Goal: Task Accomplishment & Management: Use online tool/utility

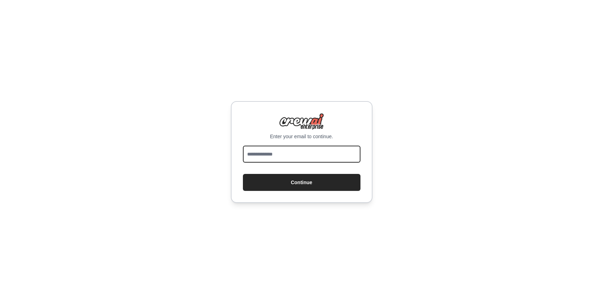
click at [312, 146] on input "email" at bounding box center [301, 154] width 117 height 17
type input "**********"
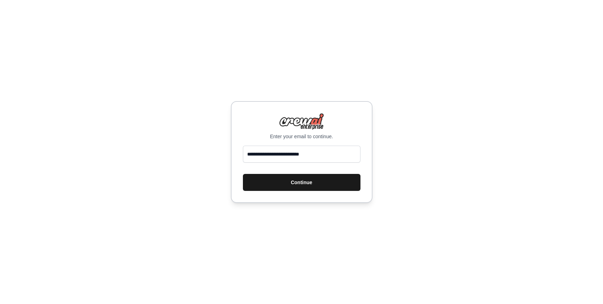
click at [317, 185] on button "Continue" at bounding box center [301, 182] width 117 height 17
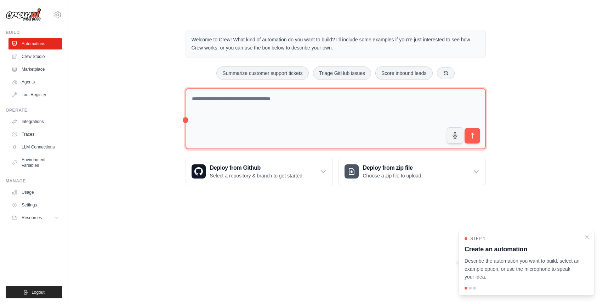
click at [279, 99] on textarea at bounding box center [335, 118] width 300 height 61
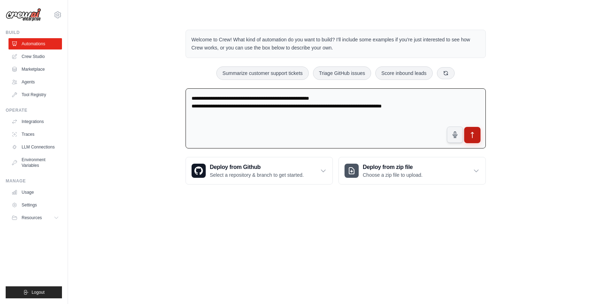
type textarea "**********"
click at [468, 128] on button "submit" at bounding box center [471, 135] width 16 height 16
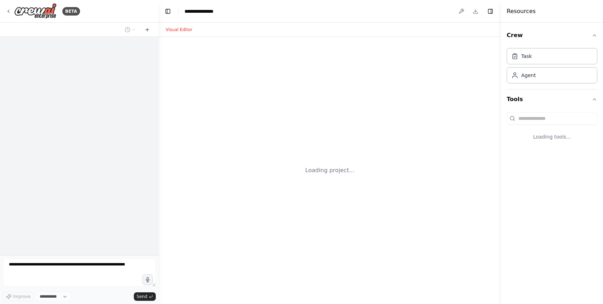
select select "****"
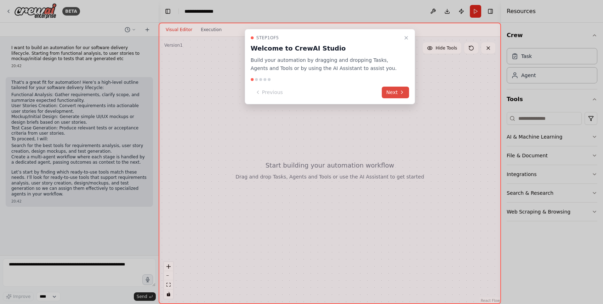
click at [386, 95] on button "Next" at bounding box center [395, 93] width 27 height 12
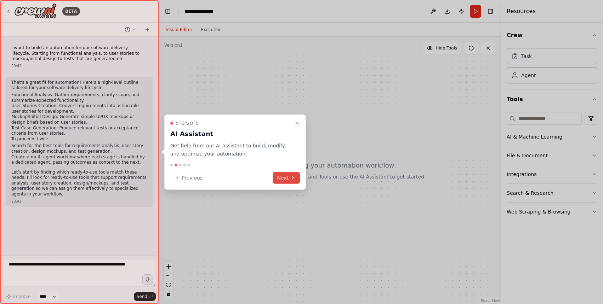
click at [278, 179] on button "Next" at bounding box center [285, 178] width 27 height 12
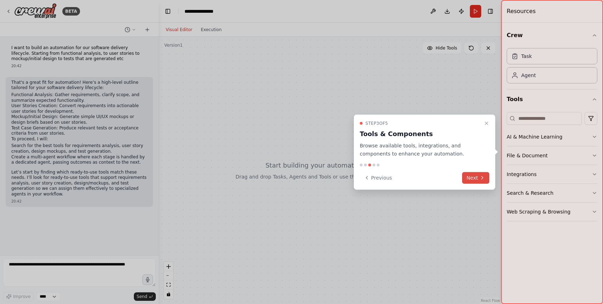
click at [476, 179] on button "Next" at bounding box center [475, 178] width 27 height 12
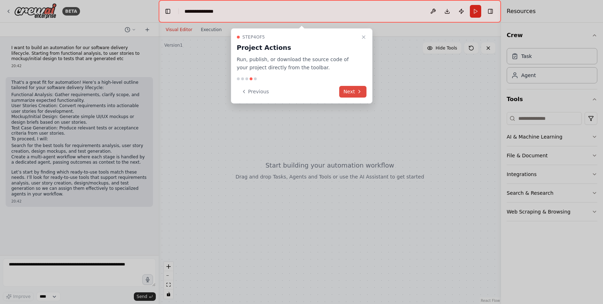
click at [354, 89] on button "Next" at bounding box center [352, 92] width 27 height 12
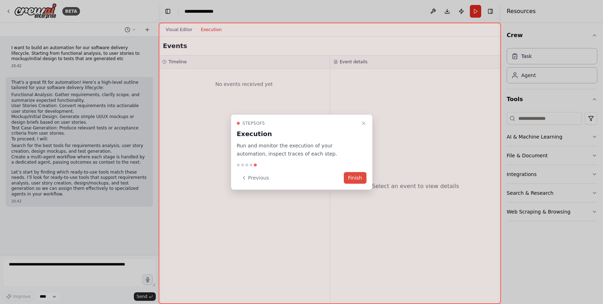
click at [359, 179] on button "Finish" at bounding box center [355, 178] width 23 height 12
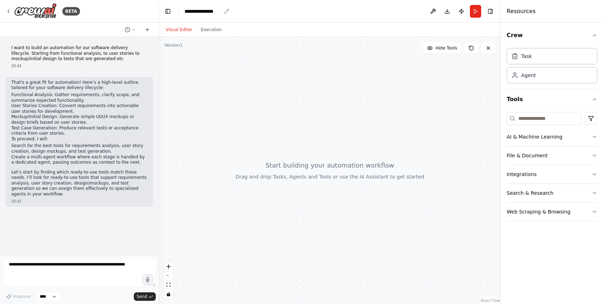
click at [206, 9] on div "**********" at bounding box center [202, 11] width 36 height 7
click at [206, 9] on div "**********" at bounding box center [210, 11] width 53 height 7
click at [222, 79] on div at bounding box center [329, 170] width 342 height 267
click at [559, 77] on div "Agent" at bounding box center [551, 75] width 91 height 16
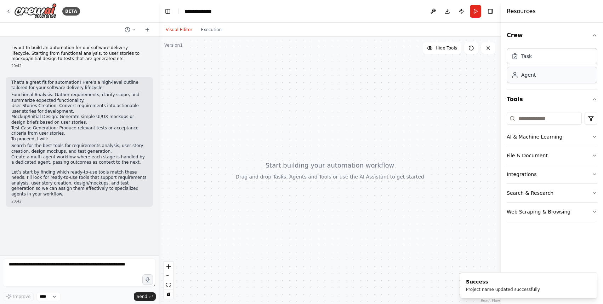
click at [550, 71] on div "Agent" at bounding box center [551, 75] width 91 height 16
drag, startPoint x: 550, startPoint y: 71, endPoint x: 304, endPoint y: 102, distance: 248.2
click at [303, 101] on div "**********" at bounding box center [301, 152] width 603 height 304
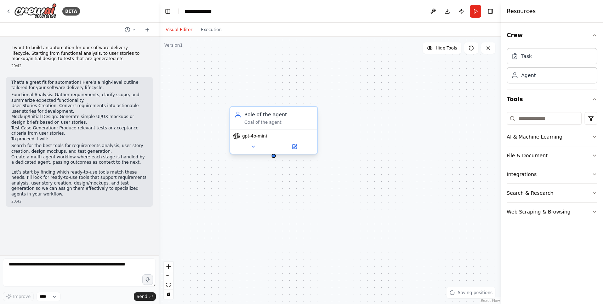
click at [277, 114] on div "Role of the agent" at bounding box center [278, 114] width 69 height 7
click at [267, 117] on div "Role of the agent" at bounding box center [278, 114] width 69 height 7
click at [257, 138] on span "gpt-4o-mini" at bounding box center [254, 136] width 25 height 6
click at [257, 142] on div "gpt-4o-mini" at bounding box center [273, 141] width 87 height 24
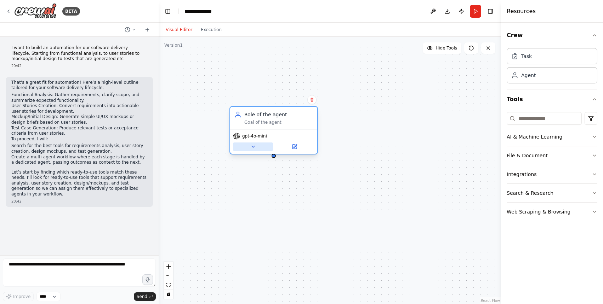
click at [255, 146] on button at bounding box center [253, 147] width 40 height 8
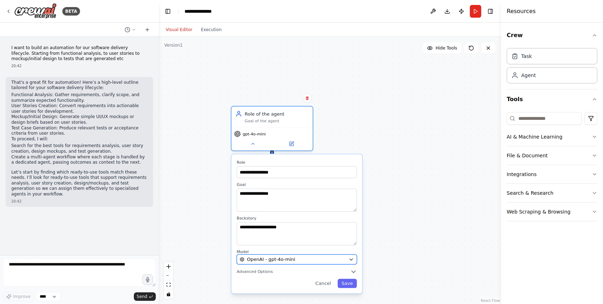
click at [291, 258] on span "OpenAI - gpt-4o-mini" at bounding box center [271, 259] width 48 height 7
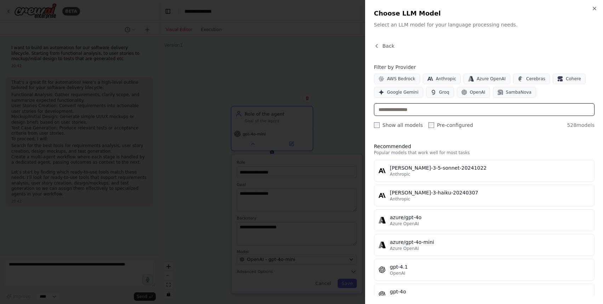
click at [425, 112] on input "text" at bounding box center [484, 109] width 220 height 13
type input "*"
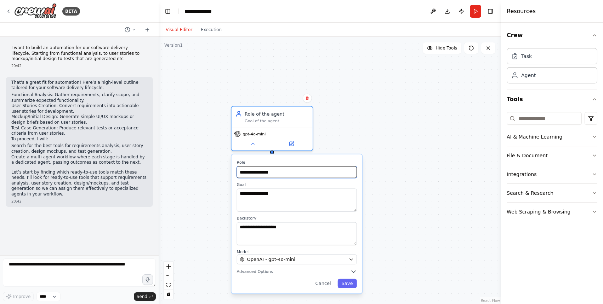
drag, startPoint x: 289, startPoint y: 175, endPoint x: 235, endPoint y: 173, distance: 54.9
click at [235, 173] on div "**********" at bounding box center [296, 224] width 131 height 139
type input "**********"
click at [309, 95] on button at bounding box center [306, 98] width 9 height 9
click at [292, 95] on button "Confirm" at bounding box center [286, 98] width 25 height 8
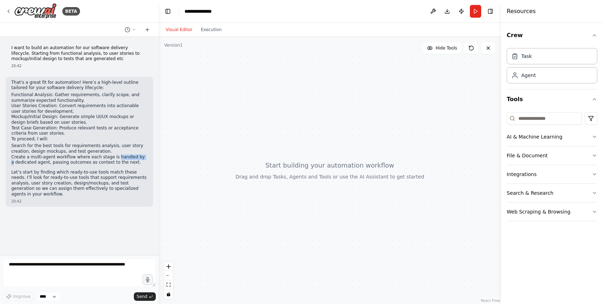
drag, startPoint x: 114, startPoint y: 157, endPoint x: 142, endPoint y: 161, distance: 28.1
click at [142, 160] on li "Create a multi-agent workflow where each stage is handled by a dedicated agent,…" at bounding box center [79, 160] width 136 height 11
click at [142, 161] on li "Create a multi-agent workflow where each stage is handled by a dedicated agent,…" at bounding box center [79, 160] width 136 height 11
drag, startPoint x: 137, startPoint y: 178, endPoint x: 52, endPoint y: 174, distance: 84.6
click at [51, 174] on p "Let’s start by finding which ready-to-use tools match these needs. I’ll look fo…" at bounding box center [79, 184] width 136 height 28
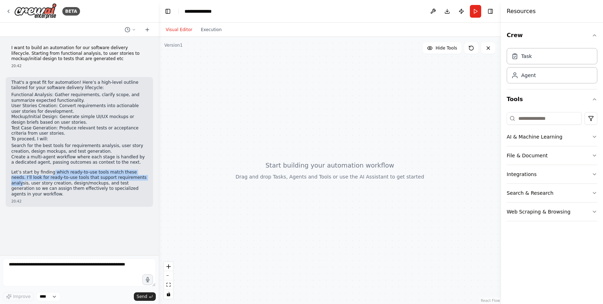
click at [52, 174] on p "Let’s start by finding which ready-to-use tools match these needs. I’ll look fo…" at bounding box center [79, 184] width 136 height 28
click at [144, 298] on span "Send" at bounding box center [142, 297] width 11 height 6
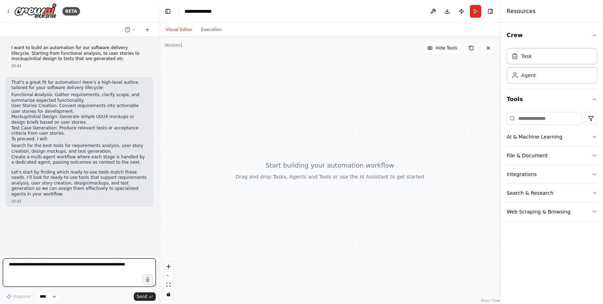
click at [120, 271] on textarea at bounding box center [79, 273] width 153 height 28
type textarea "*******"
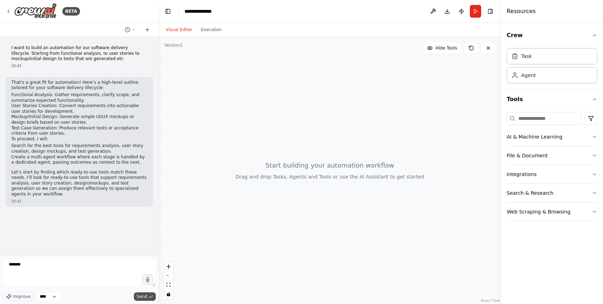
click at [141, 297] on span "Send" at bounding box center [142, 297] width 11 height 6
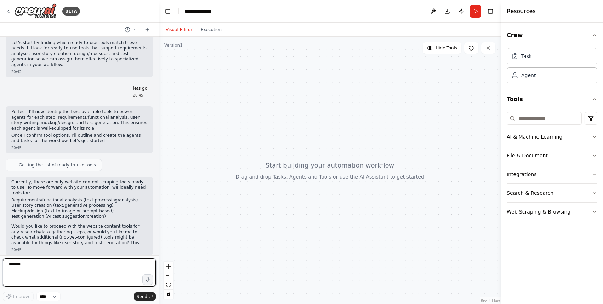
scroll to position [135, 0]
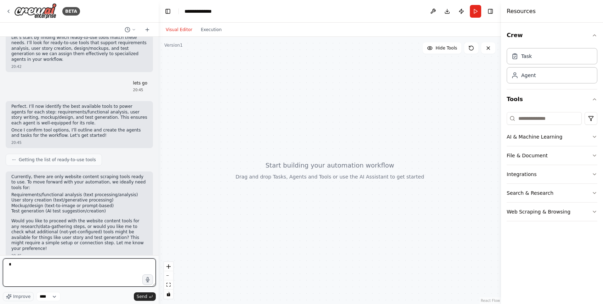
type textarea "**"
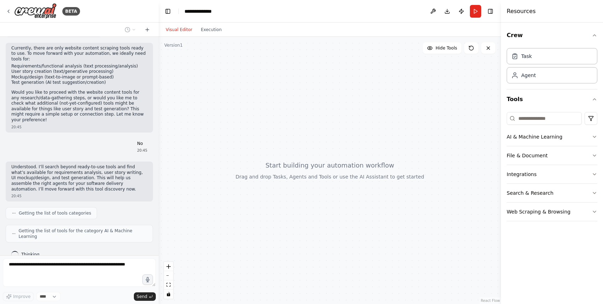
scroll to position [258, 0]
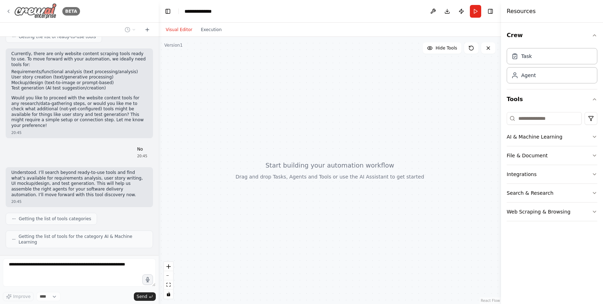
click at [10, 12] on icon at bounding box center [9, 11] width 6 height 6
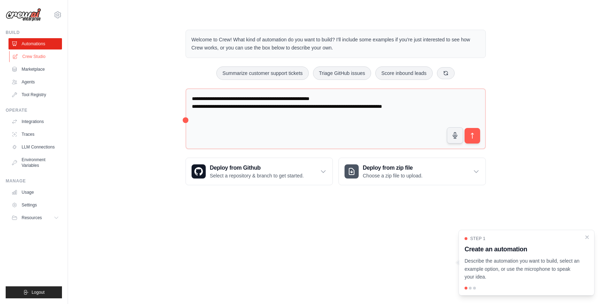
click at [47, 57] on link "Crew Studio" at bounding box center [35, 56] width 53 height 11
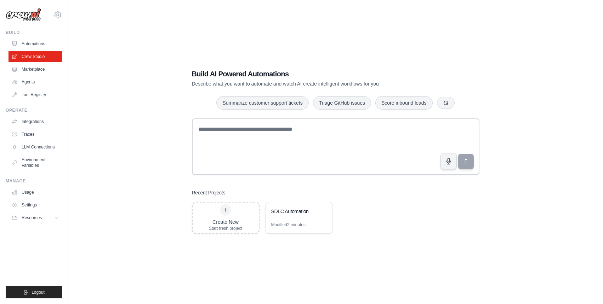
scroll to position [10, 0]
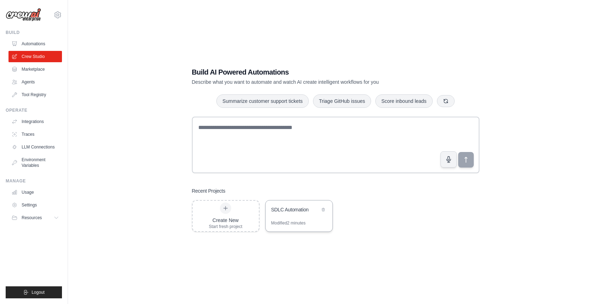
click at [298, 218] on div "SDLC Automation" at bounding box center [298, 211] width 67 height 20
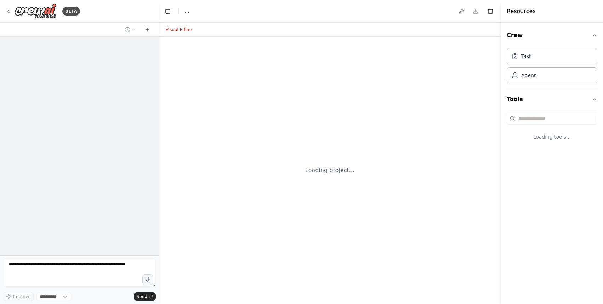
select select "****"
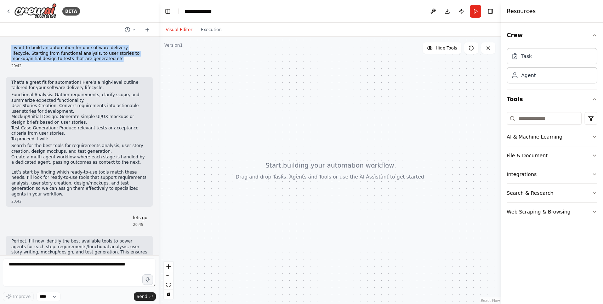
drag, startPoint x: 11, startPoint y: 47, endPoint x: 133, endPoint y: 60, distance: 122.1
click at [133, 60] on p "I want to build an automation for our software delivery lifecycle. Starting fro…" at bounding box center [79, 53] width 136 height 17
copy p "I want to build an automation for our software delivery lifecycle. Starting fro…"
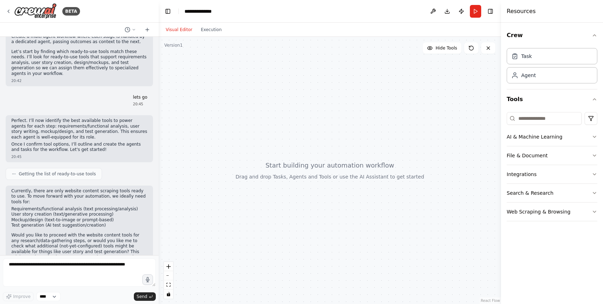
scroll to position [369, 0]
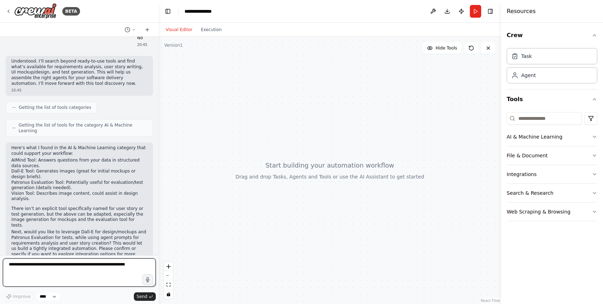
click at [98, 278] on textarea at bounding box center [79, 273] width 153 height 28
click at [98, 277] on textarea at bounding box center [79, 273] width 153 height 28
paste textarea "**********"
click at [119, 278] on textarea "**********" at bounding box center [79, 273] width 153 height 28
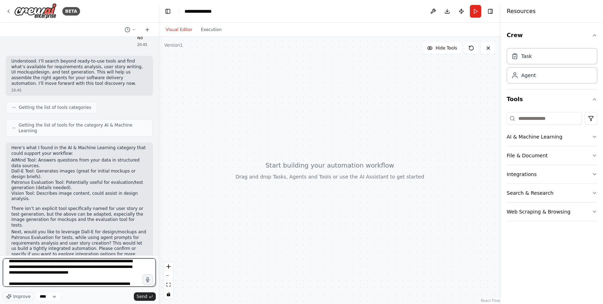
scroll to position [9, 0]
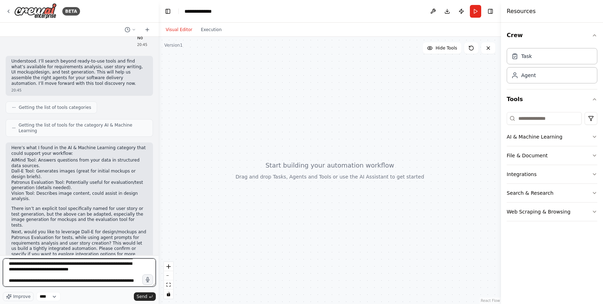
type textarea "**********"
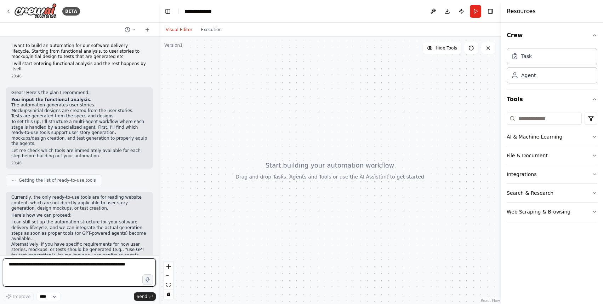
scroll to position [612, 0]
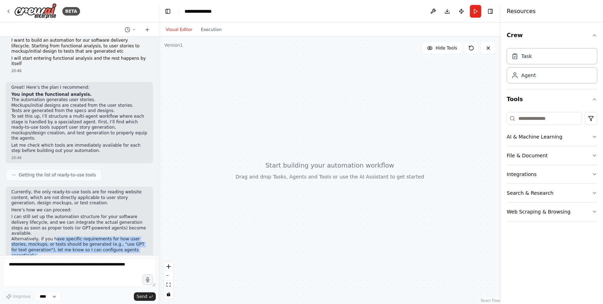
drag, startPoint x: 53, startPoint y: 208, endPoint x: 100, endPoint y: 223, distance: 49.5
click at [100, 223] on div "Currently, the only ready-to-use tools are for reading website content, which a…" at bounding box center [79, 235] width 136 height 90
click at [100, 263] on p "Would you like me to set up the framework now and prompt you when generation to…" at bounding box center [79, 271] width 136 height 17
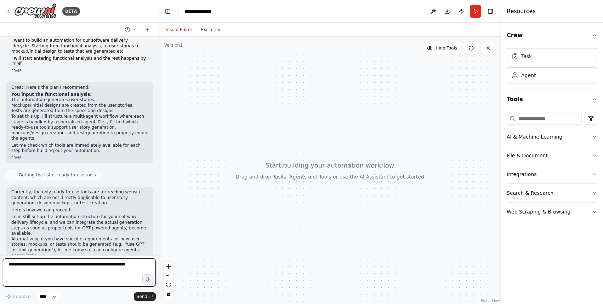
click at [83, 269] on textarea at bounding box center [79, 273] width 153 height 28
type textarea "**********"
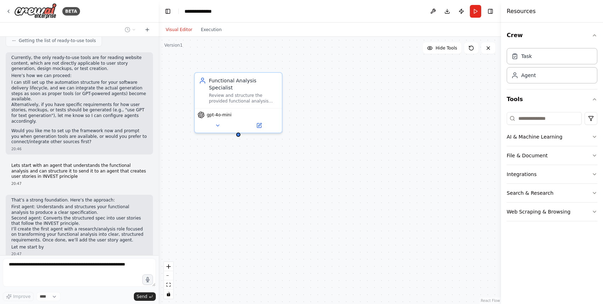
scroll to position [754, 0]
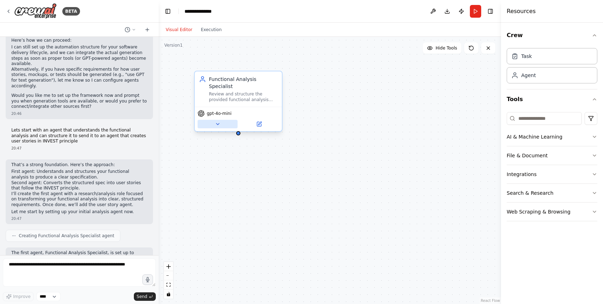
click at [218, 124] on icon at bounding box center [217, 123] width 3 height 1
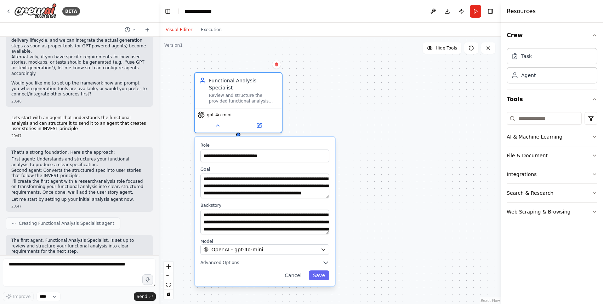
scroll to position [800, 0]
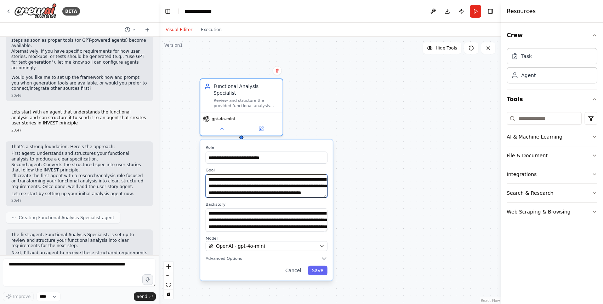
click at [304, 191] on textarea "**********" at bounding box center [267, 185] width 122 height 23
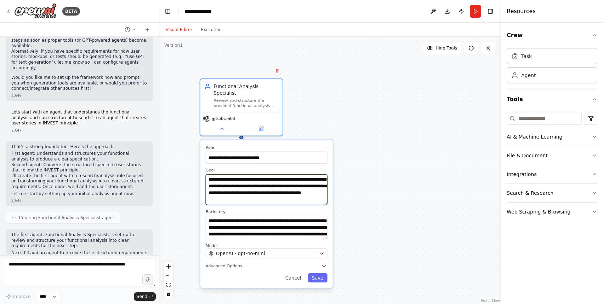
drag, startPoint x: 325, startPoint y: 195, endPoint x: 325, endPoint y: 203, distance: 7.5
click at [325, 203] on textarea "**********" at bounding box center [267, 189] width 122 height 31
drag, startPoint x: 325, startPoint y: 236, endPoint x: 327, endPoint y: 238, distance: 3.8
click at [327, 238] on div "**********" at bounding box center [266, 215] width 132 height 151
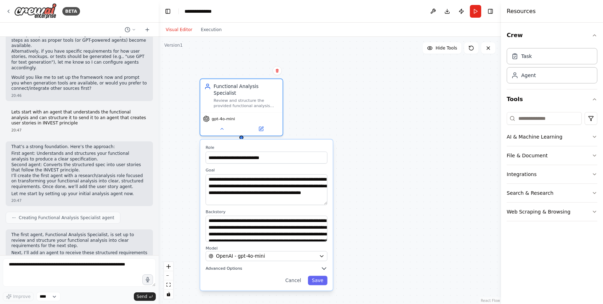
click at [238, 270] on span "Advanced Options" at bounding box center [224, 268] width 36 height 5
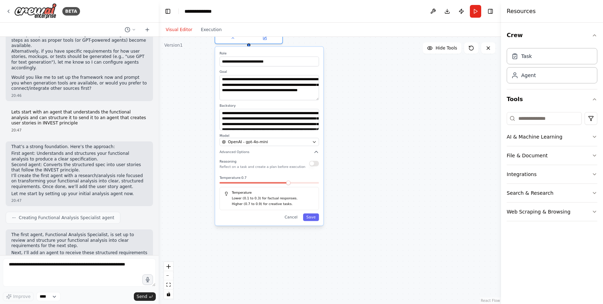
drag, startPoint x: 365, startPoint y: 232, endPoint x: 363, endPoint y: 118, distance: 113.9
click at [363, 118] on div "**********" at bounding box center [329, 170] width 342 height 267
click at [311, 217] on button "Save" at bounding box center [311, 218] width 16 height 8
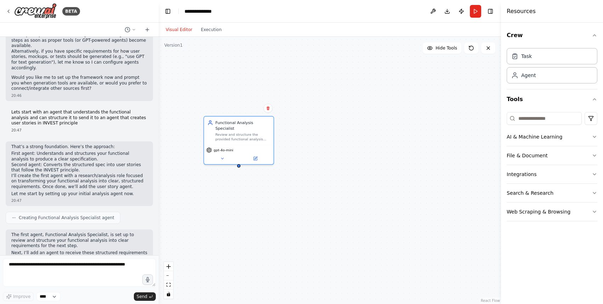
drag, startPoint x: 323, startPoint y: 122, endPoint x: 314, endPoint y: 241, distance: 118.9
click at [314, 242] on div "Functional Analysis Specialist Review and structure the provided functional ana…" at bounding box center [329, 170] width 342 height 267
click at [237, 160] on div at bounding box center [237, 161] width 4 height 4
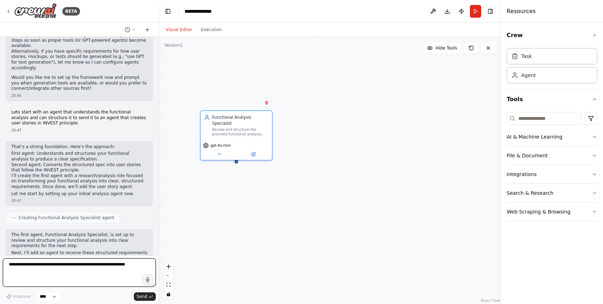
click at [65, 265] on textarea at bounding box center [79, 273] width 153 height 28
type textarea "**********"
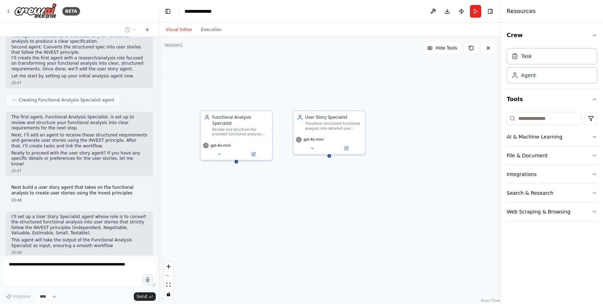
scroll to position [925, 0]
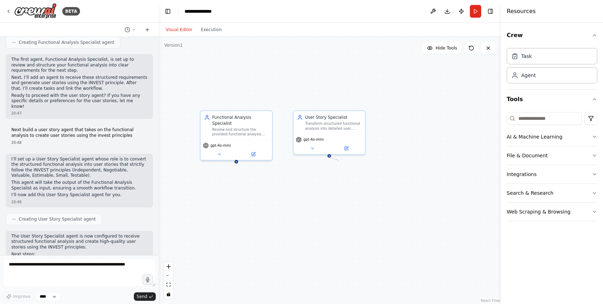
drag, startPoint x: 330, startPoint y: 156, endPoint x: 339, endPoint y: 160, distance: 8.9
click at [339, 160] on div "Functional Analysis Specialist Review and structure the provided functional ana…" at bounding box center [329, 170] width 342 height 267
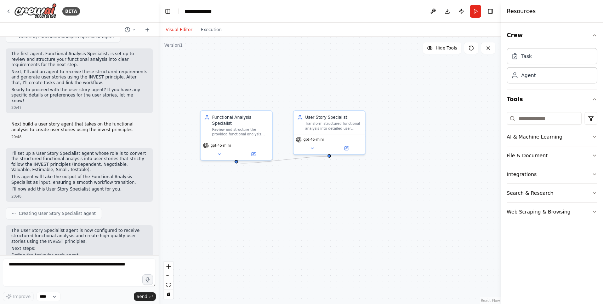
drag, startPoint x: 237, startPoint y: 163, endPoint x: 330, endPoint y: 157, distance: 93.2
click at [330, 158] on div "Functional Analysis Specialist Review and structure the provided functional ana…" at bounding box center [329, 170] width 342 height 267
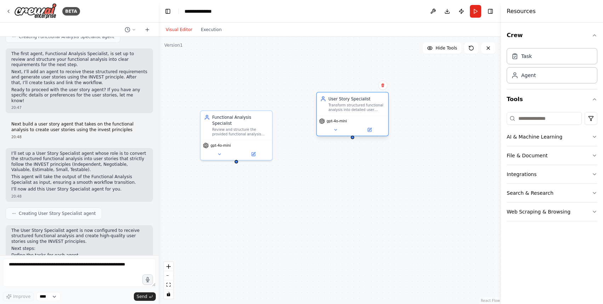
drag, startPoint x: 329, startPoint y: 137, endPoint x: 340, endPoint y: 131, distance: 12.0
click at [340, 124] on div "gpt-4o-mini" at bounding box center [352, 122] width 67 height 6
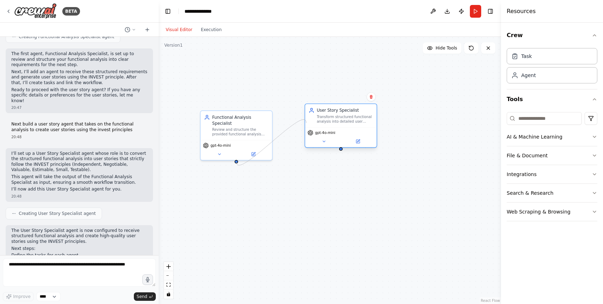
drag, startPoint x: 236, startPoint y: 161, endPoint x: 306, endPoint y: 123, distance: 79.6
click at [306, 123] on div "Functional Analysis Specialist Review and structure the provided functional ana…" at bounding box center [311, 190] width 281 height 219
drag, startPoint x: 236, startPoint y: 161, endPoint x: 342, endPoint y: 152, distance: 106.5
click at [342, 152] on div "Functional Analysis Specialist Review and structure the provided functional ana…" at bounding box center [329, 170] width 342 height 267
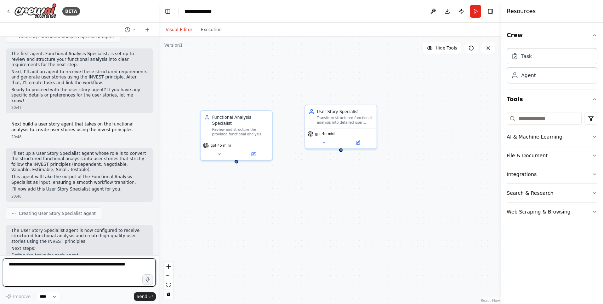
click at [77, 274] on textarea at bounding box center [79, 273] width 153 height 28
type textarea "**********"
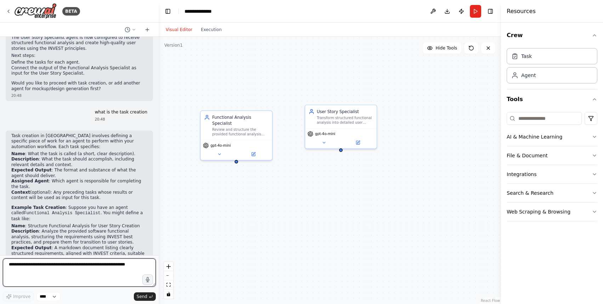
scroll to position [1174, 0]
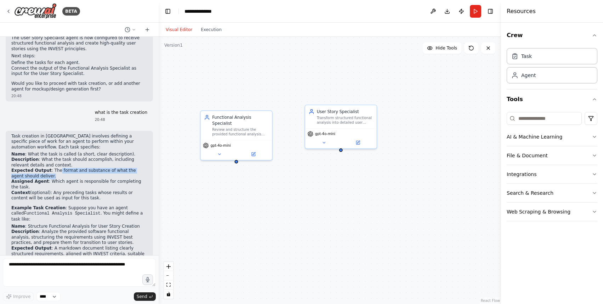
drag, startPoint x: 57, startPoint y: 126, endPoint x: 98, endPoint y: 130, distance: 40.9
click at [98, 168] on li "Expected Output : The format and substance of what the agent should deliver." at bounding box center [79, 173] width 136 height 11
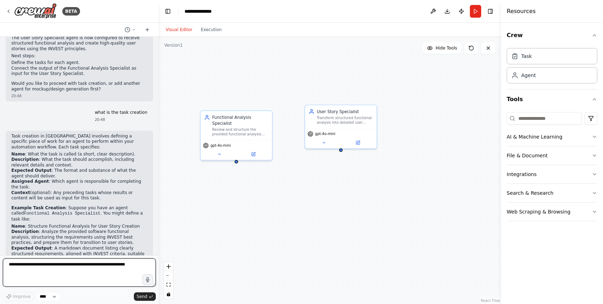
click at [113, 264] on textarea at bounding box center [79, 273] width 153 height 28
type textarea "**********"
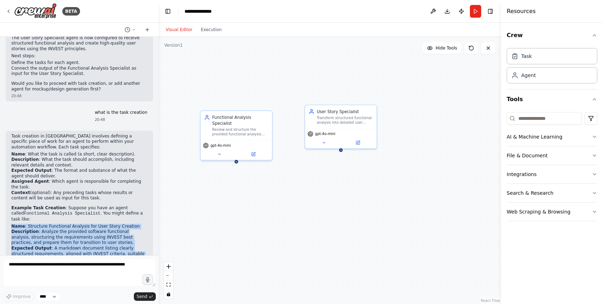
drag, startPoint x: 10, startPoint y: 175, endPoint x: 108, endPoint y: 217, distance: 105.7
click at [108, 217] on div "Task creation in CrewAI involves defining a specific piece of work for an agent…" at bounding box center [79, 229] width 147 height 196
copy ul "Name : Structure Functional Analysis for User Story Creation Description : Anal…"
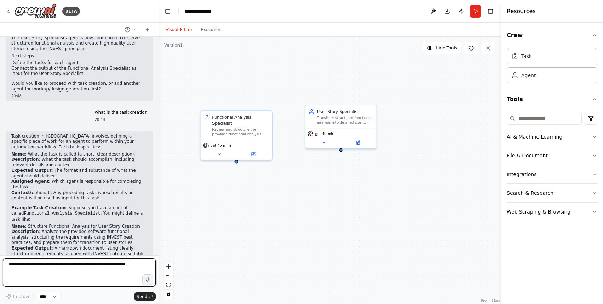
click at [79, 270] on textarea at bounding box center [79, 273] width 153 height 28
type textarea "**********"
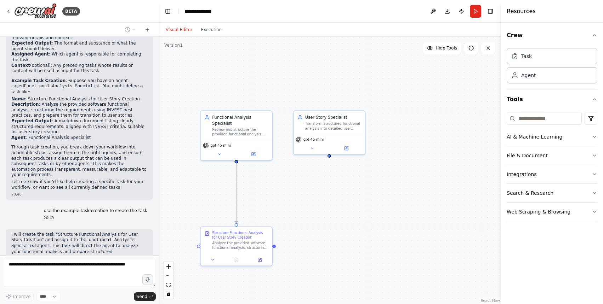
scroll to position [1314, 0]
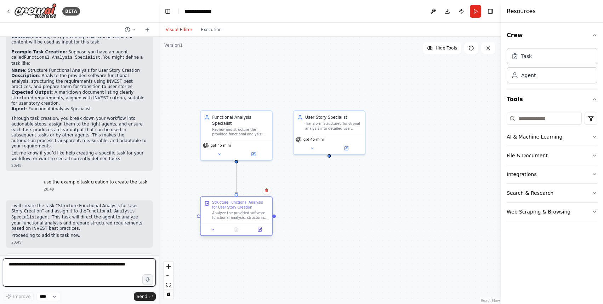
drag, startPoint x: 240, startPoint y: 243, endPoint x: 239, endPoint y: 214, distance: 28.7
click at [239, 214] on div "Analyze the provided software functional analysis, structuring the requirements…" at bounding box center [240, 215] width 56 height 9
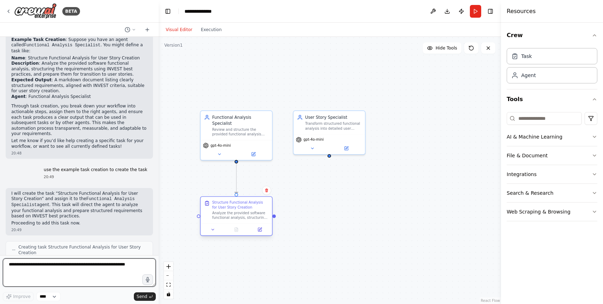
scroll to position [1348, 0]
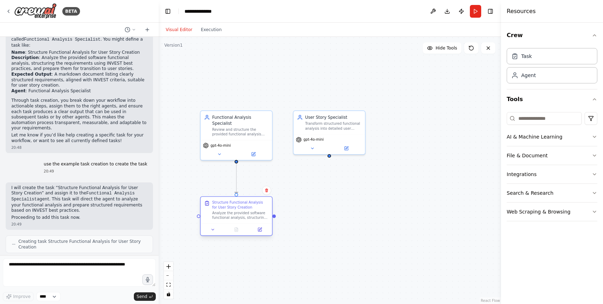
click at [246, 216] on div "Analyze the provided software functional analysis, structuring the requirements…" at bounding box center [240, 215] width 56 height 9
click at [210, 230] on button at bounding box center [213, 229] width 20 height 7
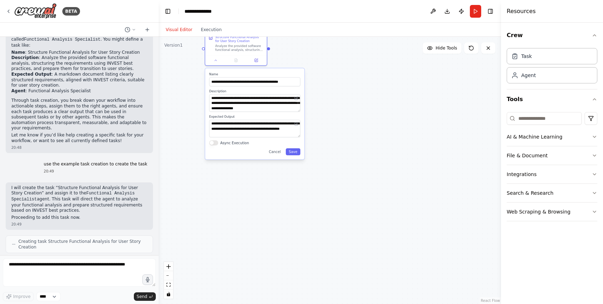
drag, startPoint x: 342, startPoint y: 241, endPoint x: 339, endPoint y: 79, distance: 161.7
click at [339, 79] on div ".deletable-edge-delete-btn { width: 20px; height: 20px; border: 0px solid #ffff…" at bounding box center [329, 170] width 342 height 267
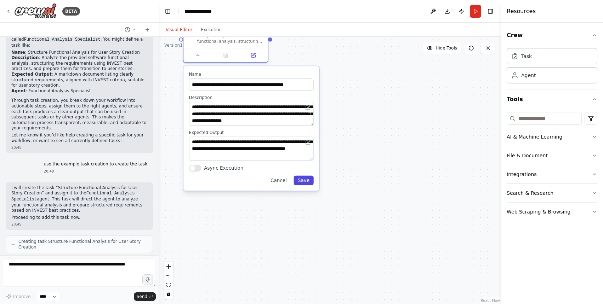
click at [307, 185] on button "Save" at bounding box center [303, 181] width 20 height 10
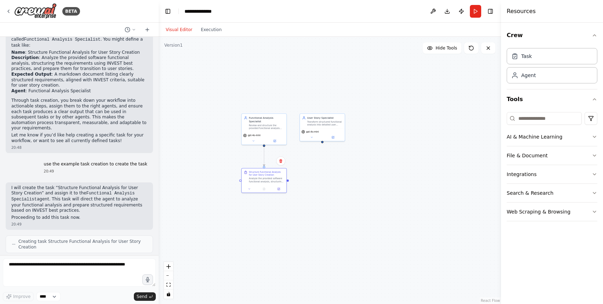
drag, startPoint x: 307, startPoint y: 188, endPoint x: 306, endPoint y: 257, distance: 69.7
click at [307, 260] on div ".deletable-edge-delete-btn { width: 20px; height: 20px; border: 0px solid #ffff…" at bounding box center [329, 170] width 342 height 267
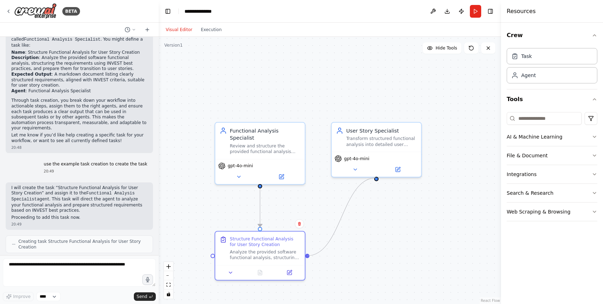
drag, startPoint x: 307, startPoint y: 255, endPoint x: 376, endPoint y: 178, distance: 103.3
click at [376, 178] on div ".deletable-edge-delete-btn { width: 20px; height: 20px; border: 0px solid #ffff…" at bounding box center [329, 170] width 342 height 267
click at [241, 174] on icon at bounding box center [239, 176] width 6 height 6
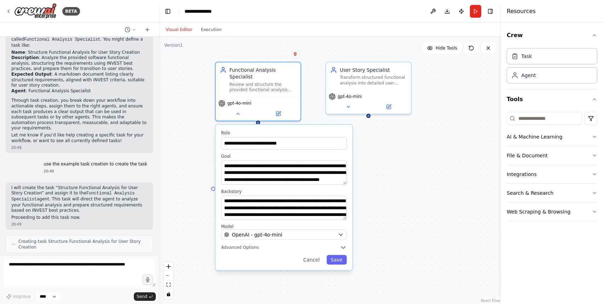
drag, startPoint x: 413, startPoint y: 273, endPoint x: 411, endPoint y: 209, distance: 64.4
click at [411, 209] on div ".deletable-edge-delete-btn { width: 20px; height: 20px; border: 0px solid #ffff…" at bounding box center [329, 170] width 342 height 267
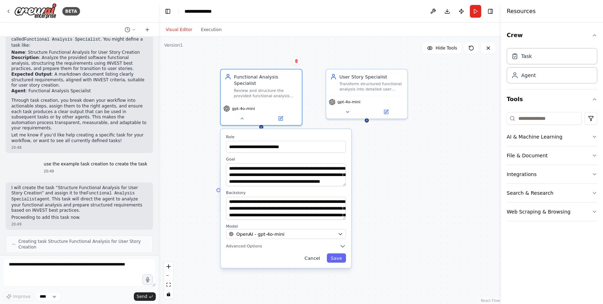
click at [319, 258] on button "Cancel" at bounding box center [311, 258] width 23 height 9
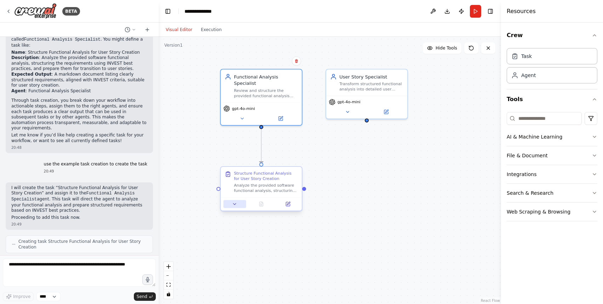
click at [236, 207] on button at bounding box center [234, 204] width 23 height 8
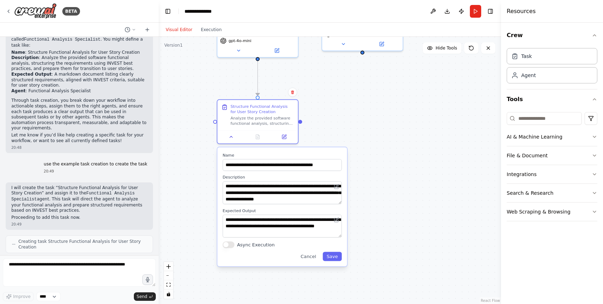
drag, startPoint x: 370, startPoint y: 220, endPoint x: 367, endPoint y: 152, distance: 68.7
click at [367, 152] on div ".deletable-edge-delete-btn { width: 20px; height: 20px; border: 0px solid #ffff…" at bounding box center [329, 170] width 342 height 267
click at [325, 253] on button "Save" at bounding box center [331, 256] width 19 height 9
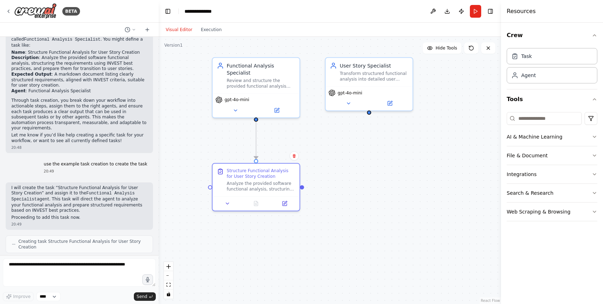
drag, startPoint x: 325, startPoint y: 126, endPoint x: 323, endPoint y: 204, distance: 78.6
click at [325, 206] on div ".deletable-edge-delete-btn { width: 20px; height: 20px; border: 0px solid #ffff…" at bounding box center [329, 170] width 342 height 267
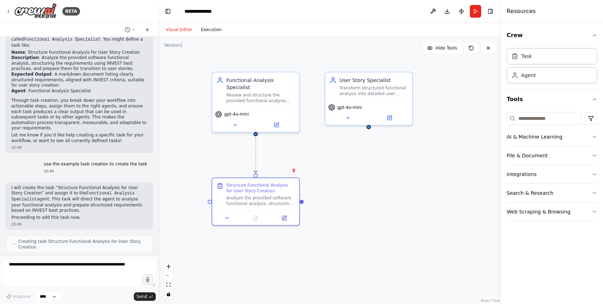
click at [212, 29] on button "Execution" at bounding box center [210, 29] width 29 height 8
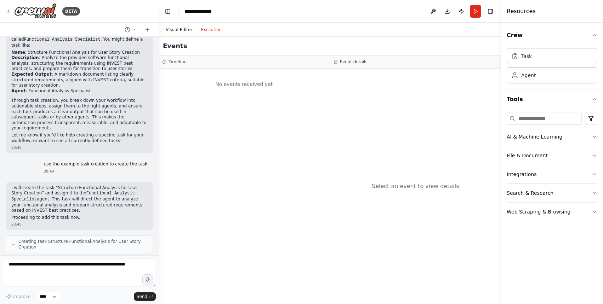
click at [173, 28] on button "Visual Editor" at bounding box center [178, 29] width 35 height 8
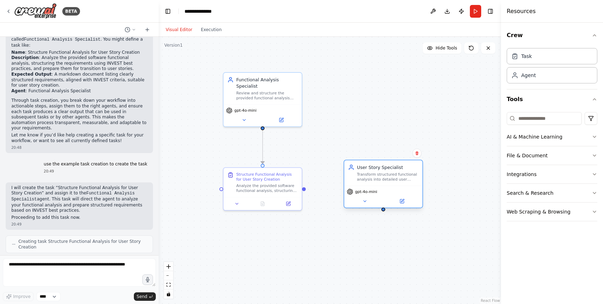
drag, startPoint x: 344, startPoint y: 81, endPoint x: 361, endPoint y: 170, distance: 91.1
click at [361, 172] on div "User Story Specialist Transform structured functional analysis into detailed us…" at bounding box center [388, 173] width 62 height 18
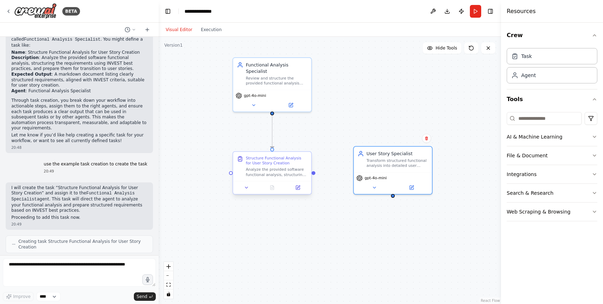
drag, startPoint x: 305, startPoint y: 190, endPoint x: 298, endPoint y: 174, distance: 17.3
click at [298, 174] on div ".deletable-edge-delete-btn { width: 20px; height: 20px; border: 0px solid #ffff…" at bounding box center [329, 170] width 342 height 267
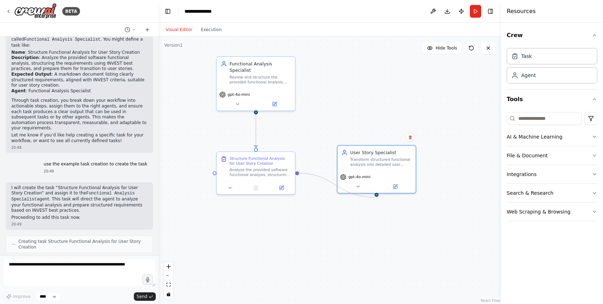
drag, startPoint x: 296, startPoint y: 171, endPoint x: 374, endPoint y: 197, distance: 82.3
click at [374, 197] on div ".deletable-edge-delete-btn { width: 20px; height: 20px; border: 0px solid #ffff…" at bounding box center [329, 170] width 342 height 267
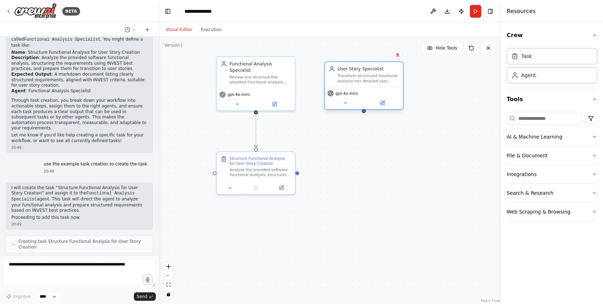
drag, startPoint x: 371, startPoint y: 165, endPoint x: 357, endPoint y: 80, distance: 86.1
click at [357, 80] on div "Transform structured functional analysis into detailed user stories adhering to…" at bounding box center [368, 79] width 62 height 10
click at [241, 172] on div "Analyze the provided software functional analysis, structuring the requirements…" at bounding box center [260, 171] width 62 height 10
click at [244, 171] on div "Analyze the provided software functional analysis, structuring the requirements…" at bounding box center [260, 171] width 62 height 10
click at [226, 189] on button at bounding box center [230, 187] width 22 height 8
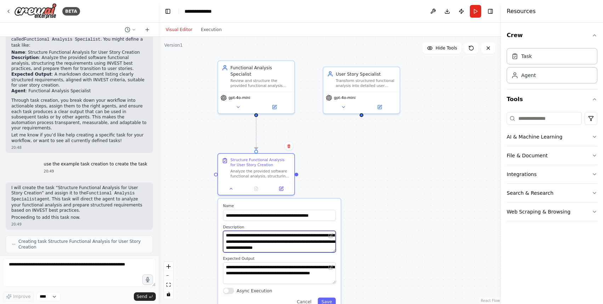
scroll to position [7, 0]
drag, startPoint x: 284, startPoint y: 242, endPoint x: 247, endPoint y: 242, distance: 37.1
click at [247, 242] on textarea "**********" at bounding box center [279, 242] width 113 height 22
type textarea "**********"
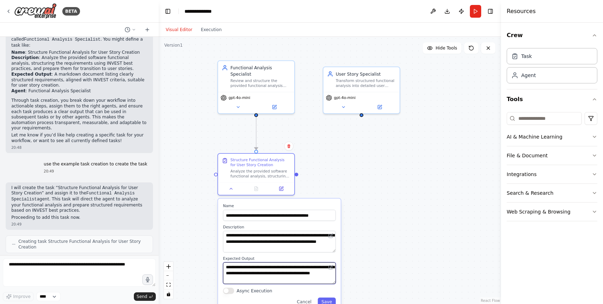
drag, startPoint x: 311, startPoint y: 274, endPoint x: 255, endPoint y: 272, distance: 55.2
click at [255, 272] on textarea "**********" at bounding box center [279, 274] width 113 height 22
type textarea "**********"
click at [325, 300] on button "Save" at bounding box center [326, 302] width 18 height 8
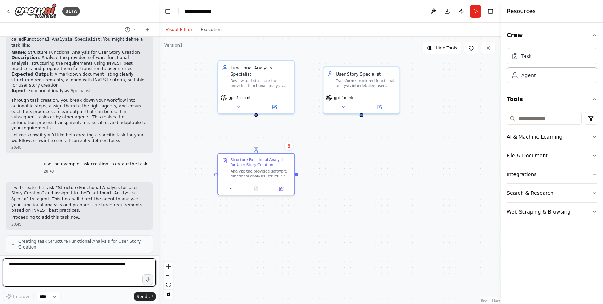
click at [89, 275] on textarea at bounding box center [79, 273] width 153 height 28
type textarea "**********"
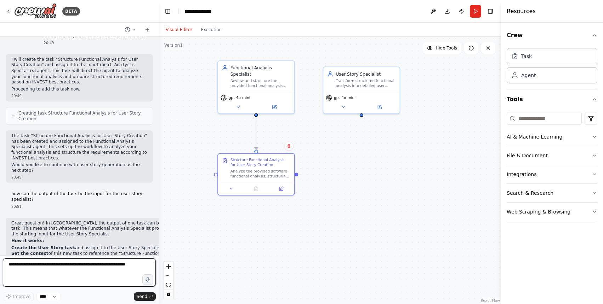
scroll to position [1482, 0]
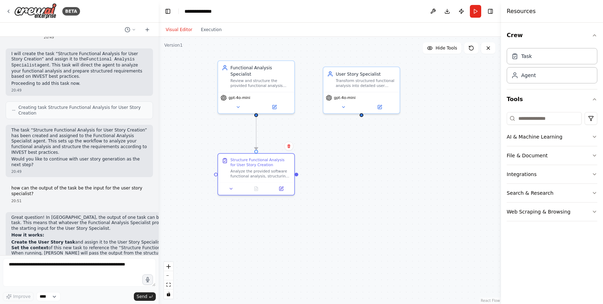
click at [98, 251] on li "When running, CrewAI will pass the output from the structuring task as input to…" at bounding box center [131, 256] width 240 height 11
click at [362, 77] on div "Transform structured functional analysis into detailed user stories adhering to…" at bounding box center [365, 82] width 60 height 10
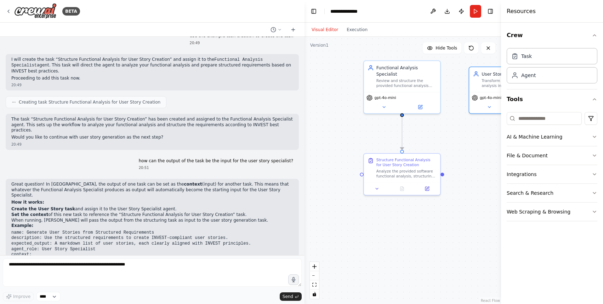
scroll to position [1096, 0]
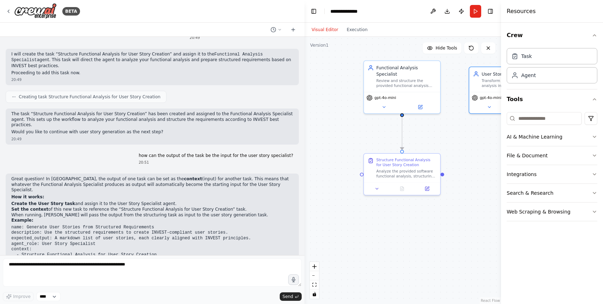
drag, startPoint x: 157, startPoint y: 234, endPoint x: 304, endPoint y: 244, distance: 147.9
click at [304, 244] on div "BETA I want to build an automation for our software delivery lifecycle. Startin…" at bounding box center [301, 152] width 603 height 304
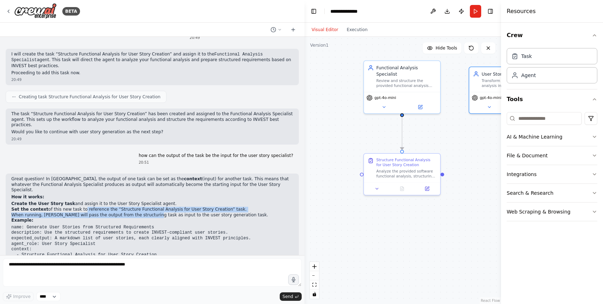
drag, startPoint x: 80, startPoint y: 187, endPoint x: 149, endPoint y: 193, distance: 69.6
click at [149, 201] on ol "Create the User Story task and assign it to the User Story Specialist agent. Se…" at bounding box center [152, 209] width 282 height 17
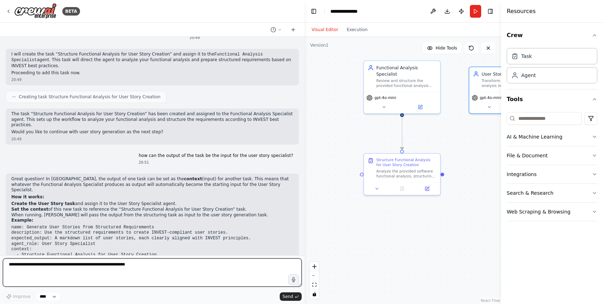
click at [125, 269] on textarea at bounding box center [152, 273] width 299 height 28
type textarea "**********"
type textarea "***"
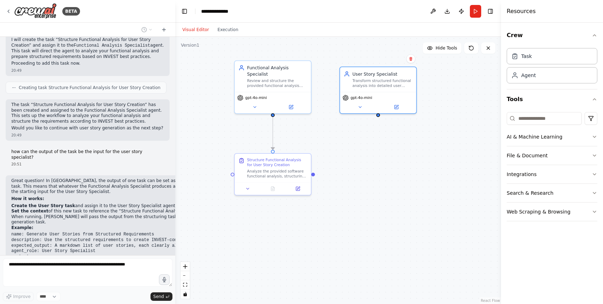
scroll to position [1469, 0]
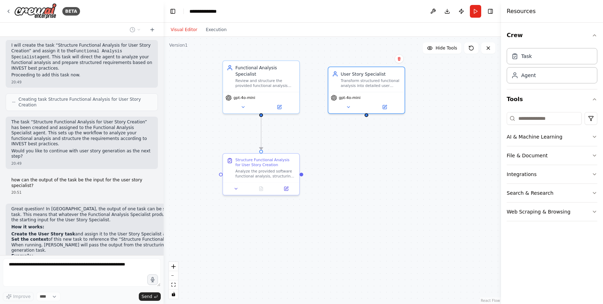
drag, startPoint x: 303, startPoint y: 168, endPoint x: 162, endPoint y: 175, distance: 141.0
click at [162, 175] on div "BETA I want to build an automation for our software delivery lifecycle. Startin…" at bounding box center [301, 152] width 603 height 304
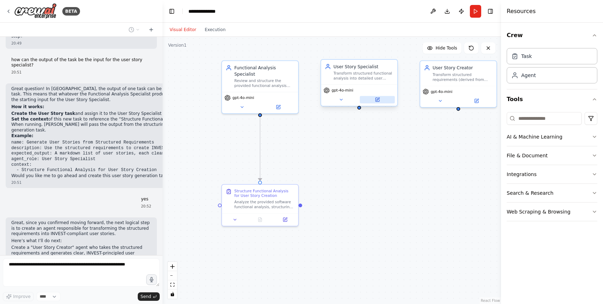
scroll to position [1612, 0]
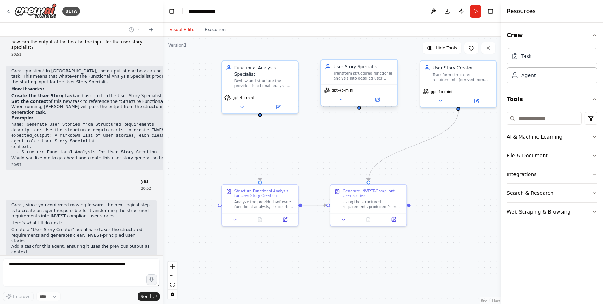
click at [385, 81] on div "User Story Specialist Transform structured functional analysis into detailed us…" at bounding box center [359, 72] width 76 height 25
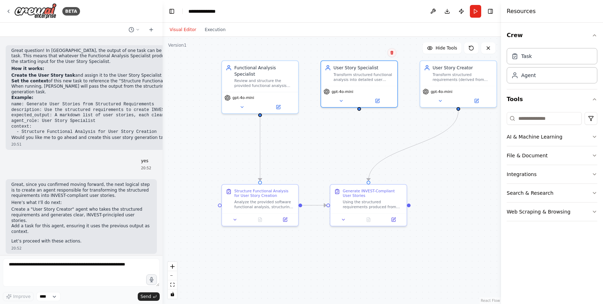
click at [393, 55] on button at bounding box center [391, 52] width 9 height 9
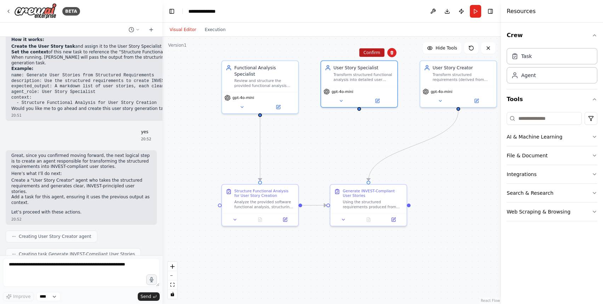
click at [377, 51] on button "Confirm" at bounding box center [371, 52] width 25 height 8
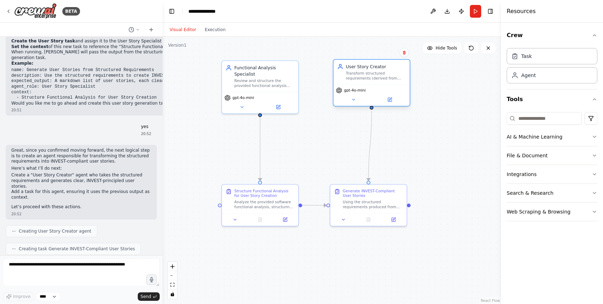
drag, startPoint x: 434, startPoint y: 74, endPoint x: 346, endPoint y: 71, distance: 87.8
click at [346, 71] on div "Transform structured requirements (derived from functional analysis) into INVES…" at bounding box center [376, 76] width 60 height 10
drag, startPoint x: 346, startPoint y: 71, endPoint x: 342, endPoint y: 73, distance: 4.0
click at [342, 73] on div "Transform structured requirements (derived from functional analysis) into INVES…" at bounding box center [369, 76] width 60 height 10
click at [363, 202] on div "Using the structured requirements produced from functional analysis, generate a…" at bounding box center [372, 203] width 60 height 10
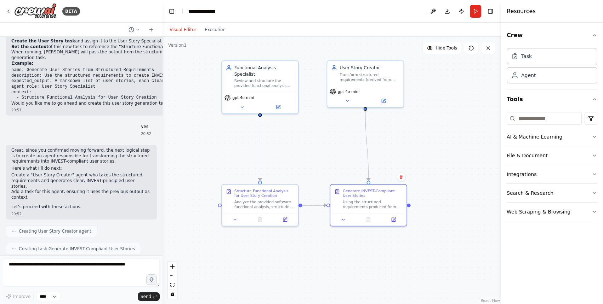
click at [326, 204] on circle "Edge from 1c570b87-62ab-4d2e-96aa-ce29240f7382 to bc78a2ea-221e-41b3-a608-eb6b6…" at bounding box center [323, 205] width 6 height 6
drag, startPoint x: 300, startPoint y: 204, endPoint x: 329, endPoint y: 206, distance: 29.1
click at [329, 206] on div ".deletable-edge-delete-btn { width: 20px; height: 20px; border: 0px solid #ffff…" at bounding box center [331, 170] width 338 height 267
click at [320, 229] on div ".deletable-edge-delete-btn { width: 20px; height: 20px; border: 0px solid #ffff…" at bounding box center [331, 170] width 338 height 267
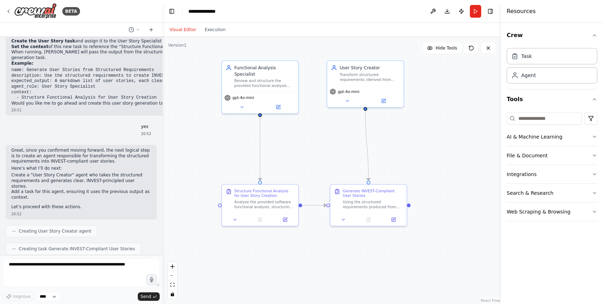
click at [424, 230] on div ".deletable-edge-delete-btn { width: 20px; height: 20px; border: 0px solid #ffff…" at bounding box center [331, 170] width 338 height 267
click at [369, 84] on div "User Story Creator Transform structured requirements (derived from functional a…" at bounding box center [365, 72] width 76 height 25
click at [475, 11] on button "Run" at bounding box center [474, 11] width 11 height 13
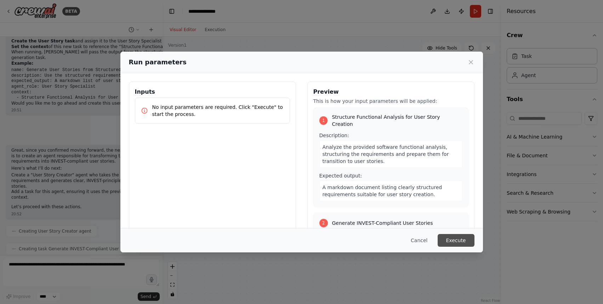
click at [453, 237] on button "Execute" at bounding box center [455, 240] width 37 height 13
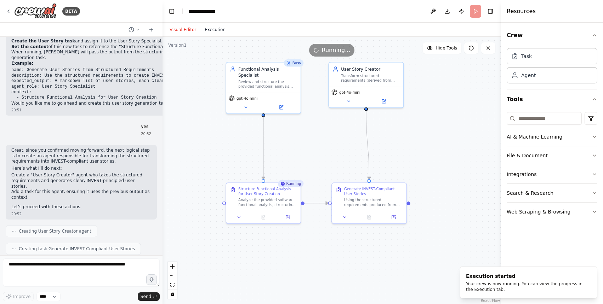
click at [209, 33] on button "Execution" at bounding box center [214, 29] width 29 height 8
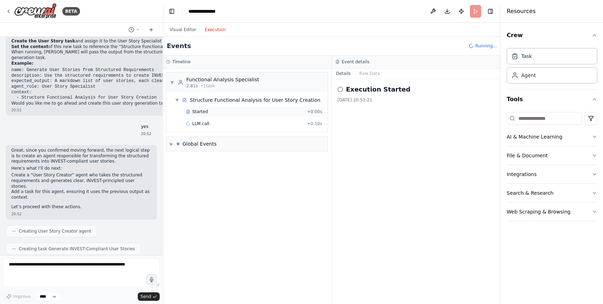
click at [202, 111] on span "Started" at bounding box center [200, 112] width 16 height 6
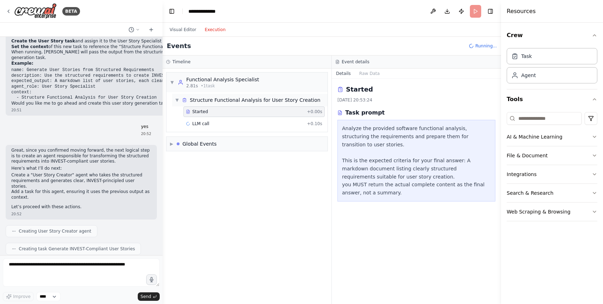
click at [208, 100] on div "Structure Functional Analysis for User Story Creation" at bounding box center [255, 100] width 131 height 7
click at [207, 113] on div "▶ Global Events" at bounding box center [247, 120] width 162 height 15
click at [207, 121] on div "Global Events" at bounding box center [199, 119] width 34 height 7
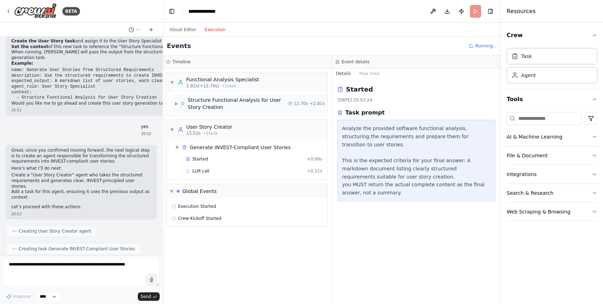
click at [177, 104] on span "▶" at bounding box center [176, 104] width 3 height 6
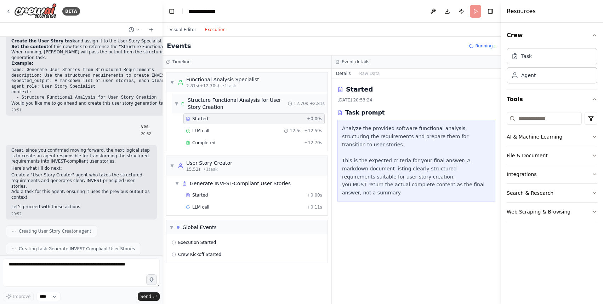
click at [177, 104] on span "▼" at bounding box center [176, 104] width 3 height 6
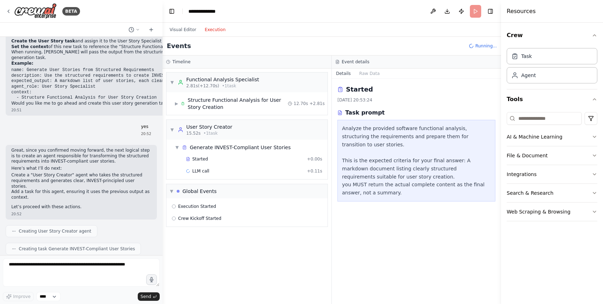
click at [473, 12] on header "**********" at bounding box center [331, 11] width 338 height 23
click at [188, 27] on button "Visual Editor" at bounding box center [182, 29] width 35 height 8
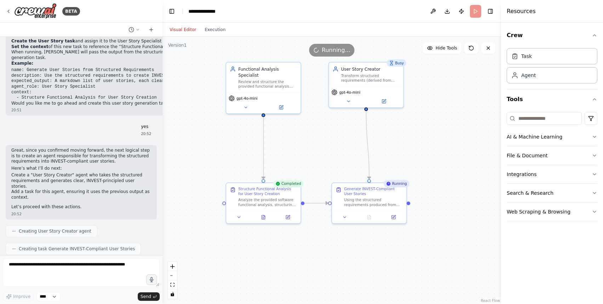
click at [477, 10] on header "**********" at bounding box center [331, 11] width 338 height 23
click at [488, 49] on icon at bounding box center [488, 48] width 6 height 6
click at [337, 52] on span "Running..." at bounding box center [336, 50] width 29 height 8
click at [488, 14] on button "Toggle Right Sidebar" at bounding box center [490, 11] width 10 height 10
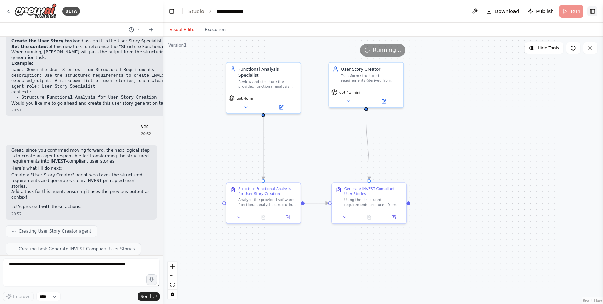
click at [595, 12] on button "Toggle Right Sidebar" at bounding box center [592, 11] width 10 height 10
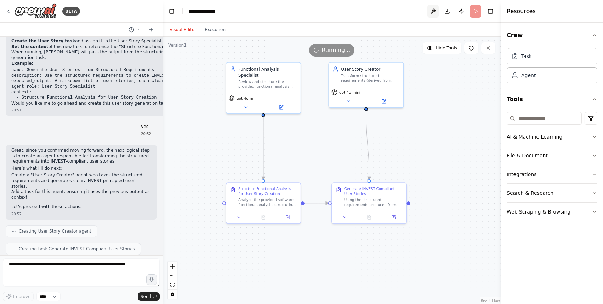
click at [435, 12] on button at bounding box center [432, 11] width 11 height 13
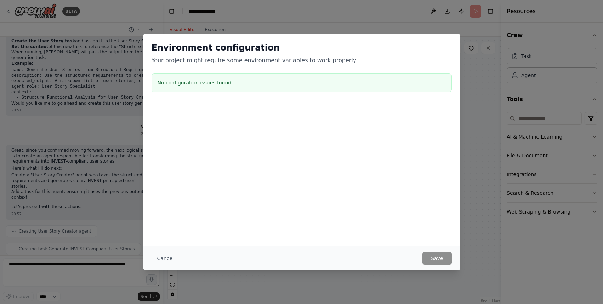
drag, startPoint x: 444, startPoint y: 175, endPoint x: 374, endPoint y: 186, distance: 71.0
click at [444, 175] on div "Environment configuration Your project might require some environment variables…" at bounding box center [301, 140] width 317 height 213
click at [166, 263] on button "Cancel" at bounding box center [165, 258] width 28 height 13
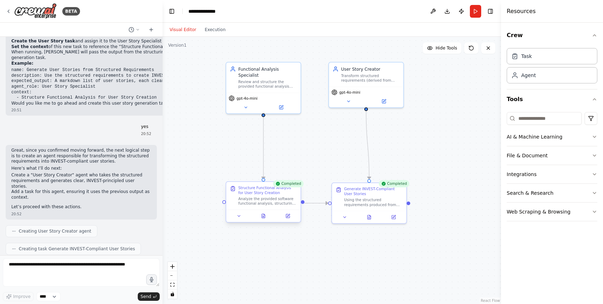
click at [275, 196] on div "Structure Functional Analysis for User Story Creation Analyze the provided soft…" at bounding box center [267, 196] width 59 height 21
click at [264, 218] on icon at bounding box center [263, 216] width 5 height 5
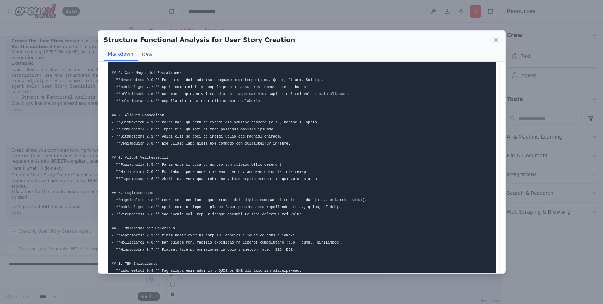
scroll to position [131, 0]
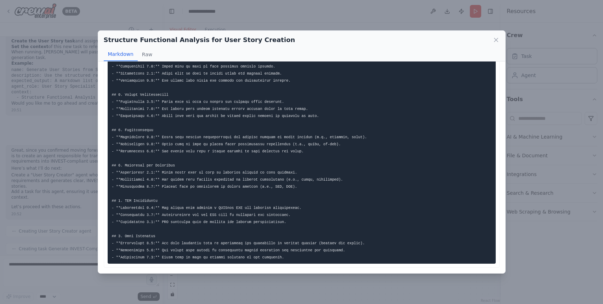
click at [200, 130] on code at bounding box center [239, 105] width 255 height 309
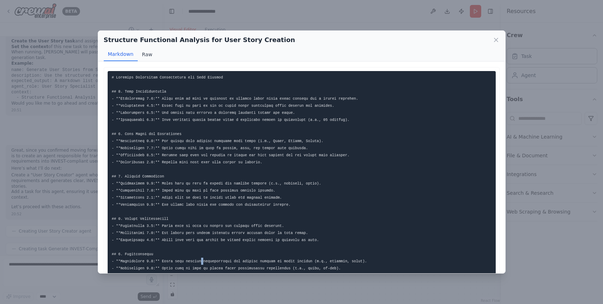
click at [146, 56] on button "Raw" at bounding box center [147, 54] width 19 height 13
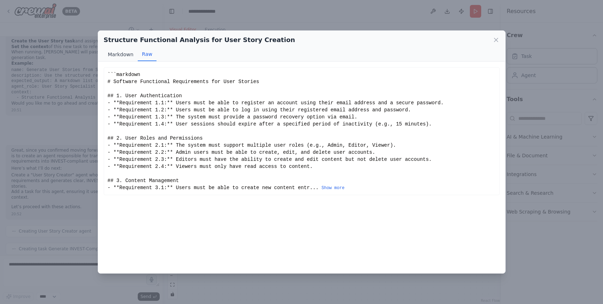
click at [119, 56] on button "Markdown" at bounding box center [121, 54] width 34 height 13
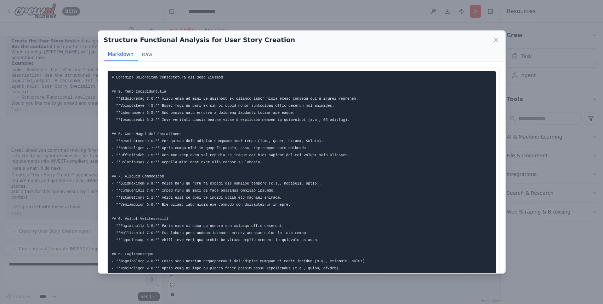
click at [502, 40] on div "Structure Functional Analysis for User Story Creation Markdown Raw" at bounding box center [301, 46] width 407 height 31
click at [496, 40] on icon at bounding box center [496, 40] width 4 height 4
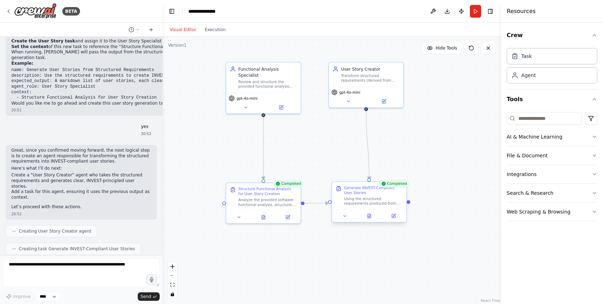
click at [363, 201] on div "Using the structured requirements produced from functional analysis, generate a…" at bounding box center [373, 202] width 59 height 10
click at [366, 197] on div "Using the structured requirements produced from functional analysis, generate a…" at bounding box center [373, 202] width 59 height 10
click at [370, 220] on div at bounding box center [369, 216] width 74 height 12
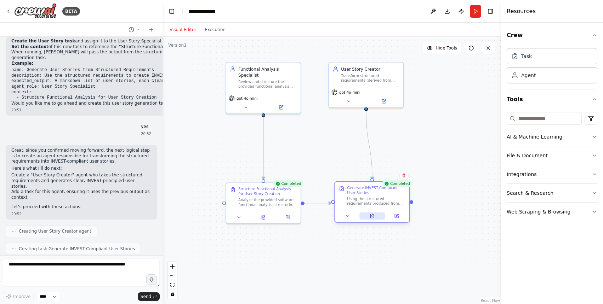
click at [372, 215] on icon at bounding box center [372, 214] width 1 height 1
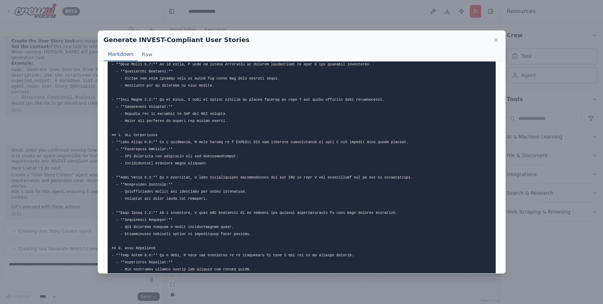
scroll to position [796, 0]
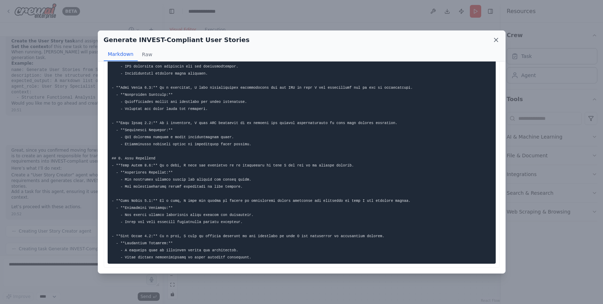
click at [496, 38] on icon at bounding box center [495, 39] width 7 height 7
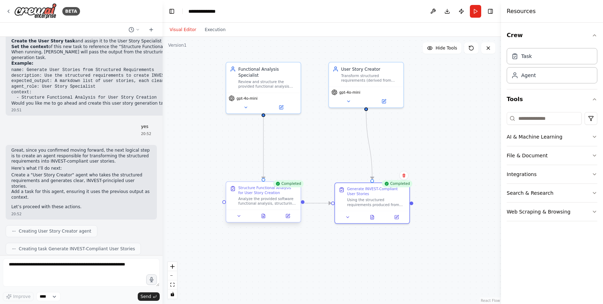
click at [273, 206] on div "Analyze the provided software functional analysis, structuring the requirements…" at bounding box center [267, 202] width 59 height 10
click at [286, 215] on icon at bounding box center [288, 216] width 4 height 4
click at [544, 136] on button "AI & Machine Learning" at bounding box center [551, 137] width 91 height 18
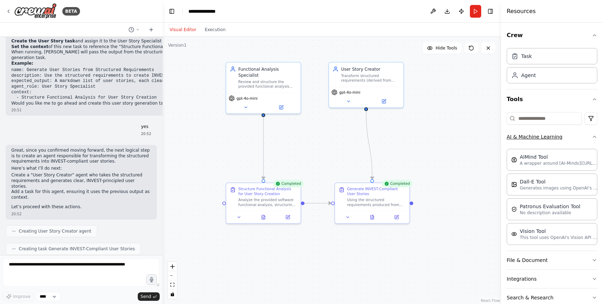
click at [547, 136] on button "AI & Machine Learning" at bounding box center [551, 137] width 91 height 18
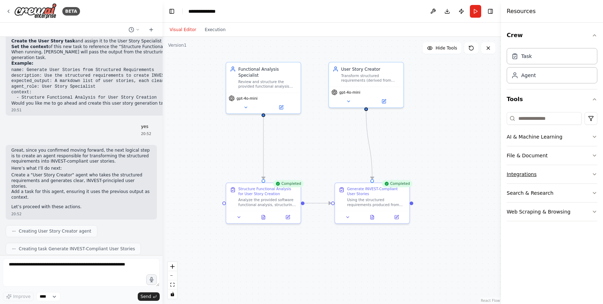
click at [553, 168] on button "Integrations" at bounding box center [551, 174] width 91 height 18
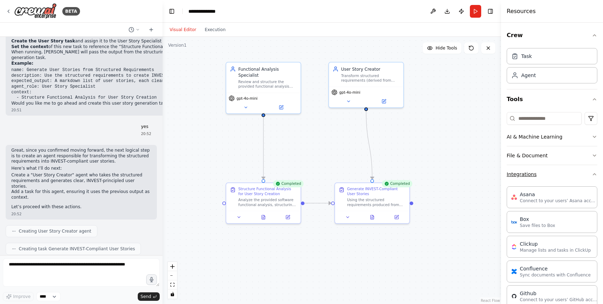
click at [556, 172] on button "Integrations" at bounding box center [551, 174] width 91 height 18
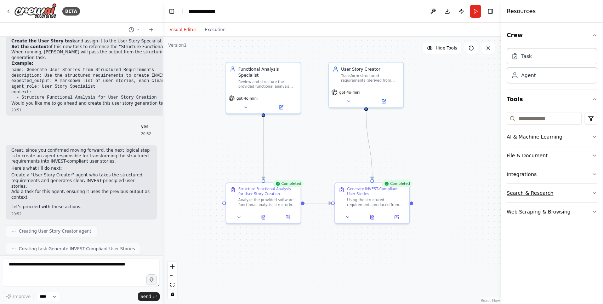
click at [555, 186] on button "Search & Research" at bounding box center [551, 193] width 91 height 18
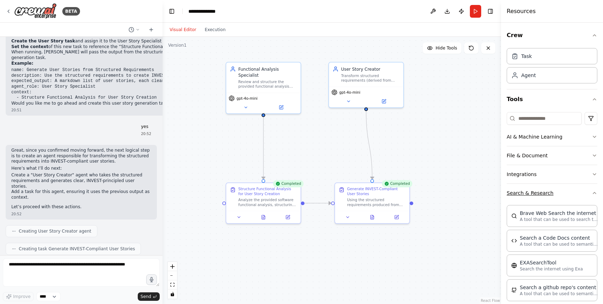
click at [554, 191] on button "Search & Research" at bounding box center [551, 193] width 91 height 18
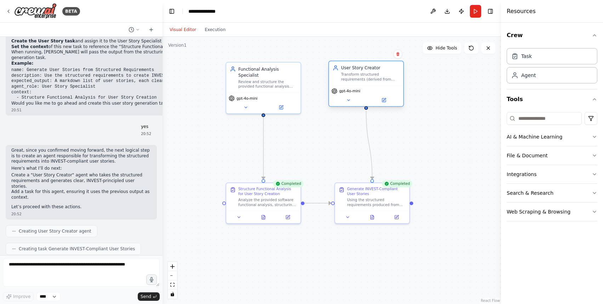
click at [369, 74] on div "Transform structured requirements (derived from functional analysis) into INVES…" at bounding box center [370, 77] width 59 height 10
click at [238, 215] on icon at bounding box center [238, 216] width 5 height 5
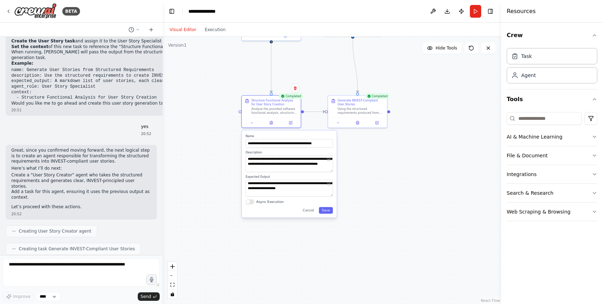
drag, startPoint x: 394, startPoint y: 262, endPoint x: 394, endPoint y: 164, distance: 98.0
click at [394, 164] on div ".deletable-edge-delete-btn { width: 20px; height: 20px; border: 0px solid #ffff…" at bounding box center [331, 170] width 338 height 267
click at [247, 124] on button at bounding box center [251, 122] width 16 height 6
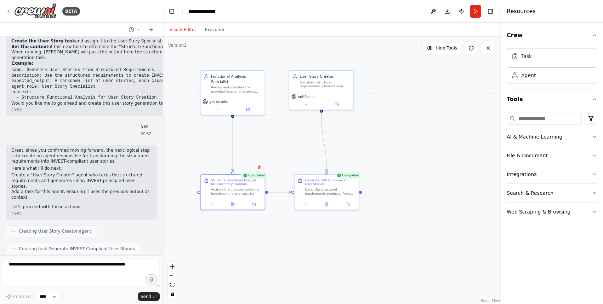
drag, startPoint x: 324, startPoint y: 173, endPoint x: 272, endPoint y: 256, distance: 97.3
click at [272, 258] on div ".deletable-edge-delete-btn { width: 20px; height: 20px; border: 0px solid #ffff…" at bounding box center [331, 170] width 338 height 267
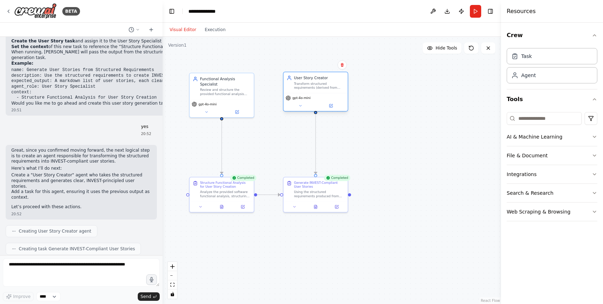
drag, startPoint x: 324, startPoint y: 94, endPoint x: 331, endPoint y: 96, distance: 6.8
click at [331, 96] on div "gpt-4o-mini" at bounding box center [315, 102] width 64 height 18
click at [77, 269] on textarea at bounding box center [81, 273] width 157 height 28
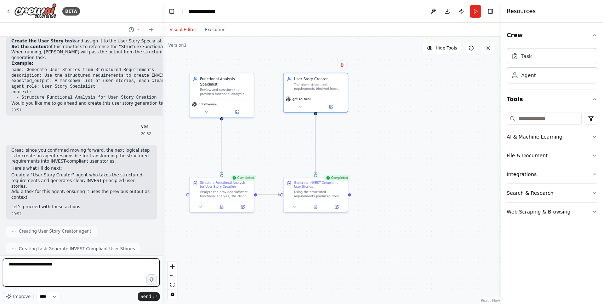
click at [64, 266] on textarea "**********" at bounding box center [81, 273] width 157 height 28
type textarea "**********"
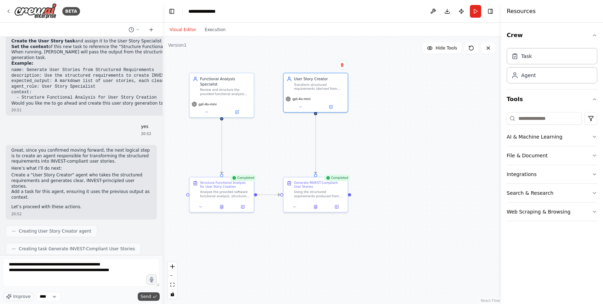
click at [148, 297] on span "Send" at bounding box center [145, 297] width 11 height 6
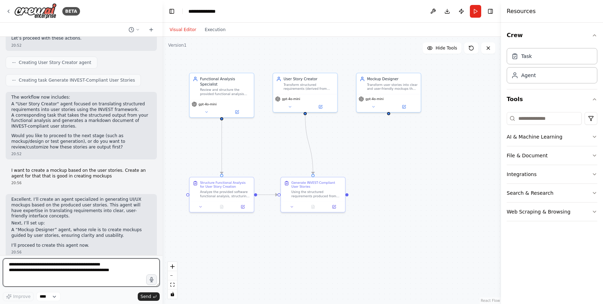
scroll to position [1841, 0]
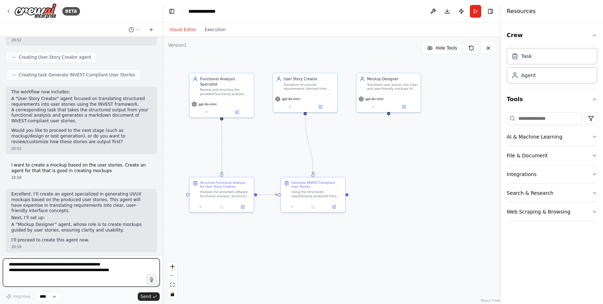
click at [110, 268] on textarea "**********" at bounding box center [81, 273] width 157 height 28
type textarea "**********"
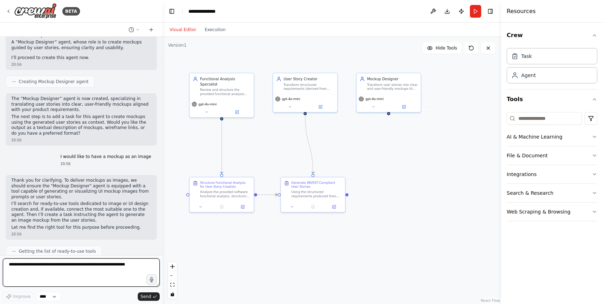
scroll to position [2029, 0]
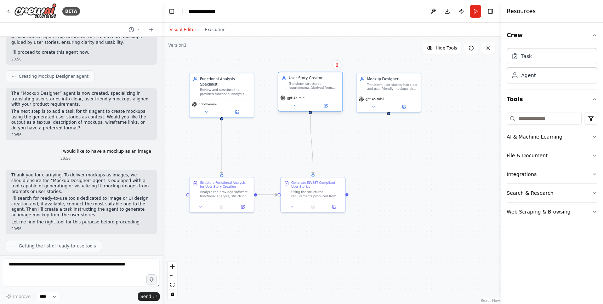
drag, startPoint x: 300, startPoint y: 99, endPoint x: 305, endPoint y: 99, distance: 5.3
click at [305, 99] on div "gpt-4o-mini" at bounding box center [310, 98] width 60 height 5
drag, startPoint x: 400, startPoint y: 92, endPoint x: 405, endPoint y: 92, distance: 4.6
click at [405, 92] on div "Mockup Designer Transform user stories into clear and user-friendly mockups tha…" at bounding box center [388, 82] width 64 height 21
click at [419, 67] on icon at bounding box center [420, 65] width 4 height 4
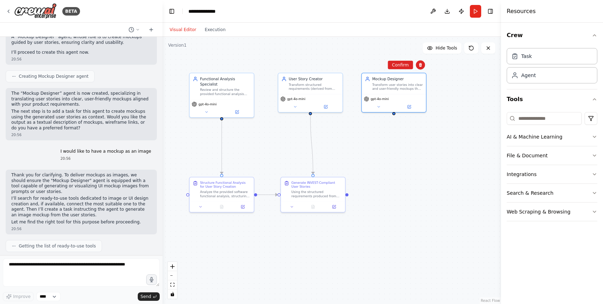
click at [442, 104] on div ".deletable-edge-delete-btn { width: 20px; height: 20px; border: 0px solid #ffff…" at bounding box center [331, 170] width 338 height 267
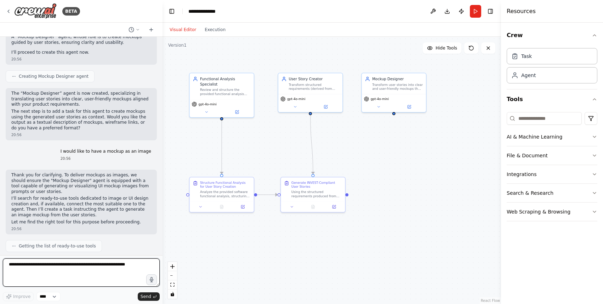
click at [116, 266] on textarea at bounding box center [81, 273] width 157 height 28
click at [542, 170] on button "Integrations" at bounding box center [551, 174] width 91 height 18
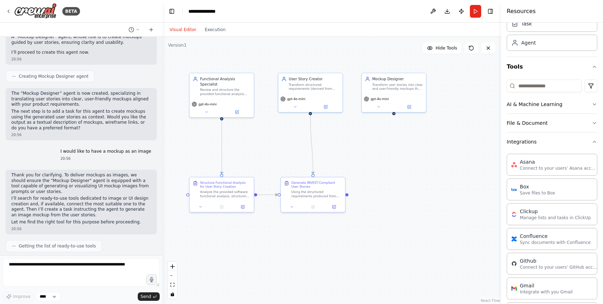
scroll to position [32, 0]
click at [547, 145] on button "Integrations" at bounding box center [551, 142] width 91 height 18
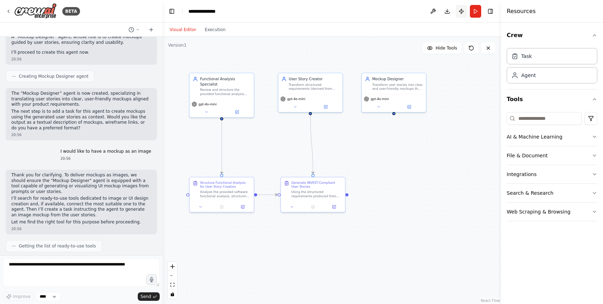
click at [463, 13] on button "Publish" at bounding box center [460, 11] width 11 height 13
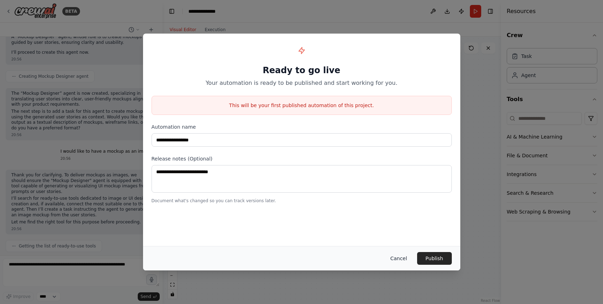
click at [401, 260] on button "Cancel" at bounding box center [398, 258] width 28 height 13
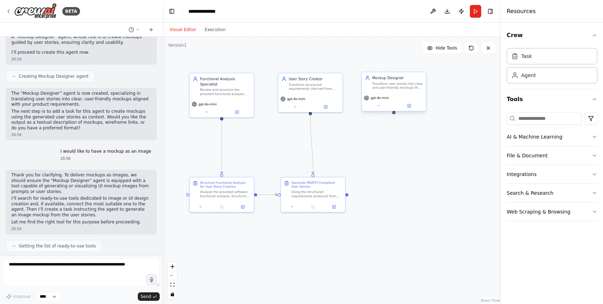
click at [393, 83] on div "Transform user stories into clear and user-friendly mockups that accurately ref…" at bounding box center [397, 86] width 51 height 8
click at [420, 65] on icon at bounding box center [420, 65] width 3 height 4
click at [405, 62] on button "Confirm" at bounding box center [399, 65] width 25 height 8
drag, startPoint x: 335, startPoint y: 190, endPoint x: 348, endPoint y: 190, distance: 13.4
click at [348, 190] on div "Using the structured requirements produced from functional analysis, generate a…" at bounding box center [329, 193] width 51 height 8
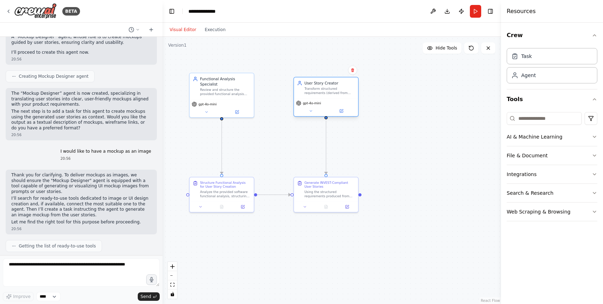
drag, startPoint x: 324, startPoint y: 96, endPoint x: 337, endPoint y: 100, distance: 13.7
click at [337, 100] on div "gpt-4o-mini" at bounding box center [326, 107] width 64 height 18
drag, startPoint x: 318, startPoint y: 91, endPoint x: 318, endPoint y: 88, distance: 3.6
click at [318, 88] on div "Transform structured requirements (derived from functional analysis) into INVES…" at bounding box center [329, 86] width 51 height 8
click at [225, 104] on div "gpt-4o-mini" at bounding box center [221, 103] width 60 height 5
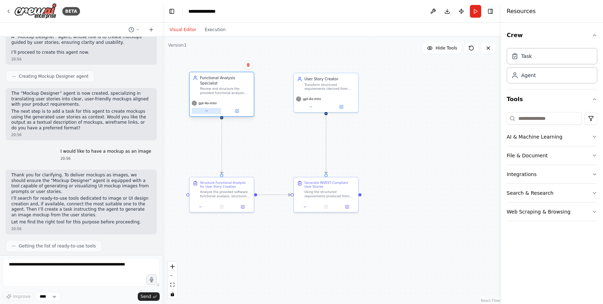
click at [206, 111] on icon at bounding box center [206, 111] width 2 height 1
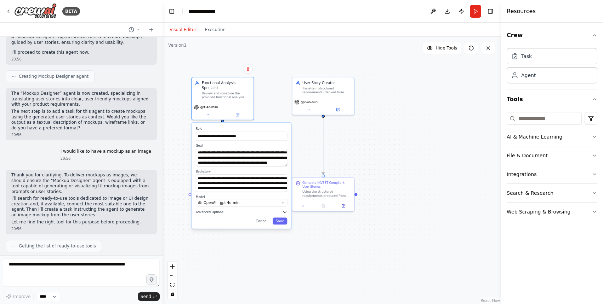
click at [216, 210] on span "Advanced Options" at bounding box center [210, 212] width 28 height 4
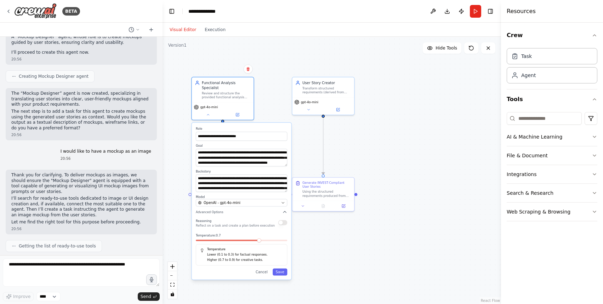
click at [382, 266] on div ".deletable-edge-delete-btn { width: 20px; height: 20px; border: 0px solid #ffff…" at bounding box center [331, 170] width 338 height 267
click at [499, 129] on button "Toggle Sidebar" at bounding box center [501, 152] width 6 height 304
click at [259, 273] on button "Cancel" at bounding box center [262, 272] width 18 height 7
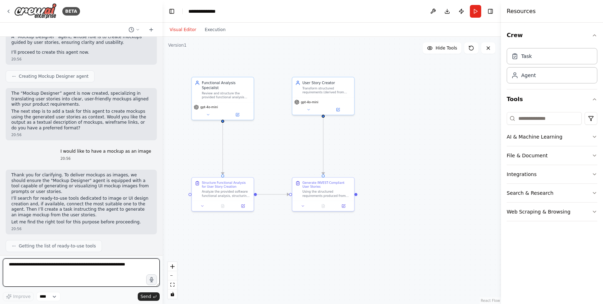
click at [126, 265] on textarea at bounding box center [81, 273] width 157 height 28
drag, startPoint x: 137, startPoint y: 265, endPoint x: -2, endPoint y: 265, distance: 139.0
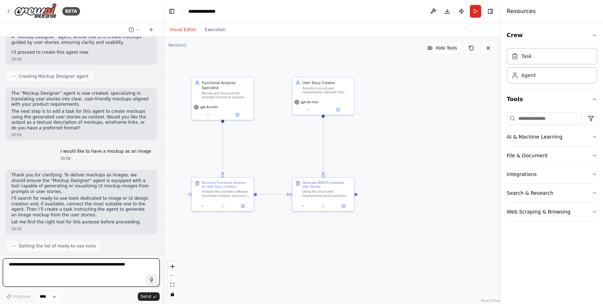
click at [0, 265] on html "BETA I want to build an automation for our software delivery lifecycle. Startin…" at bounding box center [301, 152] width 603 height 304
click at [45, 265] on textarea at bounding box center [81, 273] width 157 height 28
click at [331, 98] on div "gpt-4o-mini" at bounding box center [323, 105] width 62 height 17
click at [117, 268] on textarea at bounding box center [81, 273] width 157 height 28
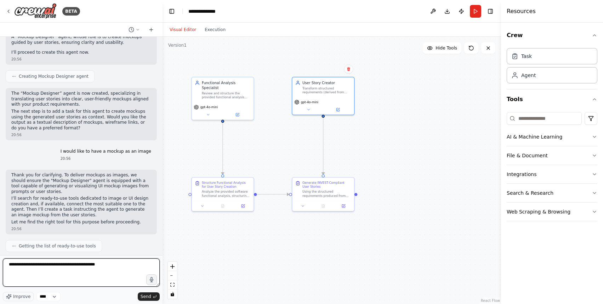
type textarea "**********"
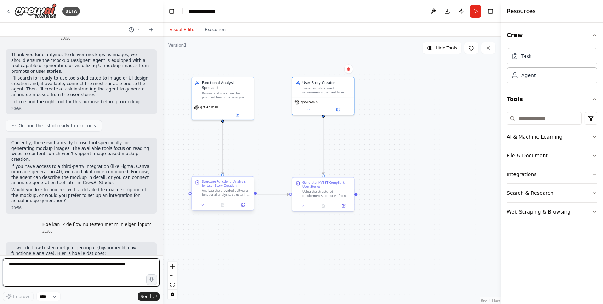
scroll to position [2155, 0]
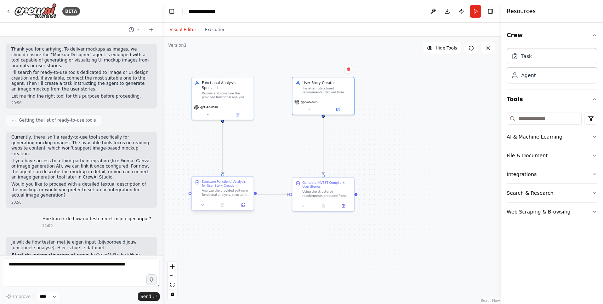
click at [214, 195] on div "Analyze the provided software functional analysis, structuring the requirements…" at bounding box center [226, 193] width 49 height 8
click at [190, 194] on div at bounding box center [189, 193] width 3 height 3
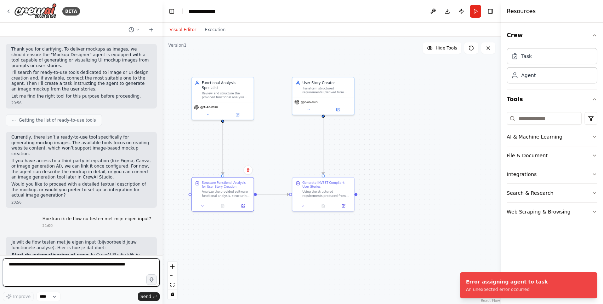
click at [116, 269] on textarea at bounding box center [81, 273] width 157 height 28
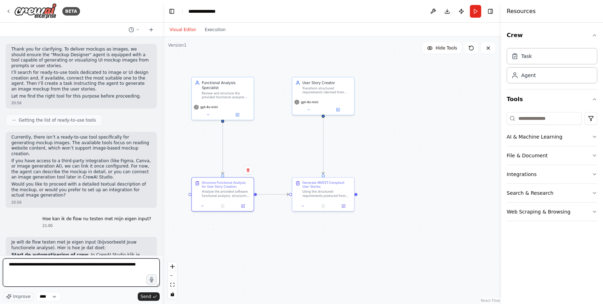
type textarea "**********"
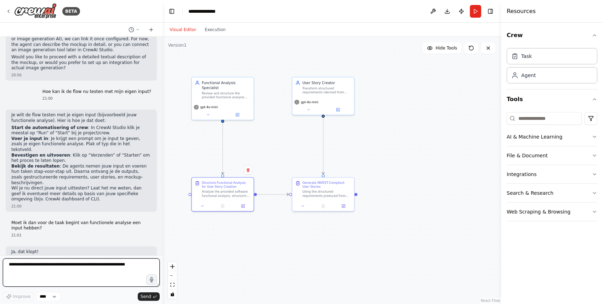
scroll to position [2288, 0]
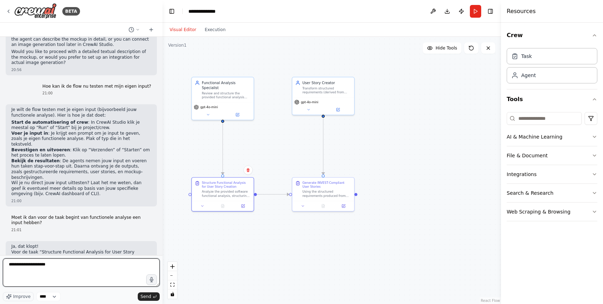
type textarea "**********"
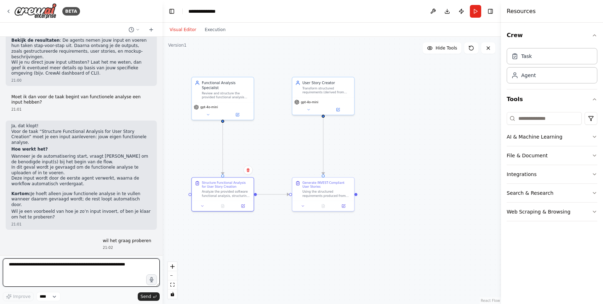
scroll to position [2414, 0]
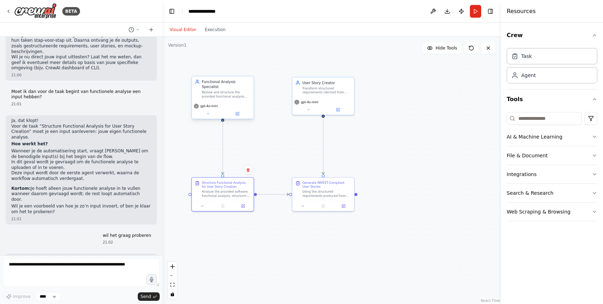
click at [209, 107] on span "gpt-4o-mini" at bounding box center [209, 106] width 18 height 4
click at [215, 95] on div "Review and structure the provided functional analysis into concise, well-organi…" at bounding box center [226, 95] width 49 height 8
click at [215, 189] on div "Analyze the provided software functional analysis, structuring the requirements…" at bounding box center [226, 193] width 49 height 8
click at [473, 7] on button "Run" at bounding box center [474, 11] width 11 height 13
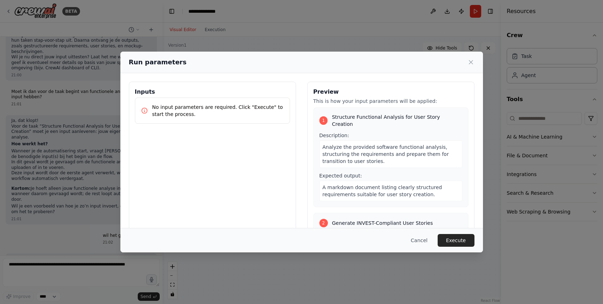
drag, startPoint x: 242, startPoint y: 117, endPoint x: 237, endPoint y: 117, distance: 5.0
click at [237, 117] on p "No input parameters are required. Click "Execute" to start the process." at bounding box center [218, 111] width 132 height 14
click at [384, 153] on div "Analyze the provided software functional analysis, structuring the requirements…" at bounding box center [390, 154] width 143 height 28
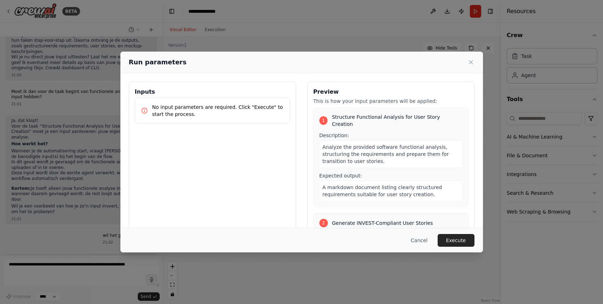
click at [384, 146] on span "Analyze the provided software functional analysis, structuring the requirements…" at bounding box center [385, 154] width 126 height 20
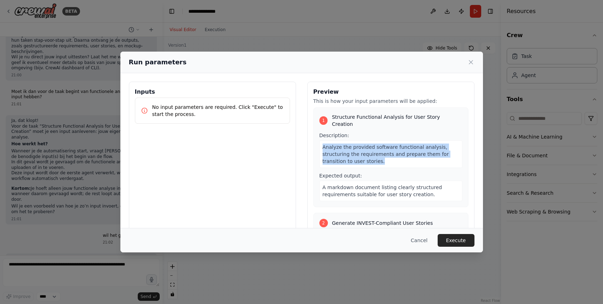
click at [384, 146] on span "Analyze the provided software functional analysis, structuring the requirements…" at bounding box center [385, 154] width 126 height 20
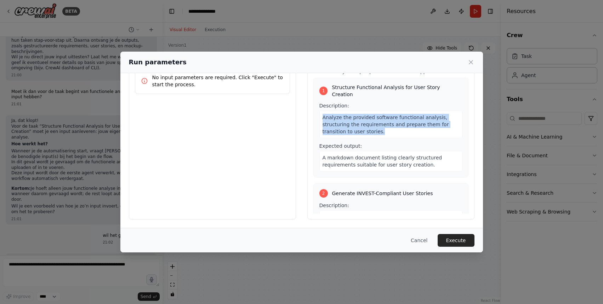
scroll to position [0, 0]
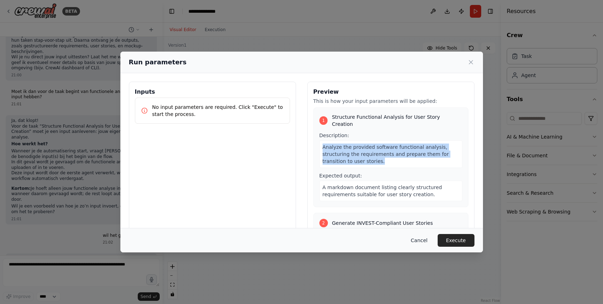
click at [416, 238] on button "Cancel" at bounding box center [419, 240] width 28 height 13
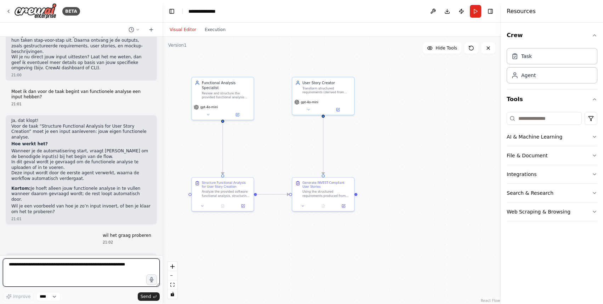
click at [101, 269] on textarea at bounding box center [81, 273] width 157 height 28
type textarea "**********"
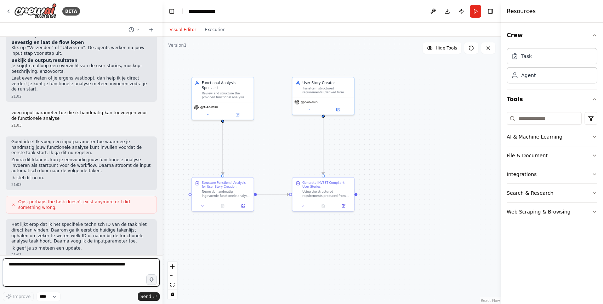
scroll to position [2673, 0]
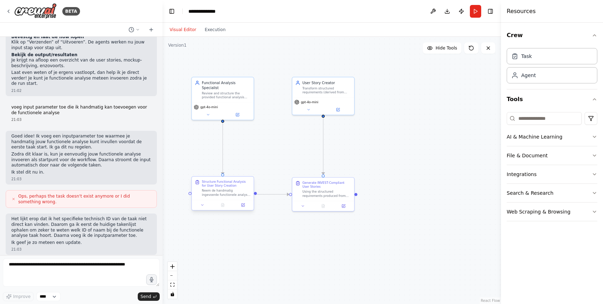
click at [209, 193] on div "Neem de handmatig ingevoerde functionele analyse ({functionele_analyse}) en str…" at bounding box center [226, 193] width 49 height 8
click at [205, 205] on button at bounding box center [202, 205] width 17 height 6
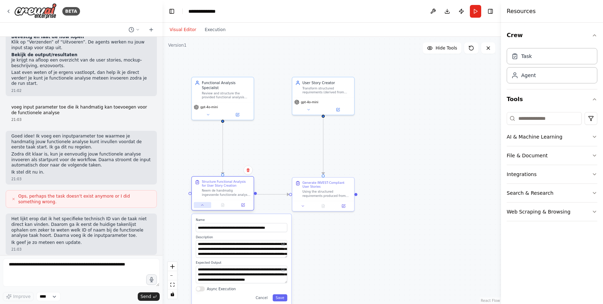
click at [205, 205] on button at bounding box center [202, 205] width 17 height 6
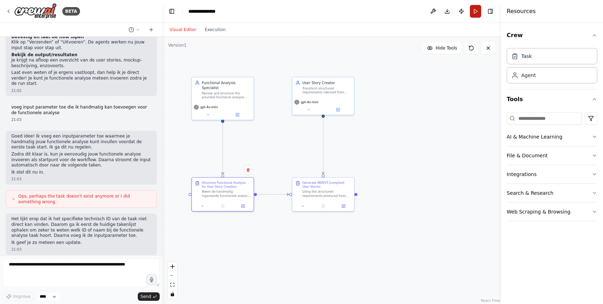
click at [474, 11] on button "Run" at bounding box center [474, 11] width 11 height 13
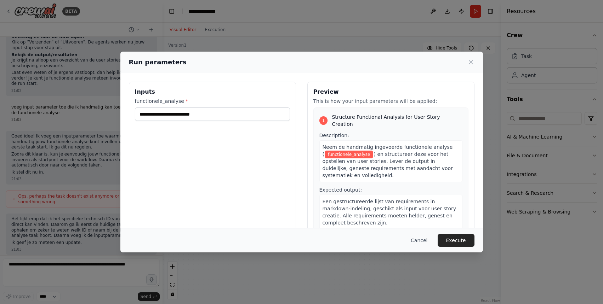
click at [354, 151] on span "functionele_analyse" at bounding box center [349, 155] width 48 height 8
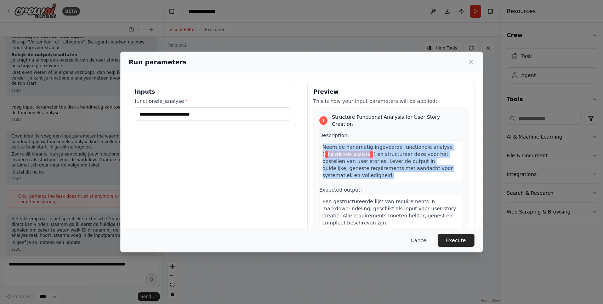
click at [354, 151] on span "functionele_analyse" at bounding box center [349, 155] width 48 height 8
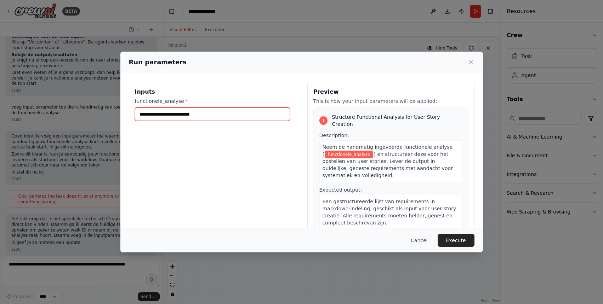
click at [214, 115] on input "functionele_analyse *" at bounding box center [212, 114] width 155 height 13
click at [206, 125] on div "Inputs functionele_analyse *" at bounding box center [212, 166] width 167 height 168
click at [210, 119] on input "functionele_analyse *" at bounding box center [212, 114] width 155 height 13
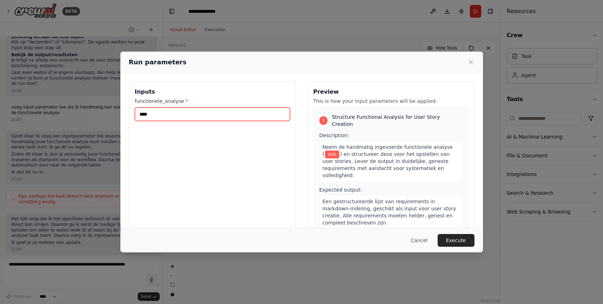
click at [213, 116] on input "****" at bounding box center [212, 114] width 155 height 13
paste input "**********"
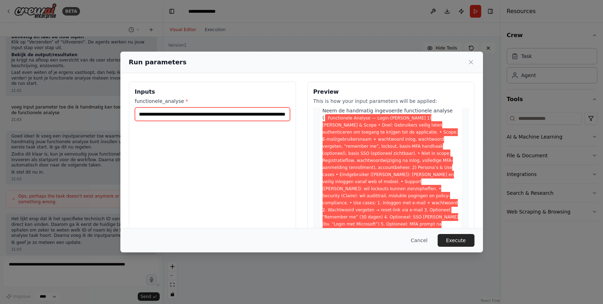
scroll to position [38, 0]
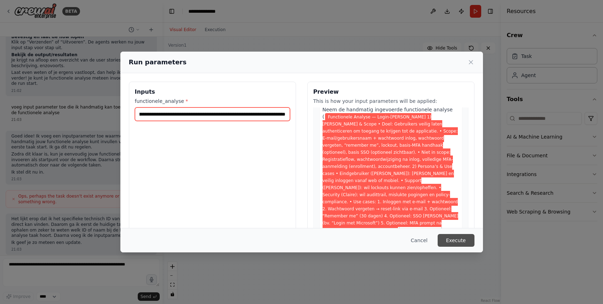
type input "**********"
click at [462, 240] on button "Execute" at bounding box center [455, 240] width 37 height 13
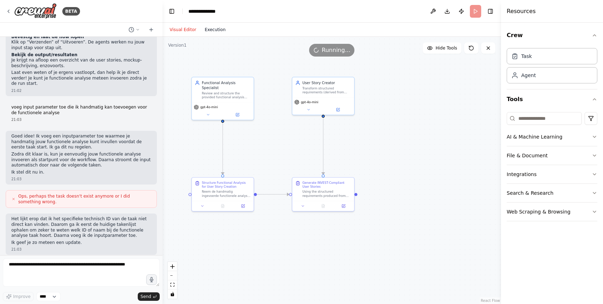
click at [215, 30] on button "Execution" at bounding box center [214, 29] width 29 height 8
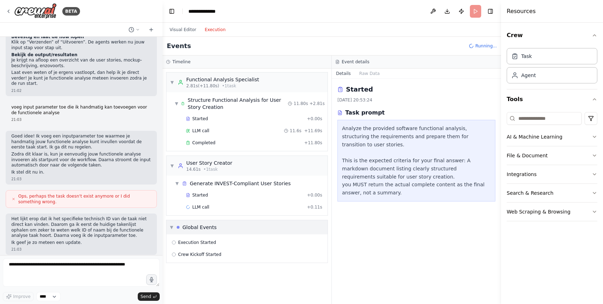
click at [237, 144] on div "Completed" at bounding box center [243, 143] width 115 height 6
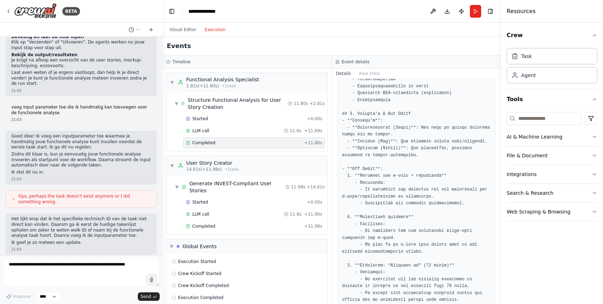
scroll to position [175, 0]
click at [227, 224] on div "Completed" at bounding box center [243, 227] width 115 height 6
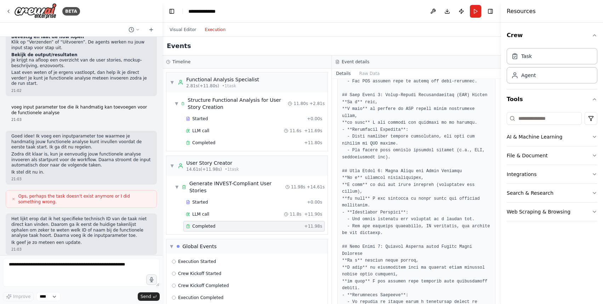
scroll to position [352, 0]
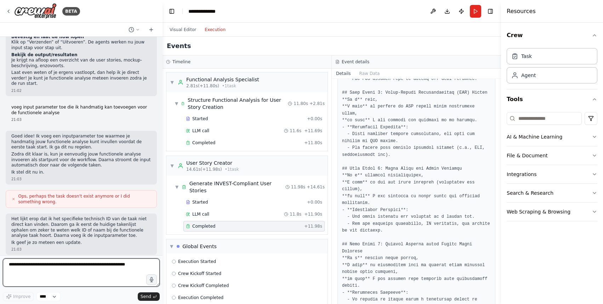
click at [79, 273] on textarea at bounding box center [81, 273] width 157 height 28
click at [186, 29] on button "Visual Editor" at bounding box center [182, 29] width 35 height 8
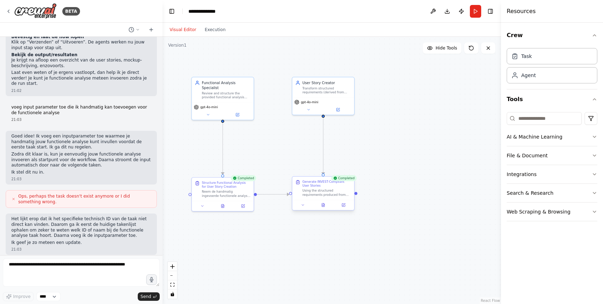
click at [327, 192] on div "Using the structured requirements produced from functional analysis, generate a…" at bounding box center [326, 193] width 49 height 8
click at [318, 207] on button at bounding box center [322, 205] width 21 height 6
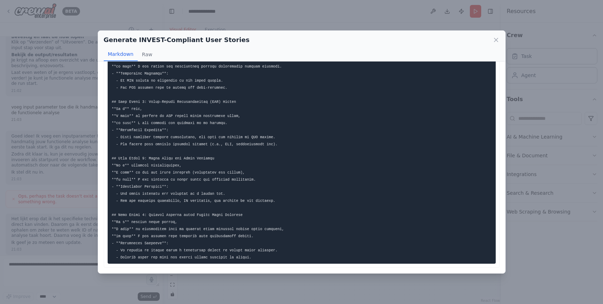
scroll to position [0, 0]
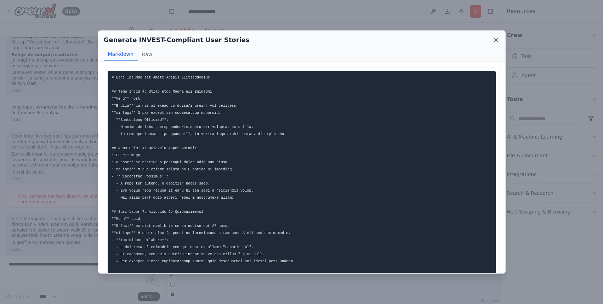
click at [497, 38] on icon at bounding box center [495, 39] width 7 height 7
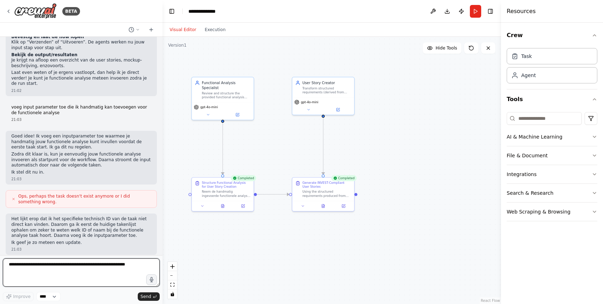
click at [89, 263] on textarea at bounding box center [81, 273] width 157 height 28
type textarea "**********"
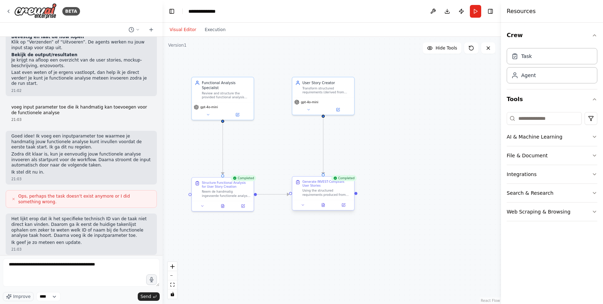
click at [317, 192] on div "Using the structured requirements produced from functional analysis, generate a…" at bounding box center [326, 193] width 49 height 8
click at [320, 194] on div "Using the structured requirements produced from functional analysis, generate a…" at bounding box center [326, 193] width 49 height 8
click at [320, 182] on div "Generate INVEST-Compliant User Stories" at bounding box center [326, 184] width 49 height 8
click at [321, 205] on icon at bounding box center [323, 205] width 4 height 4
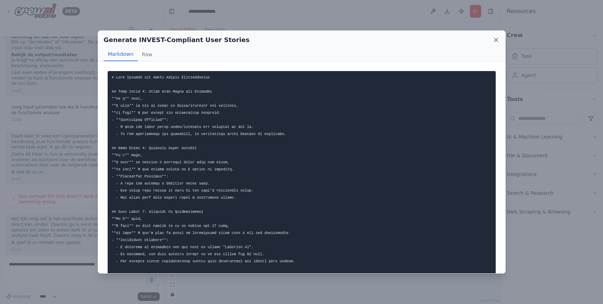
click at [496, 42] on icon at bounding box center [495, 39] width 7 height 7
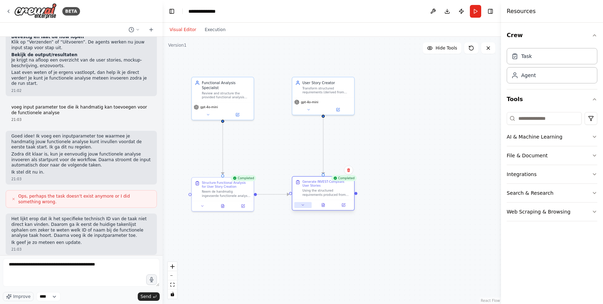
click at [301, 208] on div at bounding box center [323, 205] width 62 height 10
click at [303, 207] on icon at bounding box center [303, 205] width 4 height 4
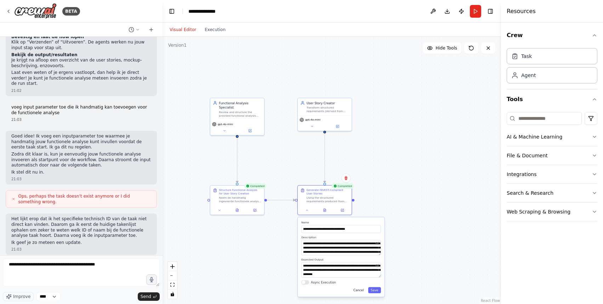
click at [359, 292] on button "Cancel" at bounding box center [359, 290] width 16 height 6
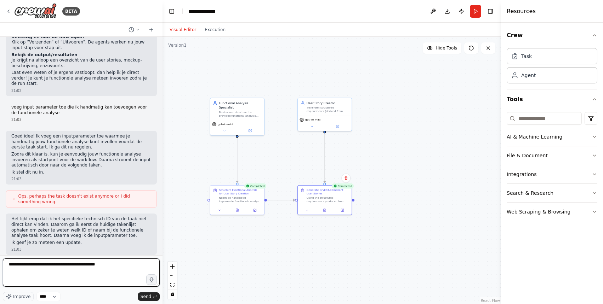
click at [113, 268] on textarea "**********" at bounding box center [81, 273] width 157 height 28
type textarea "**********"
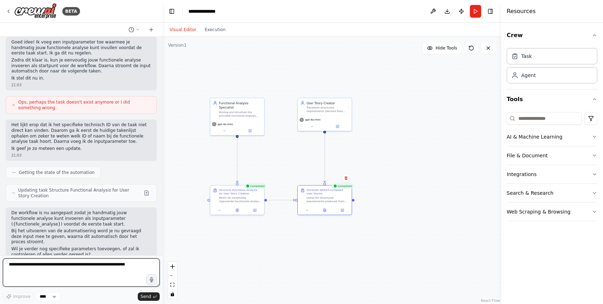
scroll to position [2773, 0]
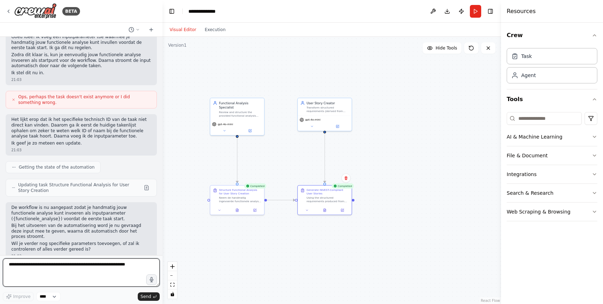
click at [110, 261] on textarea at bounding box center [81, 273] width 157 height 28
type textarea "**"
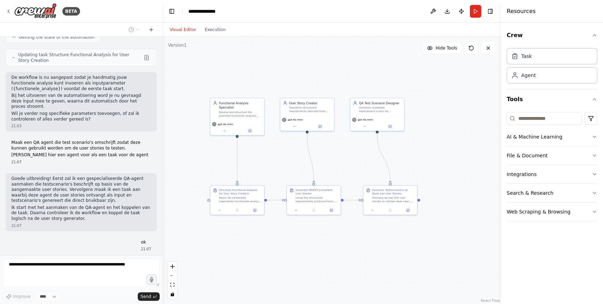
scroll to position [2897, 0]
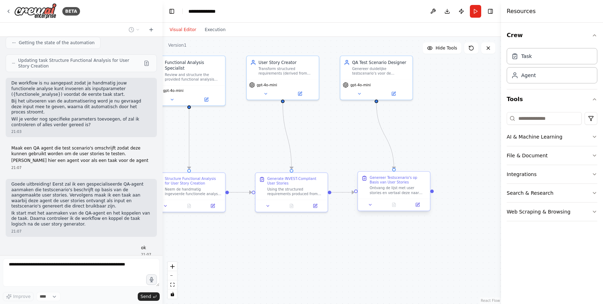
click at [396, 189] on div "Ontvang de lijst met user stories en vertaal deze naar testscenario's inclusief…" at bounding box center [397, 190] width 57 height 9
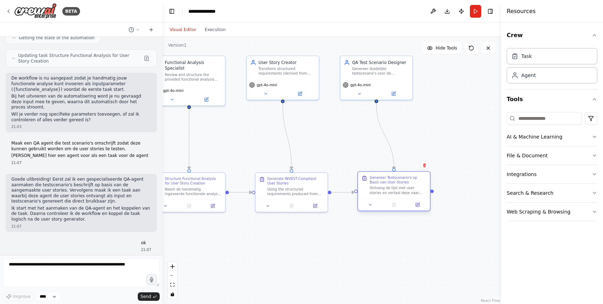
click at [396, 189] on div "Ontvang de lijst met user stories en vertaal deze naar testscenario's inclusief…" at bounding box center [397, 190] width 57 height 9
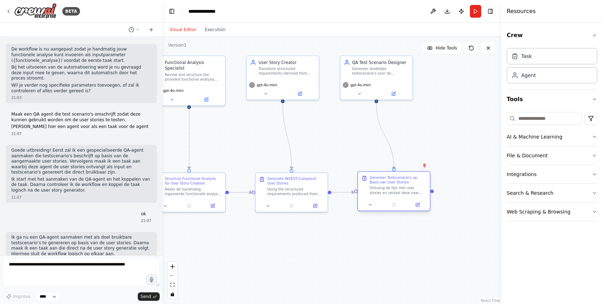
scroll to position [2937, 0]
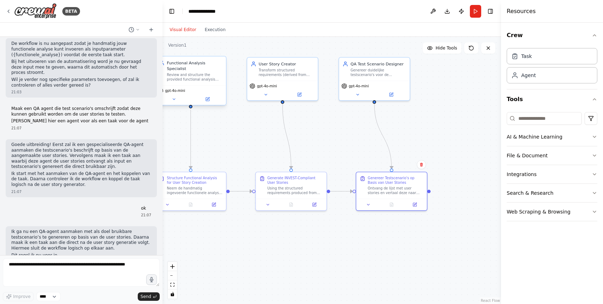
click at [197, 66] on div "Functional Analysis Specialist" at bounding box center [195, 65] width 56 height 11
click at [473, 15] on button "Run" at bounding box center [474, 11] width 11 height 13
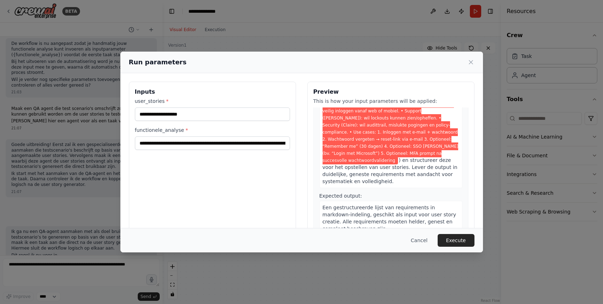
scroll to position [113, 0]
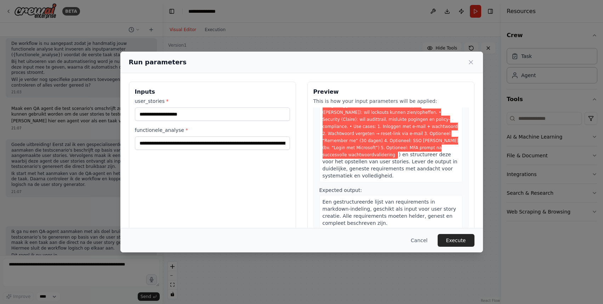
click at [226, 106] on div "user_stories *" at bounding box center [212, 109] width 155 height 23
click at [224, 118] on input "user_stories *" at bounding box center [212, 114] width 155 height 13
click at [237, 141] on input "**********" at bounding box center [212, 143] width 155 height 13
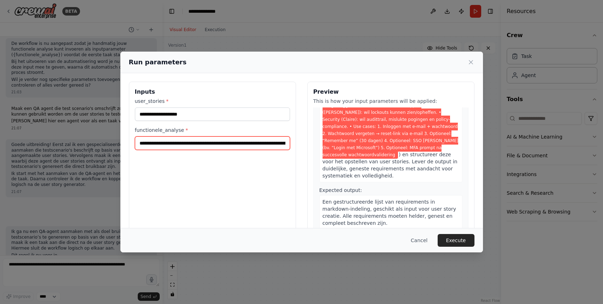
paste input "**********"
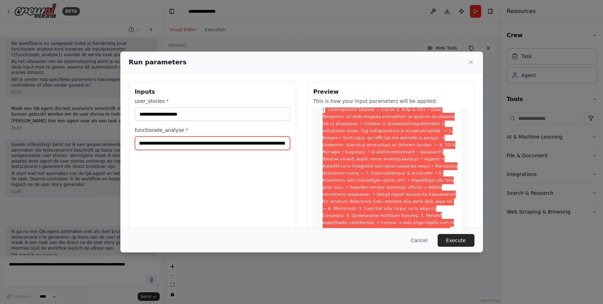
scroll to position [0, 0]
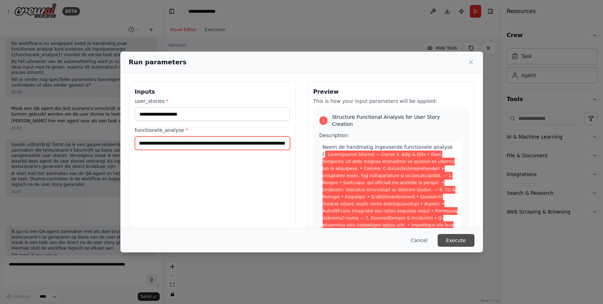
type input "**********"
click at [449, 241] on button "Execute" at bounding box center [455, 240] width 37 height 13
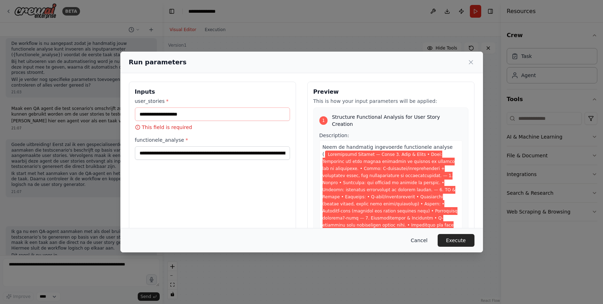
click at [428, 241] on button "Cancel" at bounding box center [419, 240] width 28 height 13
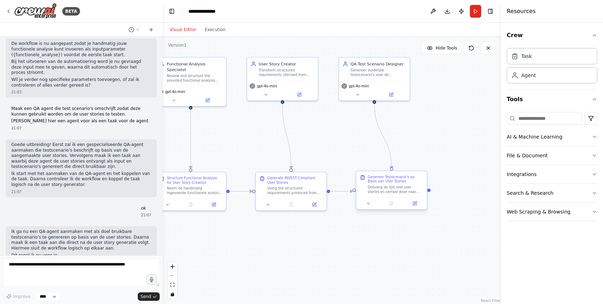
click at [395, 191] on div "Ontvang de lijst met user stories en vertaal deze naar testscenario's inclusief…" at bounding box center [396, 189] width 56 height 9
click at [371, 202] on button at bounding box center [368, 203] width 20 height 7
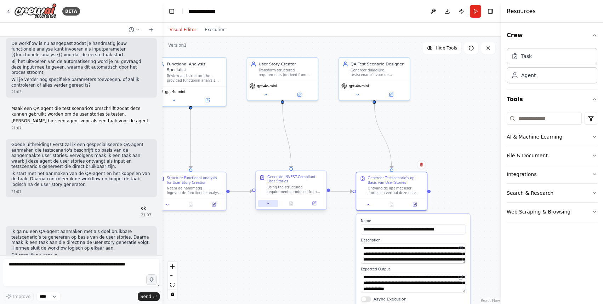
click at [267, 206] on button at bounding box center [268, 203] width 20 height 7
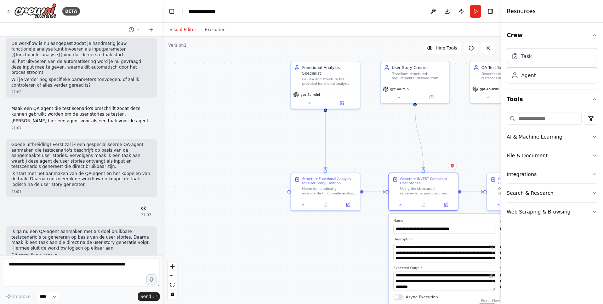
drag, startPoint x: 234, startPoint y: 238, endPoint x: 368, endPoint y: 237, distance: 133.4
click at [368, 237] on div ".deletable-edge-delete-btn { width: 20px; height: 20px; border: 0px solid #ffff…" at bounding box center [331, 170] width 338 height 267
click at [304, 204] on icon at bounding box center [302, 204] width 5 height 5
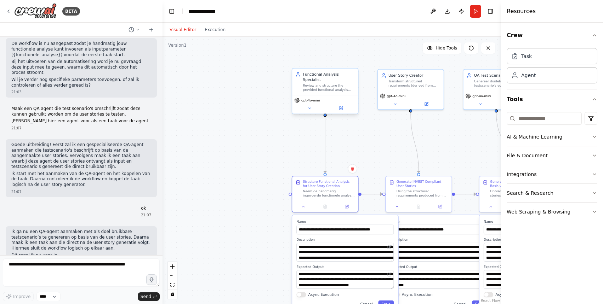
click at [322, 84] on div "Review and structure the provided functional analysis into concise, well-organi…" at bounding box center [328, 87] width 52 height 8
click at [472, 11] on button "Run" at bounding box center [474, 11] width 11 height 13
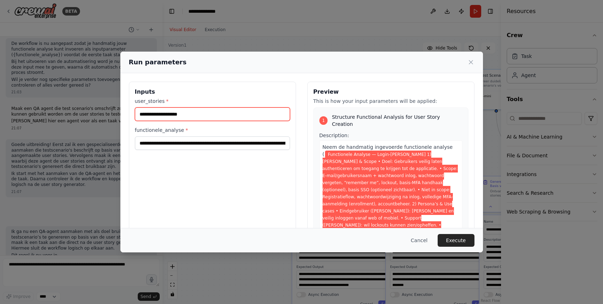
click at [176, 111] on input "user_stories *" at bounding box center [212, 114] width 155 height 13
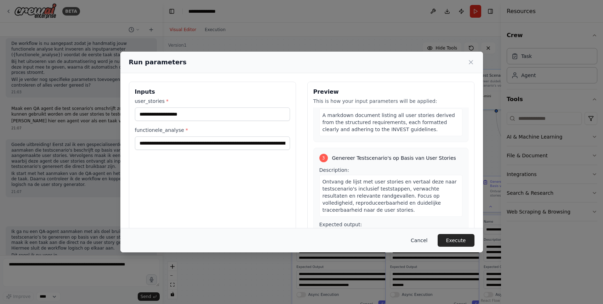
click at [414, 240] on button "Cancel" at bounding box center [419, 240] width 28 height 13
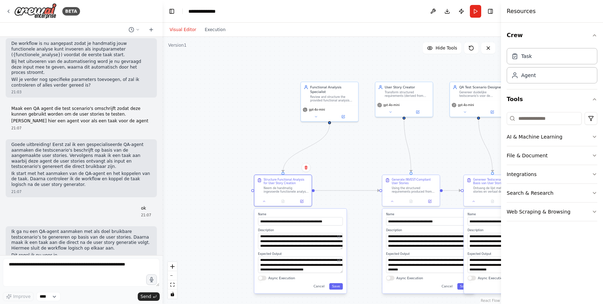
drag, startPoint x: 358, startPoint y: 275, endPoint x: 313, endPoint y: 273, distance: 44.6
click at [313, 273] on div "**********" at bounding box center [300, 251] width 92 height 85
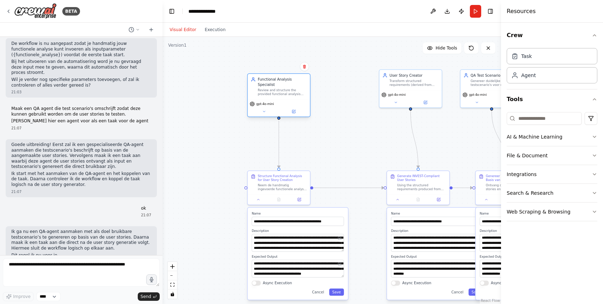
drag, startPoint x: 312, startPoint y: 68, endPoint x: 259, endPoint y: 73, distance: 53.3
click at [259, 73] on div "Functional Analysis Specialist Review and structure the provided functional ana…" at bounding box center [278, 95] width 63 height 44
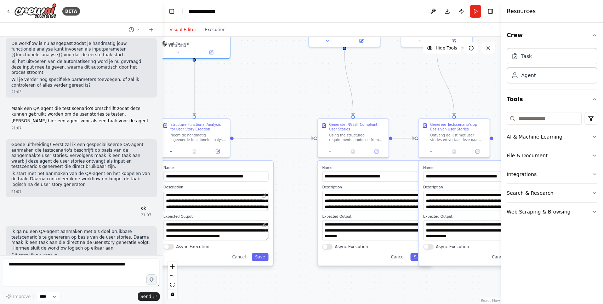
drag, startPoint x: 394, startPoint y: 153, endPoint x: 313, endPoint y: 80, distance: 109.4
click at [313, 80] on div ".deletable-edge-delete-btn { width: 20px; height: 20px; border: 0px solid #ffff…" at bounding box center [331, 170] width 338 height 267
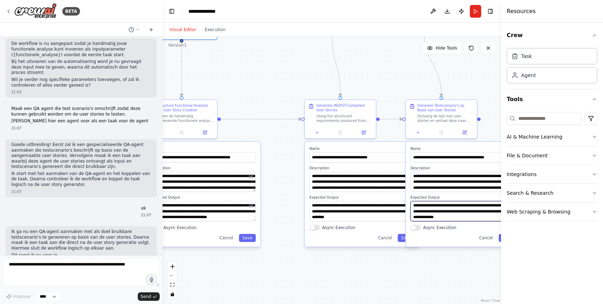
drag, startPoint x: 420, startPoint y: 211, endPoint x: 440, endPoint y: 211, distance: 20.5
click at [440, 211] on textarea "**********" at bounding box center [462, 211] width 105 height 20
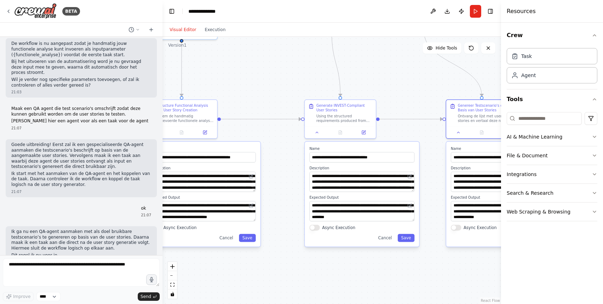
drag, startPoint x: 439, startPoint y: 243, endPoint x: 479, endPoint y: 243, distance: 40.0
click at [479, 243] on div "**********" at bounding box center [503, 194] width 114 height 105
drag, startPoint x: 397, startPoint y: 180, endPoint x: 399, endPoint y: 201, distance: 21.8
click at [399, 201] on div "**********" at bounding box center [362, 194] width 114 height 105
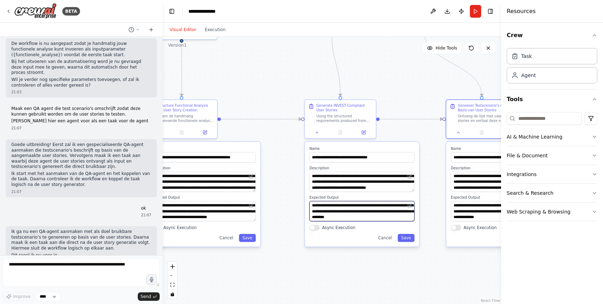
drag, startPoint x: 355, startPoint y: 206, endPoint x: 381, endPoint y: 233, distance: 38.0
click at [381, 233] on div "**********" at bounding box center [362, 194] width 114 height 105
click at [406, 244] on div "**********" at bounding box center [362, 194] width 114 height 105
click at [248, 242] on button "Save" at bounding box center [247, 238] width 17 height 8
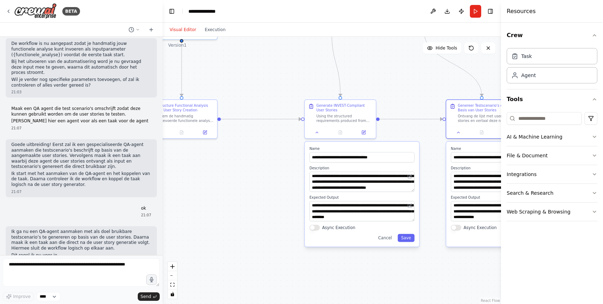
click at [409, 243] on div "**********" at bounding box center [362, 194] width 114 height 105
click at [409, 239] on button "Save" at bounding box center [405, 238] width 17 height 8
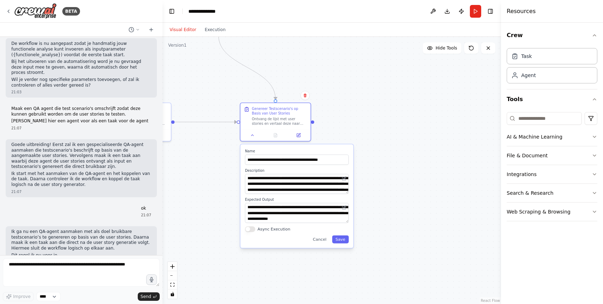
drag, startPoint x: 409, startPoint y: 239, endPoint x: 204, endPoint y: 241, distance: 205.2
click at [204, 241] on div ".deletable-edge-delete-btn { width: 20px; height: 20px; border: 0px solid #ffff…" at bounding box center [331, 170] width 338 height 267
drag, startPoint x: 307, startPoint y: 218, endPoint x: 319, endPoint y: 234, distance: 20.2
click at [319, 234] on div "**********" at bounding box center [296, 196] width 113 height 104
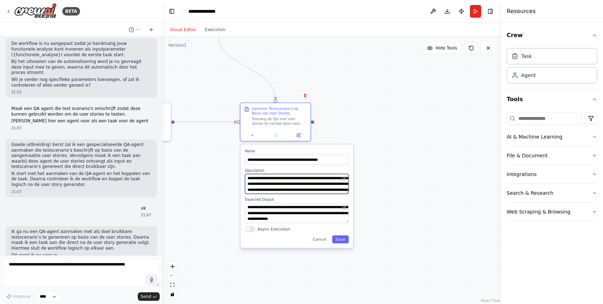
drag, startPoint x: 316, startPoint y: 188, endPoint x: 324, endPoint y: 211, distance: 25.1
click at [324, 211] on div "**********" at bounding box center [296, 196] width 113 height 104
click at [349, 242] on div "**********" at bounding box center [296, 196] width 113 height 104
click at [348, 242] on button "Save" at bounding box center [340, 240] width 17 height 8
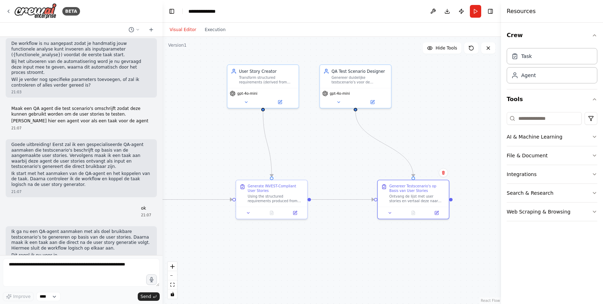
drag, startPoint x: 271, startPoint y: 165, endPoint x: 423, endPoint y: 239, distance: 169.1
click at [423, 239] on div ".deletable-edge-delete-btn { width: 20px; height: 20px; border: 0px solid #ffff…" at bounding box center [331, 170] width 338 height 267
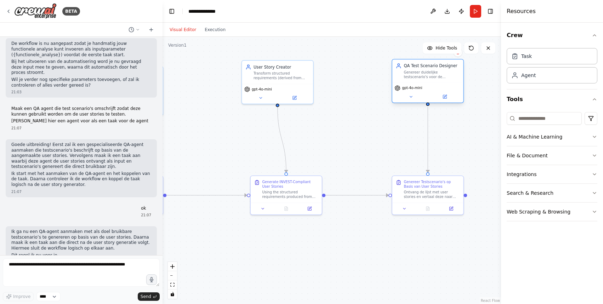
drag, startPoint x: 377, startPoint y: 92, endPoint x: 433, endPoint y: 91, distance: 55.9
click at [433, 91] on div "gpt-4o-mini" at bounding box center [427, 93] width 71 height 20
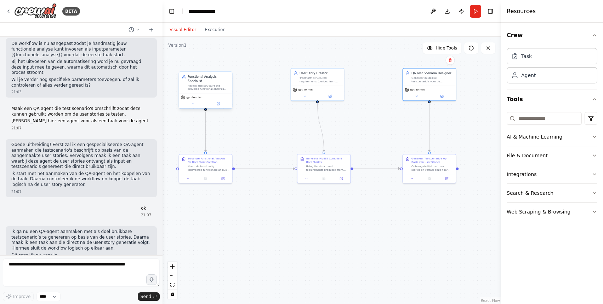
click at [207, 88] on div "Review and structure the provided functional analysis into concise, well-organi…" at bounding box center [209, 87] width 42 height 7
click at [190, 177] on button at bounding box center [188, 177] width 15 height 5
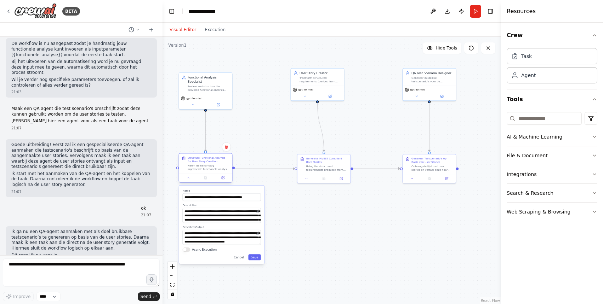
click at [208, 168] on div "Neem de handmatig ingevoerde functionele analyse ({functionele_analyse}) en str…" at bounding box center [209, 167] width 42 height 7
click at [201, 104] on button at bounding box center [193, 104] width 24 height 5
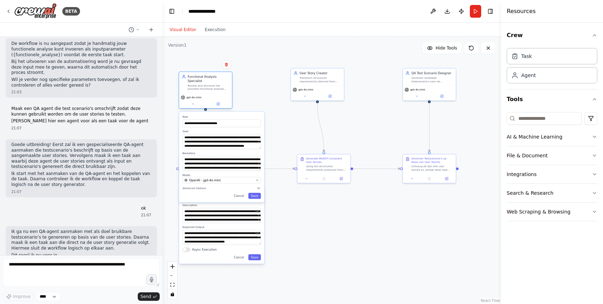
click at [205, 93] on div "Functional Analysis Specialist Review and structure the provided functional ana…" at bounding box center [205, 83] width 53 height 22
click at [473, 11] on button "Run" at bounding box center [474, 11] width 11 height 13
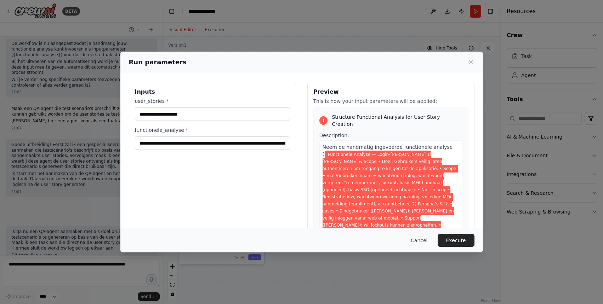
click at [248, 125] on div "**********" at bounding box center [212, 124] width 155 height 52
click at [248, 120] on input "user_stories *" at bounding box center [212, 114] width 155 height 13
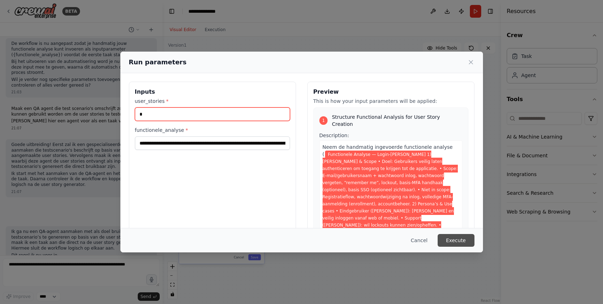
type input "*"
click at [453, 238] on button "Execute" at bounding box center [455, 240] width 37 height 13
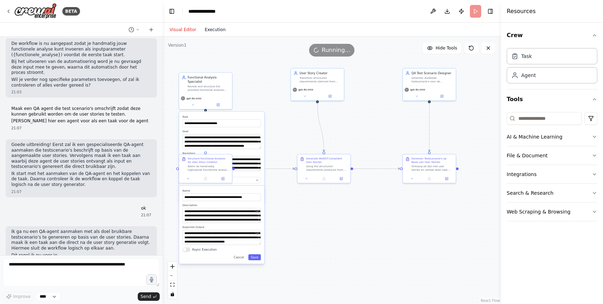
click at [206, 31] on button "Execution" at bounding box center [214, 29] width 29 height 8
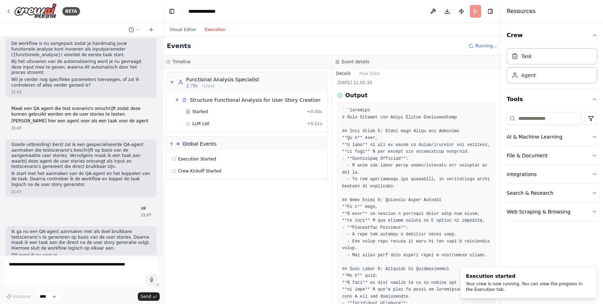
scroll to position [0, 0]
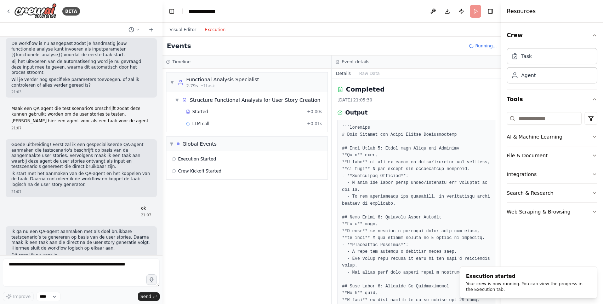
click at [203, 117] on div "Started + 0.00s LLM call + 0.01s" at bounding box center [249, 118] width 155 height 24
click at [203, 117] on div "Started + 0.00s" at bounding box center [253, 111] width 141 height 11
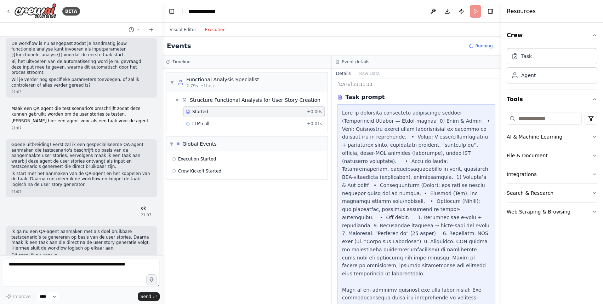
scroll to position [15, 0]
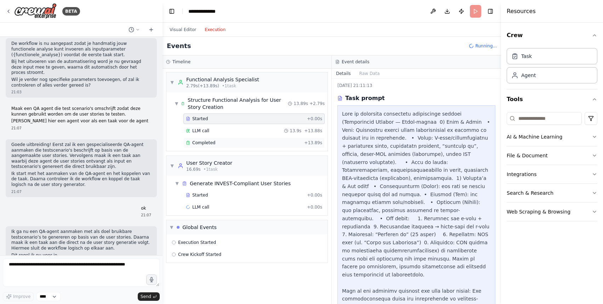
click at [233, 143] on div "Completed" at bounding box center [243, 143] width 115 height 6
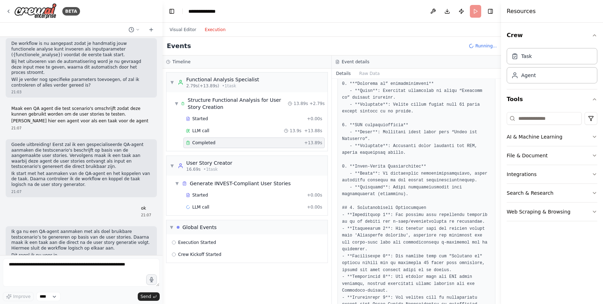
scroll to position [389, 0]
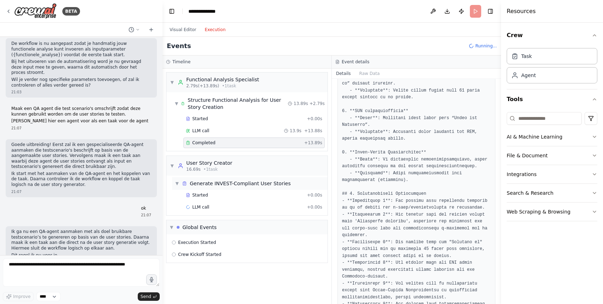
click at [238, 186] on div "Generate INVEST-Compliant User Stories" at bounding box center [240, 183] width 101 height 7
click at [241, 184] on div "Generate INVEST-Compliant User Stories" at bounding box center [240, 183] width 101 height 7
click at [238, 197] on div "Started" at bounding box center [245, 195] width 118 height 6
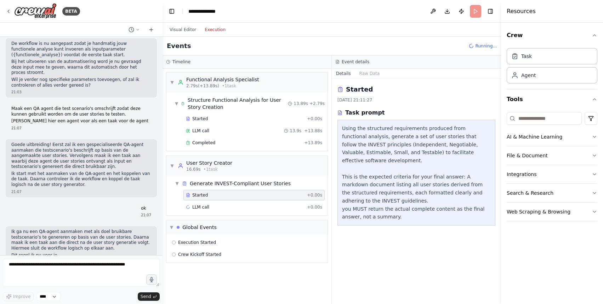
scroll to position [0, 0]
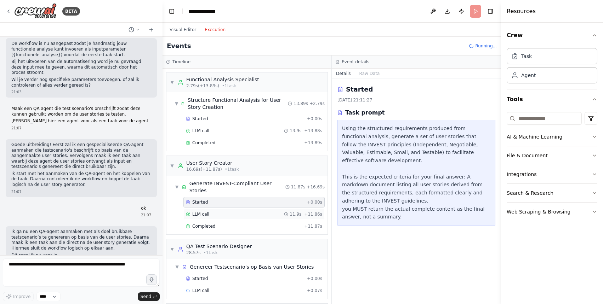
click at [251, 212] on div "LLM call 11.9s + 11.86s" at bounding box center [254, 215] width 136 height 6
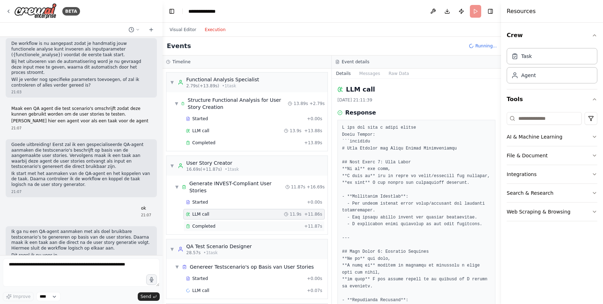
click at [251, 221] on div "Completed + 11.87s" at bounding box center [253, 226] width 141 height 11
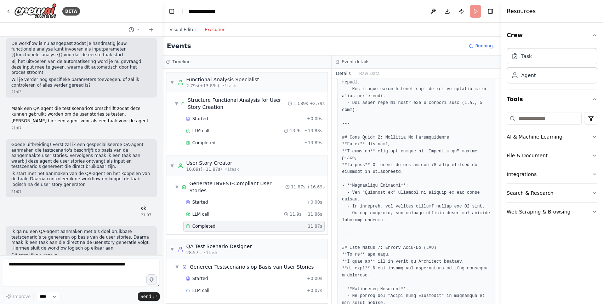
scroll to position [222, 0]
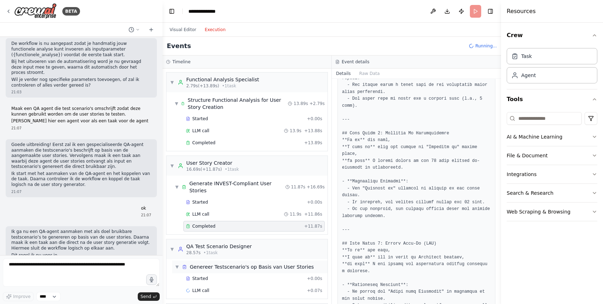
click at [288, 264] on div "Genereer Testscenario's op Basis van User Stories" at bounding box center [252, 267] width 124 height 7
click at [289, 266] on div "▶ Genereer Testscenario's op Basis van User Stories" at bounding box center [249, 267] width 155 height 13
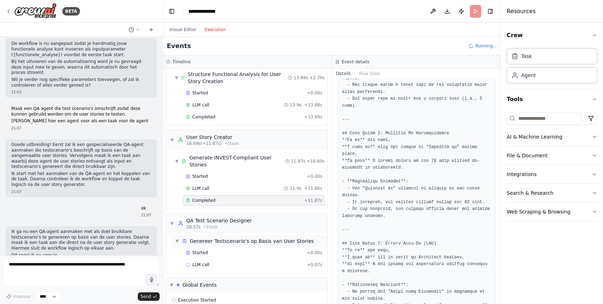
scroll to position [26, 0]
click at [281, 249] on div "Started + 0.00s" at bounding box center [253, 252] width 141 height 11
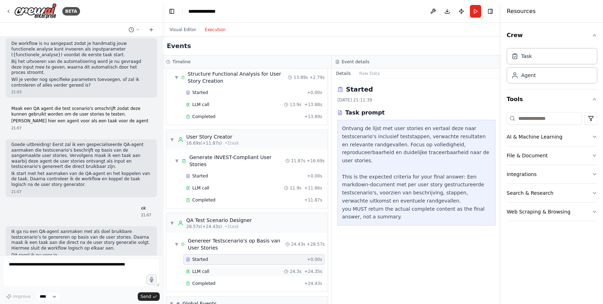
click at [282, 267] on div "LLM call 24.3s + 24.35s" at bounding box center [253, 271] width 141 height 11
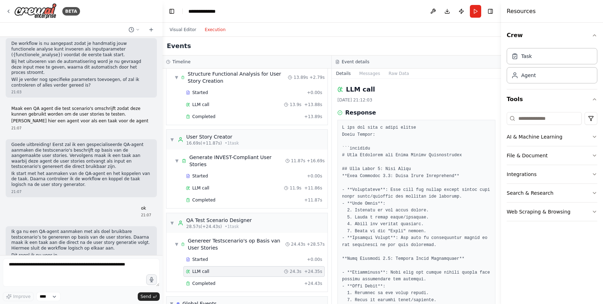
click at [282, 271] on div "Started + 0.00s LLM call 24.3s + 24.35s Completed + 24.43s" at bounding box center [249, 272] width 155 height 36
click at [281, 281] on div "Completed" at bounding box center [243, 284] width 115 height 6
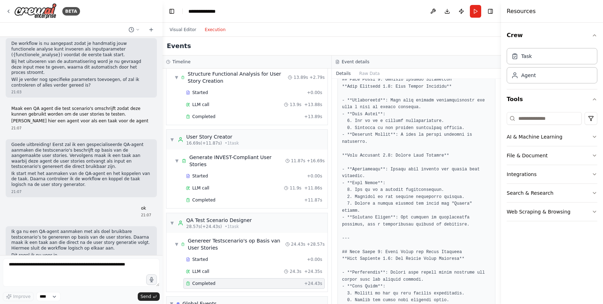
scroll to position [1140, 0]
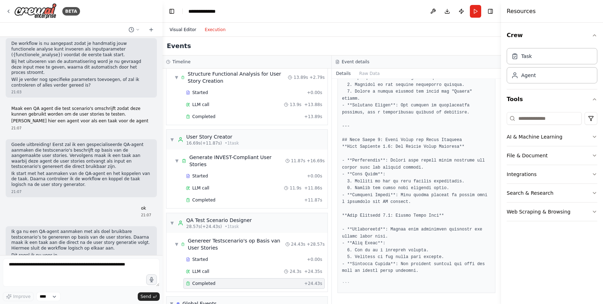
click at [187, 28] on button "Visual Editor" at bounding box center [182, 29] width 35 height 8
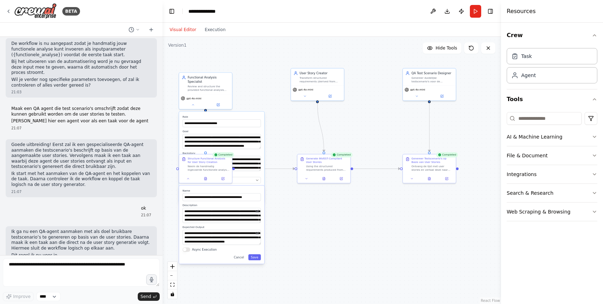
click at [252, 81] on div ".deletable-edge-delete-btn { width: 20px; height: 20px; border: 0px solid #ffff…" at bounding box center [331, 170] width 338 height 267
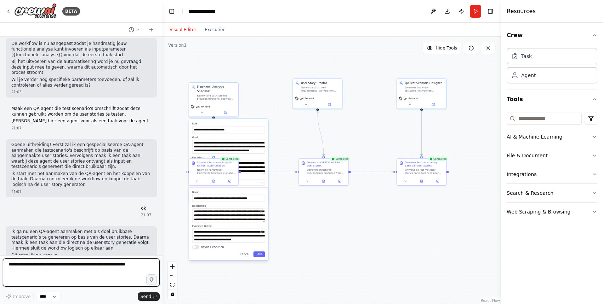
click at [110, 269] on textarea at bounding box center [81, 273] width 157 height 28
type textarea "**********"
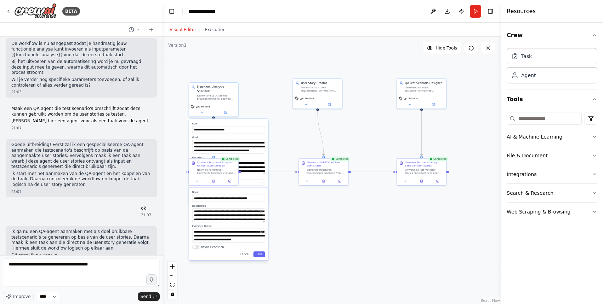
click at [538, 158] on button "File & Document" at bounding box center [551, 155] width 91 height 18
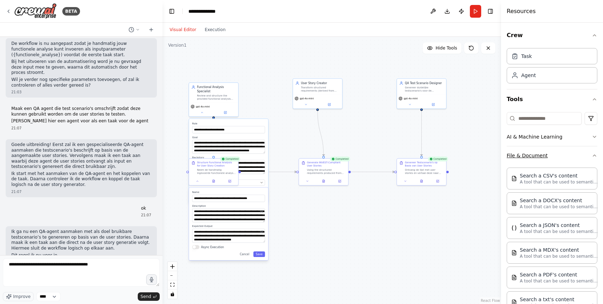
click at [538, 158] on button "File & Document" at bounding box center [551, 155] width 91 height 18
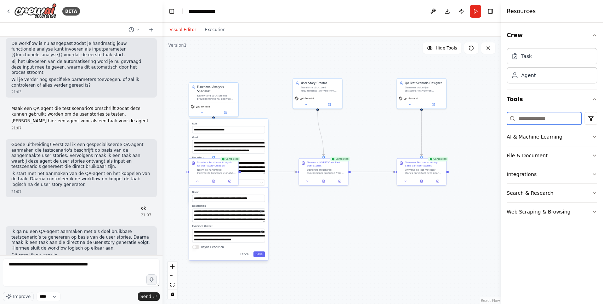
click at [535, 117] on input at bounding box center [543, 118] width 75 height 13
type input "******"
click at [553, 133] on button "AI & Machine Learning" at bounding box center [551, 137] width 91 height 18
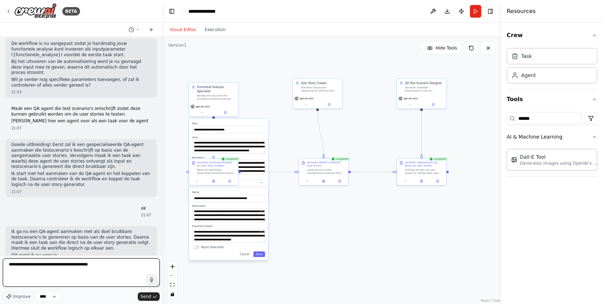
click at [137, 261] on textarea "**********" at bounding box center [81, 273] width 157 height 28
type textarea "**********"
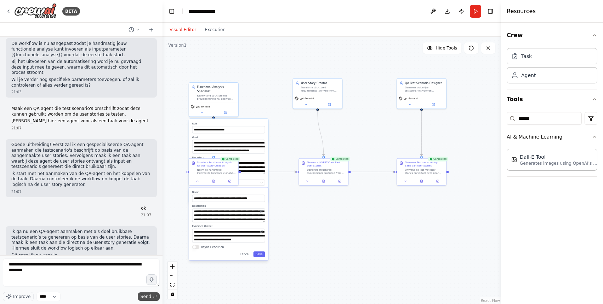
click at [149, 295] on span "Send" at bounding box center [145, 297] width 11 height 6
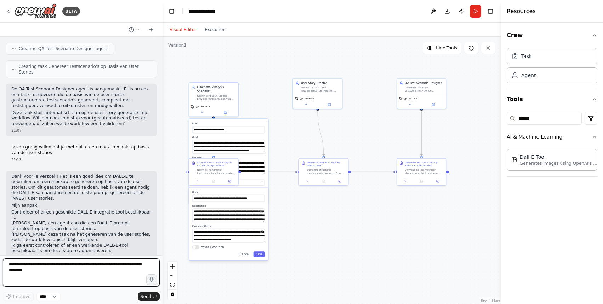
scroll to position [3173, 0]
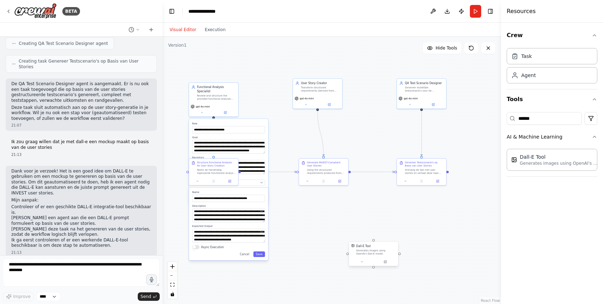
click at [362, 248] on div "Dall-E Tool Generates images using OpenAI's Dall-E model." at bounding box center [376, 249] width 40 height 11
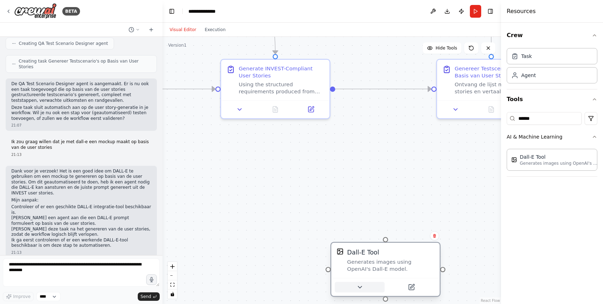
click at [357, 290] on icon at bounding box center [359, 287] width 7 height 7
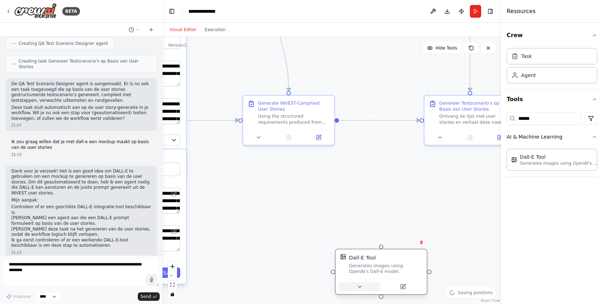
click at [358, 284] on icon at bounding box center [359, 287] width 6 height 6
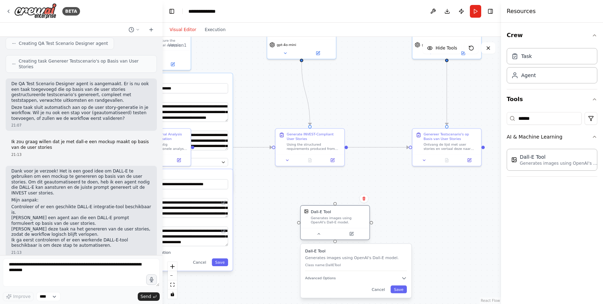
drag, startPoint x: 376, startPoint y: 249, endPoint x: 334, endPoint y: 208, distance: 58.8
click at [334, 208] on div "Dall-E Tool Generates images using OpenAI's Dall-E model." at bounding box center [334, 217] width 69 height 22
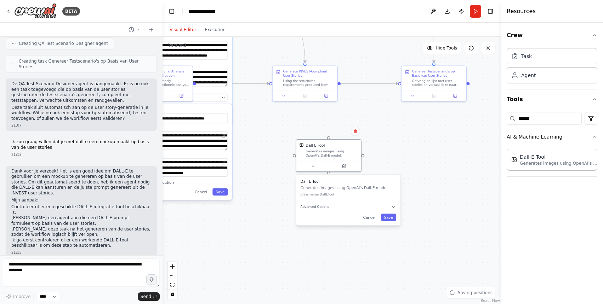
drag, startPoint x: 400, startPoint y: 225, endPoint x: 385, endPoint y: 160, distance: 66.5
click at [390, 156] on div ".deletable-edge-delete-btn { width: 20px; height: 20px; border: 0px solid #ffff…" at bounding box center [331, 170] width 338 height 267
click at [325, 208] on button "Advanced Options" at bounding box center [348, 205] width 95 height 5
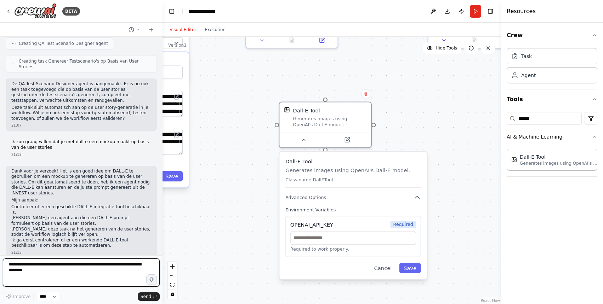
click at [100, 261] on textarea "**********" at bounding box center [81, 273] width 157 height 28
type textarea "**********"
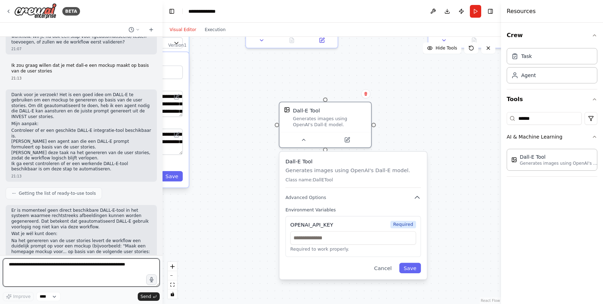
scroll to position [3255, 0]
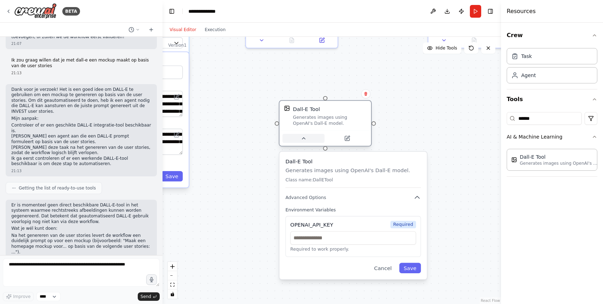
click at [306, 134] on button at bounding box center [303, 138] width 42 height 9
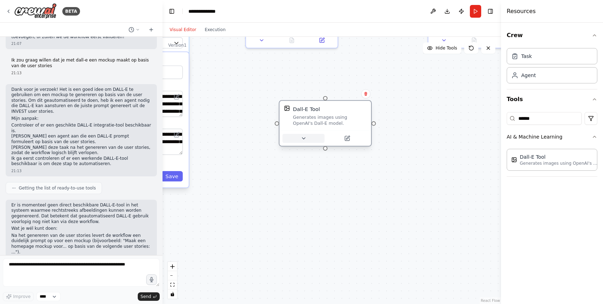
click at [306, 138] on button at bounding box center [303, 138] width 42 height 9
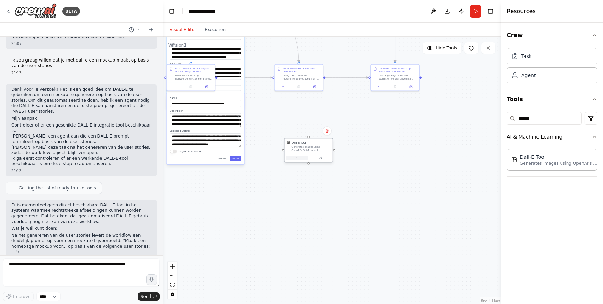
drag, startPoint x: 311, startPoint y: 141, endPoint x: 322, endPoint y: 138, distance: 11.4
click at [308, 156] on button at bounding box center [297, 158] width 22 height 5
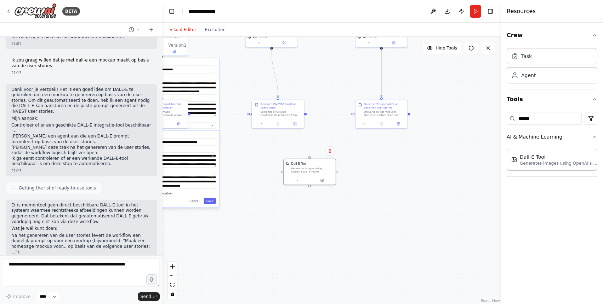
drag, startPoint x: 435, startPoint y: 119, endPoint x: 416, endPoint y: 160, distance: 45.7
click at [416, 160] on div ".deletable-edge-delete-btn { width: 20px; height: 20px; border: 0px solid #ffff…" at bounding box center [331, 170] width 338 height 267
drag, startPoint x: 324, startPoint y: 168, endPoint x: 329, endPoint y: 186, distance: 18.0
click at [329, 177] on div "Generates images using OpenAI's Dall-E model." at bounding box center [312, 173] width 42 height 7
drag, startPoint x: 323, startPoint y: 185, endPoint x: 337, endPoint y: 200, distance: 20.3
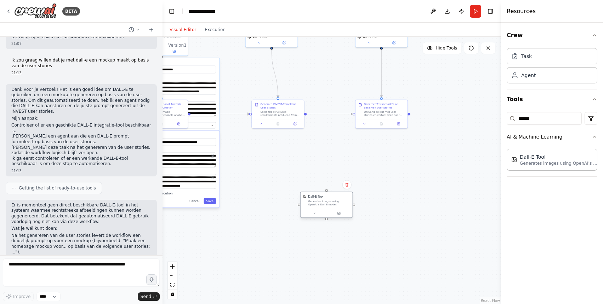
click at [337, 200] on div "Generates images using OpenAI's Dall-E model." at bounding box center [329, 203] width 42 height 7
click at [48, 276] on textarea at bounding box center [81, 273] width 157 height 28
type textarea "**********"
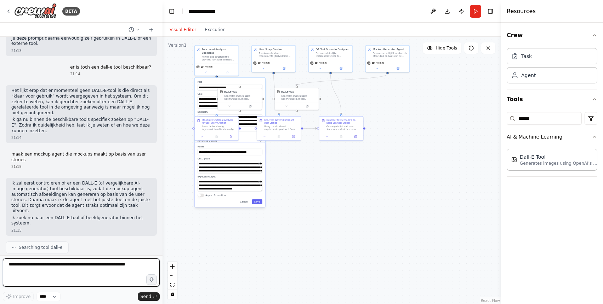
scroll to position [3506, 0]
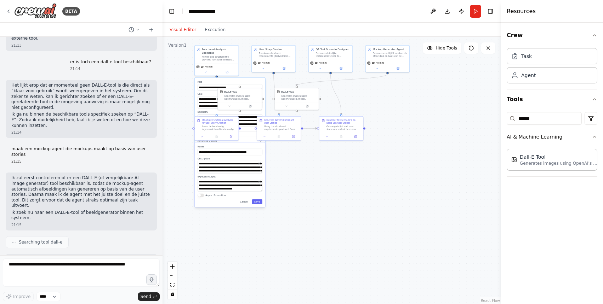
click at [92, 275] on p "Mijn volgende stap is het aanmaken van een mockup-agent die deze tool gebruikt …" at bounding box center [81, 289] width 140 height 28
drag, startPoint x: 306, startPoint y: 98, endPoint x: 410, endPoint y: 128, distance: 108.2
click at [410, 128] on div "Dall-E Tool Generates images using OpenAI's Dall-E model." at bounding box center [402, 123] width 44 height 14
click at [256, 201] on button "Save" at bounding box center [257, 202] width 10 height 5
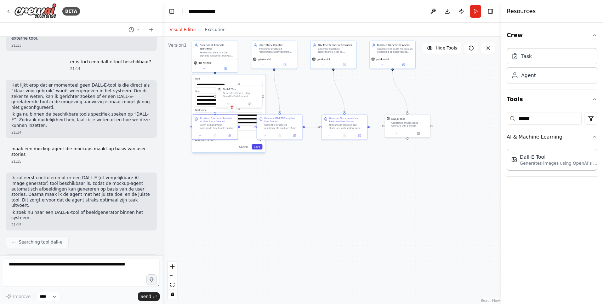
click at [255, 145] on button "Save" at bounding box center [257, 146] width 11 height 5
drag, startPoint x: 246, startPoint y: 100, endPoint x: 310, endPoint y: 197, distance: 116.0
click at [310, 192] on div at bounding box center [296, 187] width 46 height 7
click at [319, 172] on icon at bounding box center [320, 174] width 3 height 4
click at [307, 172] on button "Confirm" at bounding box center [300, 173] width 25 height 8
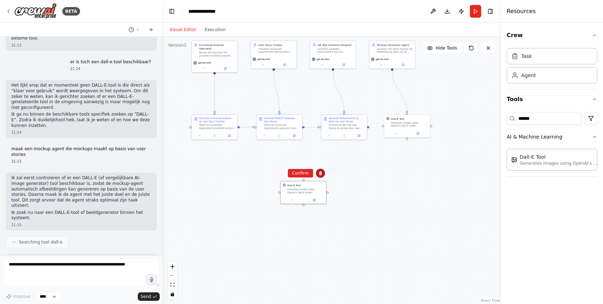
click at [320, 172] on icon at bounding box center [320, 174] width 3 height 4
click at [321, 172] on icon at bounding box center [320, 174] width 3 height 4
click at [305, 172] on button "Confirm" at bounding box center [300, 173] width 25 height 8
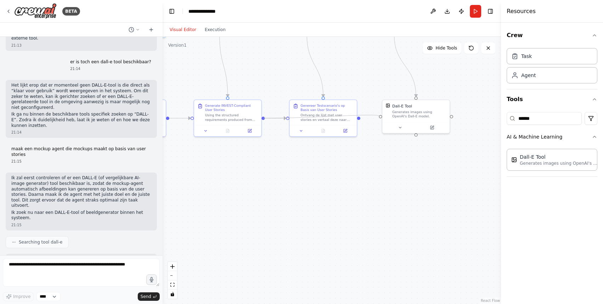
drag, startPoint x: 264, startPoint y: 117, endPoint x: 380, endPoint y: 119, distance: 116.4
click at [380, 119] on div ".deletable-edge-delete-btn { width: 20px; height: 20px; border: 0px solid #ffff…" at bounding box center [331, 170] width 338 height 267
drag, startPoint x: 394, startPoint y: 116, endPoint x: 390, endPoint y: 191, distance: 74.4
click at [390, 191] on div "Generates images using OpenAI's Dall-E model." at bounding box center [413, 189] width 54 height 9
click at [263, 119] on div ".deletable-edge-delete-btn { width: 20px; height: 20px; border: 0px solid #ffff…" at bounding box center [331, 170] width 338 height 267
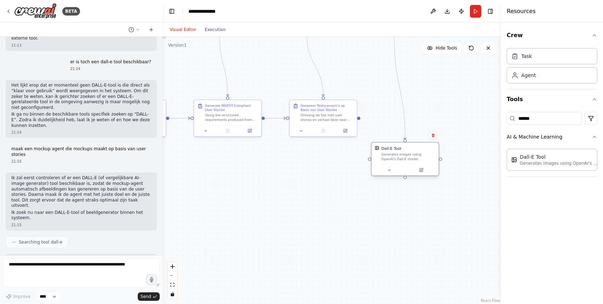
drag, startPoint x: 391, startPoint y: 192, endPoint x: 382, endPoint y: 161, distance: 32.9
click at [382, 161] on div "Generates images using OpenAI's Dall-E model." at bounding box center [408, 156] width 54 height 9
click at [261, 118] on div "Generate INVEST-Compliant User Stories Using the structured requirements produc…" at bounding box center [228, 117] width 68 height 38
drag, startPoint x: 263, startPoint y: 117, endPoint x: 366, endPoint y: 158, distance: 110.7
click at [366, 158] on div ".deletable-edge-delete-btn { width: 20px; height: 20px; border: 0px solid #ffff…" at bounding box center [331, 170] width 338 height 267
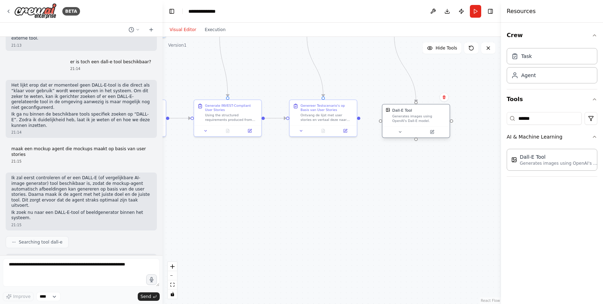
drag, startPoint x: 390, startPoint y: 161, endPoint x: 403, endPoint y: 121, distance: 42.4
click at [403, 121] on div "Dall-E Tool Generates images using OpenAI's Dall-E model." at bounding box center [415, 115] width 67 height 22
drag, startPoint x: 359, startPoint y: 118, endPoint x: 378, endPoint y: 124, distance: 20.0
click at [378, 124] on div ".deletable-edge-delete-btn { width: 20px; height: 20px; border: 0px solid #ffff…" at bounding box center [331, 170] width 338 height 267
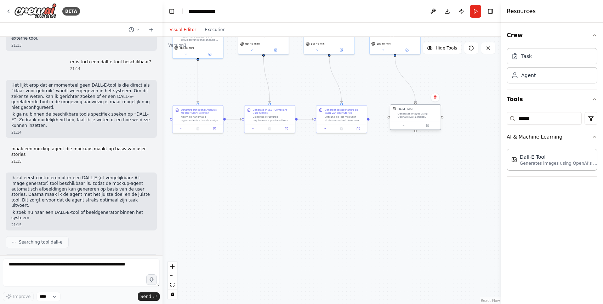
drag, startPoint x: 397, startPoint y: 122, endPoint x: 401, endPoint y: 119, distance: 5.0
click at [401, 119] on div "Dall-E Tool Generates images using OpenAI's Dall-E model." at bounding box center [415, 113] width 51 height 16
click at [402, 125] on icon at bounding box center [403, 125] width 3 height 3
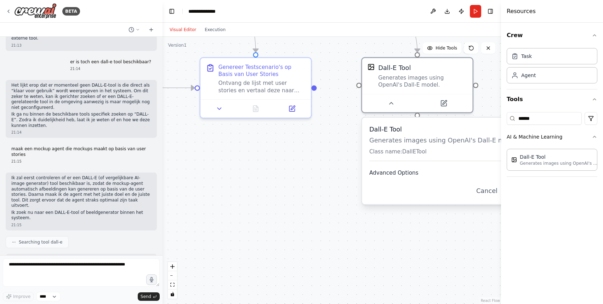
click at [412, 177] on button "Advanced Options" at bounding box center [450, 172] width 163 height 9
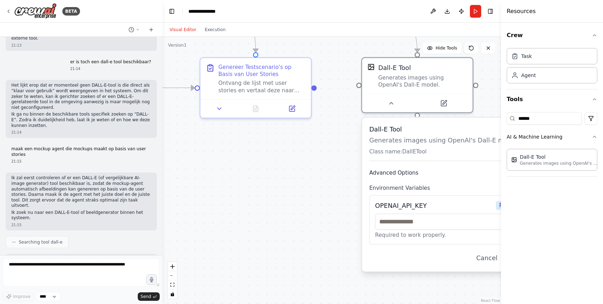
click at [412, 175] on span "Advanced Options" at bounding box center [393, 172] width 49 height 7
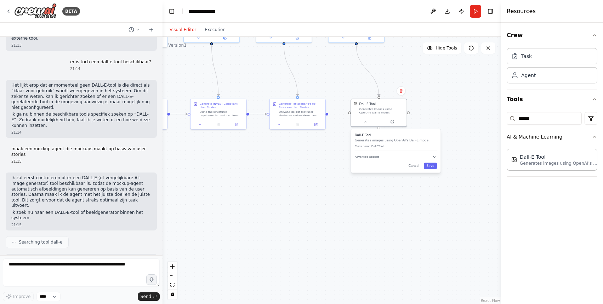
click at [340, 141] on div ".deletable-edge-delete-btn { width: 20px; height: 20px; border: 0px solid #ffff…" at bounding box center [331, 170] width 338 height 267
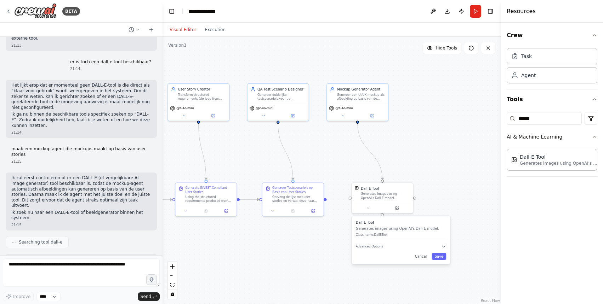
drag, startPoint x: 340, startPoint y: 141, endPoint x: 339, endPoint y: 232, distance: 90.9
click at [339, 232] on div ".deletable-edge-delete-btn { width: 20px; height: 20px; border: 0px solid #ffff…" at bounding box center [331, 170] width 338 height 267
click at [367, 97] on div "Genereer een UI/UX mockup als afbeelding op basis van de aangeleverde user stor…" at bounding box center [360, 98] width 48 height 8
click at [367, 98] on div "Genereer een UI/UX mockup als afbeelding op basis van de aangeleverde user stor…" at bounding box center [360, 98] width 48 height 8
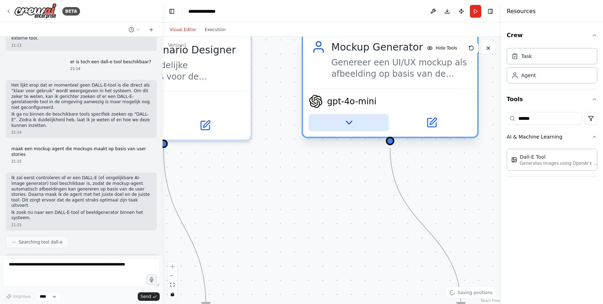
click at [339, 115] on button at bounding box center [349, 122] width 80 height 17
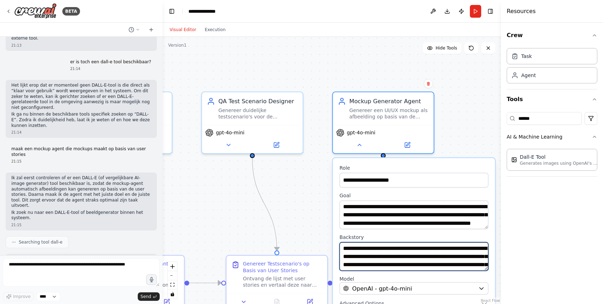
click at [429, 250] on textarea "**********" at bounding box center [413, 256] width 149 height 29
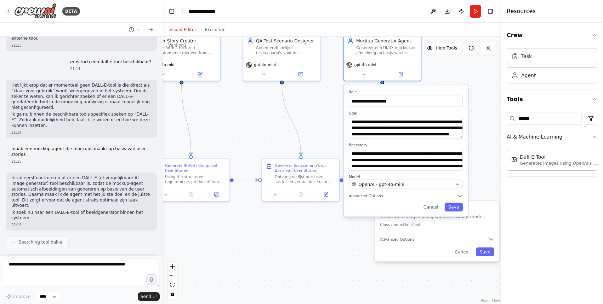
drag, startPoint x: 461, startPoint y: 151, endPoint x: 431, endPoint y: 64, distance: 92.5
click at [431, 64] on div ".deletable-edge-delete-btn { width: 20px; height: 20px; border: 0px solid #ffff…" at bounding box center [331, 170] width 338 height 267
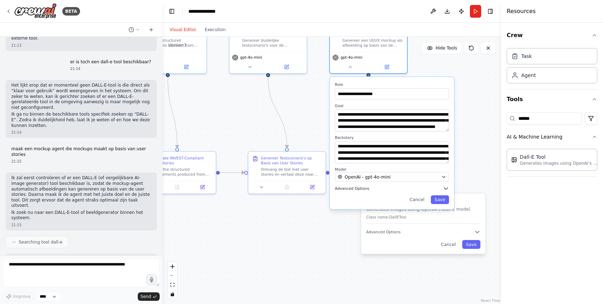
click at [358, 189] on span "Advanced Options" at bounding box center [352, 188] width 34 height 5
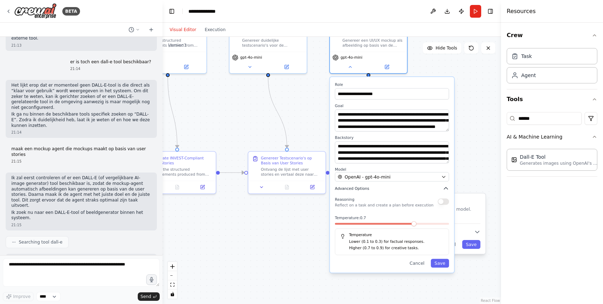
click at [358, 189] on span "Advanced Options" at bounding box center [352, 188] width 34 height 5
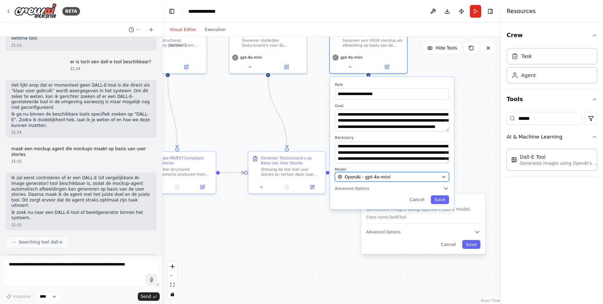
click at [371, 172] on button "OpenAI - gpt-4o-mini" at bounding box center [392, 177] width 114 height 10
click at [371, 179] on span "OpenAI - gpt-4o-mini" at bounding box center [367, 177] width 46 height 6
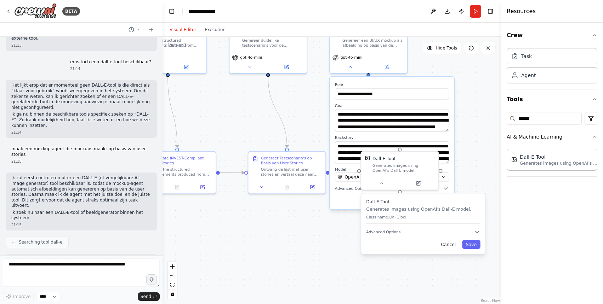
click at [451, 246] on button "Cancel" at bounding box center [448, 244] width 22 height 9
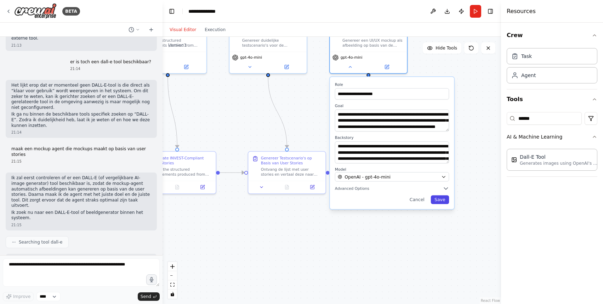
click at [437, 204] on button "Save" at bounding box center [439, 199] width 18 height 9
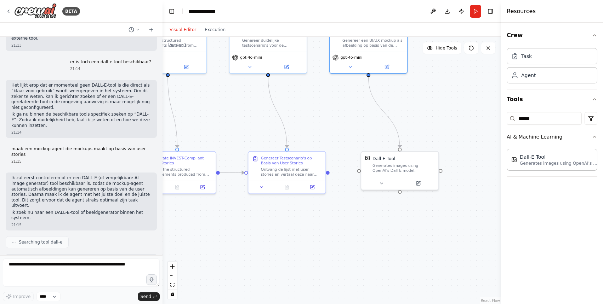
click at [437, 203] on div ".deletable-edge-delete-btn { width: 20px; height: 20px; border: 0px solid #ffff…" at bounding box center [331, 170] width 338 height 267
drag, startPoint x: 407, startPoint y: 175, endPoint x: 401, endPoint y: 184, distance: 10.4
click at [401, 184] on div "Dall-E Tool Generates images using OpenAI's Dall-E model." at bounding box center [393, 175] width 78 height 39
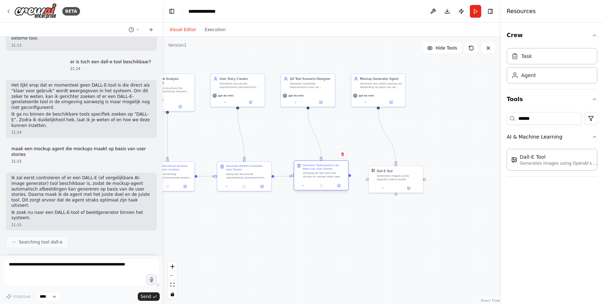
click at [334, 173] on div "Ontvang de lijst met user stories en vertaal deze naar testscenario's inclusief…" at bounding box center [324, 175] width 42 height 7
drag, startPoint x: 289, startPoint y: 177, endPoint x: 279, endPoint y: 199, distance: 24.1
click at [279, 199] on div ".deletable-edge-delete-btn { width: 20px; height: 20px; border: 0px solid #ffff…" at bounding box center [331, 170] width 338 height 267
drag, startPoint x: 273, startPoint y: 177, endPoint x: 368, endPoint y: 180, distance: 94.9
click at [328, 180] on div "Functional Analysis Specialist Review and structure the provided functional ana…" at bounding box center [223, 135] width 210 height 166
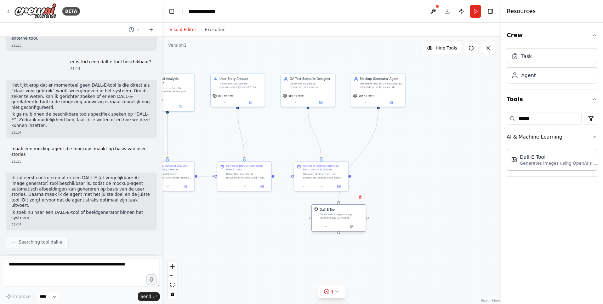
drag, startPoint x: 376, startPoint y: 188, endPoint x: 313, endPoint y: 230, distance: 75.4
click at [313, 230] on div at bounding box center [338, 227] width 54 height 9
drag, startPoint x: 272, startPoint y: 177, endPoint x: 305, endPoint y: 218, distance: 52.4
click at [305, 218] on div "Functional Analysis Specialist Review and structure the provided functional ana…" at bounding box center [223, 135] width 210 height 166
drag, startPoint x: 271, startPoint y: 176, endPoint x: 293, endPoint y: 177, distance: 22.3
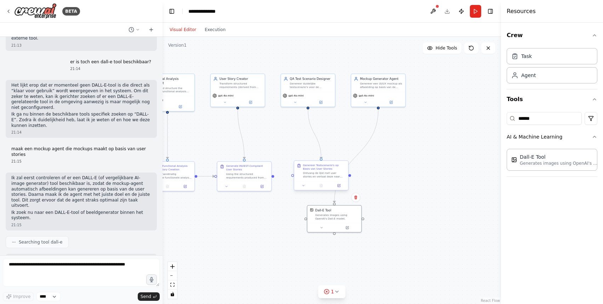
click at [293, 177] on div "Functional Analysis Specialist Review and structure the provided functional ana…" at bounding box center [223, 135] width 210 height 166
drag, startPoint x: 273, startPoint y: 176, endPoint x: 295, endPoint y: 177, distance: 22.3
click at [295, 177] on div "Functional Analysis Specialist Review and structure the provided functional ana…" at bounding box center [223, 135] width 210 height 166
drag, startPoint x: 335, startPoint y: 217, endPoint x: 391, endPoint y: 171, distance: 73.1
click at [391, 171] on div "Generates images using OpenAI's Dall-E model." at bounding box center [394, 168] width 44 height 7
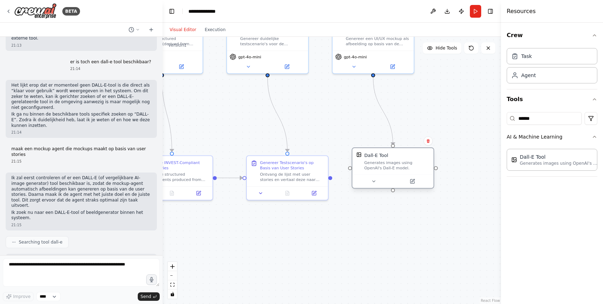
click at [377, 185] on div at bounding box center [392, 180] width 81 height 13
click at [376, 184] on button at bounding box center [373, 182] width 37 height 8
click at [386, 237] on button "Advanced Options" at bounding box center [417, 234] width 120 height 7
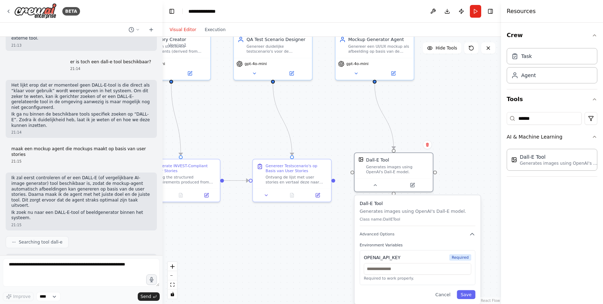
drag, startPoint x: 498, startPoint y: 224, endPoint x: 483, endPoint y: 189, distance: 38.2
click at [483, 189] on div "BETA I want to build an automation for our software delivery lifecycle. Startin…" at bounding box center [301, 152] width 603 height 304
click at [410, 264] on input "text" at bounding box center [416, 268] width 107 height 11
paste input "**********"
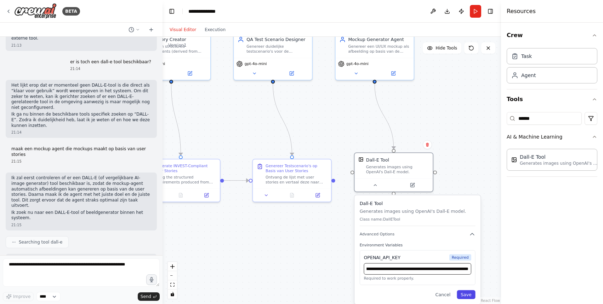
type input "**********"
click at [462, 298] on button "Save" at bounding box center [465, 294] width 18 height 9
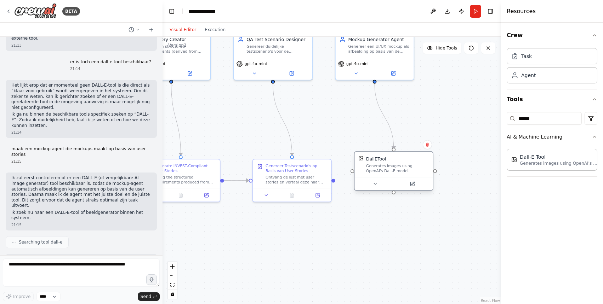
click at [373, 189] on div at bounding box center [393, 183] width 78 height 13
click at [373, 185] on icon at bounding box center [374, 183] width 5 height 5
click at [387, 227] on span "Advanced Options" at bounding box center [376, 226] width 35 height 5
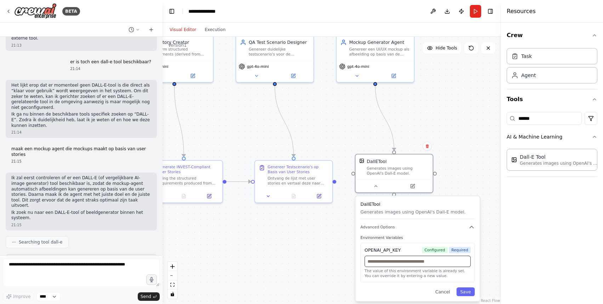
click at [428, 264] on input "text" at bounding box center [417, 261] width 106 height 11
click at [465, 292] on button "Save" at bounding box center [465, 292] width 18 height 9
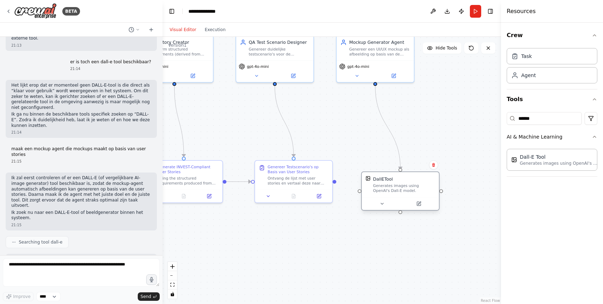
drag, startPoint x: 407, startPoint y: 173, endPoint x: 410, endPoint y: 189, distance: 16.6
click at [410, 189] on div "Generates images using OpenAI's Dall-E model." at bounding box center [404, 189] width 62 height 10
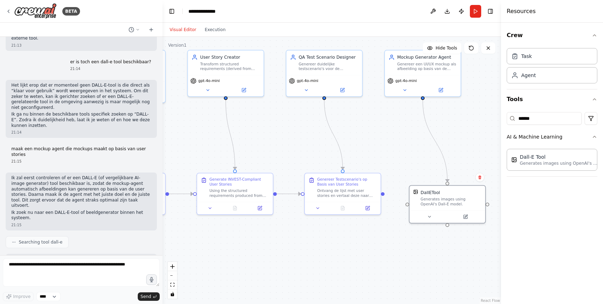
drag, startPoint x: 359, startPoint y: 120, endPoint x: 407, endPoint y: 133, distance: 49.6
click at [407, 133] on div ".deletable-edge-delete-btn { width: 20px; height: 20px; border: 0px solid #ffff…" at bounding box center [331, 170] width 338 height 267
click at [189, 31] on button "Visual Editor" at bounding box center [182, 29] width 35 height 8
click at [471, 11] on button "Run" at bounding box center [474, 11] width 11 height 13
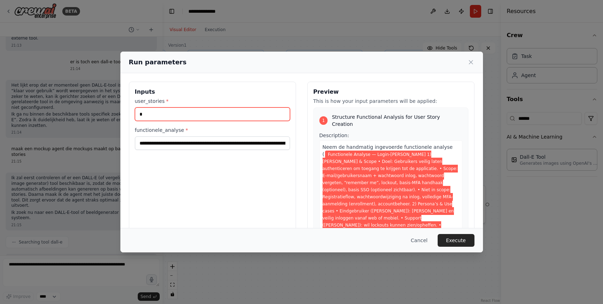
click at [200, 114] on input "*" at bounding box center [212, 114] width 155 height 13
type input "*"
click at [459, 238] on button "Execute" at bounding box center [455, 240] width 37 height 13
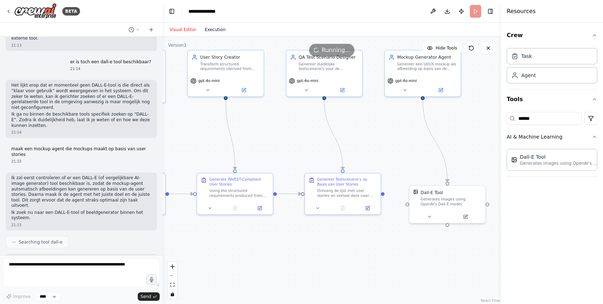
click at [221, 29] on button "Execution" at bounding box center [214, 29] width 29 height 8
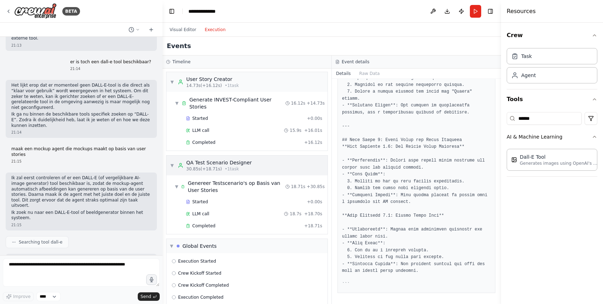
scroll to position [86, 0]
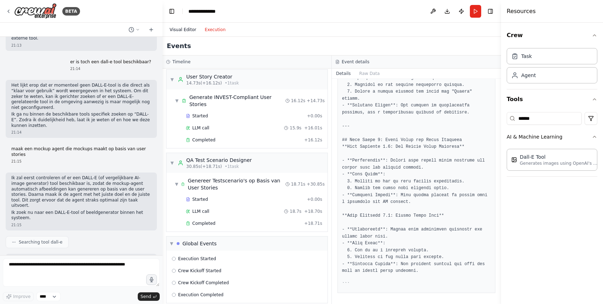
click at [189, 26] on button "Visual Editor" at bounding box center [182, 29] width 35 height 8
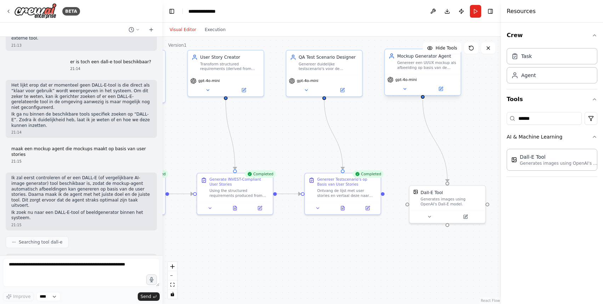
click at [413, 79] on span "gpt-4o-mini" at bounding box center [406, 79] width 22 height 5
drag, startPoint x: 437, startPoint y: 197, endPoint x: 438, endPoint y: 177, distance: 20.2
click at [438, 177] on div "Dall-E Tool Generates images using OpenAI's Dall-E model." at bounding box center [450, 178] width 61 height 17
click at [429, 180] on div "Generates images using OpenAI's Dall-E model." at bounding box center [450, 182] width 61 height 10
click at [316, 187] on div "Genereer Testscenario's op Basis van User Stories Ontvang de lijst met user sto…" at bounding box center [342, 186] width 68 height 21
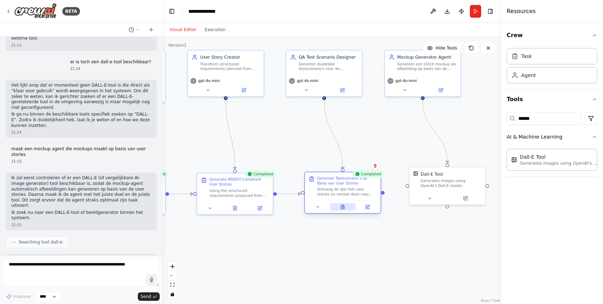
click at [338, 207] on button at bounding box center [342, 206] width 26 height 7
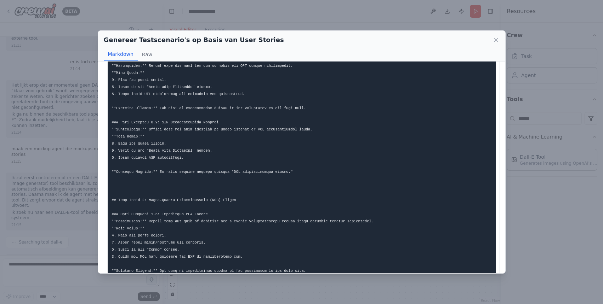
scroll to position [648, 0]
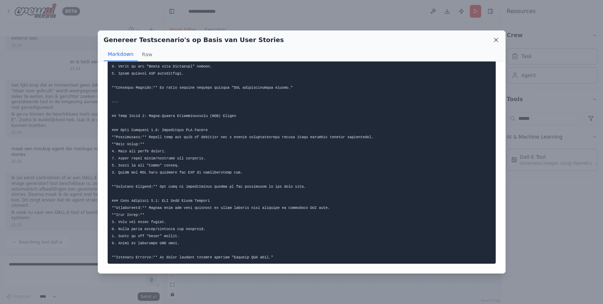
click at [496, 39] on icon at bounding box center [496, 40] width 4 height 4
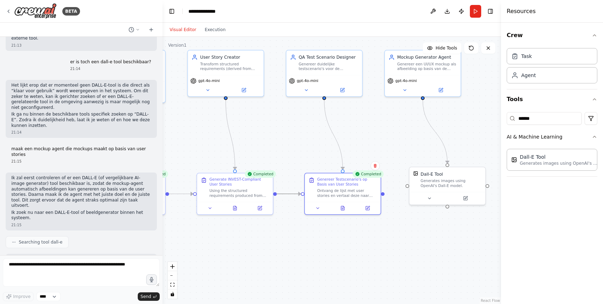
click at [292, 194] on icon "Edge from bc78a2ea-221e-41b3-a608-eb6b66243838 to 818ab390-eae9-4bf4-b815-38251…" at bounding box center [289, 194] width 24 height 0
click at [289, 194] on icon at bounding box center [288, 193] width 5 height 5
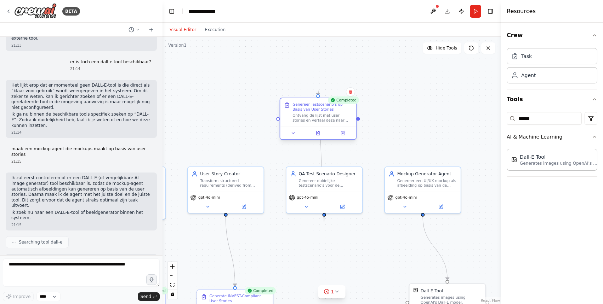
drag, startPoint x: 333, startPoint y: 196, endPoint x: 308, endPoint y: 121, distance: 79.3
click at [308, 121] on div "Ontvang de lijst met user stories en vertaal deze naar testscenario's inclusief…" at bounding box center [322, 118] width 60 height 10
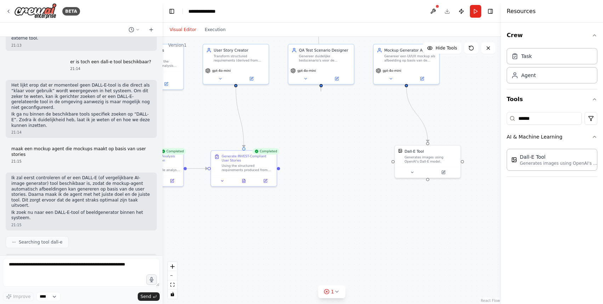
drag, startPoint x: 333, startPoint y: 247, endPoint x: 331, endPoint y: 123, distance: 123.5
click at [331, 123] on div ".deletable-edge-delete-btn { width: 20px; height: 20px; border: 0px solid #ffff…" at bounding box center [331, 170] width 338 height 267
drag, startPoint x: 278, startPoint y: 168, endPoint x: 391, endPoint y: 165, distance: 113.3
click at [391, 165] on div ".deletable-edge-delete-btn { width: 20px; height: 20px; border: 0px solid #ffff…" at bounding box center [331, 170] width 338 height 267
drag, startPoint x: 412, startPoint y: 164, endPoint x: 407, endPoint y: 167, distance: 5.4
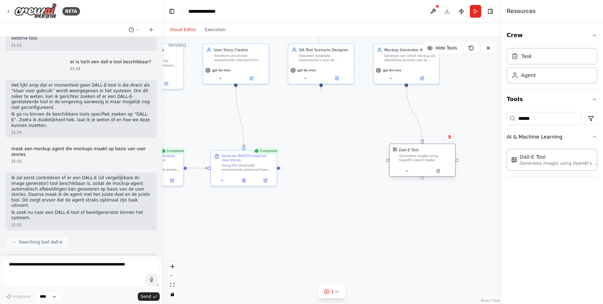
click at [407, 166] on div "Dall-E Tool Generates images using OpenAI's Dall-E model." at bounding box center [421, 154] width 65 height 21
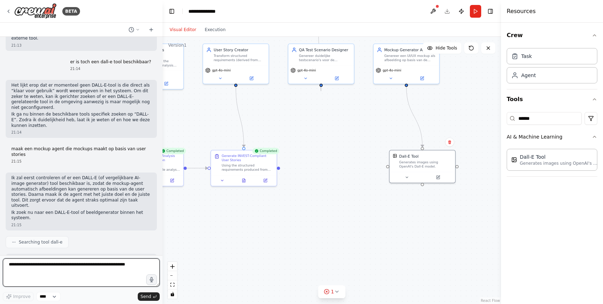
click at [42, 261] on textarea at bounding box center [81, 273] width 157 height 28
type textarea "**********"
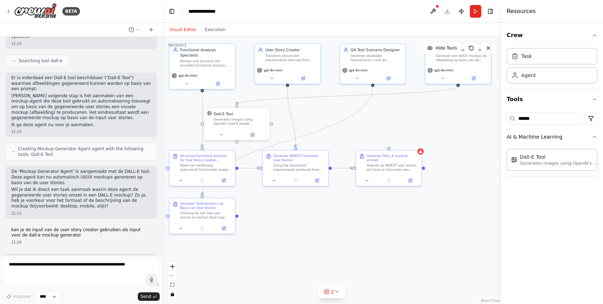
scroll to position [3693, 0]
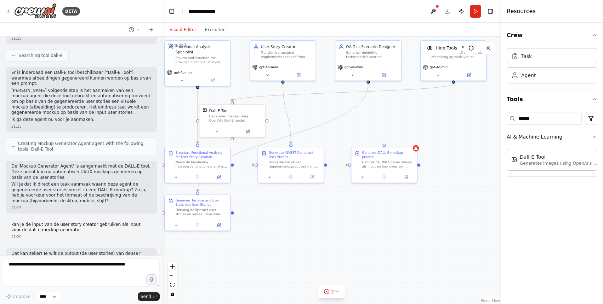
drag, startPoint x: 221, startPoint y: 210, endPoint x: 268, endPoint y: 207, distance: 47.2
click at [268, 207] on div ".deletable-edge-delete-btn { width: 20px; height: 20px; border: 0px solid #ffff…" at bounding box center [331, 170] width 338 height 267
drag, startPoint x: 208, startPoint y: 173, endPoint x: 195, endPoint y: 176, distance: 13.8
click at [195, 181] on div at bounding box center [197, 186] width 65 height 11
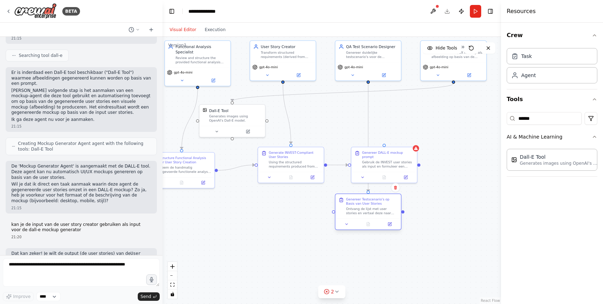
drag, startPoint x: 207, startPoint y: 216, endPoint x: 378, endPoint y: 216, distance: 171.2
click at [379, 216] on div "Genereer Testscenario's op Basis van User Stories Ontvang de lijst met user sto…" at bounding box center [367, 206] width 65 height 24
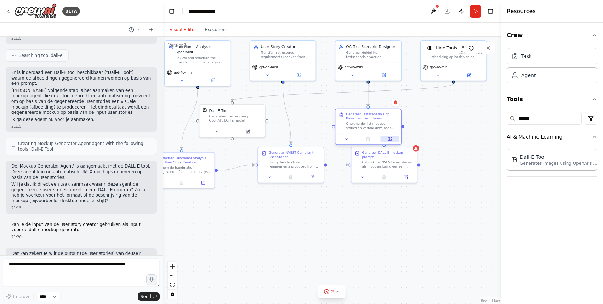
drag, startPoint x: 384, startPoint y: 224, endPoint x: 383, endPoint y: 137, distance: 87.4
click at [383, 137] on button at bounding box center [389, 139] width 18 height 6
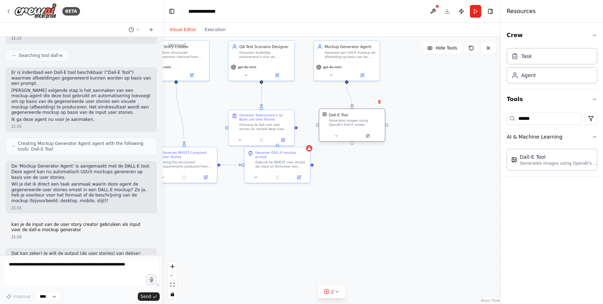
drag, startPoint x: 244, startPoint y: 125, endPoint x: 361, endPoint y: 131, distance: 117.6
click at [361, 131] on div at bounding box center [351, 135] width 65 height 11
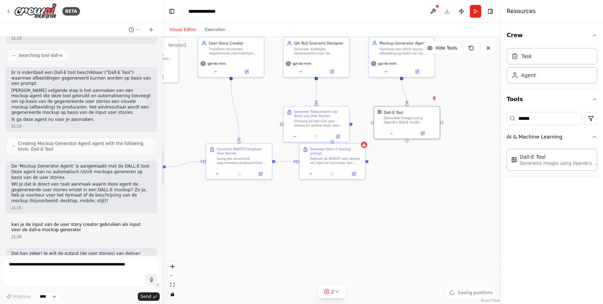
drag, startPoint x: 365, startPoint y: 197, endPoint x: 431, endPoint y: 191, distance: 66.1
click at [431, 191] on div ".deletable-edge-delete-btn { width: 20px; height: 20px; border: 0px solid #ffff…" at bounding box center [331, 170] width 338 height 267
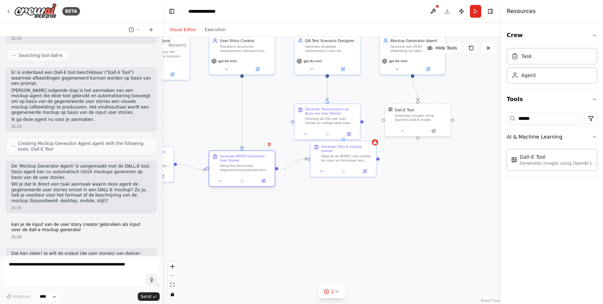
drag, startPoint x: 271, startPoint y: 165, endPoint x: 262, endPoint y: 176, distance: 14.4
click at [262, 176] on div at bounding box center [241, 180] width 65 height 11
drag, startPoint x: 334, startPoint y: 165, endPoint x: 328, endPoint y: 177, distance: 13.4
click at [328, 177] on div at bounding box center [337, 180] width 65 height 11
click at [422, 125] on div at bounding box center [417, 129] width 65 height 11
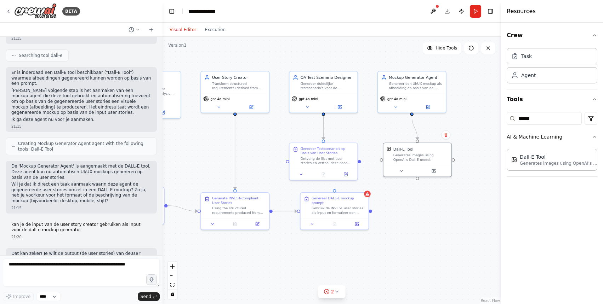
drag, startPoint x: 466, startPoint y: 171, endPoint x: 466, endPoint y: 211, distance: 39.6
click at [466, 212] on div ".deletable-edge-delete-btn { width: 20px; height: 20px; border: 0px solid #ffff…" at bounding box center [331, 170] width 338 height 267
click at [444, 102] on div "gpt-4o-mini" at bounding box center [411, 102] width 68 height 19
click at [441, 67] on button at bounding box center [440, 63] width 9 height 9
click at [438, 66] on button at bounding box center [440, 63] width 9 height 9
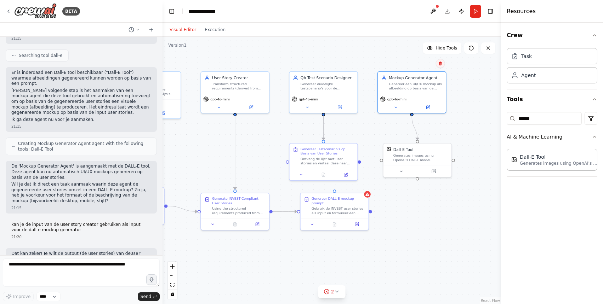
click at [442, 64] on button at bounding box center [440, 63] width 9 height 9
click at [421, 67] on button "Confirm" at bounding box center [419, 63] width 25 height 8
click at [433, 158] on div "Generates images using OpenAI's Dall-E model." at bounding box center [420, 156] width 55 height 9
click at [446, 134] on icon at bounding box center [445, 135] width 3 height 4
click at [423, 136] on button "Confirm" at bounding box center [425, 135] width 25 height 8
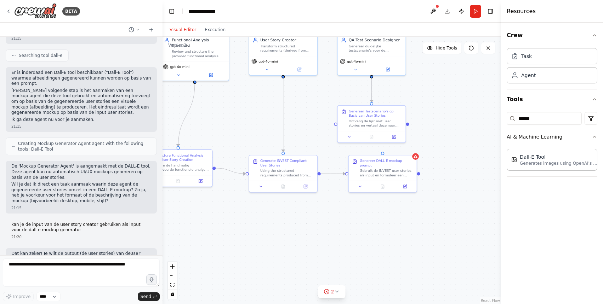
drag, startPoint x: 418, startPoint y: 225, endPoint x: 467, endPoint y: 187, distance: 62.0
click at [467, 187] on div ".deletable-edge-delete-btn { width: 20px; height: 20px; border: 0px solid #ffff…" at bounding box center [331, 170] width 338 height 267
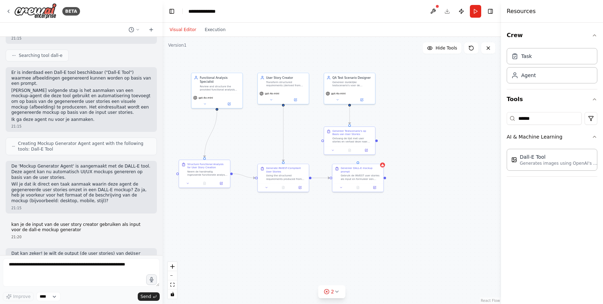
drag, startPoint x: 478, startPoint y: 195, endPoint x: 429, endPoint y: 197, distance: 48.9
click at [429, 197] on div ".deletable-edge-delete-btn { width: 20px; height: 20px; border: 0px solid #ffff…" at bounding box center [331, 170] width 338 height 267
drag, startPoint x: 358, startPoint y: 137, endPoint x: 405, endPoint y: 136, distance: 47.4
click at [405, 136] on div "Genereer Testscenario's op Basis van User Stories Ontvang de lijst met user sto…" at bounding box center [395, 136] width 40 height 14
drag, startPoint x: 308, startPoint y: 178, endPoint x: 365, endPoint y: 141, distance: 68.1
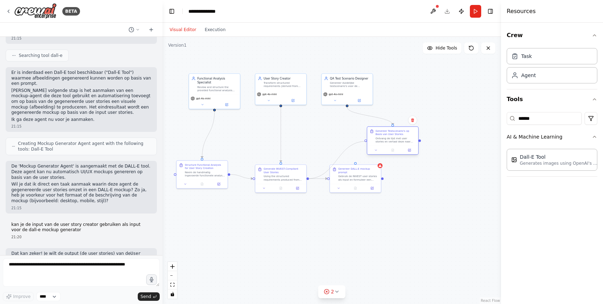
click at [365, 141] on div "Functional Analysis Specialist Review and structure the provided functional ana…" at bounding box center [267, 131] width 198 height 156
drag, startPoint x: 342, startPoint y: 95, endPoint x: 396, endPoint y: 83, distance: 55.2
click at [392, 79] on div "gpt-4o-mini" at bounding box center [383, 77] width 20 height 4
drag, startPoint x: 380, startPoint y: 139, endPoint x: 344, endPoint y: 133, distance: 36.9
click at [344, 133] on div "Ontvang de lijst met user stories en vertaal deze naar testscenario's inclusief…" at bounding box center [358, 131] width 40 height 7
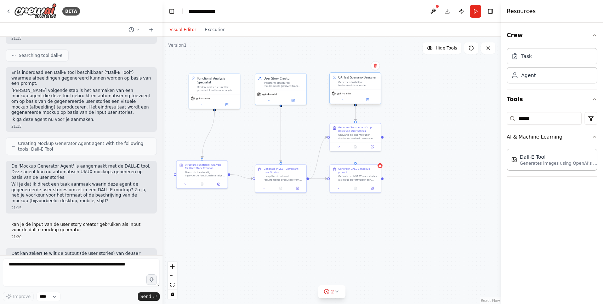
drag, startPoint x: 396, startPoint y: 84, endPoint x: 351, endPoint y: 94, distance: 45.8
click at [351, 95] on div "gpt-4o-mini" at bounding box center [355, 97] width 51 height 14
click at [474, 12] on button "Run" at bounding box center [474, 11] width 11 height 13
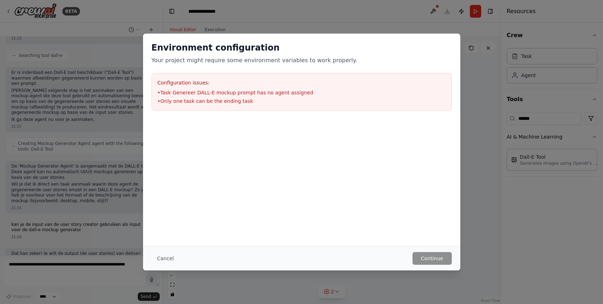
click at [478, 240] on div "Environment configuration Your project might require some environment variables…" at bounding box center [301, 152] width 603 height 304
click at [157, 259] on button "Cancel" at bounding box center [165, 258] width 28 height 13
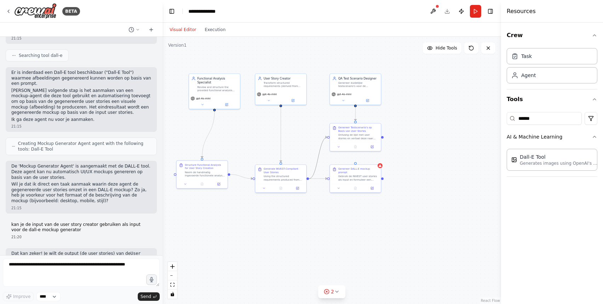
click at [321, 150] on icon "Edge from bc78a2ea-221e-41b3-a608-eb6b66243838 to 818ab390-eae9-4bf4-b815-38251…" at bounding box center [318, 157] width 18 height 41
click at [320, 157] on div at bounding box center [318, 158] width 4 height 4
click at [318, 159] on icon at bounding box center [317, 158] width 3 height 4
click at [474, 13] on button "Run" at bounding box center [474, 11] width 11 height 13
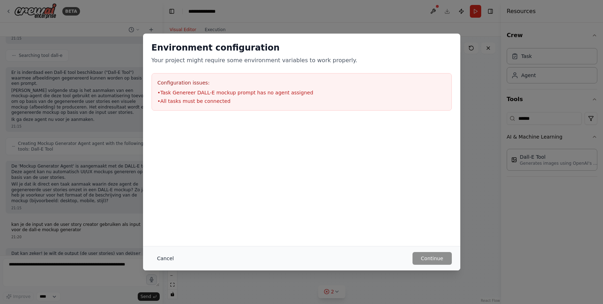
click at [162, 259] on button "Cancel" at bounding box center [165, 258] width 28 height 13
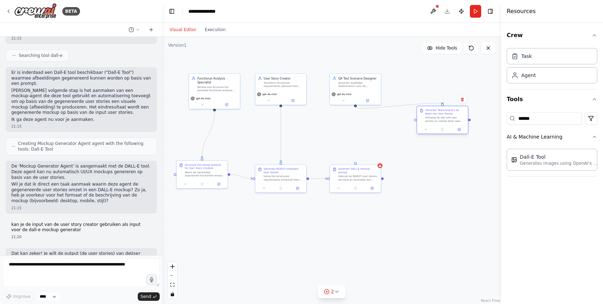
drag, startPoint x: 363, startPoint y: 133, endPoint x: 449, endPoint y: 119, distance: 87.2
click at [449, 119] on div "Ontvang de lijst met user stories en vertaal deze naar testscenario's inclusief…" at bounding box center [445, 119] width 40 height 7
drag, startPoint x: 369, startPoint y: 93, endPoint x: 468, endPoint y: 86, distance: 100.0
click at [468, 86] on div "gpt-4o-mini" at bounding box center [455, 85] width 48 height 4
drag, startPoint x: 456, startPoint y: 124, endPoint x: 468, endPoint y: 132, distance: 14.5
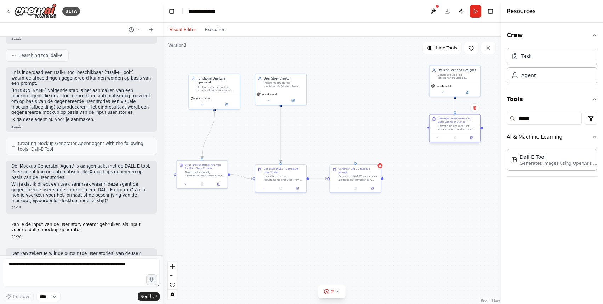
click at [468, 132] on div "Genereer Testscenario's op Basis van User Stories Ontvang de lijst met user sto…" at bounding box center [454, 124] width 51 height 19
click at [104, 261] on textarea at bounding box center [81, 273] width 157 height 28
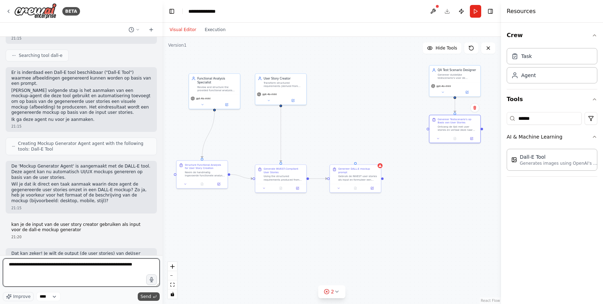
type textarea "**********"
click at [144, 297] on span "Send" at bounding box center [145, 297] width 11 height 6
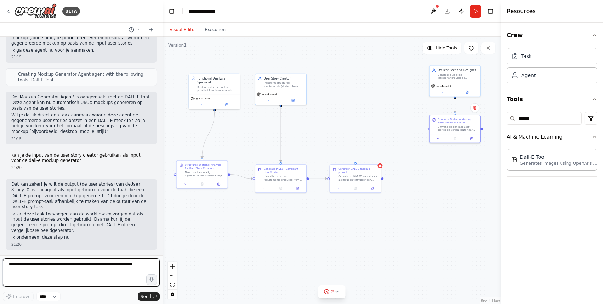
scroll to position [3774, 0]
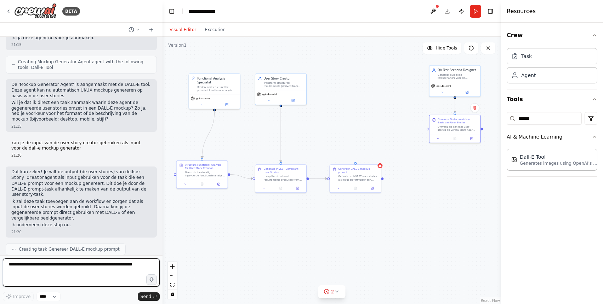
click at [125, 267] on textarea "**********" at bounding box center [81, 273] width 157 height 28
type textarea "***"
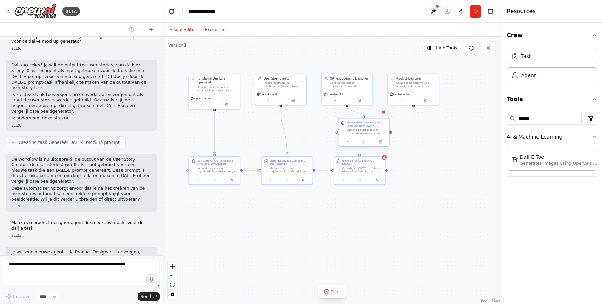
scroll to position [3904, 0]
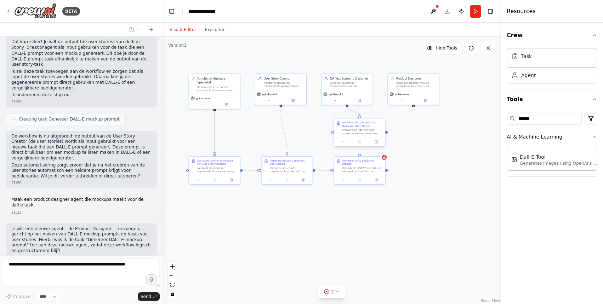
drag, startPoint x: 223, startPoint y: 204, endPoint x: 366, endPoint y: 131, distance: 160.6
click at [366, 131] on div "Ontvang de lijst met user stories en vertaal deze naar testscenario's inclusief…" at bounding box center [362, 131] width 40 height 7
drag, startPoint x: 348, startPoint y: 85, endPoint x: 488, endPoint y: 94, distance: 140.4
click at [489, 94] on div "Genereer duidelijke testscenario's voor de opgeleverde user stories ({user_stor…" at bounding box center [492, 92] width 40 height 7
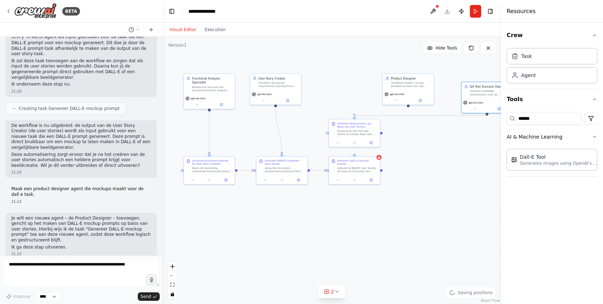
click at [494, 139] on div ".deletable-edge-delete-btn { width: 20px; height: 20px; border: 0px solid #ffff…" at bounding box center [331, 170] width 338 height 267
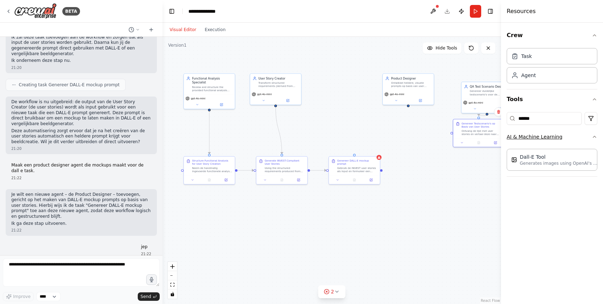
scroll to position [3944, 0]
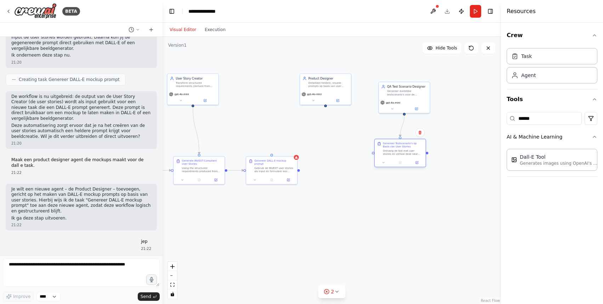
drag, startPoint x: 357, startPoint y: 129, endPoint x: 401, endPoint y: 147, distance: 47.8
click at [401, 149] on div "Ontvang de lijst met user stories en vertaal deze naar testscenario's inclusief…" at bounding box center [402, 152] width 40 height 7
drag, startPoint x: 325, startPoint y: 89, endPoint x: 269, endPoint y: 90, distance: 56.3
click at [269, 90] on div "Product Designer Ontwikkel heldere, visuele prompts op basis van user stories z…" at bounding box center [267, 89] width 52 height 32
drag, startPoint x: 267, startPoint y: 106, endPoint x: 272, endPoint y: 153, distance: 47.2
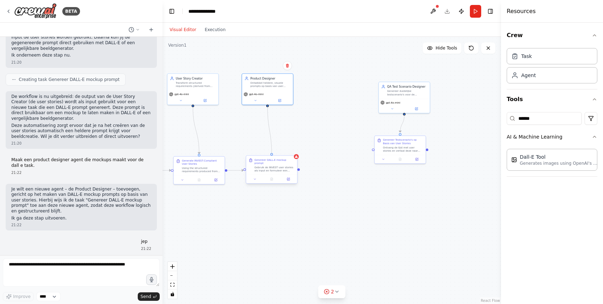
click at [272, 153] on div "Functional Analysis Specialist Review and structure the provided functional ana…" at bounding box center [179, 131] width 198 height 156
drag, startPoint x: 399, startPoint y: 97, endPoint x: 342, endPoint y: 97, distance: 57.0
click at [342, 97] on div "QA Test Scenario Designer Genereer duidelijke testscenario's voor de opgeleverd…" at bounding box center [346, 89] width 51 height 17
drag, startPoint x: 396, startPoint y: 146, endPoint x: 338, endPoint y: 171, distance: 63.1
click at [338, 171] on div "Ontvang de lijst met user stories en vertaal deze naar testscenario's inclusief…" at bounding box center [345, 173] width 40 height 7
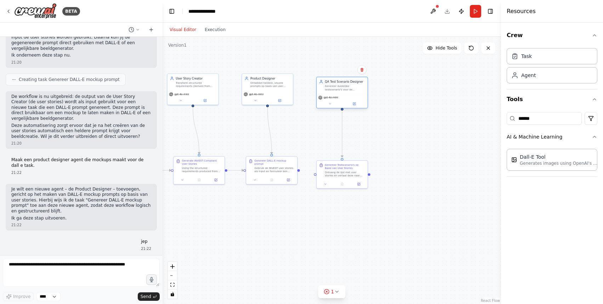
drag, startPoint x: 355, startPoint y: 96, endPoint x: 349, endPoint y: 92, distance: 6.8
click at [349, 92] on div "QA Test Scenario Designer Genereer duidelijke testscenario's voor de opgeleverd…" at bounding box center [341, 85] width 51 height 17
click at [477, 14] on button "Run" at bounding box center [474, 11] width 11 height 13
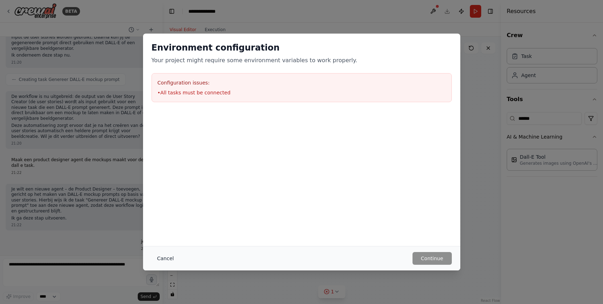
click at [158, 257] on button "Cancel" at bounding box center [165, 258] width 28 height 13
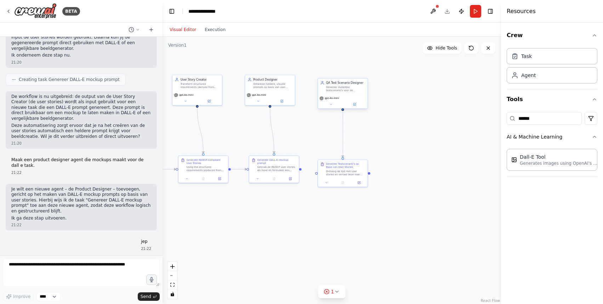
click at [338, 91] on div "Genereer duidelijke testscenario's voor de opgeleverde user stories ({user_stor…" at bounding box center [345, 89] width 39 height 6
click at [361, 68] on button at bounding box center [361, 71] width 9 height 9
click at [363, 73] on icon at bounding box center [361, 71] width 4 height 4
click at [362, 69] on icon at bounding box center [361, 71] width 4 height 4
click at [341, 69] on button "Confirm" at bounding box center [341, 71] width 25 height 8
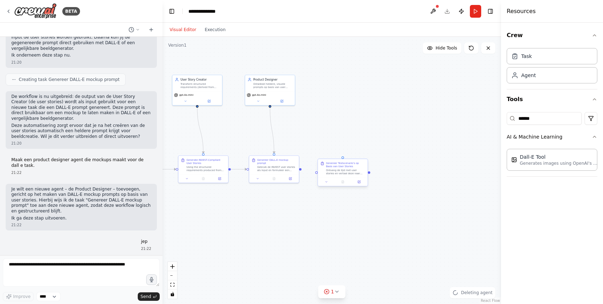
click at [340, 172] on div "Ontvang de lijst met user stories en vertaal deze naar testscenario's inclusief…" at bounding box center [345, 172] width 39 height 6
click at [363, 153] on icon at bounding box center [361, 152] width 4 height 4
click at [361, 153] on icon at bounding box center [361, 152] width 4 height 4
click at [340, 154] on button "Confirm" at bounding box center [341, 152] width 25 height 8
click at [479, 16] on button "Run" at bounding box center [474, 11] width 11 height 13
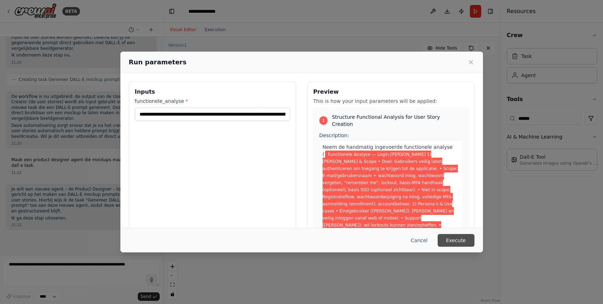
click at [456, 241] on button "Execute" at bounding box center [455, 240] width 37 height 13
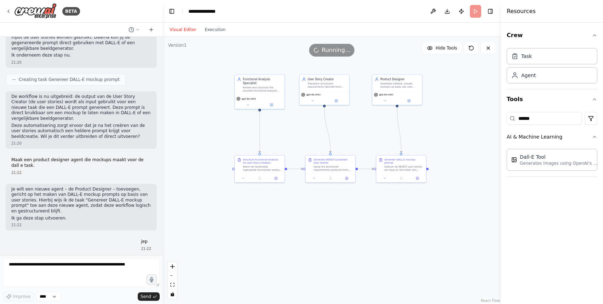
drag, startPoint x: 356, startPoint y: 227, endPoint x: 479, endPoint y: 229, distance: 122.4
click at [479, 229] on div ".deletable-edge-delete-btn { width: 20px; height: 20px; border: 0px solid #ffff…" at bounding box center [331, 170] width 338 height 267
click at [218, 29] on button "Execution" at bounding box center [214, 29] width 29 height 8
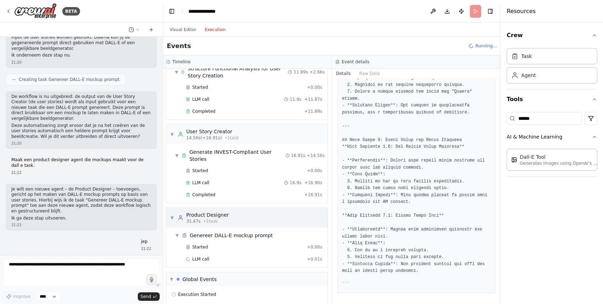
scroll to position [43, 0]
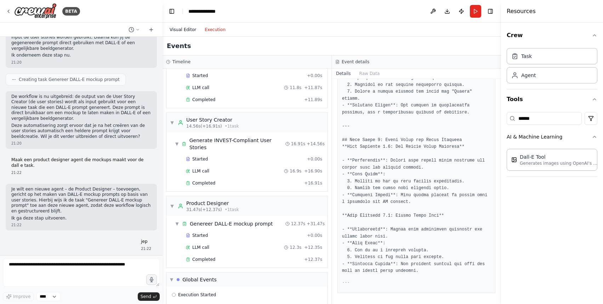
click at [185, 32] on button "Visual Editor" at bounding box center [182, 29] width 35 height 8
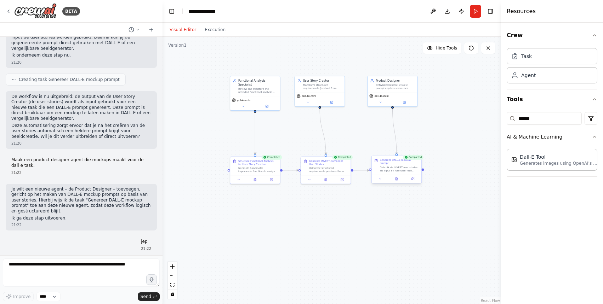
click at [409, 164] on div "Genereer DALL-E mockup prompt" at bounding box center [399, 161] width 39 height 6
click at [398, 179] on button at bounding box center [396, 179] width 17 height 5
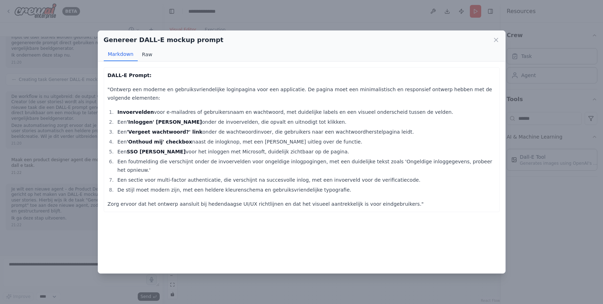
click at [145, 58] on button "Raw" at bounding box center [147, 54] width 19 height 13
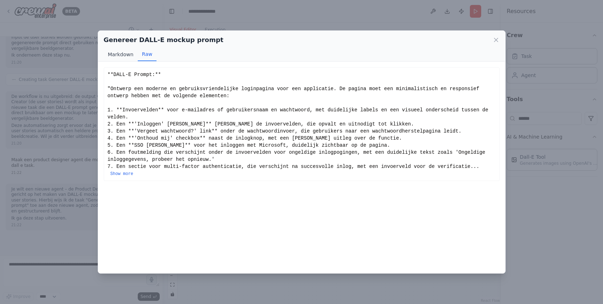
click at [125, 52] on button "Markdown" at bounding box center [121, 54] width 34 height 13
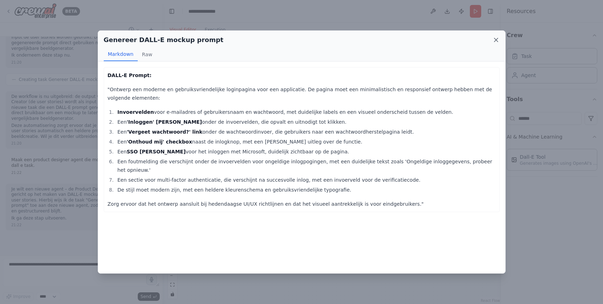
click at [495, 38] on icon at bounding box center [495, 39] width 7 height 7
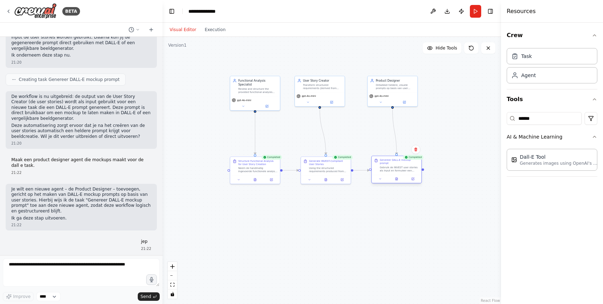
click at [402, 168] on div "Gebruik de INVEST user stories als input en formuleer een duidelijke, visuele p…" at bounding box center [399, 169] width 39 height 6
click at [396, 179] on icon at bounding box center [396, 179] width 1 height 0
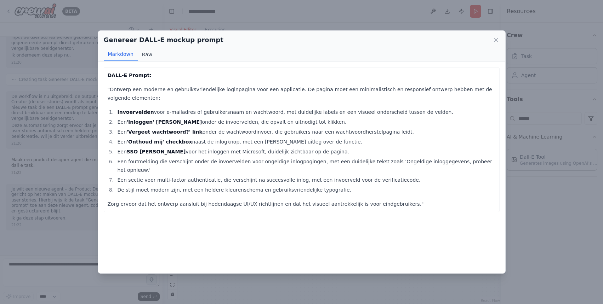
click at [138, 56] on button "Raw" at bounding box center [147, 54] width 19 height 13
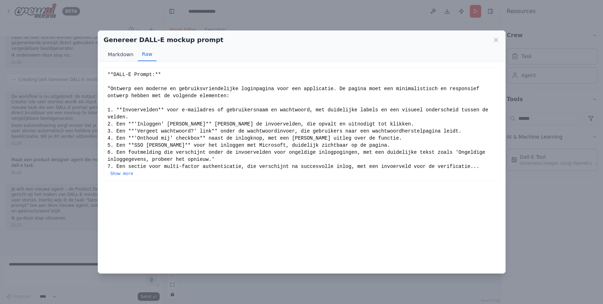
click at [120, 55] on button "Markdown" at bounding box center [121, 54] width 34 height 13
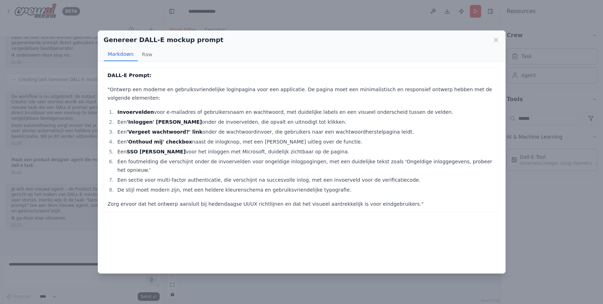
click at [502, 43] on div "Genereer DALL-E mockup prompt Markdown Raw" at bounding box center [301, 46] width 407 height 31
click at [498, 40] on icon at bounding box center [495, 39] width 7 height 7
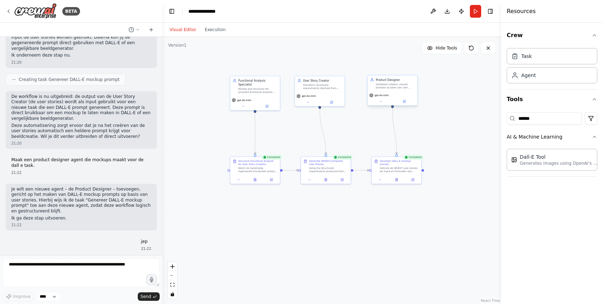
click at [397, 97] on div "gpt-4o-mini" at bounding box center [392, 99] width 50 height 14
click at [398, 86] on div "Ontwikkel heldere, visuele prompts op basis van user stories zodat deze direct …" at bounding box center [394, 86] width 39 height 6
click at [380, 100] on icon at bounding box center [380, 101] width 3 height 3
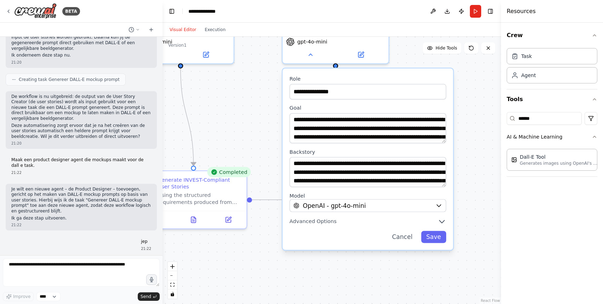
click at [411, 231] on div "**********" at bounding box center [367, 159] width 170 height 181
click at [405, 241] on button "Cancel" at bounding box center [402, 237] width 31 height 12
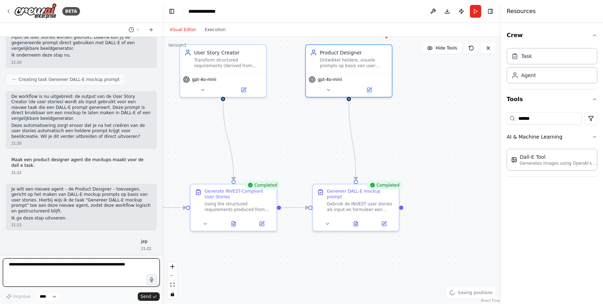
click at [138, 268] on textarea at bounding box center [81, 273] width 157 height 28
type textarea "**********"
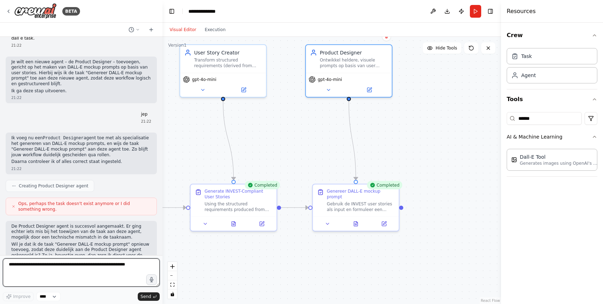
scroll to position [4077, 0]
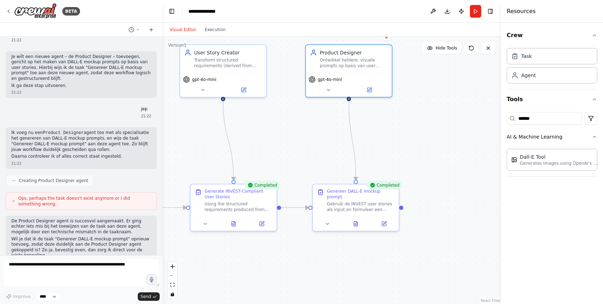
drag, startPoint x: 63, startPoint y: 209, endPoint x: 80, endPoint y: 221, distance: 20.8
click at [81, 261] on textarea at bounding box center [81, 273] width 157 height 28
click at [331, 224] on button at bounding box center [327, 222] width 24 height 8
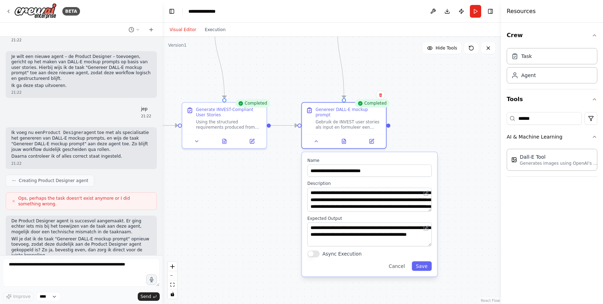
drag, startPoint x: 443, startPoint y: 201, endPoint x: 429, endPoint y: 109, distance: 93.7
click at [429, 109] on div ".deletable-edge-delete-btn { width: 20px; height: 20px; border: 0px solid #ffff…" at bounding box center [331, 170] width 338 height 267
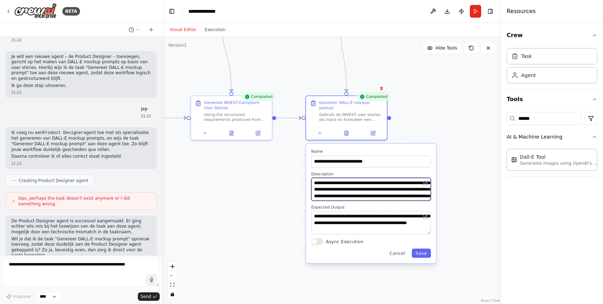
click at [413, 196] on textarea "**********" at bounding box center [371, 189] width 120 height 23
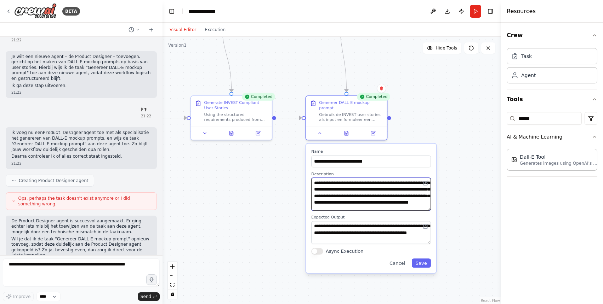
drag, startPoint x: 429, startPoint y: 197, endPoint x: 430, endPoint y: 204, distance: 6.8
click at [430, 204] on textarea "**********" at bounding box center [371, 194] width 120 height 33
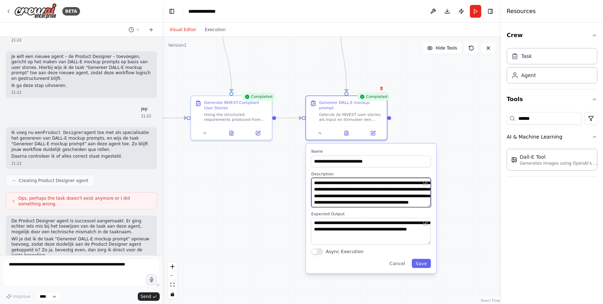
drag, startPoint x: 428, startPoint y: 240, endPoint x: 429, endPoint y: 244, distance: 4.0
click at [429, 244] on textarea "**********" at bounding box center [371, 231] width 120 height 27
click at [403, 266] on button "Cancel" at bounding box center [396, 263] width 23 height 9
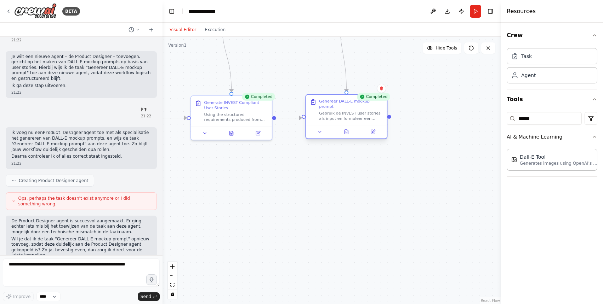
click at [349, 116] on div "Gebruik de INVEST user stories als input en formuleer een duidelijke, visuele p…" at bounding box center [351, 116] width 64 height 11
click at [350, 135] on button at bounding box center [346, 132] width 28 height 8
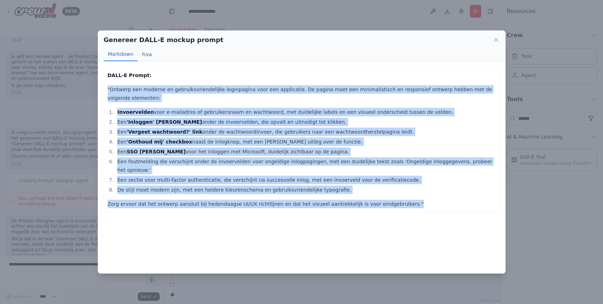
drag, startPoint x: 402, startPoint y: 200, endPoint x: 102, endPoint y: 87, distance: 320.7
click at [102, 87] on div "DALL-E Prompt: "Ontwerp een moderne en gebruiksvriendelijke loginpagina voor ee…" at bounding box center [301, 168] width 407 height 212
copy div ""Ontwerp een moderne en gebruiksvriendelijke loginpagina voor een applicatie. D…"
click at [494, 42] on icon at bounding box center [495, 39] width 7 height 7
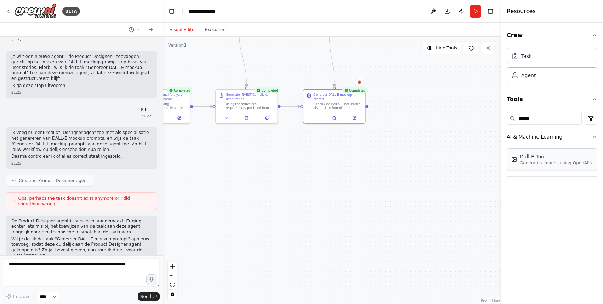
click at [572, 166] on div "Dall-E Tool Generates images using OpenAI's Dall-E model." at bounding box center [551, 160] width 91 height 22
click at [563, 162] on p "Generates images using OpenAI's Dall-E model." at bounding box center [558, 163] width 78 height 6
click at [327, 112] on div at bounding box center [334, 117] width 62 height 10
click at [315, 116] on icon at bounding box center [314, 117] width 4 height 4
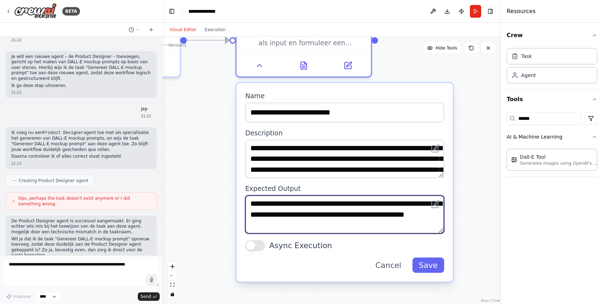
drag, startPoint x: 369, startPoint y: 224, endPoint x: 376, endPoint y: 207, distance: 18.9
click at [376, 207] on textarea "**********" at bounding box center [344, 215] width 199 height 38
click at [397, 204] on textarea "**********" at bounding box center [344, 215] width 199 height 38
drag, startPoint x: 295, startPoint y: 214, endPoint x: 244, endPoint y: 211, distance: 51.0
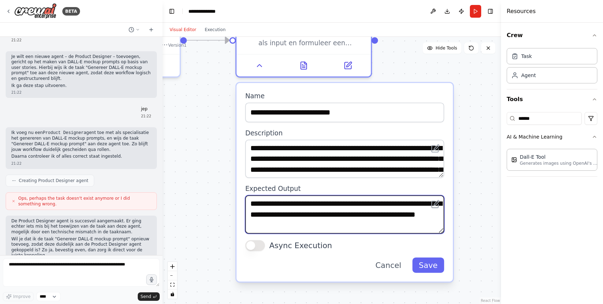
click at [244, 211] on div "**********" at bounding box center [344, 182] width 216 height 199
drag, startPoint x: 417, startPoint y: 203, endPoint x: 444, endPoint y: 203, distance: 26.2
click at [444, 203] on textarea "**********" at bounding box center [344, 215] width 199 height 38
type textarea "**********"
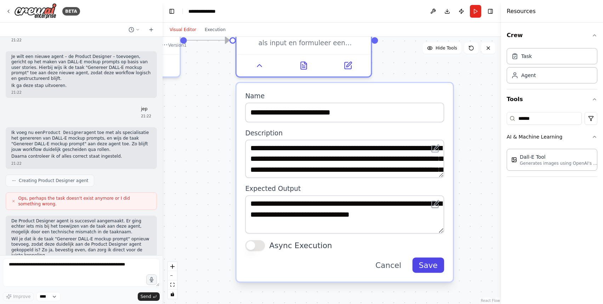
click at [433, 265] on button "Save" at bounding box center [428, 265] width 32 height 15
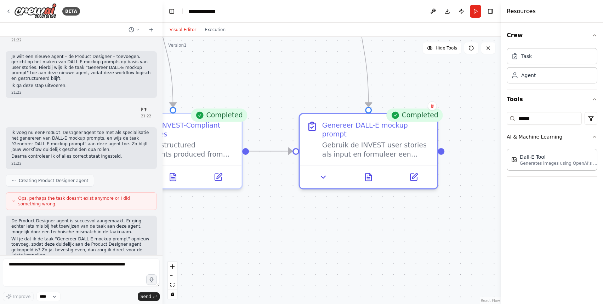
drag, startPoint x: 352, startPoint y: 136, endPoint x: 416, endPoint y: 247, distance: 128.0
click at [417, 249] on div ".deletable-edge-delete-btn { width: 20px; height: 20px; border: 0px solid #ffff…" at bounding box center [331, 170] width 338 height 267
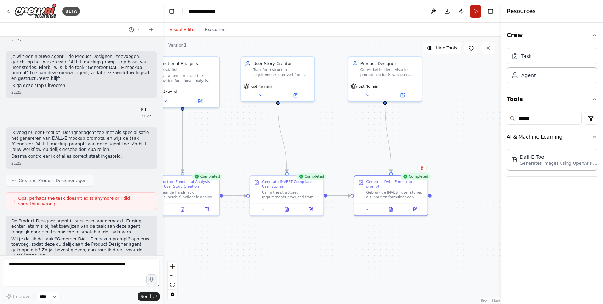
click at [474, 12] on button "Run" at bounding box center [474, 11] width 11 height 13
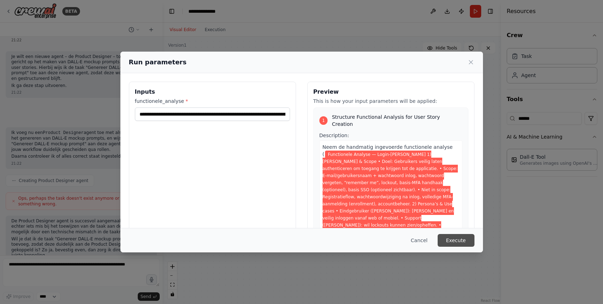
click at [466, 240] on button "Execute" at bounding box center [455, 240] width 37 height 13
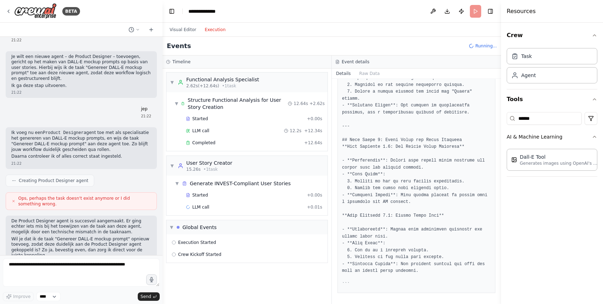
click at [209, 28] on button "Execution" at bounding box center [214, 29] width 29 height 8
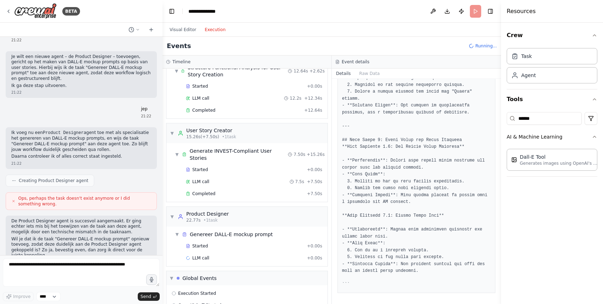
scroll to position [43, 0]
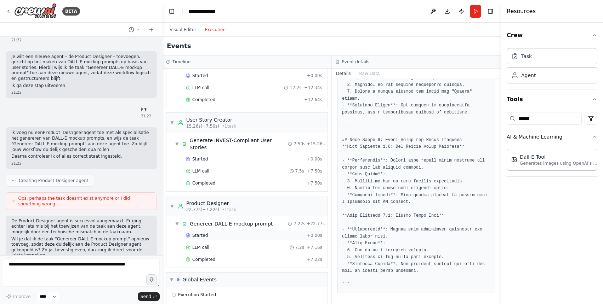
click at [260, 230] on div "Started + 0.00s" at bounding box center [253, 235] width 141 height 11
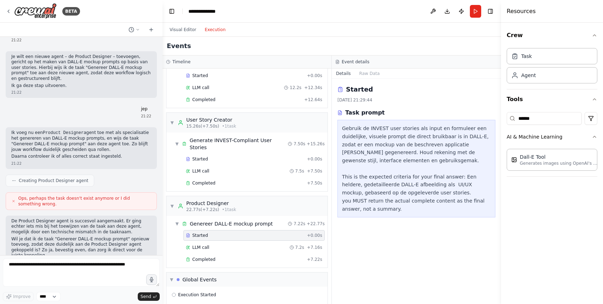
scroll to position [0, 0]
click at [257, 235] on div "Started + 0.00s LLM call 7.2s + 7.16s Completed + 7.22s" at bounding box center [249, 248] width 155 height 36
click at [250, 245] on div "LLM call 7.2s + 7.16s" at bounding box center [254, 248] width 136 height 6
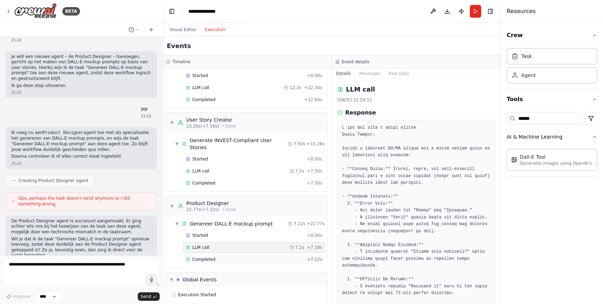
click at [250, 254] on div "Completed + 7.22s" at bounding box center [253, 259] width 141 height 11
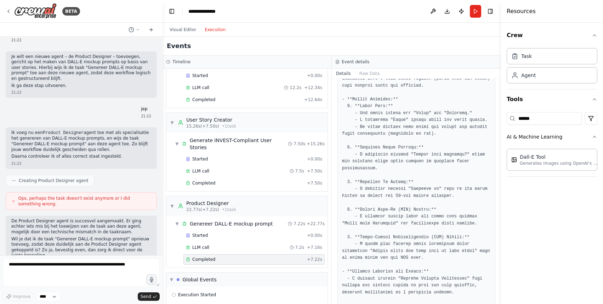
scroll to position [82, 0]
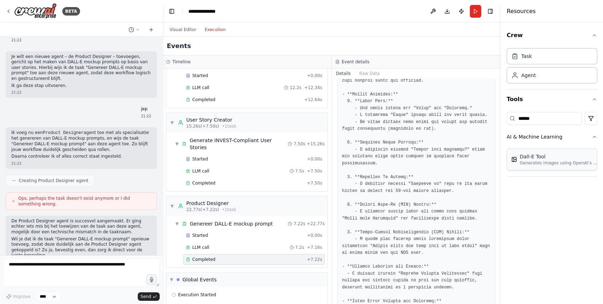
click at [533, 161] on p "Generates images using OpenAI's Dall-E model." at bounding box center [558, 163] width 78 height 6
click at [536, 166] on div "Dall-E Tool Generates images using OpenAI's Dall-E model." at bounding box center [551, 160] width 91 height 22
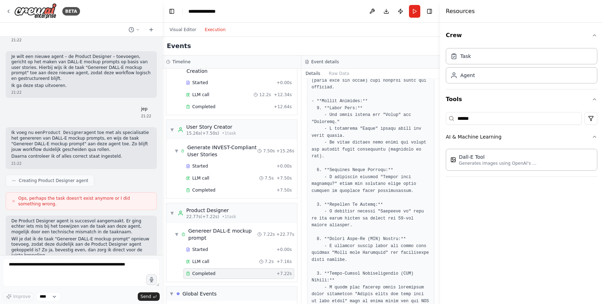
drag, startPoint x: 501, startPoint y: 165, endPoint x: 451, endPoint y: 158, distance: 50.0
click at [443, 158] on div at bounding box center [441, 152] width 3 height 304
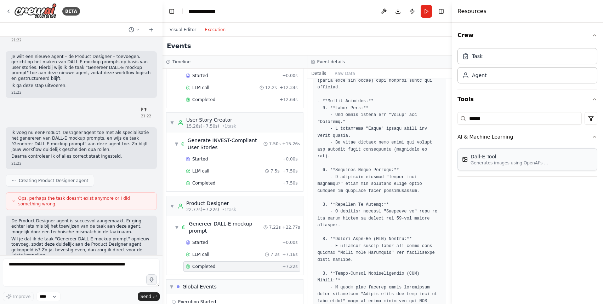
click at [490, 166] on div "Dall-E Tool Generates images using OpenAI's Dall-E model." at bounding box center [527, 160] width 140 height 22
click at [536, 123] on input "******" at bounding box center [519, 118] width 124 height 13
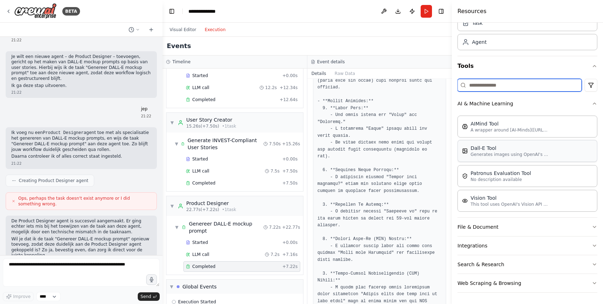
scroll to position [33, 0]
click at [524, 254] on button "Integrations" at bounding box center [527, 246] width 140 height 18
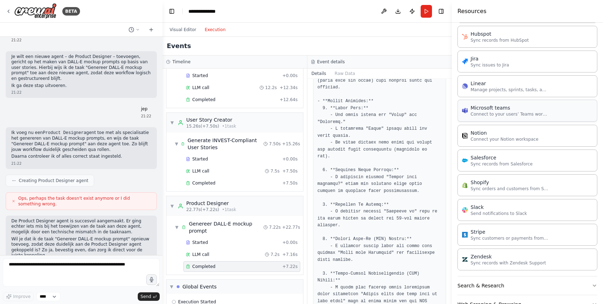
scroll to position [509, 0]
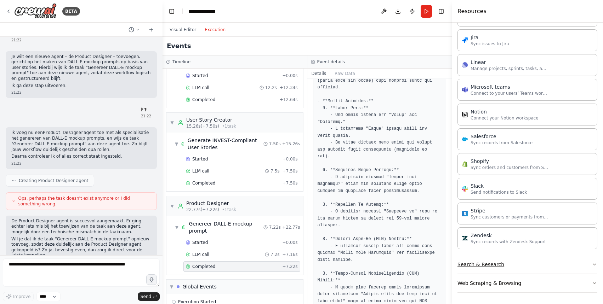
click at [520, 260] on button "Search & Research" at bounding box center [527, 264] width 140 height 18
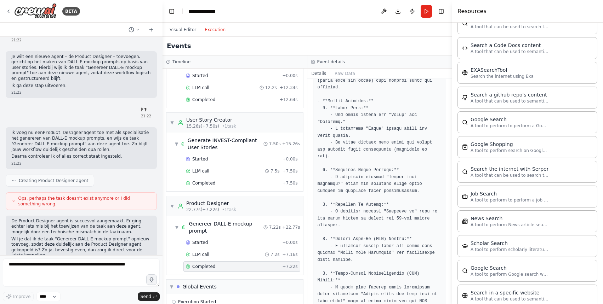
scroll to position [862, 0]
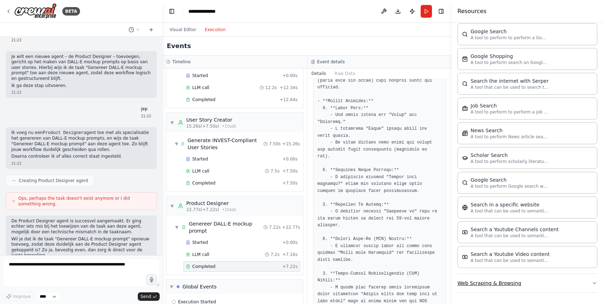
click at [512, 286] on button "Web Scraping & Browsing" at bounding box center [527, 283] width 140 height 18
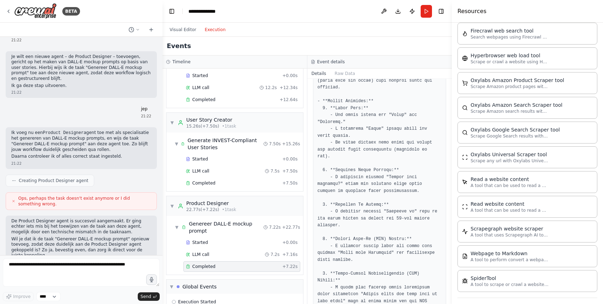
scroll to position [1214, 0]
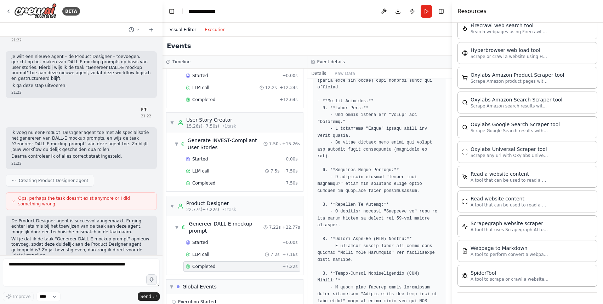
click at [186, 28] on button "Visual Editor" at bounding box center [182, 29] width 35 height 8
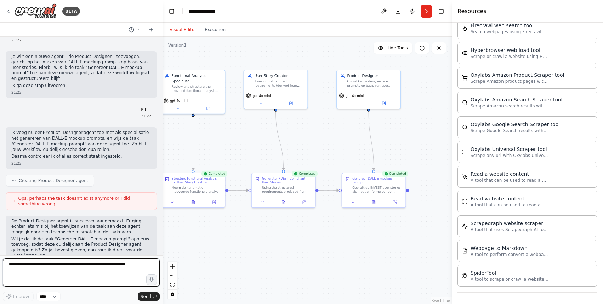
click at [113, 264] on textarea at bounding box center [81, 273] width 157 height 28
type textarea "**********"
drag, startPoint x: 48, startPoint y: 262, endPoint x: 158, endPoint y: 262, distance: 110.0
click at [158, 262] on textarea "**********" at bounding box center [81, 273] width 157 height 28
drag, startPoint x: 151, startPoint y: 262, endPoint x: 39, endPoint y: 261, distance: 112.2
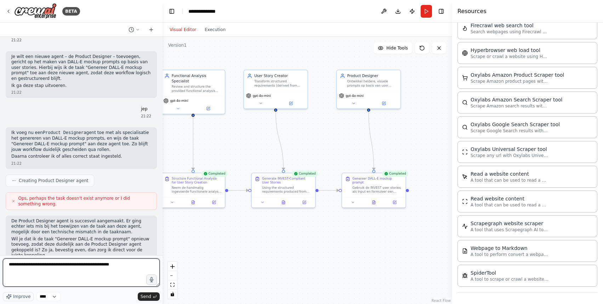
click at [38, 261] on textarea "**********" at bounding box center [81, 273] width 157 height 28
drag, startPoint x: 55, startPoint y: 266, endPoint x: 169, endPoint y: 266, distance: 113.6
click at [169, 266] on div "BETA I want to build an automation for our software delivery lifecycle. Startin…" at bounding box center [301, 152] width 603 height 304
type textarea "**********"
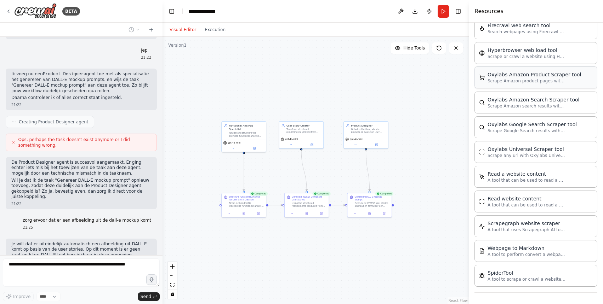
scroll to position [1228, 0]
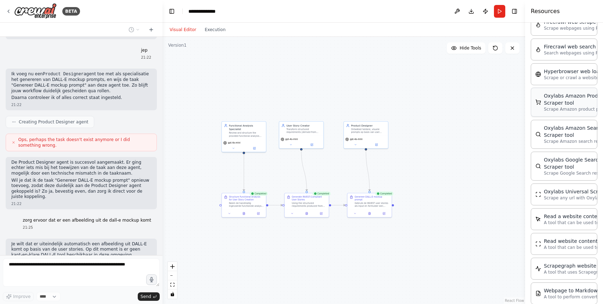
drag, startPoint x: 452, startPoint y: 69, endPoint x: 594, endPoint y: 69, distance: 141.9
click at [594, 69] on div "Resources Crew Task Agent Tools AI & Machine Learning AIMind Tool A wrapper aro…" at bounding box center [564, 152] width 78 height 304
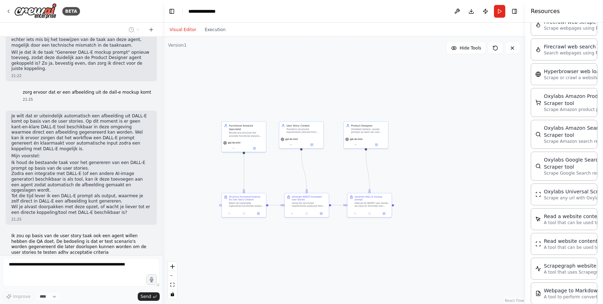
scroll to position [4281, 0]
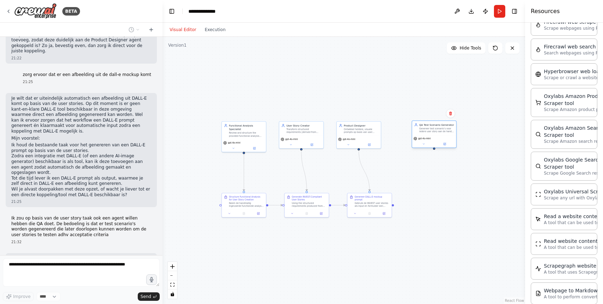
drag, startPoint x: 418, startPoint y: 134, endPoint x: 434, endPoint y: 133, distance: 16.3
click at [434, 133] on div "QA Test Scenario Generator Genereer test scenario’s voor iedere user story aan …" at bounding box center [434, 128] width 44 height 15
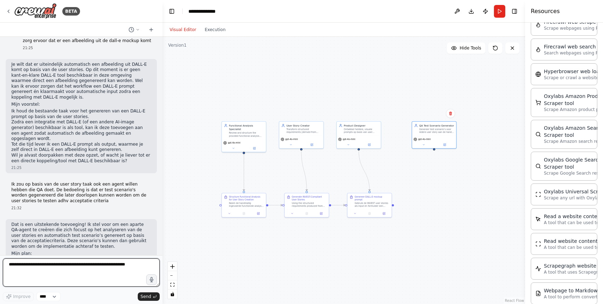
scroll to position [4321, 0]
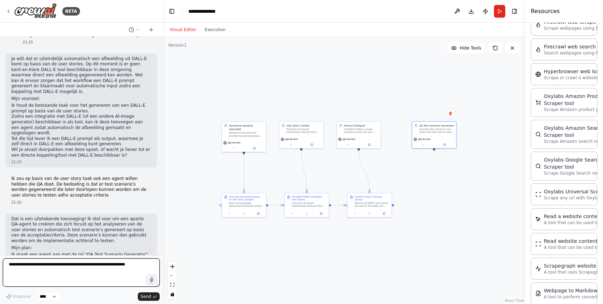
click at [87, 271] on textarea at bounding box center [81, 273] width 157 height 28
type textarea "**"
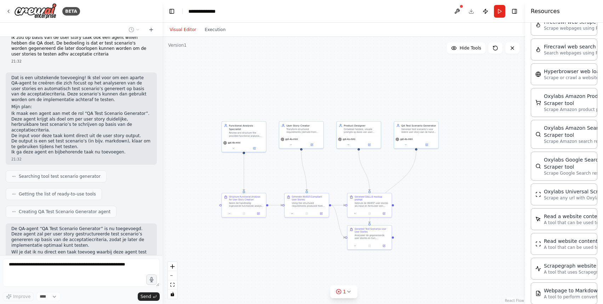
scroll to position [4468, 0]
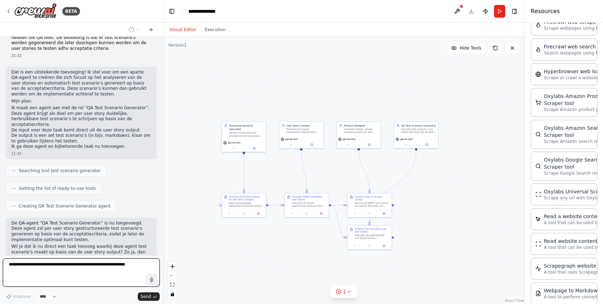
click at [361, 219] on div ".deletable-edge-delete-btn { width: 20px; height: 20px; border: 0px solid #ffff…" at bounding box center [343, 170] width 362 height 267
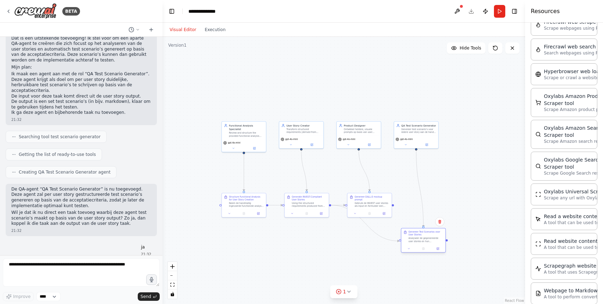
scroll to position [4507, 0]
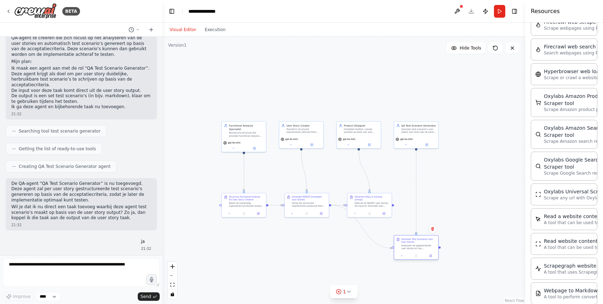
drag, startPoint x: 361, startPoint y: 239, endPoint x: 403, endPoint y: 253, distance: 44.5
click at [403, 250] on div "Analyseer de gegenereerde user stories en hun acceptatiecriteria. Genereer voor…" at bounding box center [418, 247] width 35 height 6
drag, startPoint x: 323, startPoint y: 208, endPoint x: 321, endPoint y: 223, distance: 15.4
click at [321, 223] on div "Generate INVEST-Compliant User Stories Using the structured requirements produc…" at bounding box center [305, 215] width 44 height 17
drag, startPoint x: 377, startPoint y: 211, endPoint x: 367, endPoint y: 198, distance: 16.0
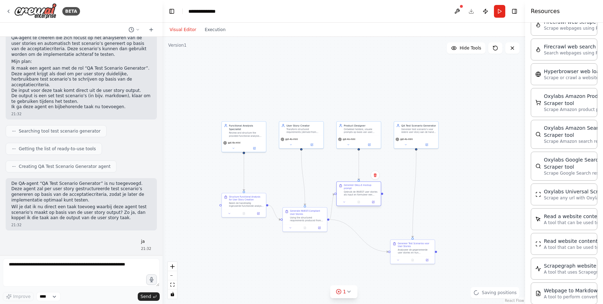
click at [367, 198] on div at bounding box center [358, 201] width 44 height 7
click at [499, 10] on button "Run" at bounding box center [499, 11] width 11 height 13
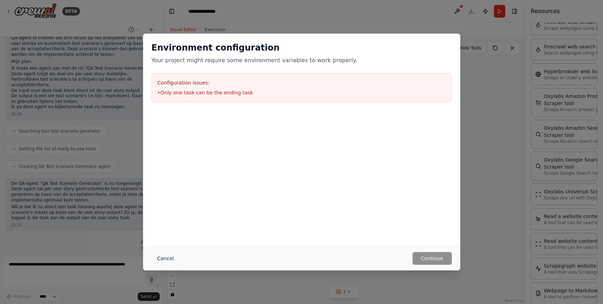
click at [161, 255] on button "Cancel" at bounding box center [165, 258] width 28 height 13
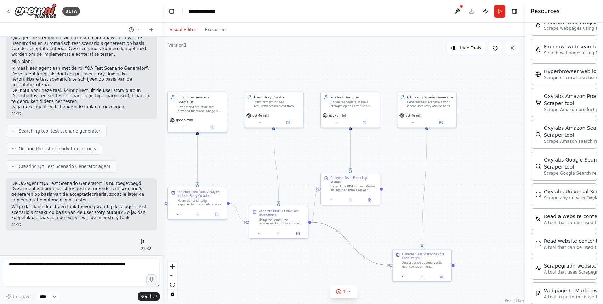
click at [340, 234] on icon "Edge from bc78a2ea-221e-41b3-a608-eb6b66243838 to 9524ade1-c19d-49ab-bca3-f8f74…" at bounding box center [350, 244] width 78 height 43
click at [348, 242] on icon at bounding box center [350, 244] width 4 height 4
click at [364, 240] on div ".deletable-edge-delete-btn { width: 20px; height: 20px; border: 0px solid #ffff…" at bounding box center [343, 170] width 362 height 267
drag, startPoint x: 362, startPoint y: 185, endPoint x: 368, endPoint y: 218, distance: 34.1
click at [368, 218] on div "Gebruik de INVEST user stories als input en formuleer een duidelijke, visuele p…" at bounding box center [358, 221] width 46 height 8
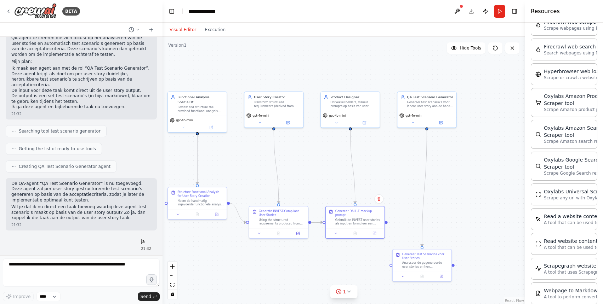
click at [319, 221] on circle "Edge from bc78a2ea-221e-41b3-a608-eb6b66243838 to 8565fd9e-a998-4b7a-aa09-1a8d8…" at bounding box center [320, 222] width 5 height 5
drag, startPoint x: 346, startPoint y: 227, endPoint x: 346, endPoint y: 185, distance: 42.1
click at [346, 185] on div "Genereer DALL-E mockup prompt Gebruik de INVEST user stories als input en formu…" at bounding box center [355, 178] width 60 height 33
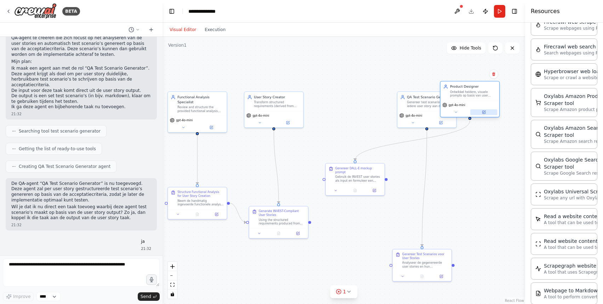
drag, startPoint x: 358, startPoint y: 121, endPoint x: 476, endPoint y: 114, distance: 118.4
click at [476, 114] on button at bounding box center [483, 112] width 27 height 6
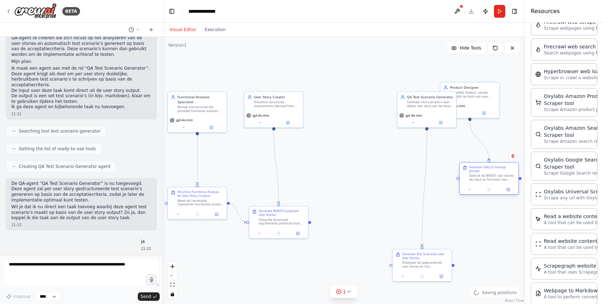
drag, startPoint x: 373, startPoint y: 183, endPoint x: 506, endPoint y: 181, distance: 133.4
click at [506, 181] on div "Genereer DALL-E mockup prompt Gebruik de INVEST user stories als input en formu…" at bounding box center [488, 174] width 59 height 22
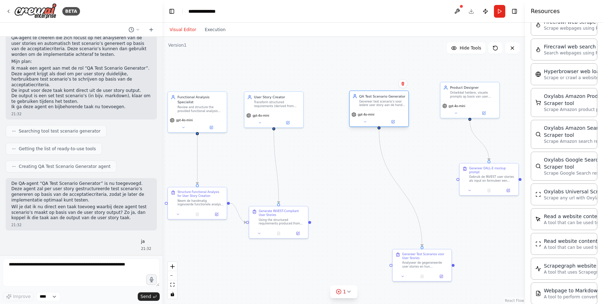
drag, startPoint x: 429, startPoint y: 118, endPoint x: 384, endPoint y: 118, distance: 45.6
click at [384, 118] on div "gpt-4o-mini" at bounding box center [378, 118] width 59 height 17
click at [387, 226] on div at bounding box center [378, 228] width 59 height 10
click at [386, 234] on div at bounding box center [378, 237] width 59 height 10
drag, startPoint x: 310, startPoint y: 222, endPoint x: 347, endPoint y: 227, distance: 37.8
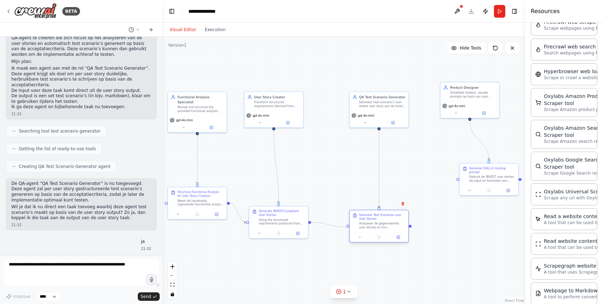
click at [347, 227] on div "Functional Analysis Specialist Review and structure the provided functional ana…" at bounding box center [265, 158] width 244 height 180
drag, startPoint x: 475, startPoint y: 175, endPoint x: 455, endPoint y: 223, distance: 51.8
click at [455, 223] on div "Gebruik de INVEST user stories als input en formuleer een duidelijke, visuele p…" at bounding box center [473, 226] width 46 height 8
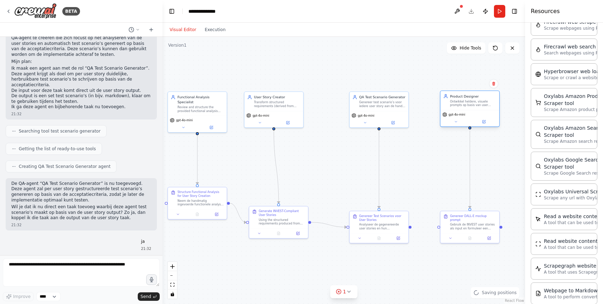
drag, startPoint x: 456, startPoint y: 100, endPoint x: 456, endPoint y: 108, distance: 7.8
click at [456, 108] on div "Product Designer Ontwikkel heldere, visuele prompts op basis van user stories z…" at bounding box center [469, 100] width 59 height 19
drag, startPoint x: 411, startPoint y: 227, endPoint x: 439, endPoint y: 228, distance: 28.7
click at [388, 228] on div "Functional Analysis Specialist Review and structure the provided functional ana…" at bounding box center [265, 158] width 244 height 180
drag, startPoint x: 376, startPoint y: 94, endPoint x: 362, endPoint y: 94, distance: 13.4
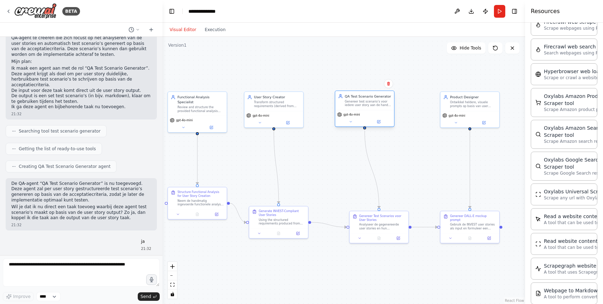
click at [362, 94] on div "QA Test Scenario Generator" at bounding box center [368, 96] width 46 height 5
drag, startPoint x: 392, startPoint y: 225, endPoint x: 381, endPoint y: 220, distance: 11.7
click at [381, 220] on div "Analyseer de gegenereerde user stories en hun acceptatiecriteria. Genereer voor…" at bounding box center [372, 221] width 46 height 8
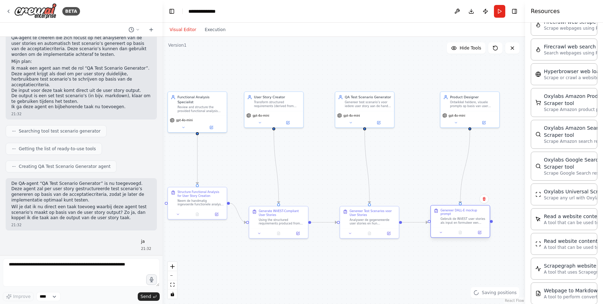
drag, startPoint x: 482, startPoint y: 221, endPoint x: 471, endPoint y: 217, distance: 11.4
click at [471, 217] on div "Genereer DALL-E mockup prompt Gebruik de INVEST user stories als input en formu…" at bounding box center [463, 216] width 46 height 16
drag, startPoint x: 468, startPoint y: 106, endPoint x: 462, endPoint y: 107, distance: 6.8
click at [462, 107] on div "Ontwikkel heldere, visuele prompts op basis van user stories zodat deze direct …" at bounding box center [468, 104] width 46 height 8
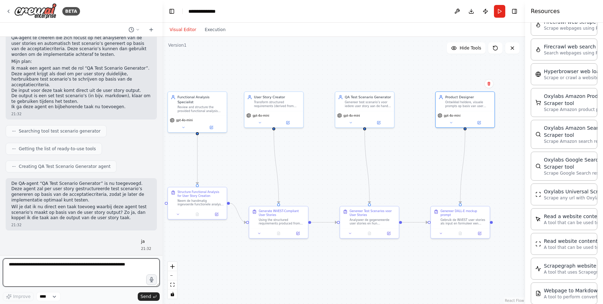
click at [116, 274] on textarea at bounding box center [81, 273] width 157 height 28
type textarea "**********"
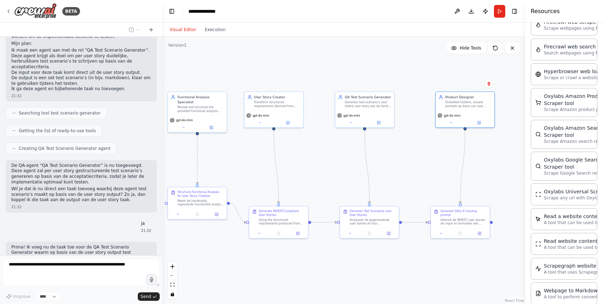
scroll to position [4562, 0]
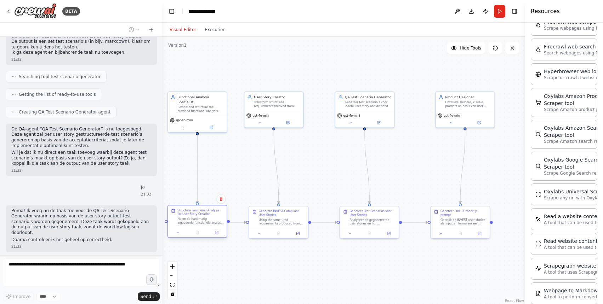
drag, startPoint x: 198, startPoint y: 209, endPoint x: 198, endPoint y: 229, distance: 19.5
click at [198, 229] on div at bounding box center [197, 232] width 59 height 10
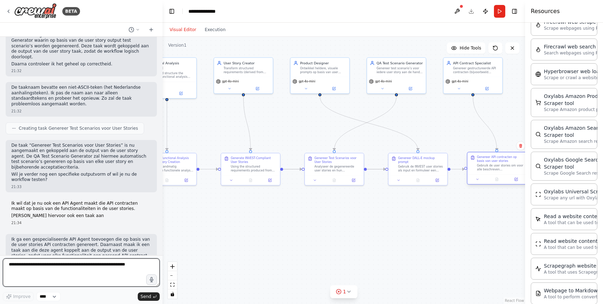
scroll to position [4743, 0]
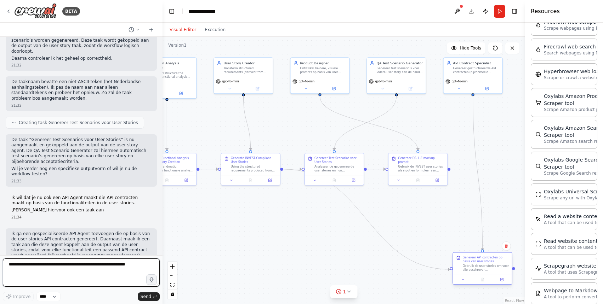
drag, startPoint x: 355, startPoint y: 252, endPoint x: 458, endPoint y: 273, distance: 104.8
click at [458, 274] on div "Genereer API contracten op basis van user stories Gebruik de user stories om vo…" at bounding box center [482, 268] width 60 height 33
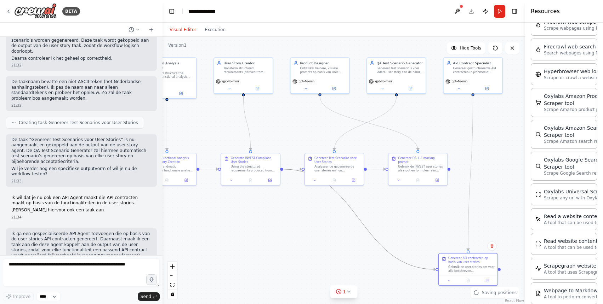
click at [345, 203] on icon "Edge from bc78a2ea-221e-41b3-a608-eb6b66243838 to bd1f8315-2569-4b12-8864-fb738…" at bounding box center [359, 219] width 152 height 100
click at [358, 219] on icon at bounding box center [359, 220] width 2 height 2
drag, startPoint x: 455, startPoint y: 266, endPoint x: 484, endPoint y: 167, distance: 103.2
click at [484, 167] on div "Gebruik de user stories om voor alle beschreven functionaliteiten gestructureer…" at bounding box center [500, 168] width 46 height 8
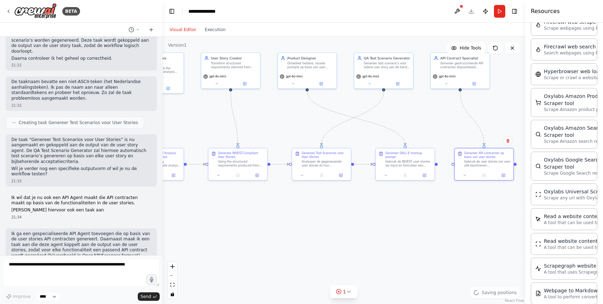
drag, startPoint x: 474, startPoint y: 94, endPoint x: 460, endPoint y: 88, distance: 15.2
click at [460, 88] on div ".deletable-edge-delete-btn { width: 20px; height: 20px; border: 0px solid #ffff…" at bounding box center [343, 170] width 362 height 267
click at [341, 173] on div at bounding box center [319, 174] width 55 height 6
drag, startPoint x: 406, startPoint y: 170, endPoint x: 295, endPoint y: 261, distance: 143.6
click at [295, 261] on div at bounding box center [291, 265] width 59 height 10
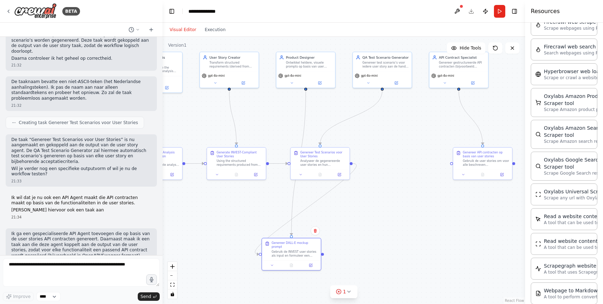
click at [386, 171] on div ".deletable-edge-delete-btn { width: 20px; height: 20px; border: 0px solid #ffff…" at bounding box center [343, 170] width 362 height 267
drag, startPoint x: 340, startPoint y: 170, endPoint x: 410, endPoint y: 170, distance: 70.1
click at [410, 170] on div at bounding box center [391, 174] width 59 height 10
click at [346, 164] on icon "Edge from bc78a2ea-221e-41b3-a608-eb6b66243838 to 9524ade1-c19d-49ab-bca3-f8f74…" at bounding box center [314, 164] width 90 height 0
click at [315, 166] on div ".deletable-edge-delete-btn { width: 20px; height: 20px; border: 0px solid #ffff…" at bounding box center [343, 170] width 362 height 267
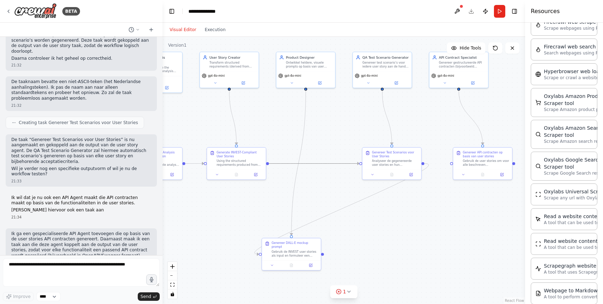
click at [318, 164] on icon "Edge from bc78a2ea-221e-41b3-a608-eb6b66243838 to 9524ade1-c19d-49ab-bca3-f8f74…" at bounding box center [314, 164] width 90 height 0
click at [314, 162] on icon at bounding box center [314, 164] width 4 height 4
drag, startPoint x: 302, startPoint y: 249, endPoint x: 330, endPoint y: 188, distance: 67.4
click at [330, 188] on div "Gebruik de INVEST user stories als input en formuleer een duidelijke, visuele p…" at bounding box center [323, 191] width 46 height 8
click at [286, 195] on div ".deletable-edge-delete-btn { width: 20px; height: 20px; border: 0px solid #ffff…" at bounding box center [343, 170] width 362 height 267
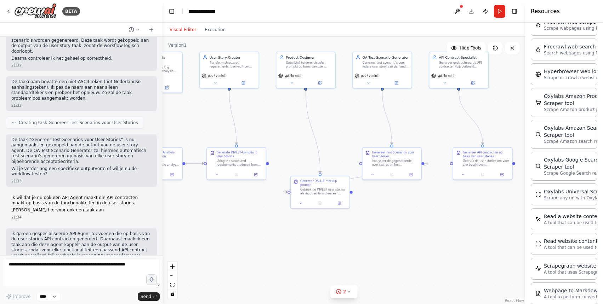
click at [355, 182] on div ".deletable-edge-delete-btn { width: 20px; height: 20px; border: 0px solid #ffff…" at bounding box center [343, 170] width 362 height 267
drag, startPoint x: 332, startPoint y: 186, endPoint x: 326, endPoint y: 227, distance: 41.1
click at [326, 229] on div "Genereer DALL-E mockup prompt Gebruik de INVEST user stories als input en formu…" at bounding box center [318, 225] width 46 height 16
click at [346, 203] on icon "Edge from 9524ade1-c19d-49ab-bca3-f8f74dccf9df to 8565fd9e-a998-4b7a-aa09-1a8d8…" at bounding box center [353, 200] width 150 height 72
click at [354, 201] on button at bounding box center [353, 199] width 5 height 5
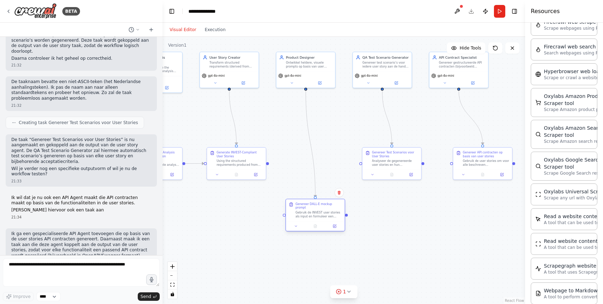
drag, startPoint x: 310, startPoint y: 231, endPoint x: 306, endPoint y: 192, distance: 39.0
click at [306, 211] on div "Gebruik de INVEST user stories als input en formuleer een duidelijke, visuele p…" at bounding box center [318, 215] width 46 height 8
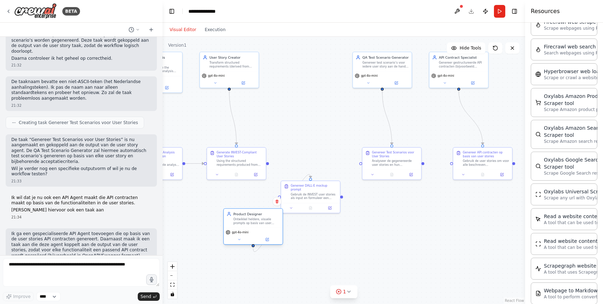
drag, startPoint x: 292, startPoint y: 79, endPoint x: 237, endPoint y: 236, distance: 166.3
click at [237, 236] on div "gpt-4o-mini" at bounding box center [253, 236] width 59 height 17
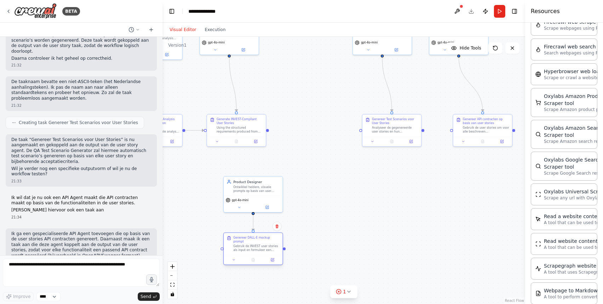
drag, startPoint x: 296, startPoint y: 211, endPoint x: 238, endPoint y: 263, distance: 78.4
click at [238, 263] on div at bounding box center [253, 260] width 59 height 10
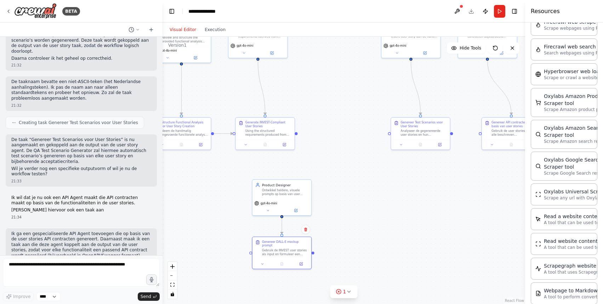
drag, startPoint x: 269, startPoint y: 131, endPoint x: 236, endPoint y: 157, distance: 42.2
click at [236, 157] on div ".deletable-edge-delete-btn { width: 20px; height: 20px; border: 0px solid #ffff…" at bounding box center [343, 170] width 362 height 267
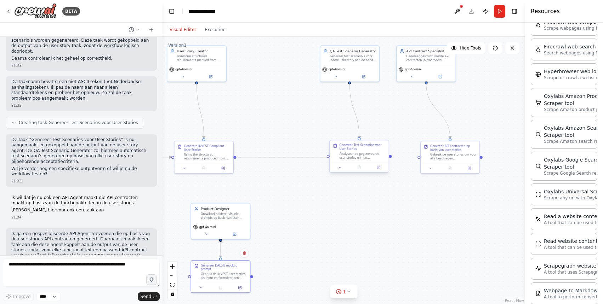
drag, startPoint x: 235, startPoint y: 156, endPoint x: 328, endPoint y: 156, distance: 92.7
click at [311, 156] on div "Functional Analysis Specialist Review and structure the provided functional ana…" at bounding box center [188, 112] width 244 height 180
drag, startPoint x: 337, startPoint y: 156, endPoint x: 281, endPoint y: 155, distance: 56.3
click at [281, 155] on div "Genereer Test Scenarios voor User Stories Analyseer de gegenereerde user storie…" at bounding box center [301, 151] width 53 height 16
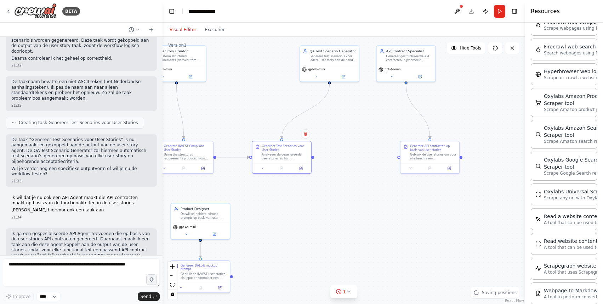
drag, startPoint x: 340, startPoint y: 88, endPoint x: 319, endPoint y: 90, distance: 20.6
click at [319, 90] on div ".deletable-edge-delete-btn { width: 20px; height: 20px; border: 0px solid #ffff…" at bounding box center [343, 170] width 362 height 267
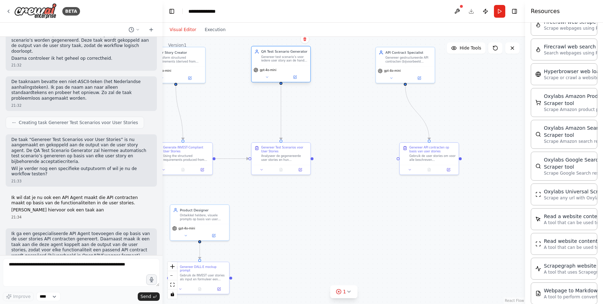
drag, startPoint x: 330, startPoint y: 72, endPoint x: 281, endPoint y: 73, distance: 48.8
click at [281, 73] on div "gpt-4o-mini" at bounding box center [280, 73] width 59 height 17
drag, startPoint x: 398, startPoint y: 64, endPoint x: 369, endPoint y: 67, distance: 29.5
click at [369, 67] on div "API Contract Specialist Genereer gestructureerde API contracten (bijvoorbeeld O…" at bounding box center [376, 60] width 59 height 19
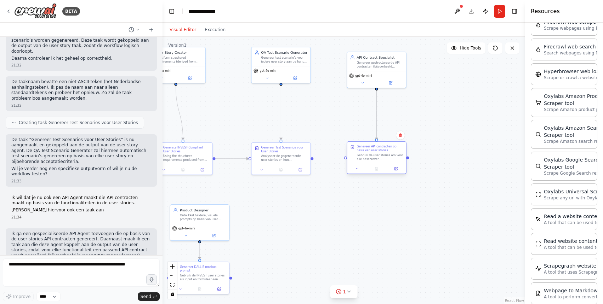
drag, startPoint x: 427, startPoint y: 160, endPoint x: 374, endPoint y: 161, distance: 53.1
click at [374, 161] on div "Genereer API contracten op basis van user stories Gebruik de user stories om vo…" at bounding box center [376, 153] width 59 height 22
drag, startPoint x: 312, startPoint y: 158, endPoint x: 345, endPoint y: 157, distance: 32.6
click at [290, 157] on div "Functional Analysis Specialist Review and structure the provided functional ana…" at bounding box center [167, 113] width 244 height 180
drag, startPoint x: 206, startPoint y: 217, endPoint x: 477, endPoint y: 64, distance: 311.4
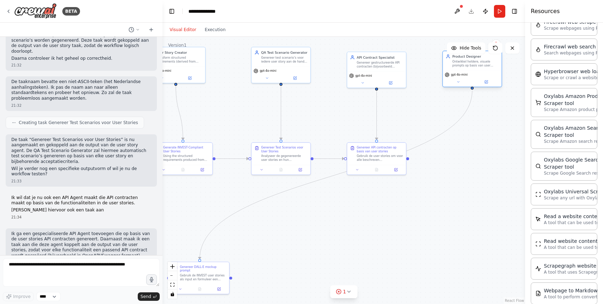
click at [477, 64] on div "Ontwikkel heldere, visuele prompts op basis van user stories zodat deze direct …" at bounding box center [475, 64] width 46 height 8
drag, startPoint x: 205, startPoint y: 277, endPoint x: 473, endPoint y: 160, distance: 292.8
click at [473, 160] on div "Gebruik de INVEST user stories als input en formuleer een duidelijke, visuele p…" at bounding box center [470, 158] width 46 height 8
drag, startPoint x: 408, startPoint y: 159, endPoint x: 437, endPoint y: 160, distance: 29.4
click at [290, 160] on div "Functional Analysis Specialist Review and structure the provided functional ana…" at bounding box center [167, 113] width 244 height 180
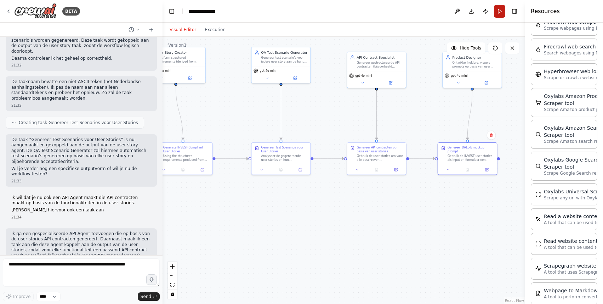
click at [501, 17] on button "Run" at bounding box center [499, 11] width 11 height 13
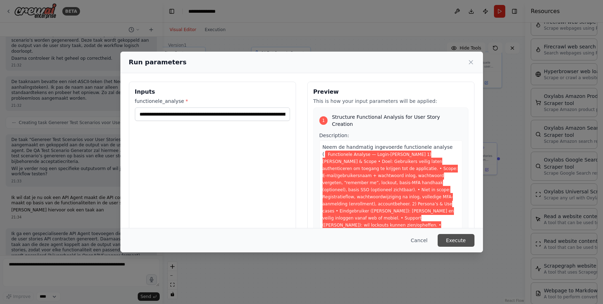
click at [462, 245] on button "Execute" at bounding box center [455, 240] width 37 height 13
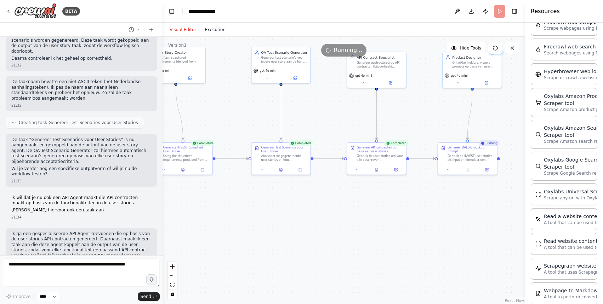
click at [217, 33] on button "Execution" at bounding box center [214, 29] width 29 height 8
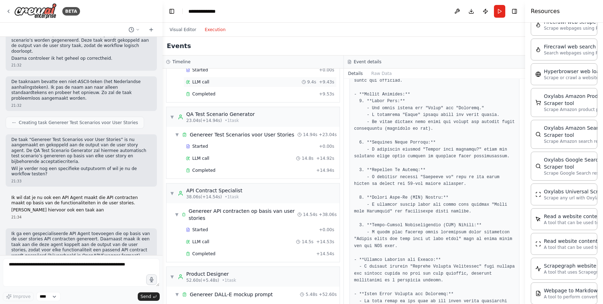
scroll to position [186, 0]
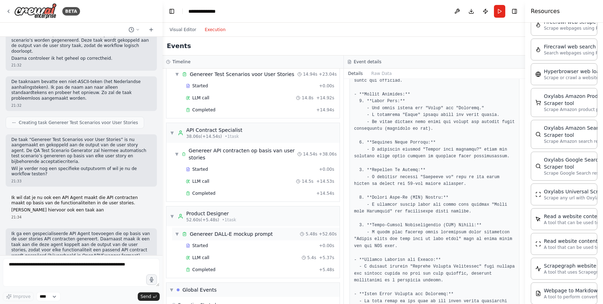
click at [261, 235] on div "Genereer DALL-E mockup prompt" at bounding box center [231, 234] width 83 height 7
click at [248, 272] on div "Completed" at bounding box center [251, 270] width 130 height 6
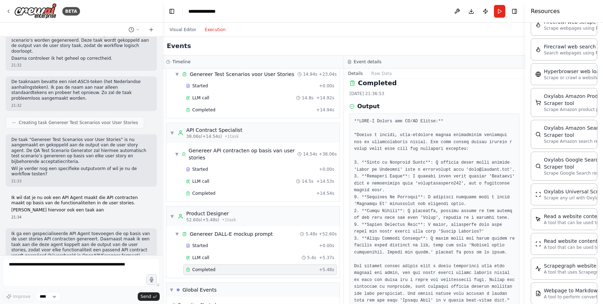
scroll to position [8, 0]
click at [198, 194] on span "Completed" at bounding box center [203, 194] width 23 height 6
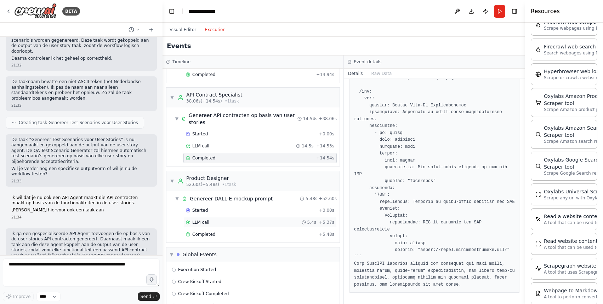
scroll to position [239, 0]
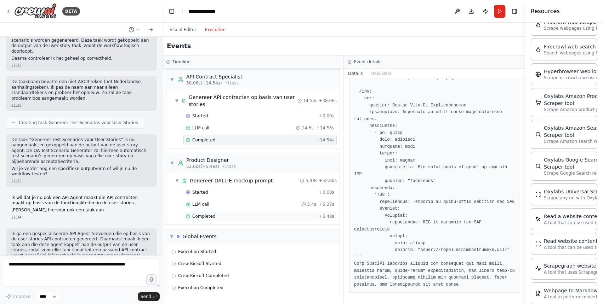
click at [216, 220] on div "Completed + 5.48s" at bounding box center [259, 216] width 153 height 11
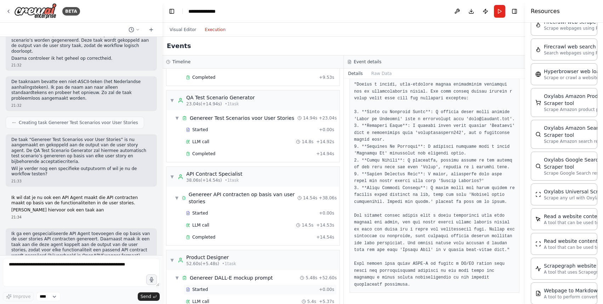
scroll to position [131, 0]
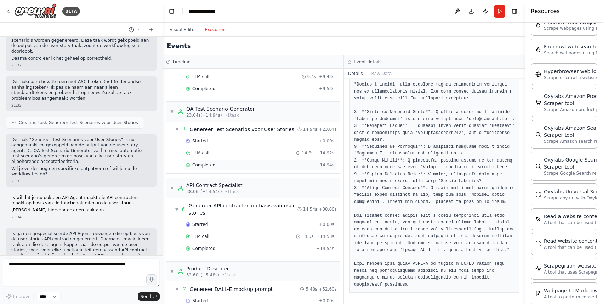
click at [224, 168] on div "Completed" at bounding box center [249, 165] width 127 height 6
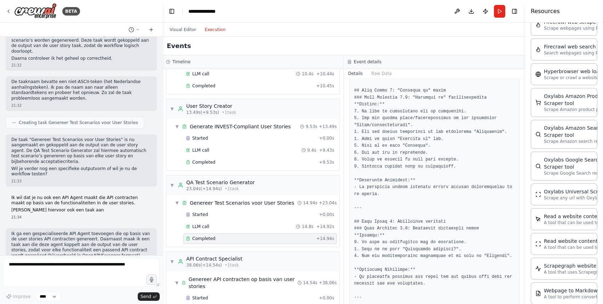
scroll to position [56, 0]
click at [245, 167] on div "Completed + 9.53s" at bounding box center [259, 163] width 153 height 11
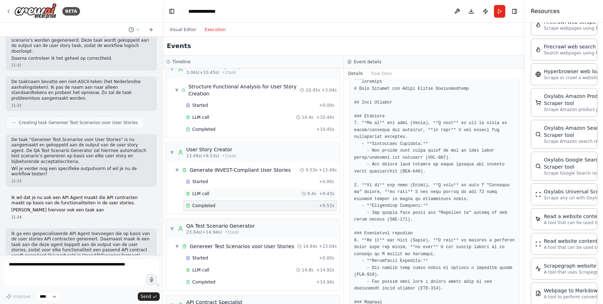
scroll to position [0, 0]
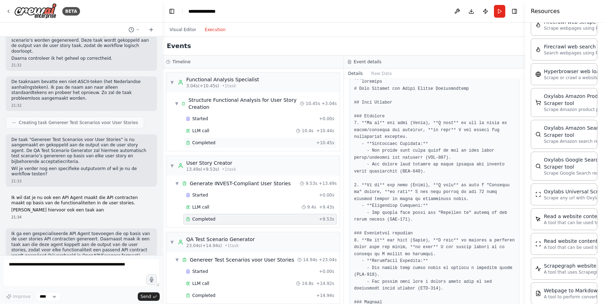
click at [246, 144] on div "Completed" at bounding box center [249, 143] width 127 height 6
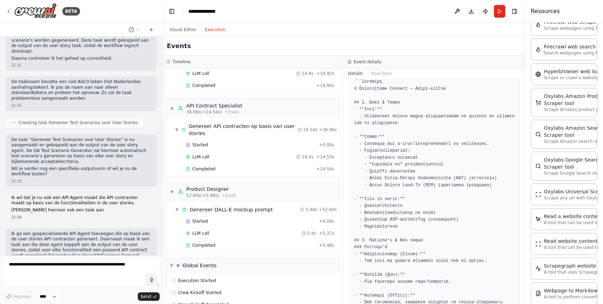
scroll to position [239, 0]
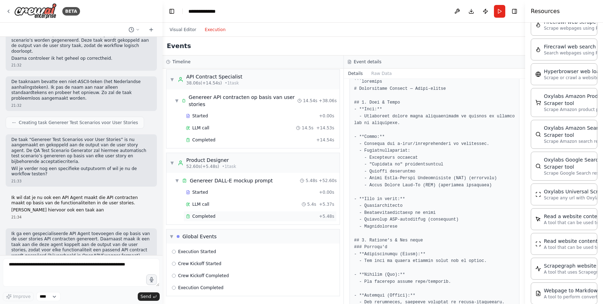
click at [222, 219] on div "Completed + 5.48s" at bounding box center [259, 216] width 153 height 11
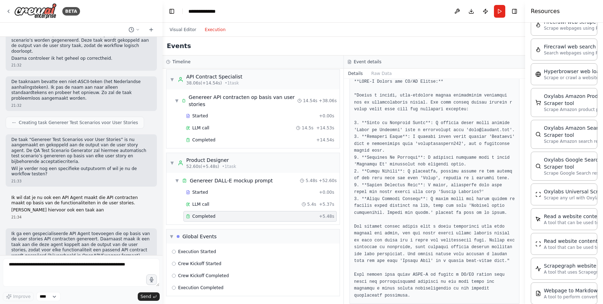
scroll to position [71, 0]
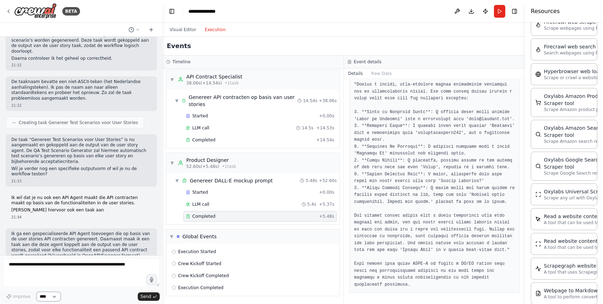
click at [48, 301] on select "****" at bounding box center [48, 296] width 24 height 9
click at [100, 254] on div "I want to build an automation for our software delivery lifecycle. Starting fro…" at bounding box center [81, 146] width 162 height 219
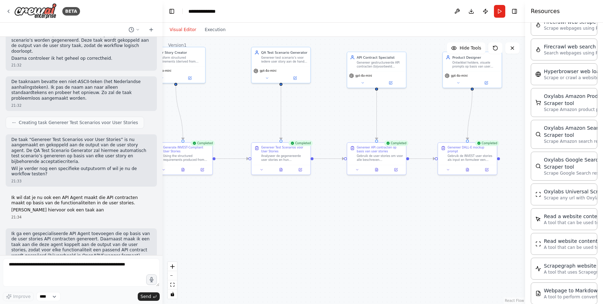
click at [181, 29] on button "Visual Editor" at bounding box center [182, 29] width 35 height 8
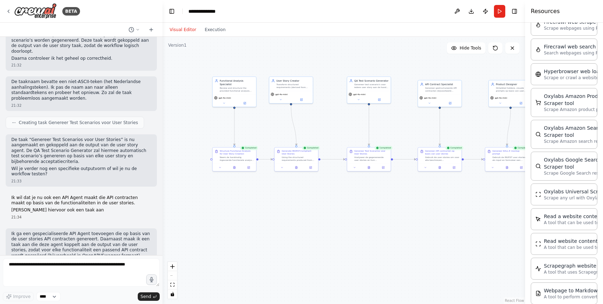
drag, startPoint x: 321, startPoint y: 204, endPoint x: 406, endPoint y: 200, distance: 84.7
click at [406, 200] on div ".deletable-edge-delete-btn { width: 20px; height: 20px; border: 0px solid #ffff…" at bounding box center [343, 170] width 362 height 267
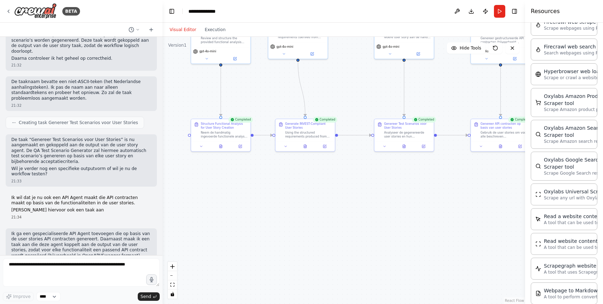
drag, startPoint x: 295, startPoint y: 143, endPoint x: 337, endPoint y: 136, distance: 42.8
click at [337, 136] on div ".deletable-edge-delete-btn { width: 20px; height: 20px; border: 0px solid #ffff…" at bounding box center [343, 170] width 362 height 267
drag, startPoint x: 336, startPoint y: 134, endPoint x: 467, endPoint y: 134, distance: 130.9
click at [412, 134] on div "Functional Analysis Specialist Review and structure the provided functional ana…" at bounding box center [289, 88] width 247 height 182
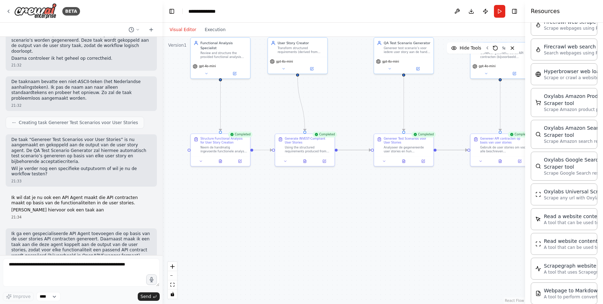
drag, startPoint x: 406, startPoint y: 217, endPoint x: 406, endPoint y: 229, distance: 11.3
click at [406, 229] on div ".deletable-edge-delete-btn { width: 20px; height: 20px; border: 0px solid #ffff…" at bounding box center [343, 170] width 362 height 267
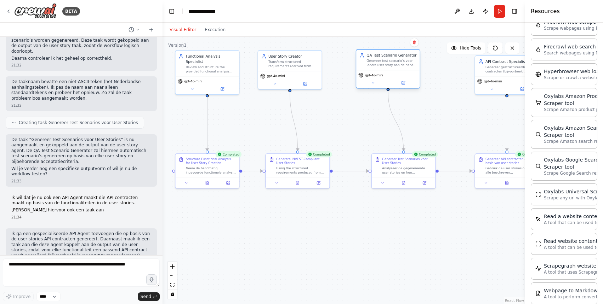
drag, startPoint x: 410, startPoint y: 53, endPoint x: 397, endPoint y: 66, distance: 18.8
click at [397, 66] on div "QA Test Scenario Generator Genereer test scenario’s voor iedere user story aan …" at bounding box center [387, 60] width 63 height 21
drag, startPoint x: 411, startPoint y: 170, endPoint x: 397, endPoint y: 170, distance: 13.4
click at [397, 170] on div "Analyseer de gegenereerde user stories en hun acceptatiecriteria. Genereer voor…" at bounding box center [391, 169] width 50 height 8
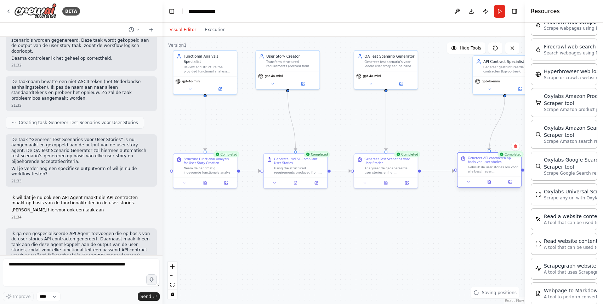
drag, startPoint x: 514, startPoint y: 168, endPoint x: 494, endPoint y: 168, distance: 19.8
click at [494, 168] on div "Gebruik de user stories om voor alle beschreven functionaliteiten gestructureer…" at bounding box center [492, 169] width 50 height 8
drag, startPoint x: 500, startPoint y: 60, endPoint x: 484, endPoint y: 60, distance: 16.3
click at [484, 60] on div "API Contract Specialist" at bounding box center [492, 60] width 50 height 5
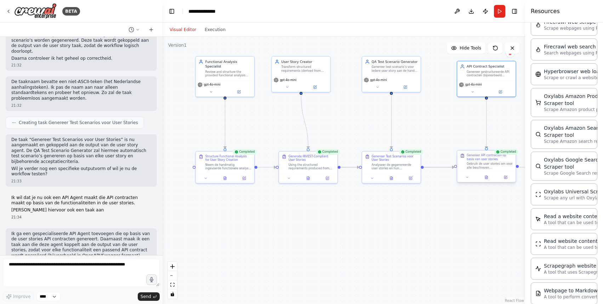
click at [488, 160] on div "Genereer API contracten op basis van user stories" at bounding box center [489, 157] width 46 height 7
click at [486, 177] on icon at bounding box center [486, 177] width 2 height 3
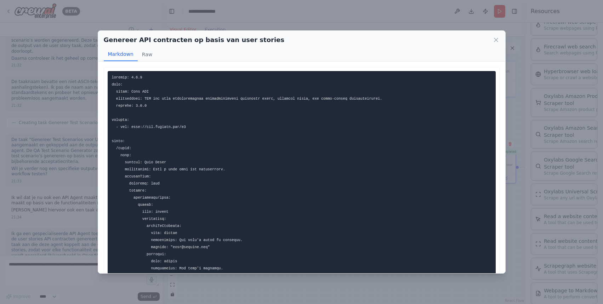
scroll to position [2, 0]
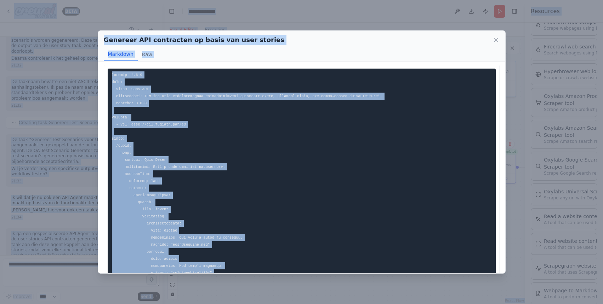
copy body "BETA I want to build an automation for our software delivery lifecycle. Startin…"
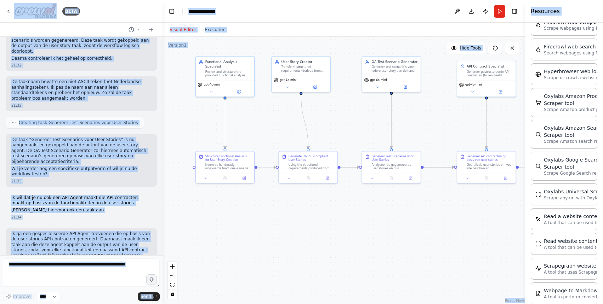
click at [243, 222] on div ".deletable-edge-delete-btn { width: 20px; height: 20px; border: 0px solid #ffff…" at bounding box center [343, 170] width 362 height 267
click at [489, 161] on div "Genereer API contracten op basis van user stories Gebruik de user stories om vo…" at bounding box center [489, 162] width 47 height 16
click at [487, 161] on div "Genereer API contracten op basis van user stories Gebruik de user stories om vo…" at bounding box center [489, 162] width 47 height 16
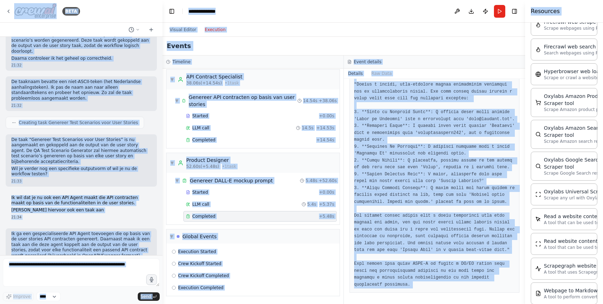
click at [209, 31] on button "Execution" at bounding box center [214, 29] width 29 height 8
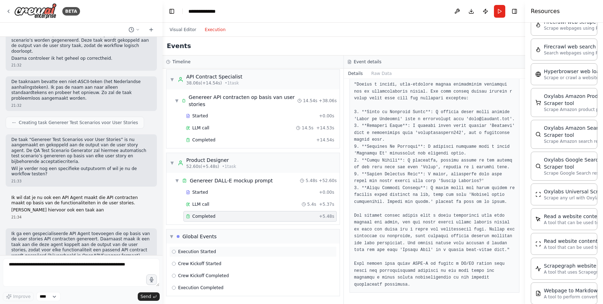
click at [251, 254] on div "Execution Started" at bounding box center [253, 252] width 162 height 6
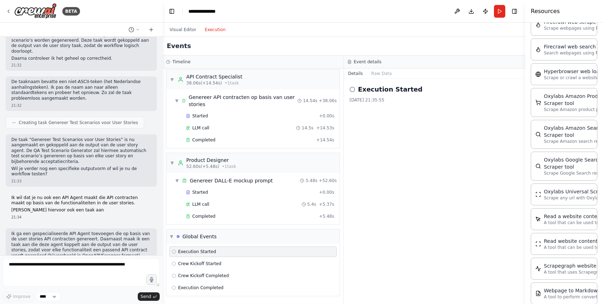
click at [221, 225] on div "▼ Functional Analysis Specialist 3.04s (+10.45s) • 1 task ▼ Structure Functiona…" at bounding box center [252, 187] width 181 height 236
click at [212, 137] on span "Completed" at bounding box center [203, 140] width 23 height 6
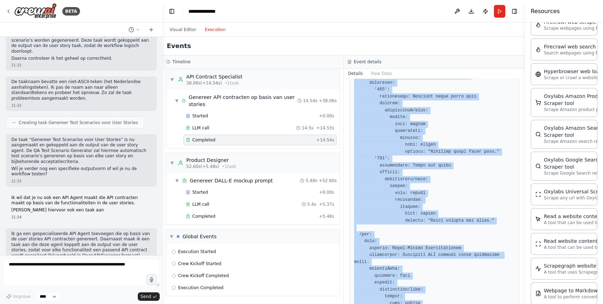
scroll to position [1085, 0]
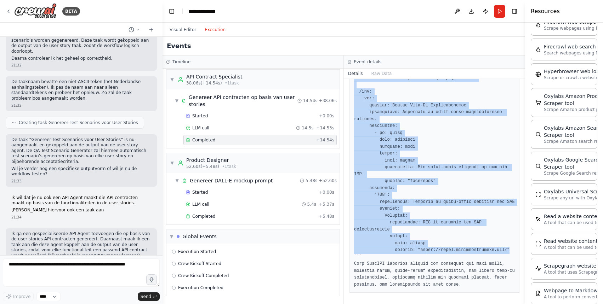
drag, startPoint x: 354, startPoint y: 134, endPoint x: 512, endPoint y: 250, distance: 196.4
copy pre "openapi: 3.0.0 info: title: Auth API description: API for user authentication f…"
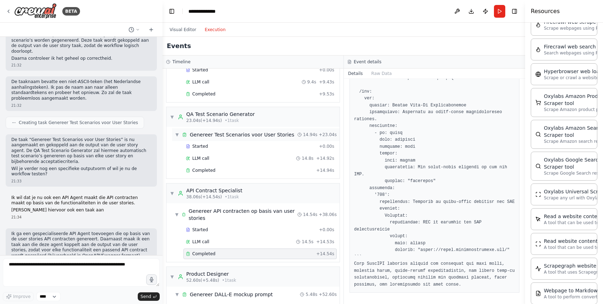
scroll to position [0, 0]
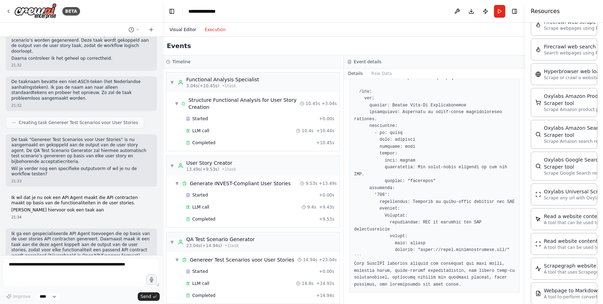
click at [181, 28] on button "Visual Editor" at bounding box center [182, 29] width 35 height 8
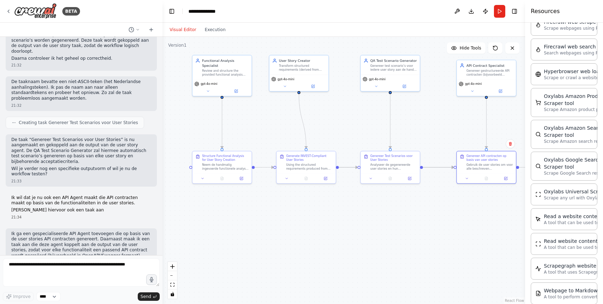
click at [89, 251] on div "I want to build an automation for our software delivery lifecycle. Starting fro…" at bounding box center [81, 146] width 162 height 219
click at [87, 269] on textarea at bounding box center [81, 273] width 157 height 28
type textarea "**********"
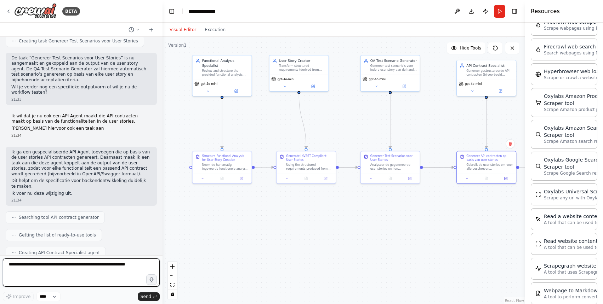
scroll to position [4830, 0]
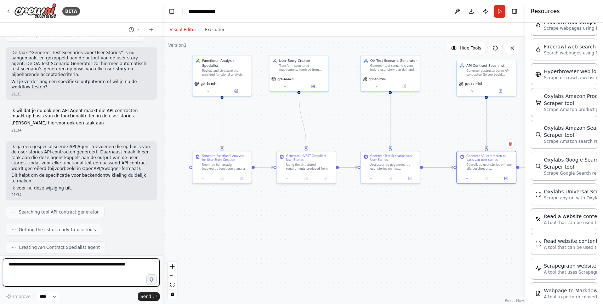
click at [93, 266] on textarea at bounding box center [81, 273] width 157 height 28
type textarea "**********"
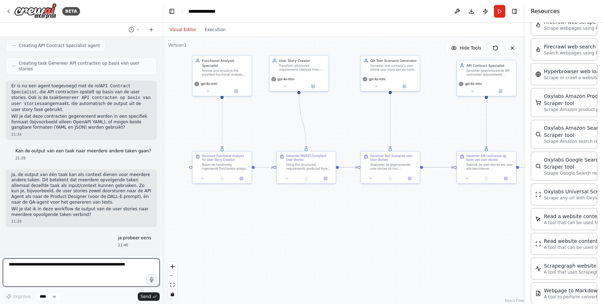
scroll to position [5038, 0]
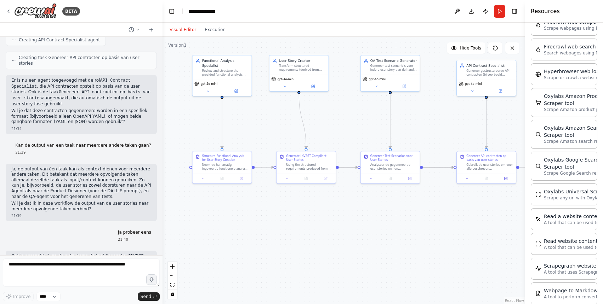
drag, startPoint x: 50, startPoint y: 224, endPoint x: 76, endPoint y: 224, distance: 26.9
click at [111, 267] on textarea at bounding box center [81, 273] width 157 height 28
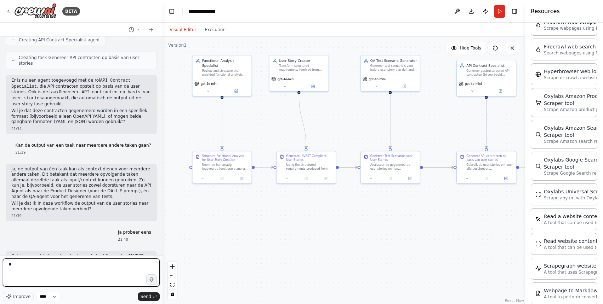
type textarea "**"
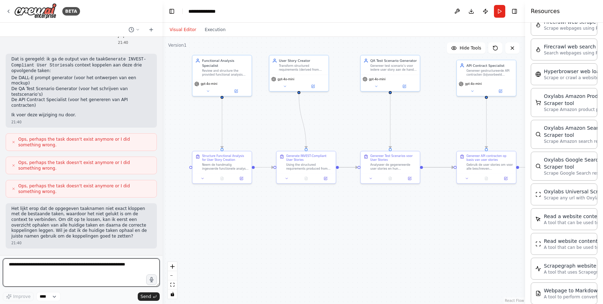
scroll to position [5240, 0]
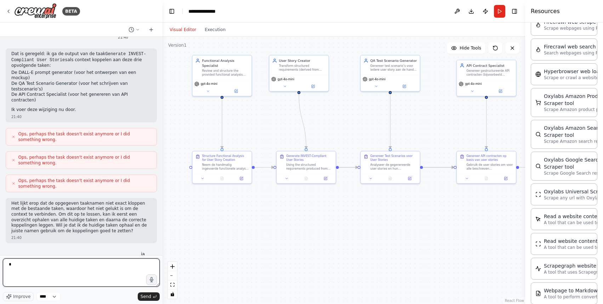
type textarea "**"
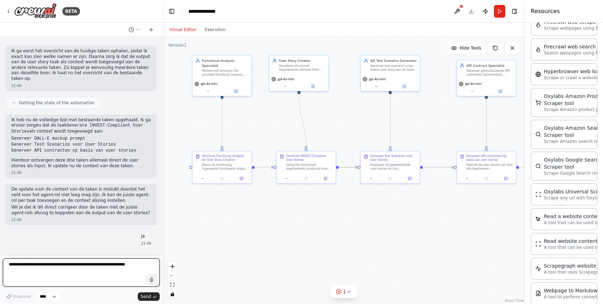
scroll to position [5473, 0]
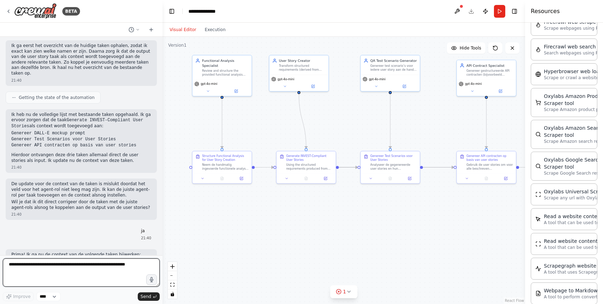
click at [125, 265] on textarea at bounding box center [81, 273] width 157 height 28
type textarea "**********"
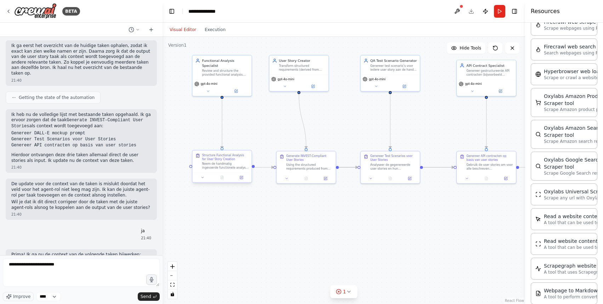
click at [237, 165] on div "Neem de handmatig ingevoerde functionele analyse ({functionele_analyse}) en str…" at bounding box center [225, 166] width 47 height 8
click at [236, 168] on div "Neem de handmatig ingevoerde functionele analyse ({functionele_analyse}) en str…" at bounding box center [225, 166] width 47 height 8
click at [203, 177] on icon at bounding box center [203, 178] width 4 height 4
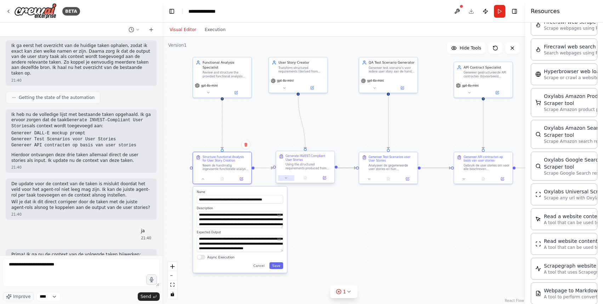
click at [283, 178] on button at bounding box center [286, 178] width 16 height 6
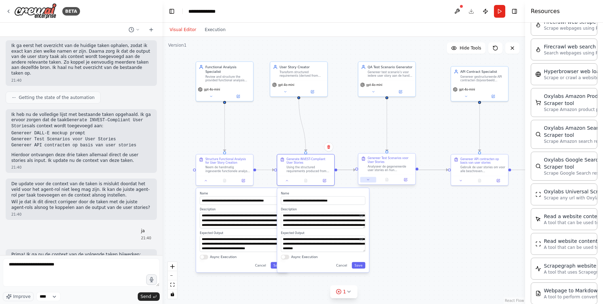
click at [367, 179] on icon at bounding box center [368, 180] width 4 height 4
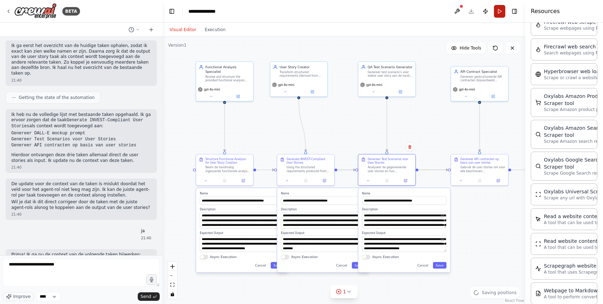
click at [501, 5] on button "Run" at bounding box center [499, 11] width 11 height 13
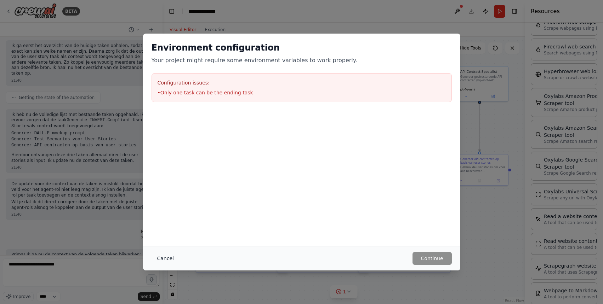
click at [163, 260] on button "Cancel" at bounding box center [165, 258] width 28 height 13
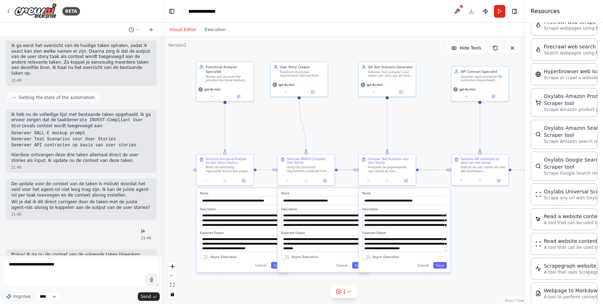
click at [476, 224] on div ".deletable-edge-delete-btn { width: 20px; height: 20px; border: 0px solid #ffff…" at bounding box center [343, 170] width 362 height 267
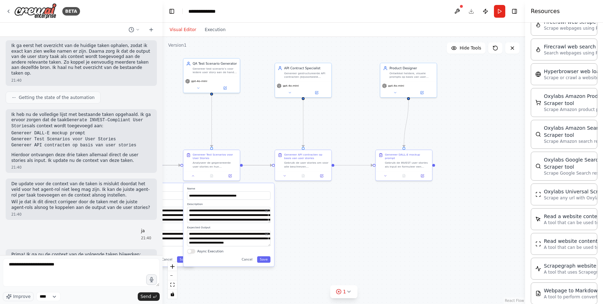
drag, startPoint x: 512, startPoint y: 225, endPoint x: 338, endPoint y: 220, distance: 174.1
click at [338, 222] on div ".deletable-edge-delete-btn { width: 20px; height: 20px; border: 0px solid #ffff…" at bounding box center [343, 170] width 362 height 267
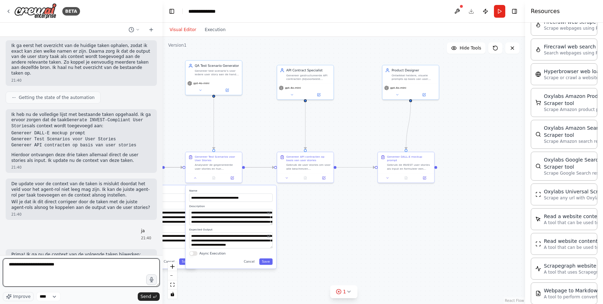
click at [91, 270] on textarea "**********" at bounding box center [81, 273] width 157 height 28
type textarea "**********"
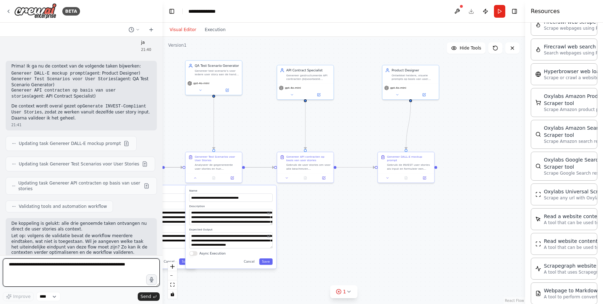
scroll to position [5667, 0]
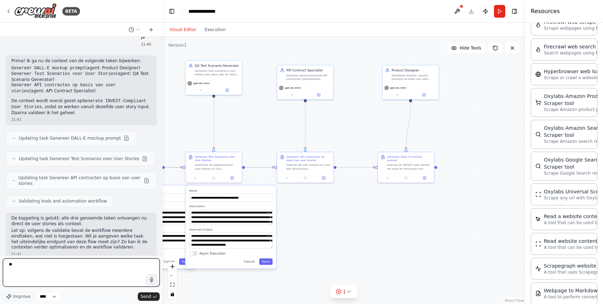
type textarea "*"
type textarea "**"
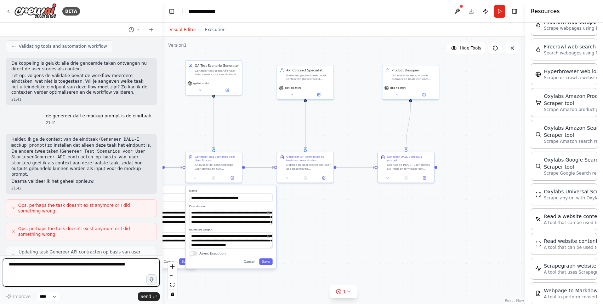
scroll to position [5827, 0]
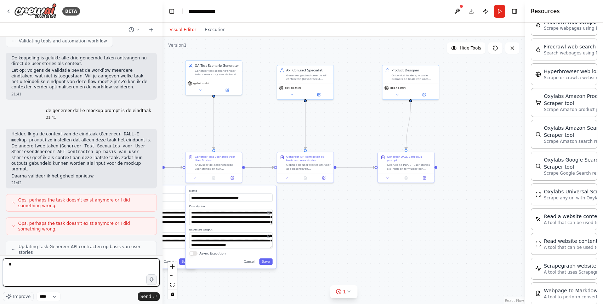
type textarea "**"
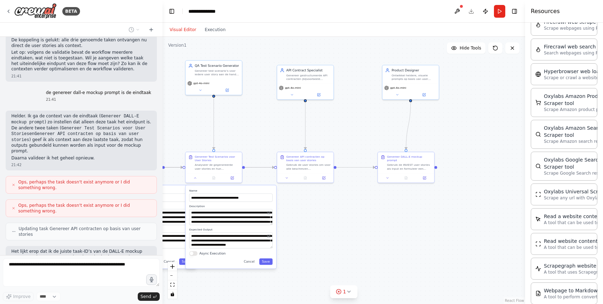
scroll to position [5869, 0]
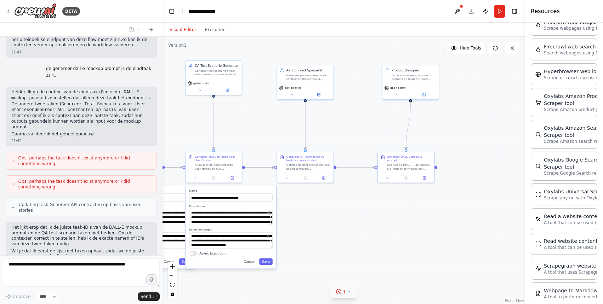
click at [348, 290] on icon at bounding box center [349, 292] width 6 height 6
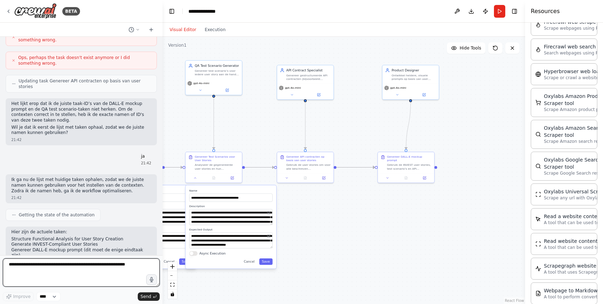
scroll to position [5999, 0]
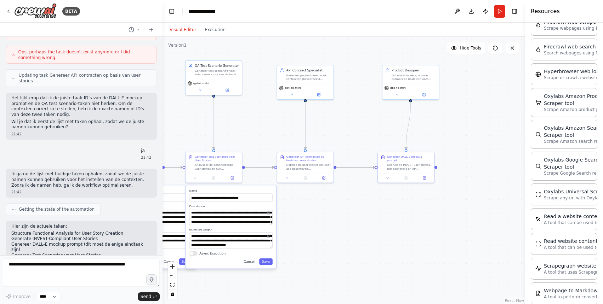
click at [251, 264] on button "Cancel" at bounding box center [249, 262] width 16 height 6
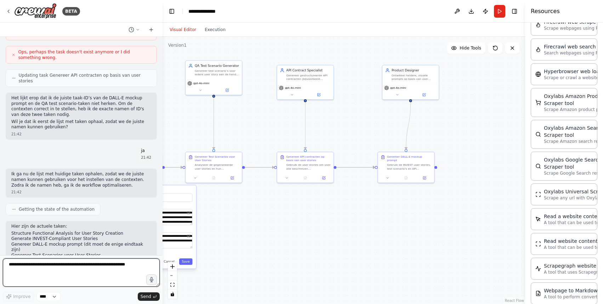
click at [106, 266] on textarea at bounding box center [81, 273] width 157 height 28
click at [386, 177] on icon at bounding box center [387, 177] width 4 height 4
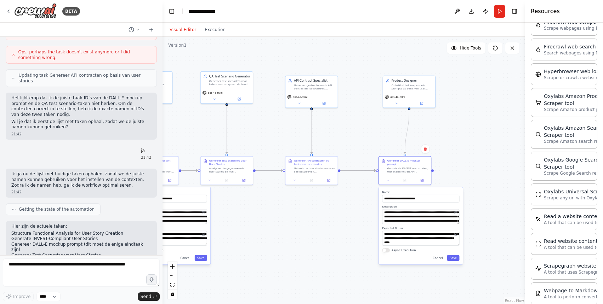
click at [352, 228] on div ".deletable-edge-delete-btn { width: 20px; height: 20px; border: 0px solid #ffff…" at bounding box center [343, 170] width 362 height 267
click at [437, 257] on button "Cancel" at bounding box center [437, 258] width 15 height 6
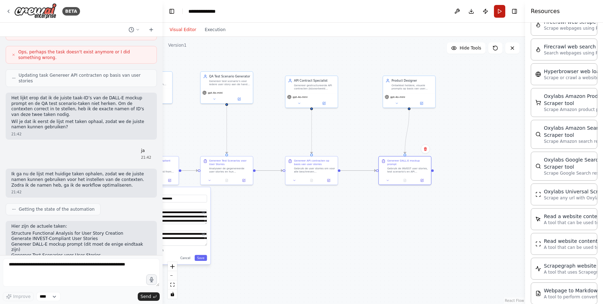
click at [501, 12] on button "Run" at bounding box center [499, 11] width 11 height 13
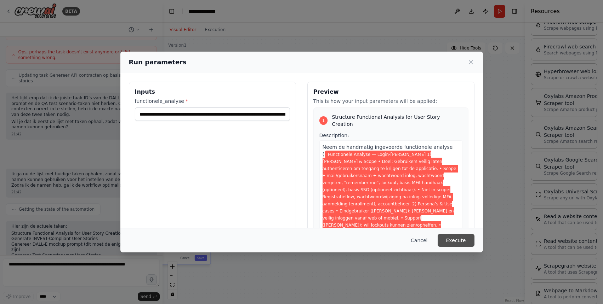
click at [452, 237] on button "Execute" at bounding box center [455, 240] width 37 height 13
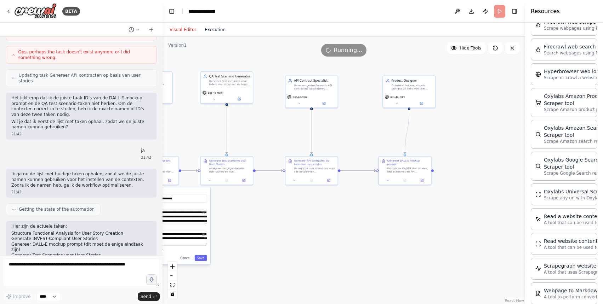
click at [210, 31] on button "Execution" at bounding box center [214, 29] width 29 height 8
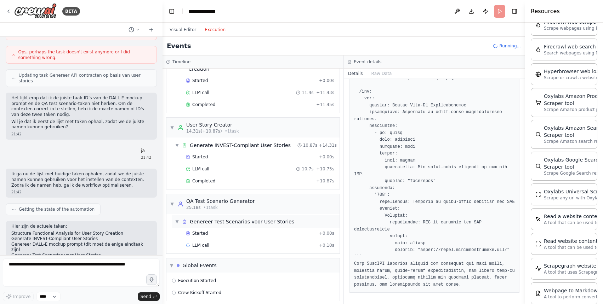
scroll to position [43, 0]
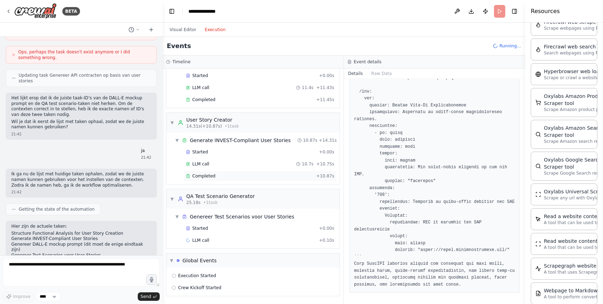
click at [252, 178] on div "Completed" at bounding box center [249, 176] width 127 height 6
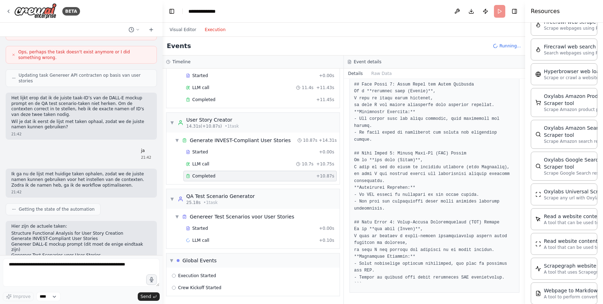
scroll to position [353, 0]
click at [221, 101] on div "Completed" at bounding box center [249, 100] width 127 height 6
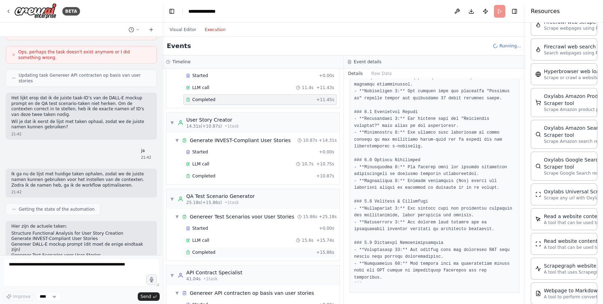
click at [257, 257] on div "Completed + 15.86s" at bounding box center [259, 252] width 153 height 11
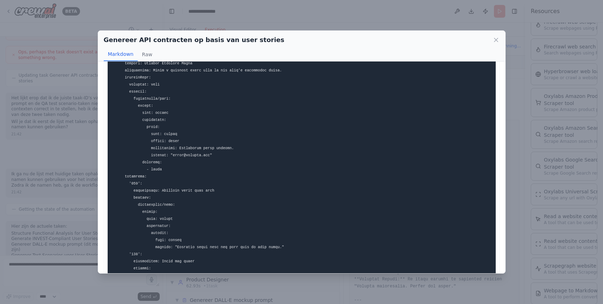
scroll to position [508, 0]
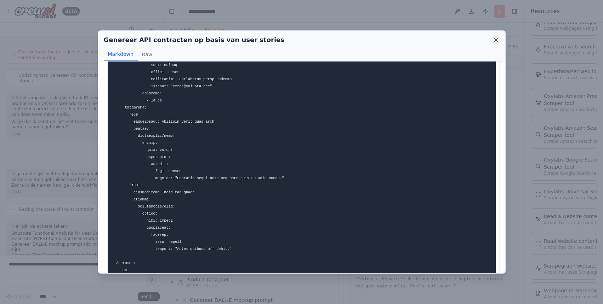
click at [495, 37] on icon at bounding box center [495, 39] width 7 height 7
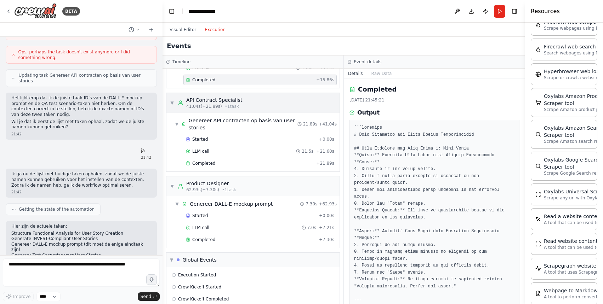
scroll to position [224, 0]
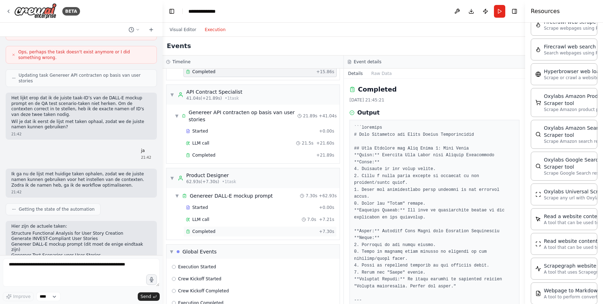
click at [265, 234] on div "Completed" at bounding box center [251, 232] width 130 height 6
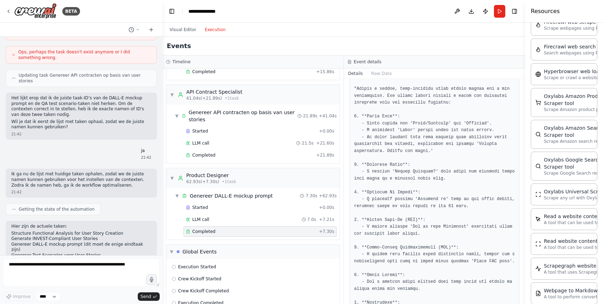
scroll to position [0, 0]
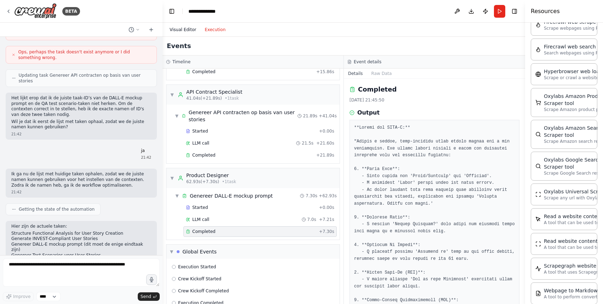
click at [177, 28] on button "Visual Editor" at bounding box center [182, 29] width 35 height 8
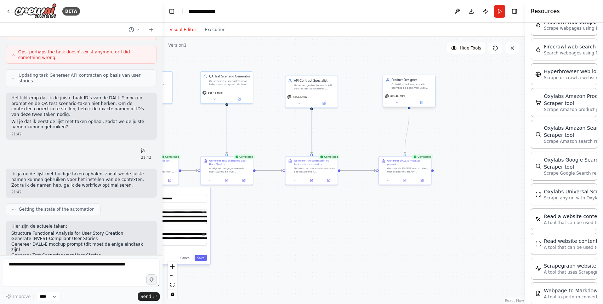
click at [404, 83] on div "Ontwikkel heldere, visuele prompts op basis van user stories zodat deze direct …" at bounding box center [411, 86] width 41 height 7
click at [397, 101] on icon at bounding box center [397, 103] width 4 height 4
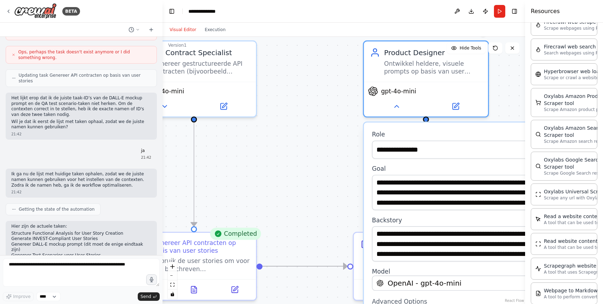
click at [351, 168] on div ".deletable-edge-delete-btn { width: 20px; height: 20px; border: 0px solid #ffff…" at bounding box center [343, 170] width 362 height 267
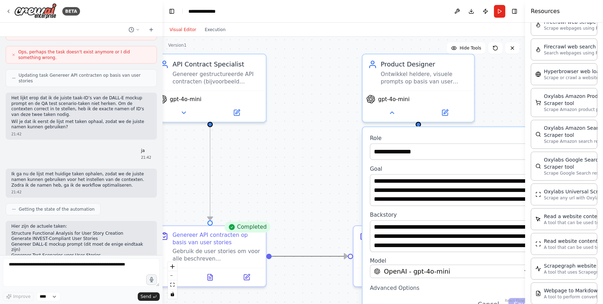
click at [328, 256] on icon "Edge from bd1f8315-2569-4b12-8864-fb738ad69967 to 8565fd9e-a998-4b7a-aa09-1a8d8…" at bounding box center [309, 256] width 76 height 0
click at [332, 240] on div ".deletable-edge-delete-btn { width: 20px; height: 20px; border: 0px solid #ffff…" at bounding box center [343, 170] width 362 height 267
click at [489, 302] on button "Cancel" at bounding box center [488, 304] width 32 height 13
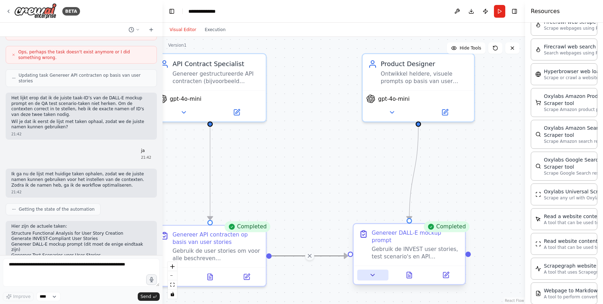
click at [377, 278] on button at bounding box center [372, 275] width 31 height 11
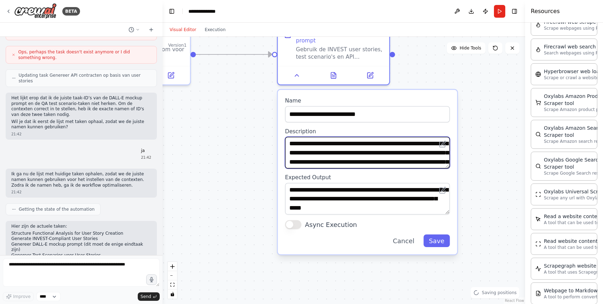
drag, startPoint x: 324, startPoint y: 203, endPoint x: 248, endPoint y: 1, distance: 215.9
click at [248, 1] on main "**********" at bounding box center [343, 152] width 362 height 304
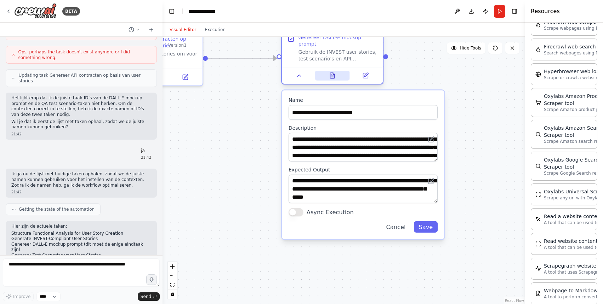
click at [332, 79] on button at bounding box center [332, 76] width 35 height 10
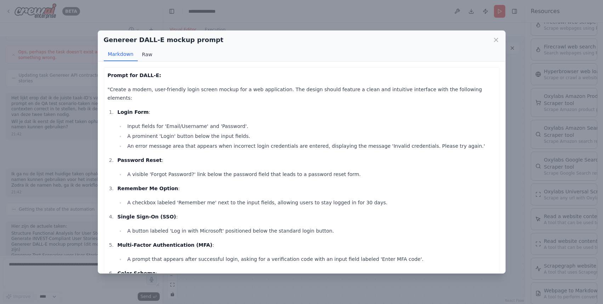
click at [143, 48] on button "Raw" at bounding box center [147, 54] width 19 height 13
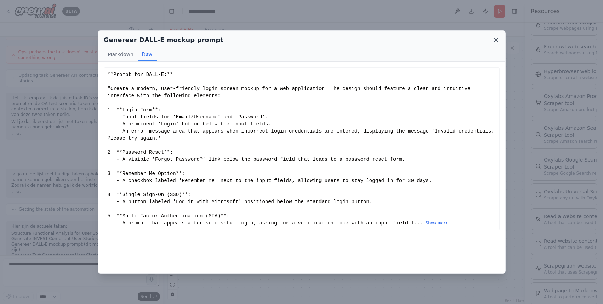
click at [495, 42] on icon at bounding box center [495, 39] width 7 height 7
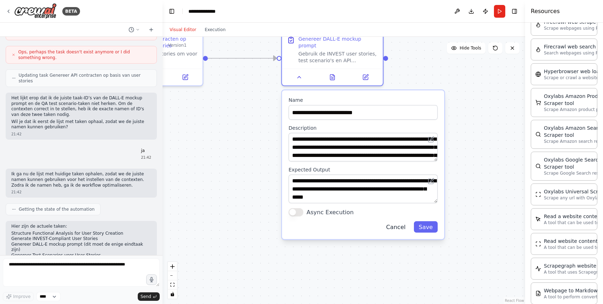
click at [404, 231] on button "Cancel" at bounding box center [395, 226] width 29 height 11
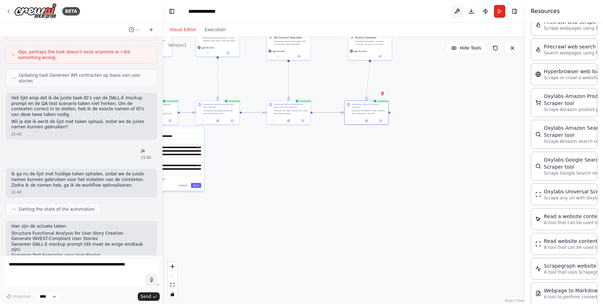
click at [457, 13] on button at bounding box center [456, 11] width 11 height 13
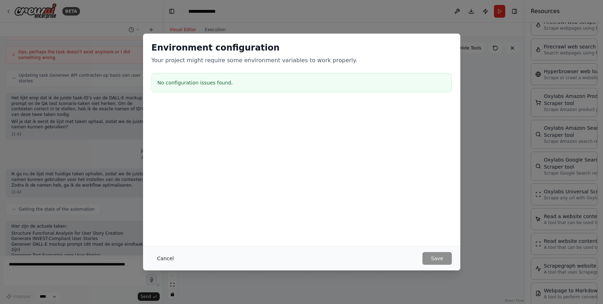
click at [175, 257] on button "Cancel" at bounding box center [165, 258] width 28 height 13
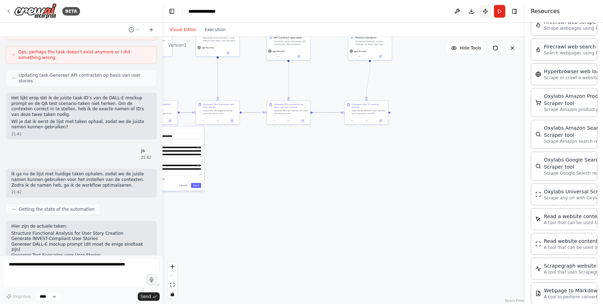
click at [486, 12] on button "Publish" at bounding box center [484, 11] width 11 height 13
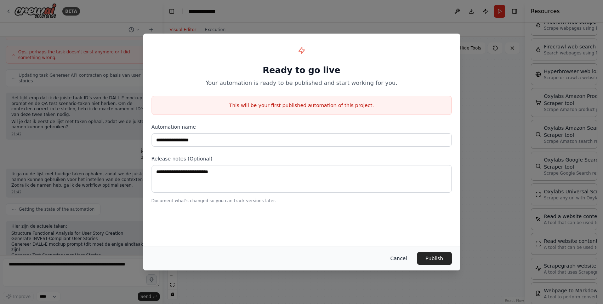
click at [399, 259] on button "Cancel" at bounding box center [398, 258] width 28 height 13
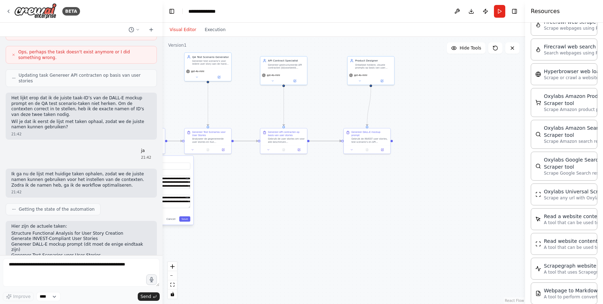
drag, startPoint x: 398, startPoint y: 204, endPoint x: 394, endPoint y: 241, distance: 36.6
click at [394, 241] on div ".deletable-edge-delete-btn { width: 20px; height: 20px; border: 0px solid #ffff…" at bounding box center [343, 170] width 362 height 267
click at [6, 8] on div "BETA" at bounding box center [43, 11] width 74 height 16
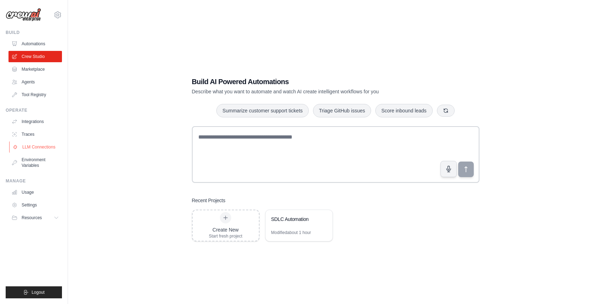
click at [50, 148] on link "LLM Connections" at bounding box center [35, 147] width 53 height 11
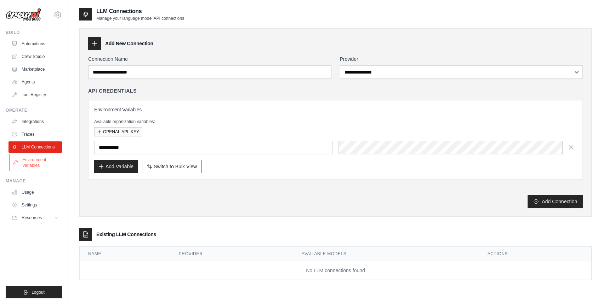
click at [47, 165] on link "Environment Variables" at bounding box center [35, 162] width 53 height 17
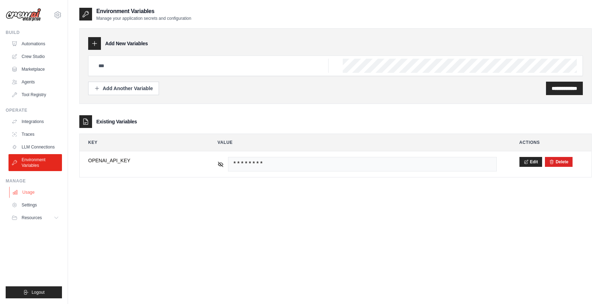
click at [31, 193] on link "Usage" at bounding box center [35, 192] width 53 height 11
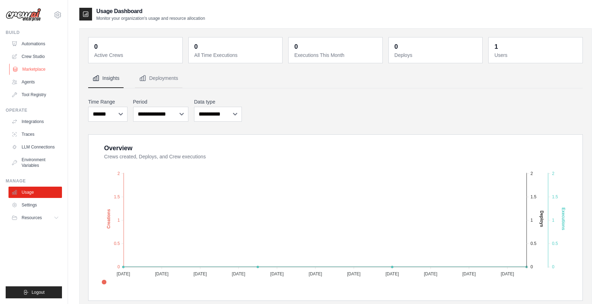
click at [48, 66] on link "Marketplace" at bounding box center [35, 69] width 53 height 11
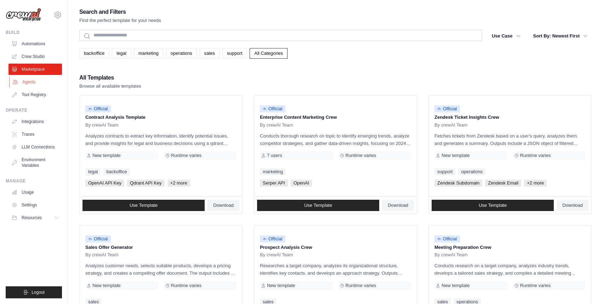
click at [30, 79] on link "Agents" at bounding box center [35, 81] width 53 height 11
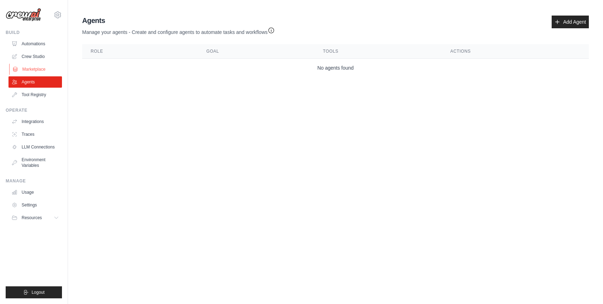
click at [39, 70] on link "Marketplace" at bounding box center [35, 69] width 53 height 11
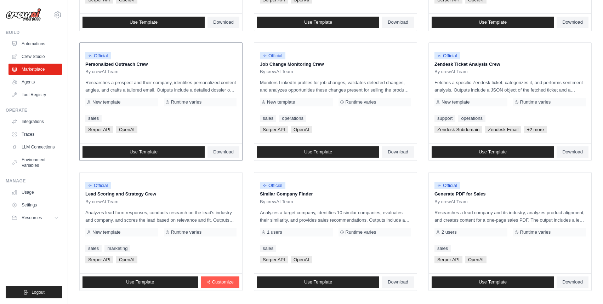
scroll to position [314, 0]
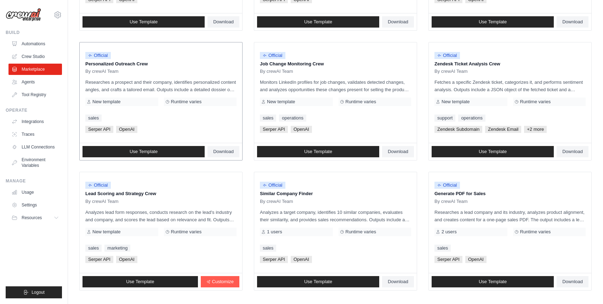
click at [133, 102] on div "New template" at bounding box center [121, 102] width 73 height 8
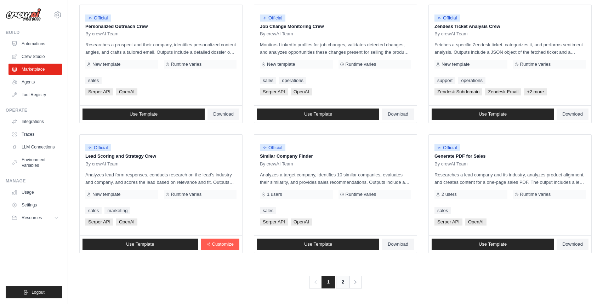
click at [343, 284] on link "2" at bounding box center [342, 282] width 14 height 13
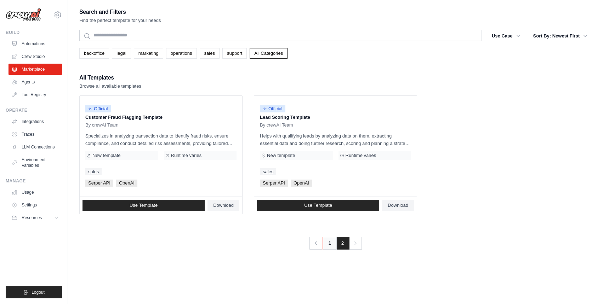
click at [329, 245] on link "1" at bounding box center [329, 243] width 14 height 13
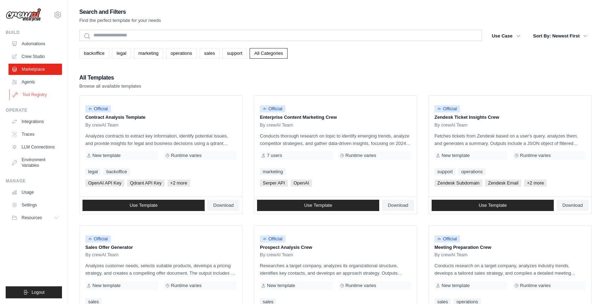
click at [33, 97] on link "Tool Registry" at bounding box center [35, 94] width 53 height 11
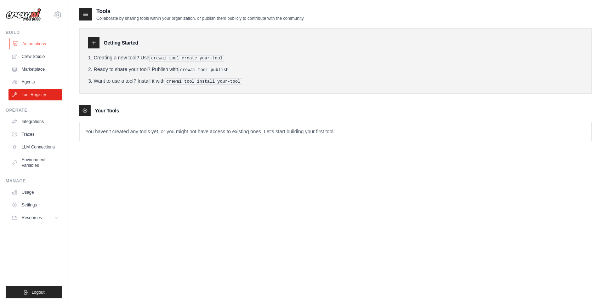
click at [39, 40] on link "Automations" at bounding box center [35, 43] width 53 height 11
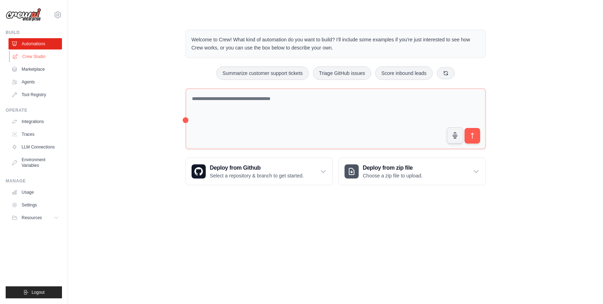
click at [40, 60] on link "Crew Studio" at bounding box center [35, 56] width 53 height 11
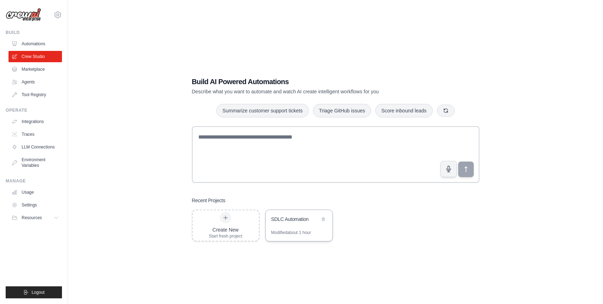
click at [299, 227] on div "SDLC Automation" at bounding box center [298, 220] width 67 height 20
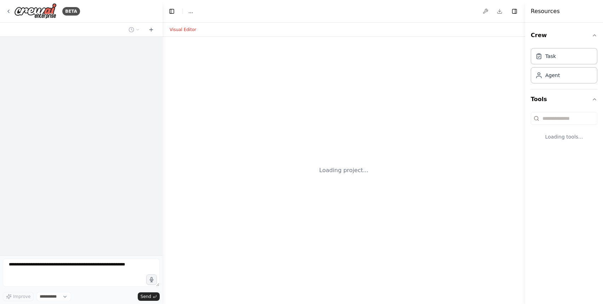
select select "****"
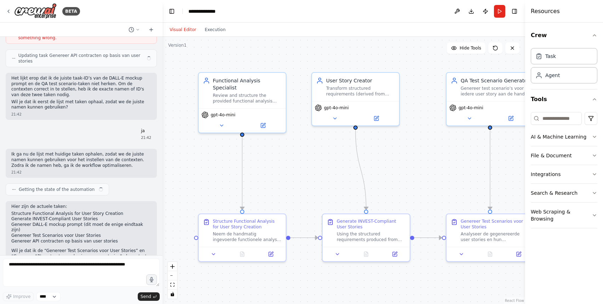
scroll to position [5996, 0]
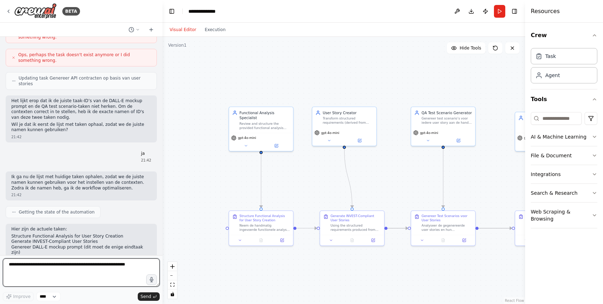
click at [99, 272] on textarea at bounding box center [81, 273] width 157 height 28
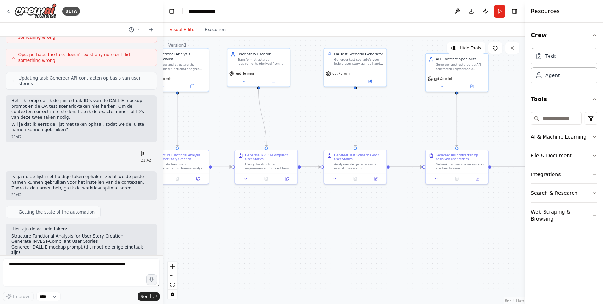
drag, startPoint x: 473, startPoint y: 162, endPoint x: 404, endPoint y: 100, distance: 93.7
click at [404, 100] on div ".deletable-edge-delete-btn { width: 20px; height: 20px; border: 0px solid #ffff…" at bounding box center [343, 170] width 362 height 267
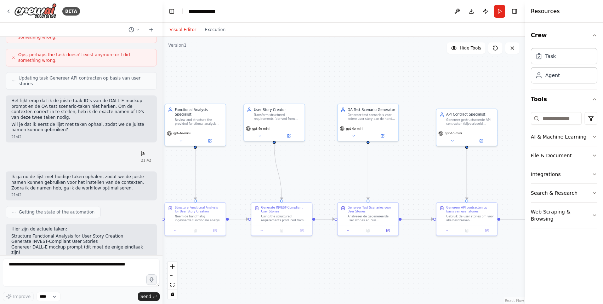
drag, startPoint x: 303, startPoint y: 208, endPoint x: 300, endPoint y: 262, distance: 54.2
click at [302, 263] on div ".deletable-edge-delete-btn { width: 20px; height: 20px; border: 0px solid #ffff…" at bounding box center [343, 170] width 362 height 267
click at [482, 13] on button "Publish" at bounding box center [484, 11] width 11 height 13
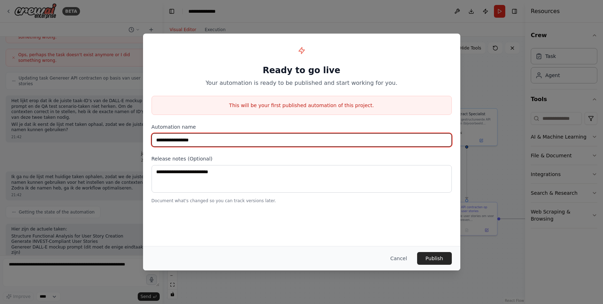
click at [231, 140] on input "**********" at bounding box center [301, 139] width 300 height 13
click at [168, 140] on input "**********" at bounding box center [301, 139] width 300 height 13
type input "**********"
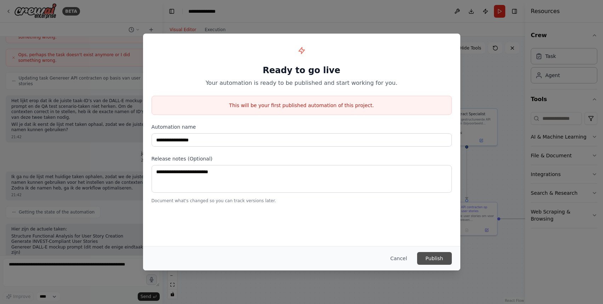
click at [428, 261] on button "Publish" at bounding box center [434, 258] width 35 height 13
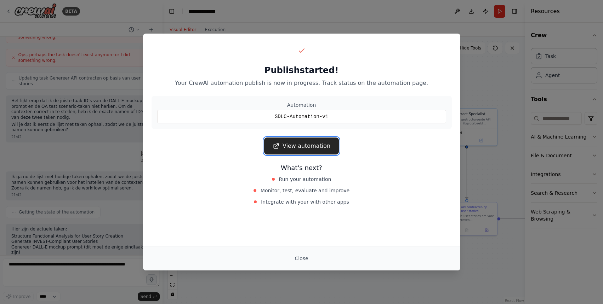
click at [329, 149] on link "View automation" at bounding box center [301, 146] width 75 height 17
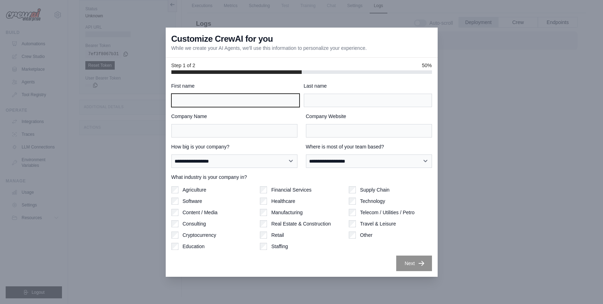
click at [236, 98] on input "First name" at bounding box center [235, 100] width 128 height 13
type input "****"
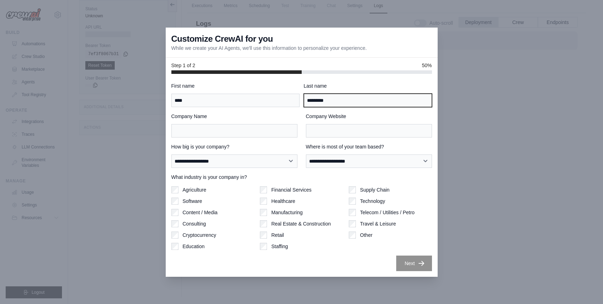
type input "*********"
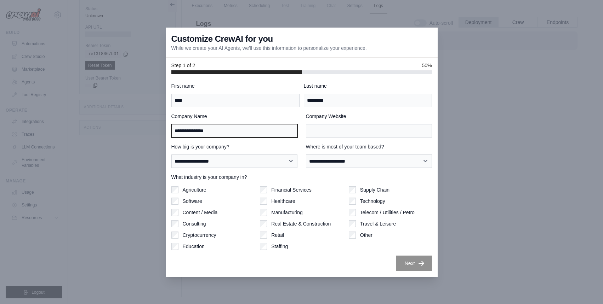
type input "**********"
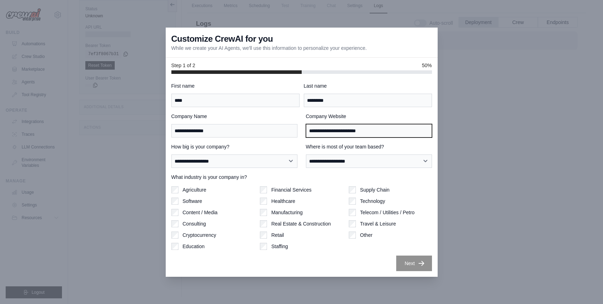
type input "**********"
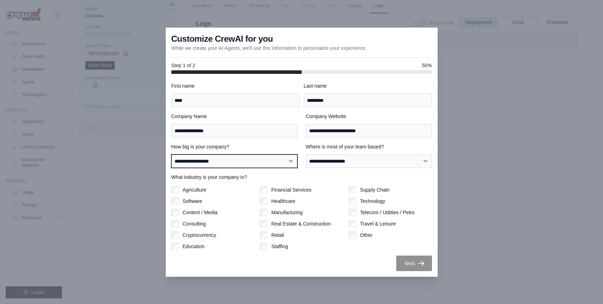
click at [203, 155] on select "**********" at bounding box center [234, 161] width 126 height 13
select select "**********"
click at [171, 155] on select "**********" at bounding box center [234, 161] width 126 height 13
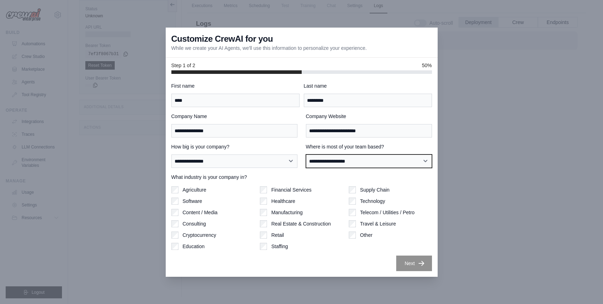
click at [328, 162] on select "**********" at bounding box center [369, 161] width 126 height 13
select select "******"
click at [306, 155] on select "**********" at bounding box center [369, 161] width 126 height 13
click at [196, 227] on div "Agriculture Software Content / Media Consulting Cryptocurrency Education" at bounding box center [212, 218] width 83 height 64
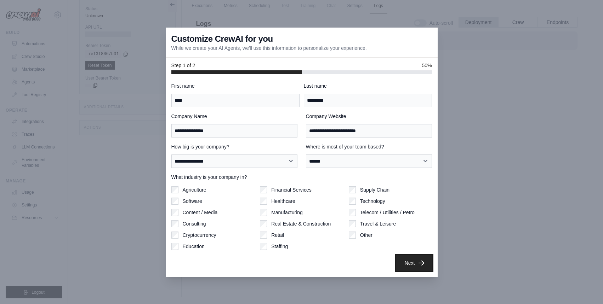
click at [406, 260] on button "Next" at bounding box center [414, 263] width 36 height 16
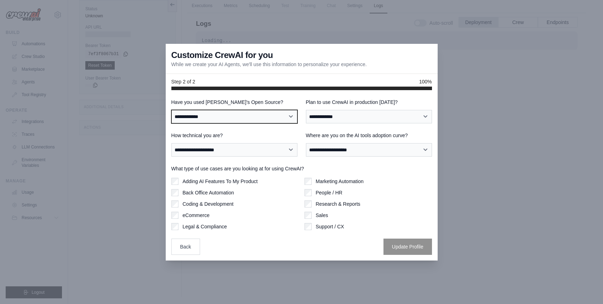
click at [261, 116] on select "**********" at bounding box center [234, 116] width 126 height 13
select select "**"
click at [171, 110] on select "**********" at bounding box center [234, 116] width 126 height 13
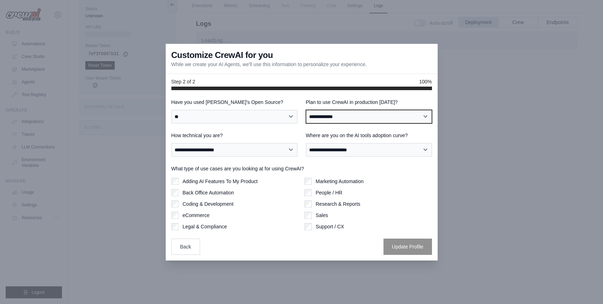
click at [352, 119] on select "**********" at bounding box center [369, 116] width 126 height 13
select select "*****"
click at [306, 110] on select "**********" at bounding box center [369, 116] width 126 height 13
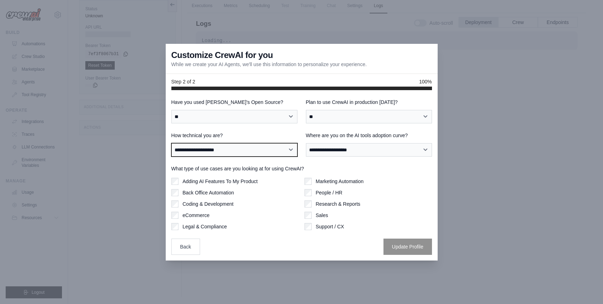
click at [248, 147] on select "**********" at bounding box center [234, 149] width 126 height 13
select select "**********"
click at [171, 143] on select "**********" at bounding box center [234, 149] width 126 height 13
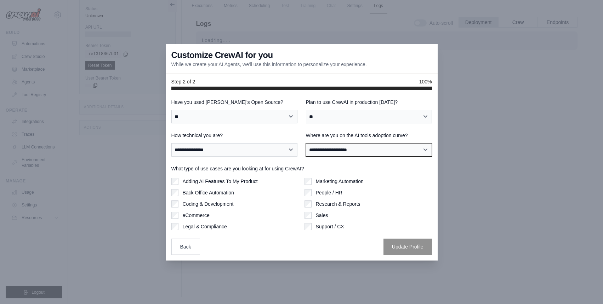
click at [336, 152] on select "**********" at bounding box center [369, 149] width 126 height 13
select select "**********"
click at [306, 143] on select "**********" at bounding box center [369, 149] width 126 height 13
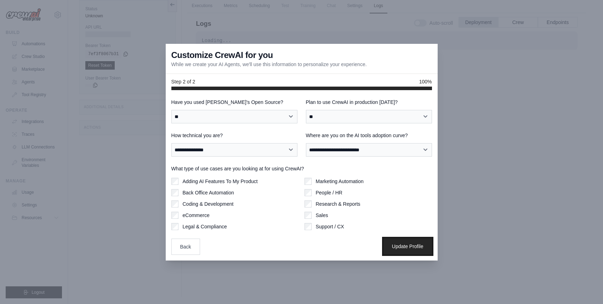
click at [403, 250] on button "Update Profile" at bounding box center [407, 246] width 48 height 16
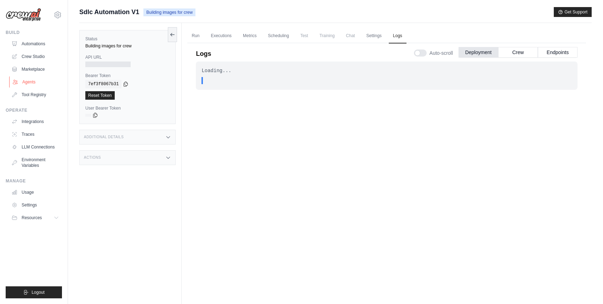
click at [26, 83] on link "Agents" at bounding box center [35, 81] width 53 height 11
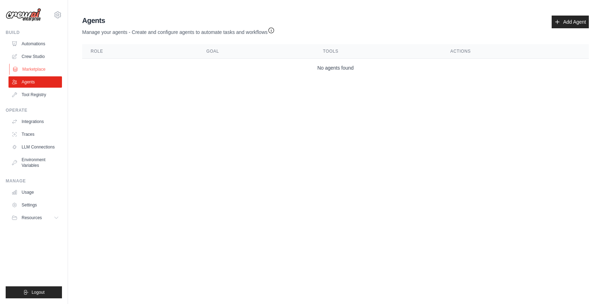
click at [31, 70] on link "Marketplace" at bounding box center [35, 69] width 53 height 11
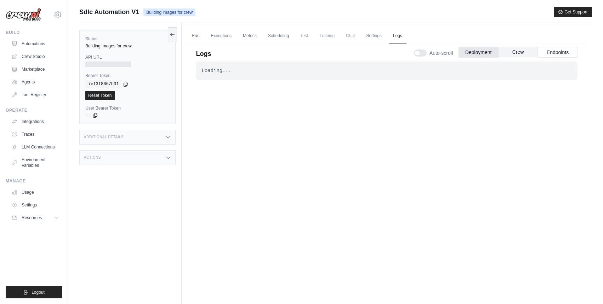
click at [526, 56] on button "Crew" at bounding box center [518, 52] width 40 height 11
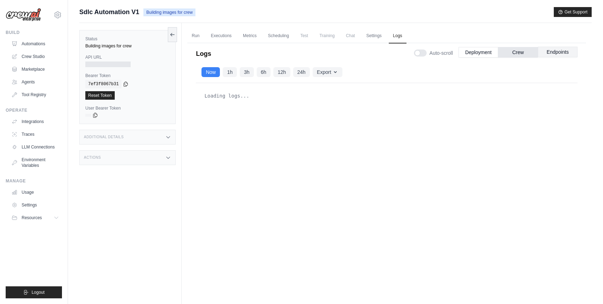
click at [555, 52] on button "Endpoints" at bounding box center [557, 52] width 40 height 11
click at [485, 53] on button "Deployment" at bounding box center [478, 52] width 40 height 11
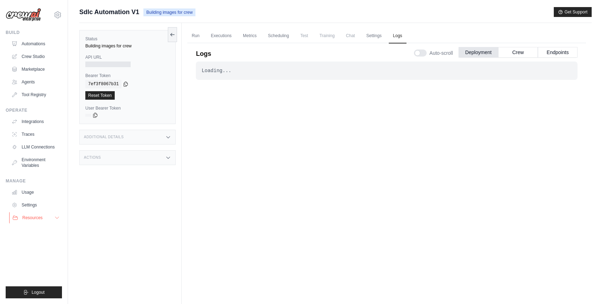
click at [58, 217] on icon at bounding box center [57, 218] width 6 height 6
click at [55, 220] on icon at bounding box center [57, 218] width 6 height 6
click at [520, 56] on button "Crew" at bounding box center [518, 52] width 40 height 11
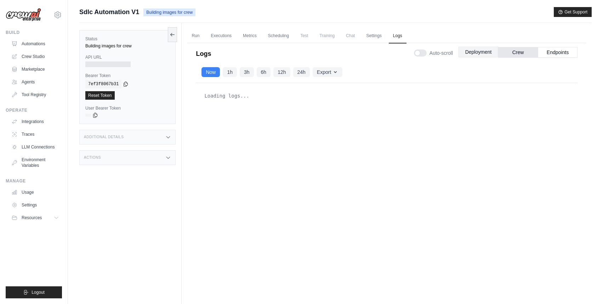
click at [482, 51] on button "Deployment" at bounding box center [478, 52] width 40 height 11
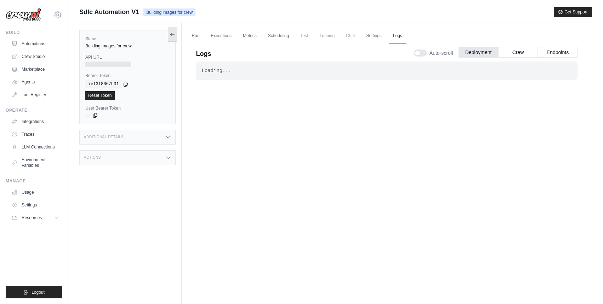
click at [174, 31] on button at bounding box center [172, 34] width 9 height 15
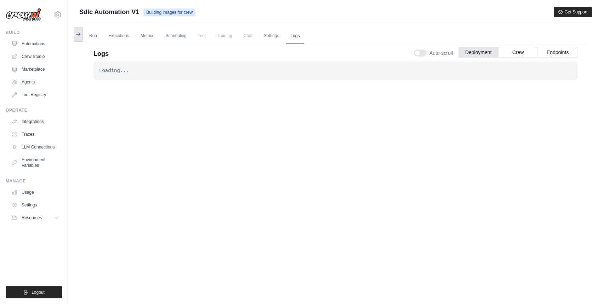
click at [76, 34] on icon at bounding box center [78, 34] width 6 height 6
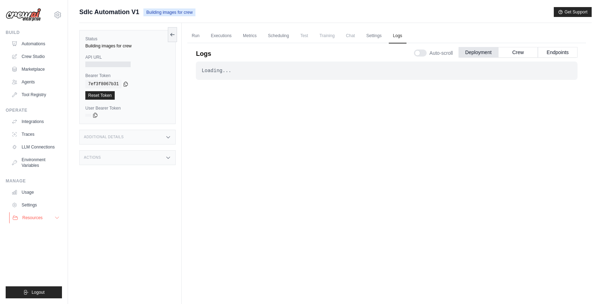
click at [44, 218] on button "Resources" at bounding box center [35, 217] width 53 height 11
click at [29, 196] on link "Usage" at bounding box center [35, 192] width 53 height 11
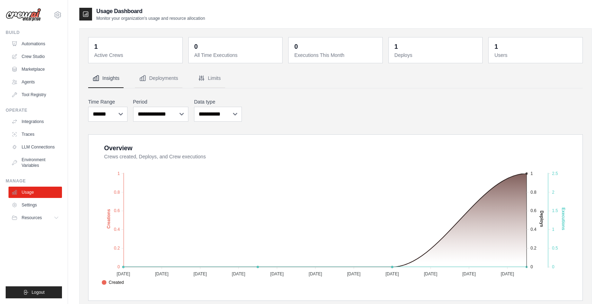
click at [106, 54] on dt "Active Crews" at bounding box center [136, 55] width 84 height 7
click at [98, 48] on dd "1" at bounding box center [136, 47] width 84 height 10
click at [33, 80] on link "Agents" at bounding box center [35, 81] width 53 height 11
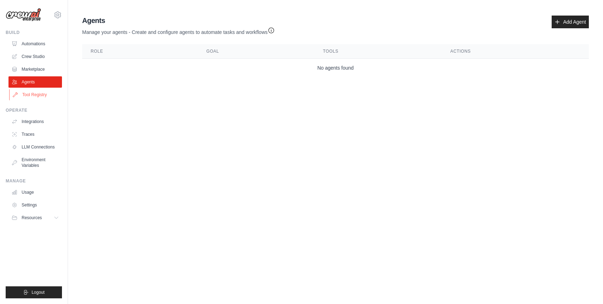
click at [34, 90] on link "Tool Registry" at bounding box center [35, 94] width 53 height 11
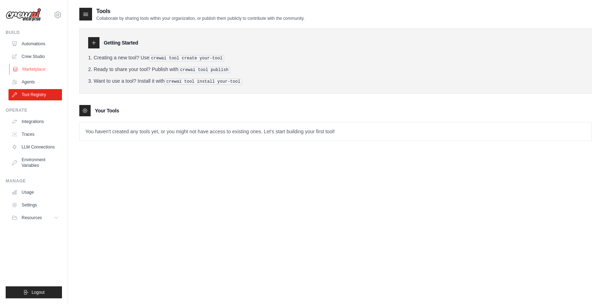
click at [36, 74] on link "Marketplace" at bounding box center [35, 69] width 53 height 11
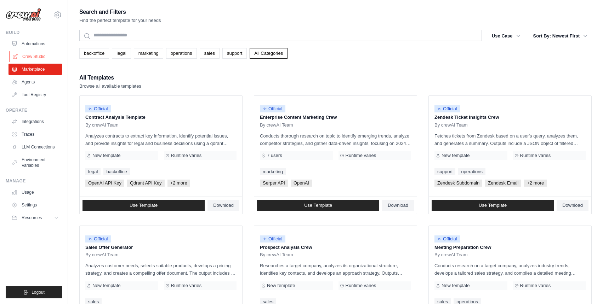
click at [43, 59] on link "Crew Studio" at bounding box center [35, 56] width 53 height 11
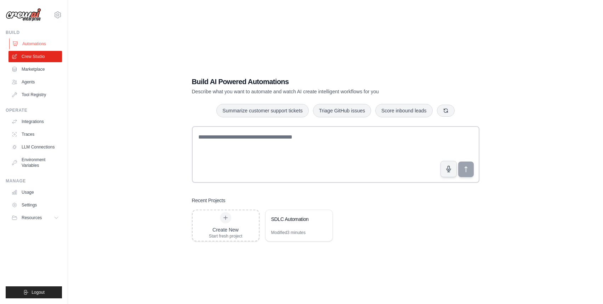
click at [39, 46] on link "Automations" at bounding box center [35, 43] width 53 height 11
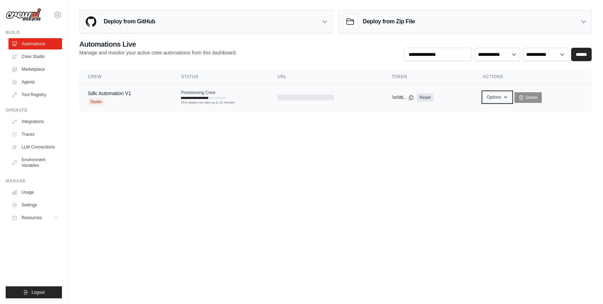
click at [496, 93] on button "Options" at bounding box center [497, 97] width 29 height 11
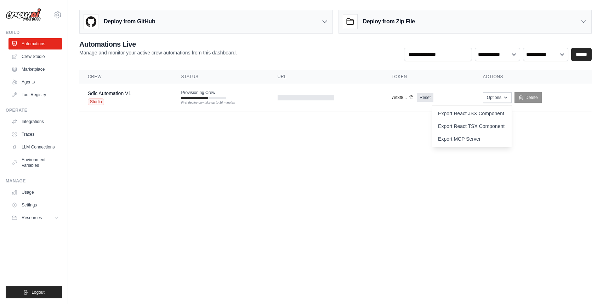
click at [546, 197] on body "[PERSON_NAME][EMAIL_ADDRESS][DOMAIN_NAME] Settings Build Automations Crew Studio" at bounding box center [301, 152] width 603 height 304
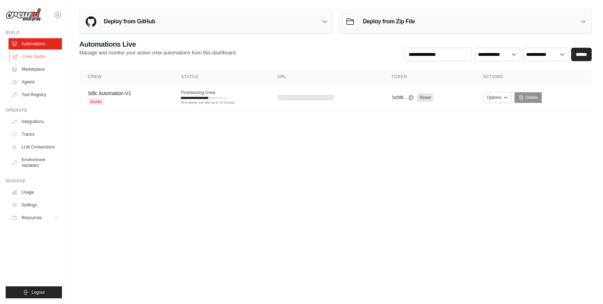
click at [26, 55] on link "Crew Studio" at bounding box center [35, 56] width 53 height 11
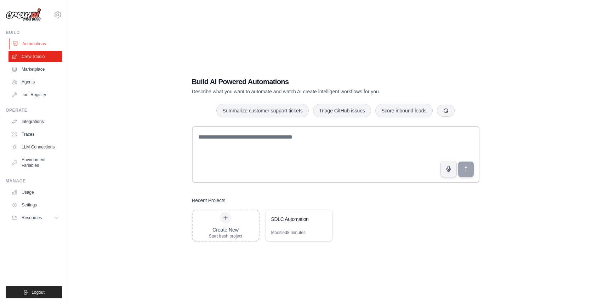
click at [26, 47] on link "Automations" at bounding box center [35, 43] width 53 height 11
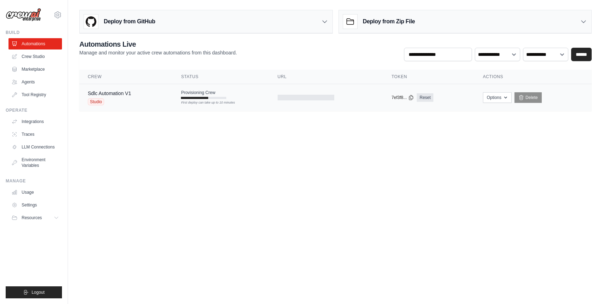
click at [187, 97] on div at bounding box center [194, 98] width 27 height 2
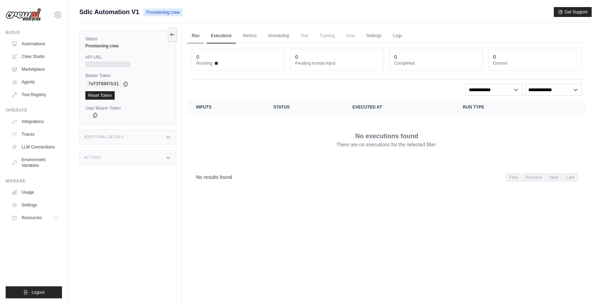
click at [193, 29] on link "Run" at bounding box center [195, 36] width 16 height 15
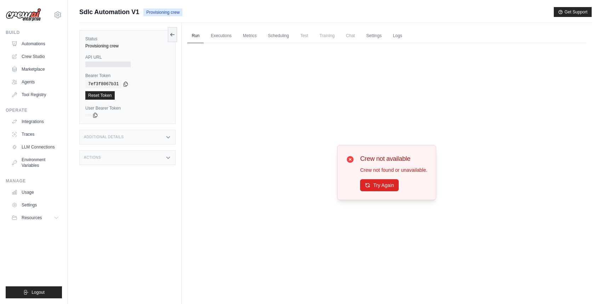
click at [102, 62] on div at bounding box center [107, 65] width 45 height 6
click at [252, 39] on link "Metrics" at bounding box center [249, 36] width 22 height 15
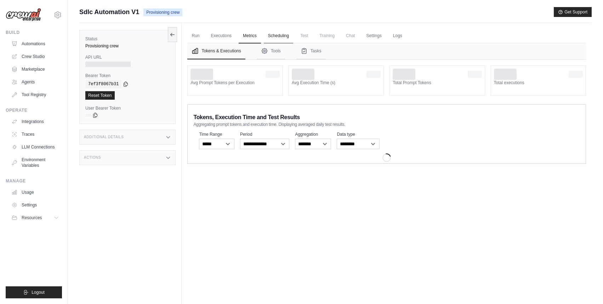
click at [280, 39] on link "Scheduling" at bounding box center [278, 36] width 29 height 15
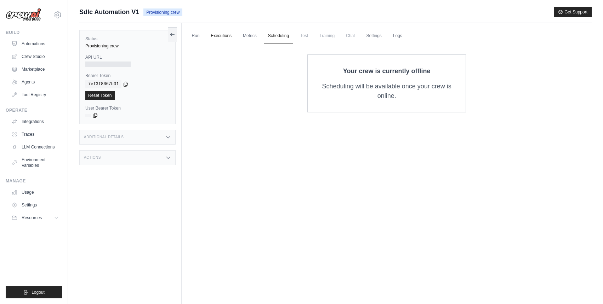
click at [235, 38] on link "Executions" at bounding box center [220, 36] width 29 height 15
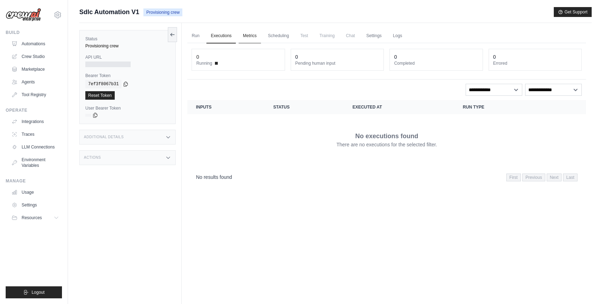
click at [246, 38] on link "Metrics" at bounding box center [249, 36] width 22 height 15
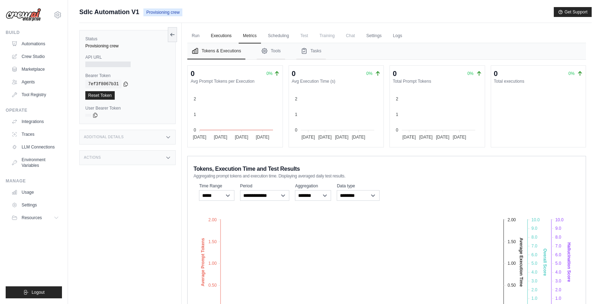
click at [220, 35] on link "Executions" at bounding box center [220, 36] width 29 height 15
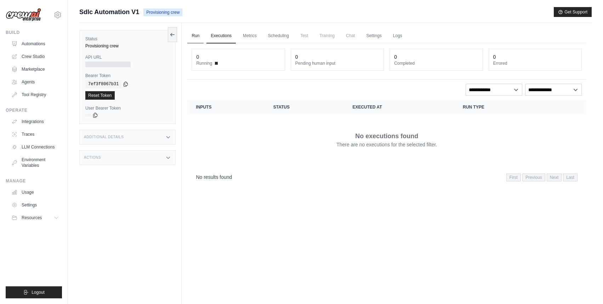
click at [196, 35] on link "Run" at bounding box center [195, 36] width 16 height 15
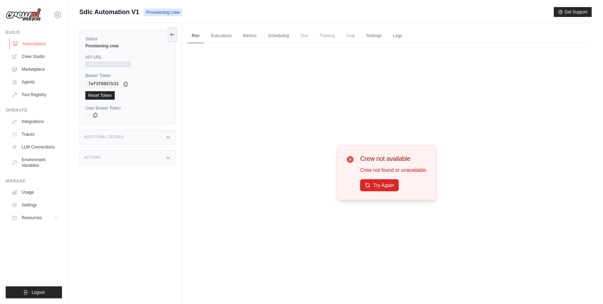
click at [35, 44] on link "Automations" at bounding box center [35, 43] width 53 height 11
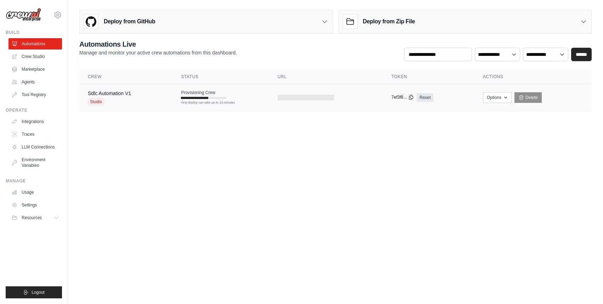
click at [410, 96] on icon at bounding box center [411, 97] width 4 height 5
click at [42, 95] on link "Tool Registry" at bounding box center [35, 94] width 53 height 11
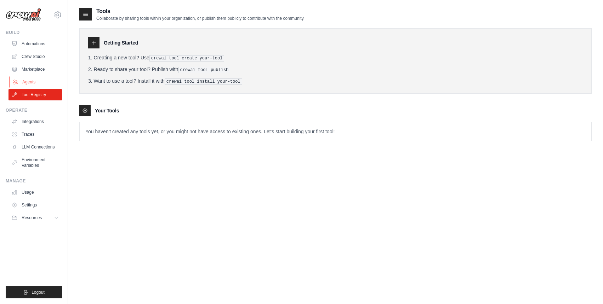
click at [37, 86] on link "Agents" at bounding box center [35, 81] width 53 height 11
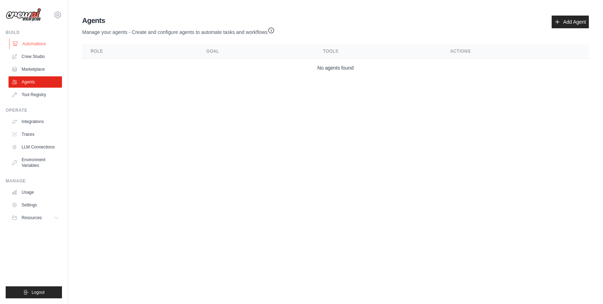
click at [45, 49] on link "Automations" at bounding box center [35, 43] width 53 height 11
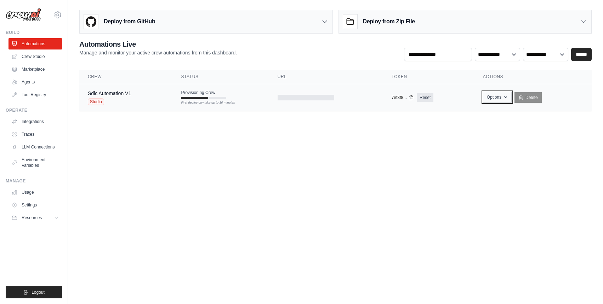
click at [493, 98] on button "Options" at bounding box center [497, 97] width 29 height 11
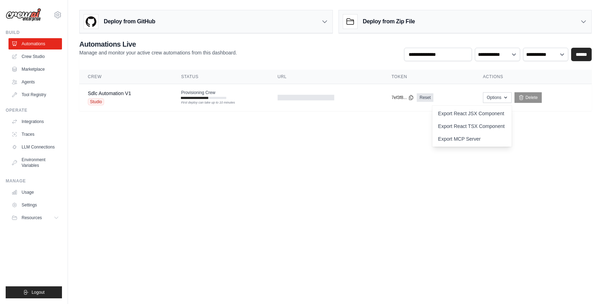
click at [576, 206] on body "luca.filippone@bewire.be Settings Build Automations Crew Studio" at bounding box center [301, 152] width 603 height 304
click at [30, 202] on link "Settings" at bounding box center [35, 205] width 53 height 11
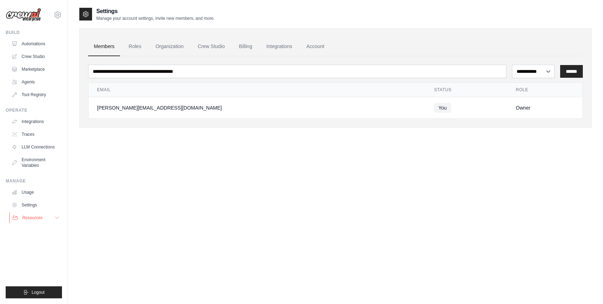
click at [35, 214] on button "Resources" at bounding box center [35, 217] width 53 height 11
click at [34, 190] on link "Usage" at bounding box center [35, 192] width 53 height 11
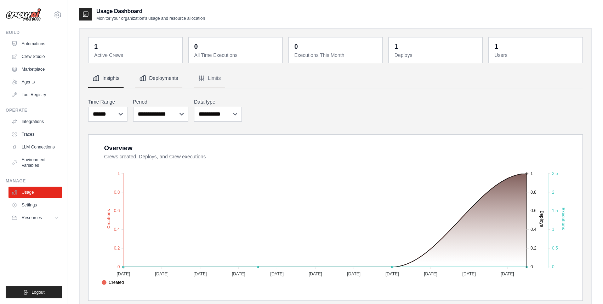
click at [160, 81] on button "Deployments" at bounding box center [158, 78] width 47 height 19
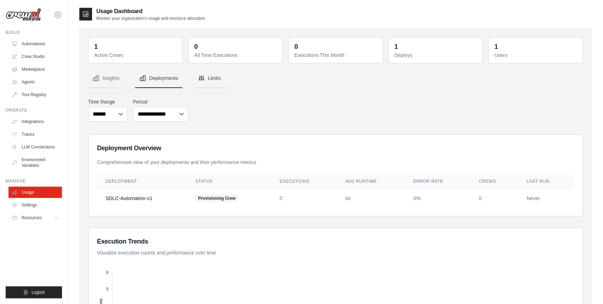
click at [202, 82] on button "Limits" at bounding box center [209, 78] width 31 height 19
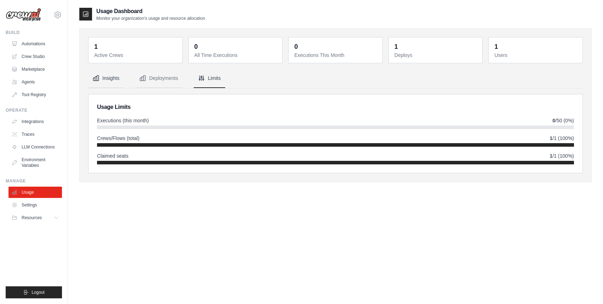
click at [109, 82] on button "Insights" at bounding box center [105, 78] width 35 height 19
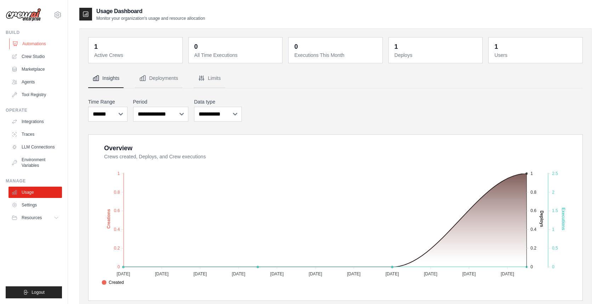
click at [43, 41] on link "Automations" at bounding box center [35, 43] width 53 height 11
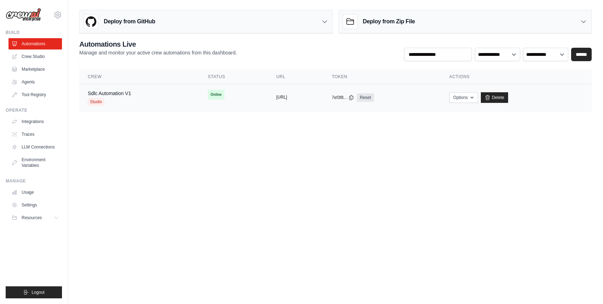
click at [287, 97] on button "https://sdlc-automation-v1-dc78b4e2" at bounding box center [281, 97] width 11 height 6
click at [104, 100] on div "Studio" at bounding box center [109, 101] width 43 height 7
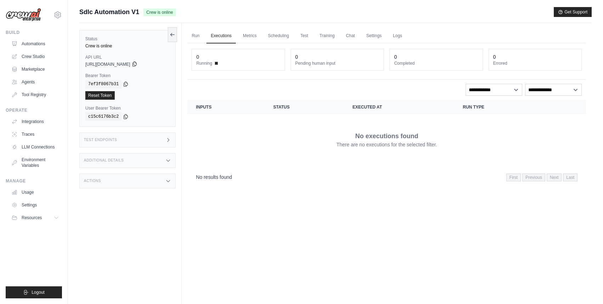
click at [137, 65] on icon at bounding box center [135, 64] width 6 height 6
click at [156, 145] on div "Test Endpoints" at bounding box center [127, 140] width 96 height 15
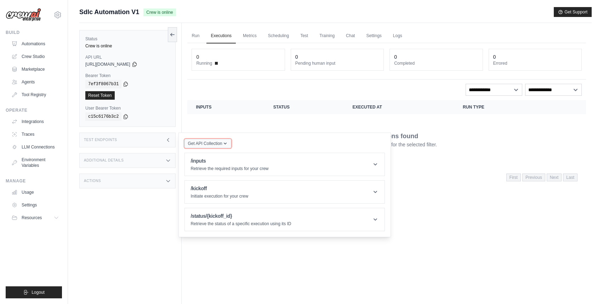
click at [223, 144] on icon "button" at bounding box center [225, 144] width 6 height 6
click at [226, 158] on div "Postman API Collection" at bounding box center [224, 162] width 68 height 11
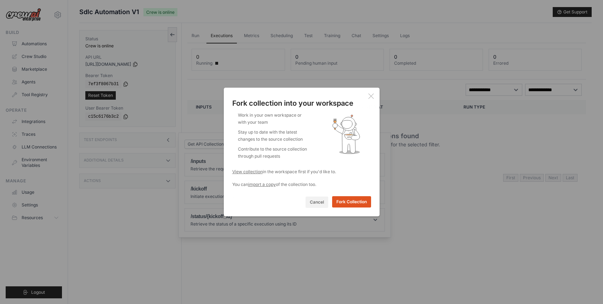
click at [356, 203] on button "Fork Collection" at bounding box center [351, 201] width 39 height 11
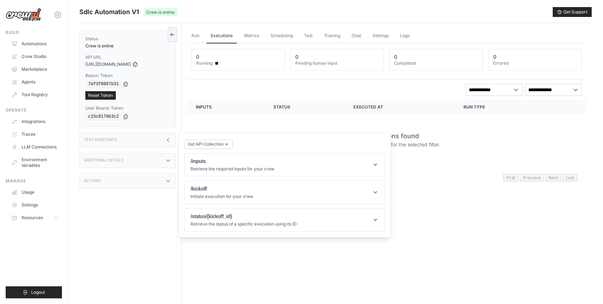
scroll to position [15, 0]
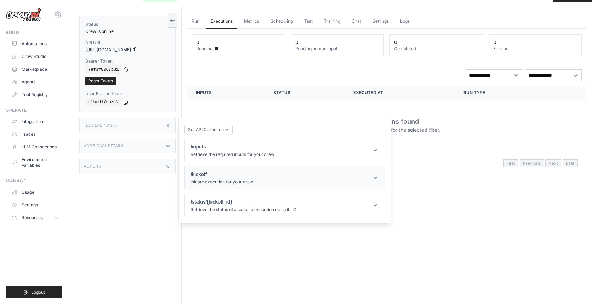
click at [375, 172] on header "/kickoff Initiate execution for your crew" at bounding box center [285, 178] width 200 height 23
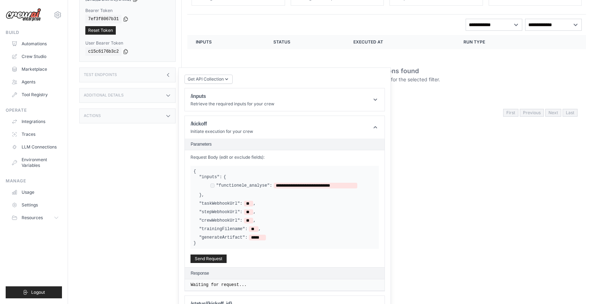
scroll to position [67, 0]
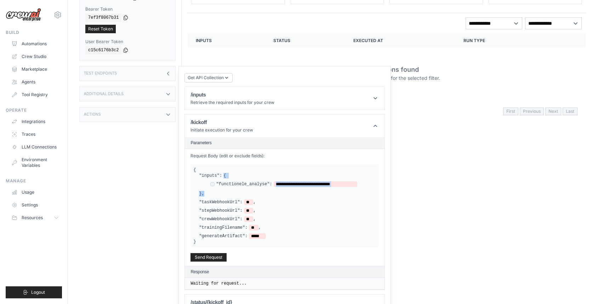
drag, startPoint x: 219, startPoint y: 196, endPoint x: 208, endPoint y: 175, distance: 23.1
click at [208, 175] on div "**********" at bounding box center [287, 185] width 177 height 24
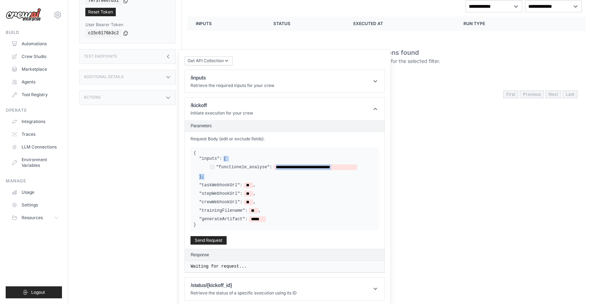
scroll to position [85, 0]
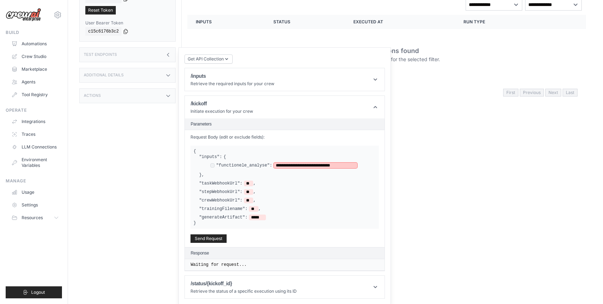
click at [302, 167] on span "**********" at bounding box center [314, 166] width 83 height 6
click at [285, 164] on span "**********" at bounding box center [317, 166] width 88 height 6
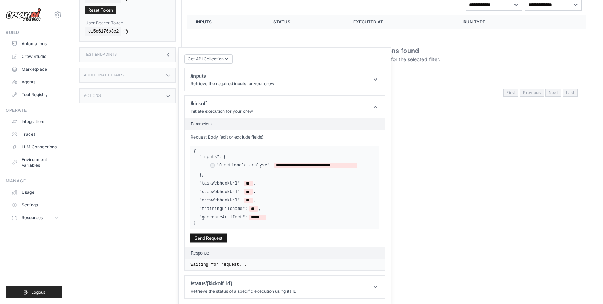
click at [218, 238] on button "Send Request" at bounding box center [208, 238] width 36 height 8
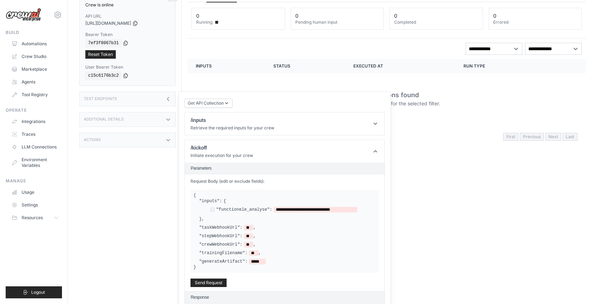
scroll to position [30, 0]
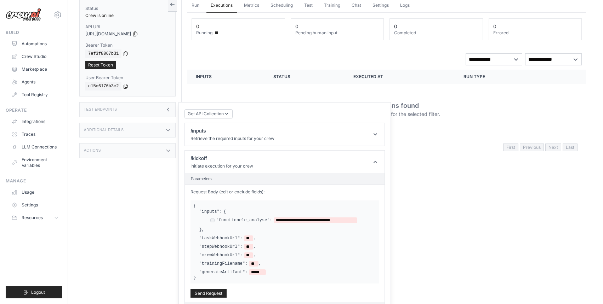
click at [220, 146] on div "Get API Collection Postman API Collection /inputs Retrieve the required inputs …" at bounding box center [284, 233] width 200 height 251
click at [223, 136] on p "Retrieve the required inputs for your crew" at bounding box center [232, 139] width 84 height 6
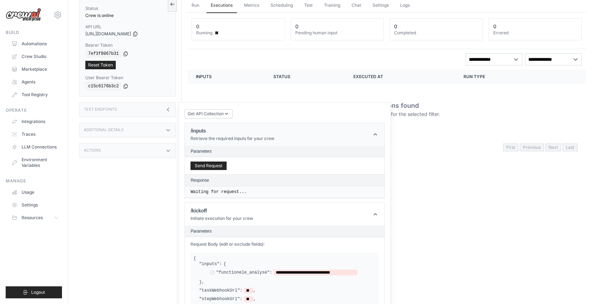
click at [223, 135] on div "/inputs Retrieve the required inputs for your crew" at bounding box center [232, 134] width 84 height 14
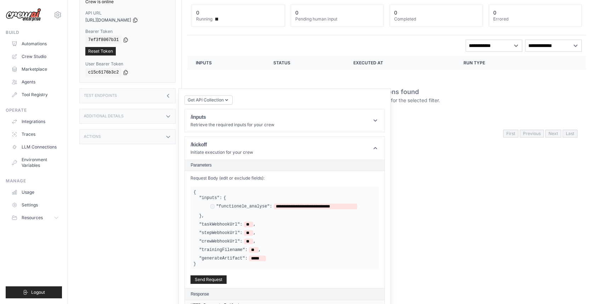
scroll to position [50, 0]
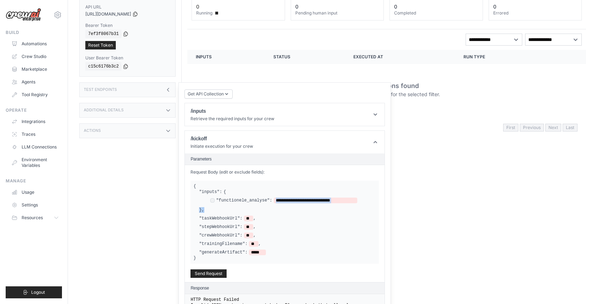
drag, startPoint x: 232, startPoint y: 208, endPoint x: 200, endPoint y: 195, distance: 34.4
click at [200, 195] on div "**********" at bounding box center [287, 201] width 177 height 24
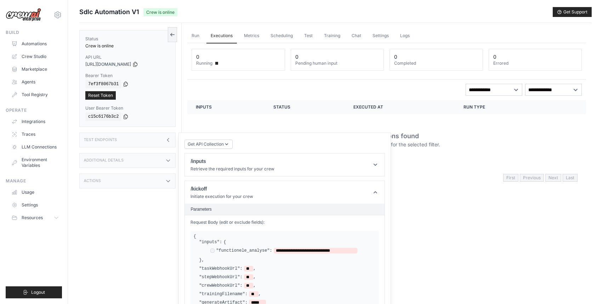
click at [446, 241] on div "Run Executions Metrics Scheduling Test Training Chat Settings Logs 0 Running 0 …" at bounding box center [386, 175] width 410 height 304
drag, startPoint x: 270, startPoint y: 249, endPoint x: 221, endPoint y: 249, distance: 48.5
click at [221, 249] on label ""functionele_analyse":" at bounding box center [244, 251] width 56 height 6
drag, startPoint x: 219, startPoint y: 249, endPoint x: 257, endPoint y: 252, distance: 37.9
click at [257, 252] on label ""functionele_analyse":" at bounding box center [244, 251] width 56 height 6
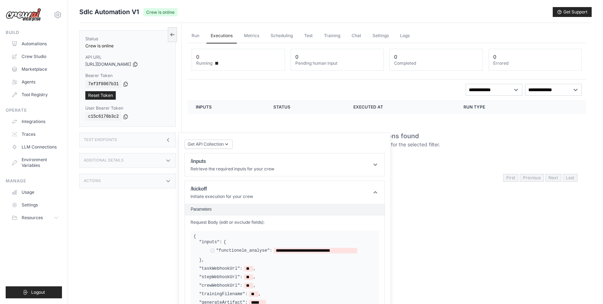
click at [139, 77] on label "Bearer Token" at bounding box center [127, 76] width 84 height 6
click at [138, 65] on icon at bounding box center [135, 64] width 6 height 6
click at [249, 195] on header "/kickoff Initiate execution for your crew" at bounding box center [285, 192] width 200 height 23
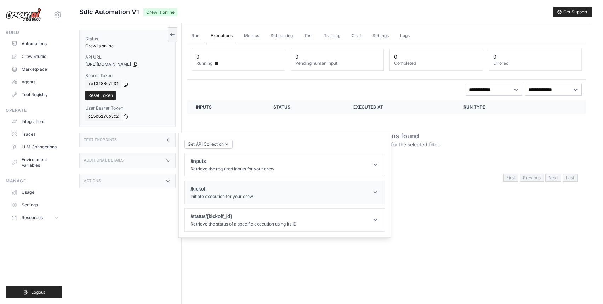
click at [249, 195] on header "/kickoff Initiate execution for your crew" at bounding box center [285, 192] width 200 height 23
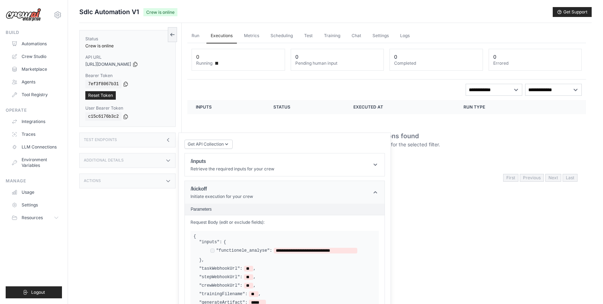
scroll to position [7, 0]
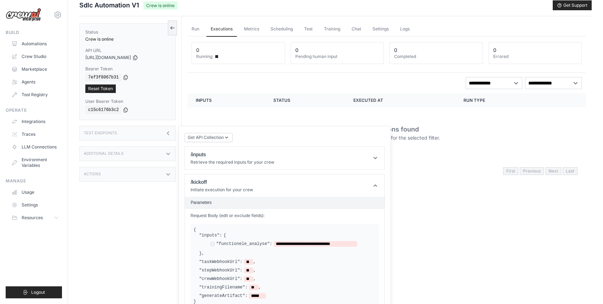
click at [225, 142] on div "Get API Collection Postman API Collection /inputs Retrieve the required inputs …" at bounding box center [284, 257] width 200 height 251
click at [225, 137] on icon "button" at bounding box center [226, 138] width 3 height 2
click at [226, 154] on div "Postman API Collection" at bounding box center [224, 156] width 68 height 11
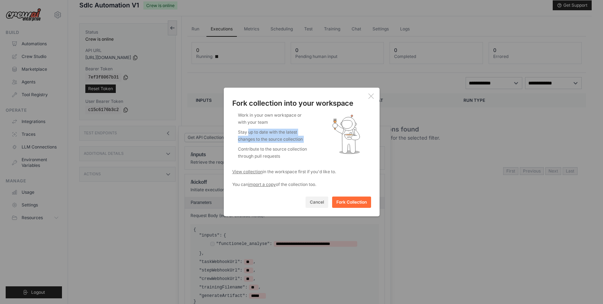
drag, startPoint x: 302, startPoint y: 144, endPoint x: 247, endPoint y: 132, distance: 56.3
click at [247, 132] on ul "Work in your own workspace or with your team Stay up to date with the latest ch…" at bounding box center [270, 137] width 76 height 51
click at [305, 159] on li "Contribute to the source collection through pull requests" at bounding box center [273, 153] width 71 height 14
click at [266, 185] on link "import a copy" at bounding box center [262, 184] width 28 height 5
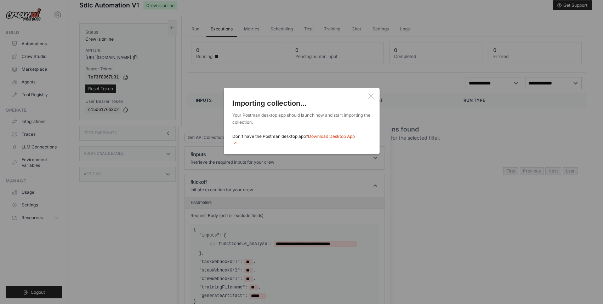
click at [368, 99] on icon at bounding box center [371, 96] width 6 height 6
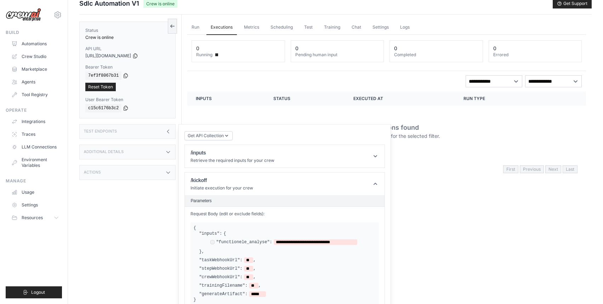
scroll to position [0, 0]
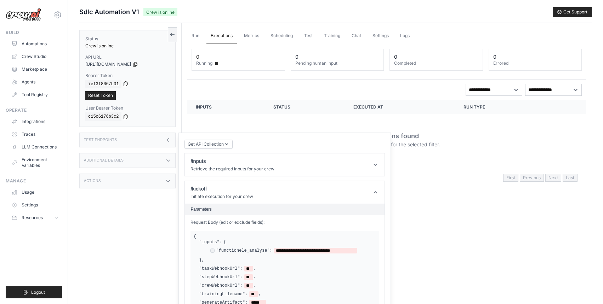
click at [126, 84] on icon at bounding box center [126, 84] width 6 height 6
click at [138, 64] on icon at bounding box center [135, 64] width 6 height 6
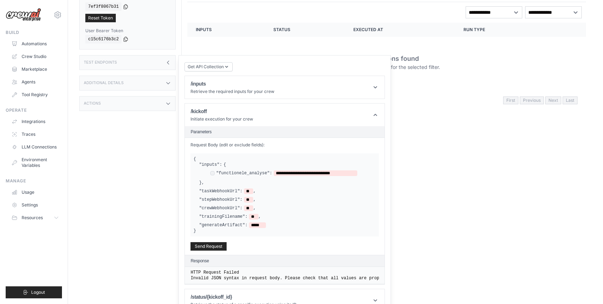
scroll to position [85, 0]
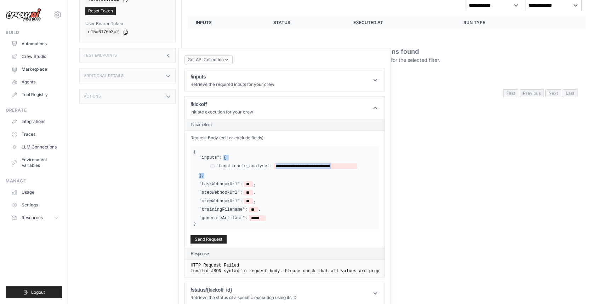
drag, startPoint x: 230, startPoint y: 174, endPoint x: 201, endPoint y: 154, distance: 35.2
click at [201, 154] on div "**********" at bounding box center [284, 187] width 188 height 83
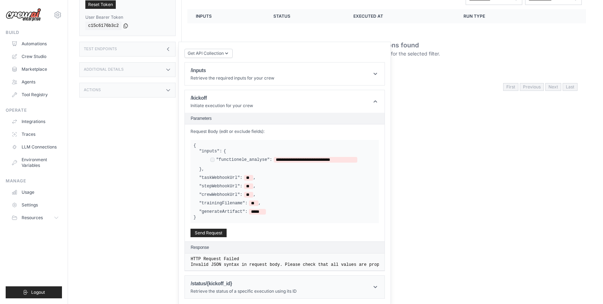
click at [279, 289] on p "Retrieve the status of a specific execution using its ID" at bounding box center [243, 292] width 106 height 6
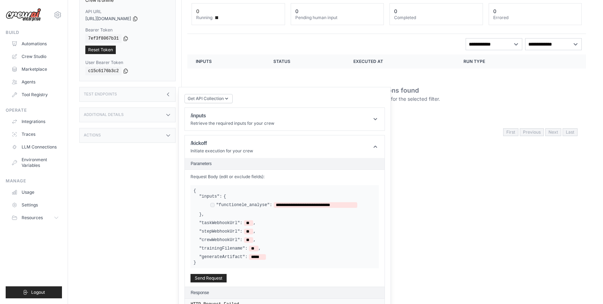
scroll to position [0, 0]
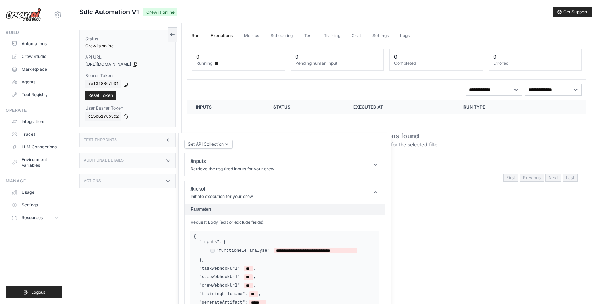
click at [191, 38] on link "Run" at bounding box center [195, 36] width 16 height 15
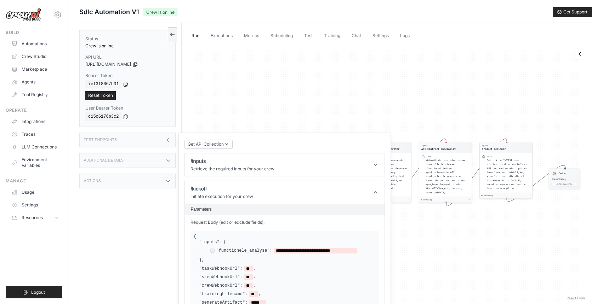
click at [311, 142] on div "Get API Collection Postman API Collection /inputs Retrieve the required inputs …" at bounding box center [284, 301] width 200 height 325
click at [370, 165] on header "/inputs Retrieve the required inputs for your crew" at bounding box center [285, 165] width 200 height 23
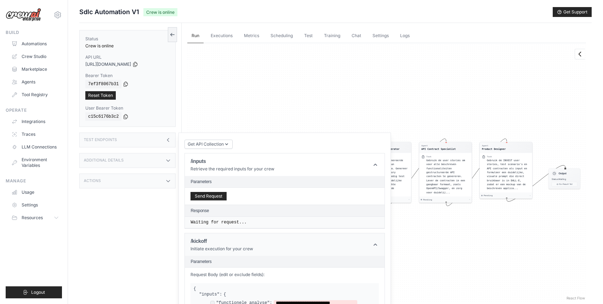
click at [380, 248] on header "/kickoff Initiate execution for your crew" at bounding box center [285, 245] width 200 height 23
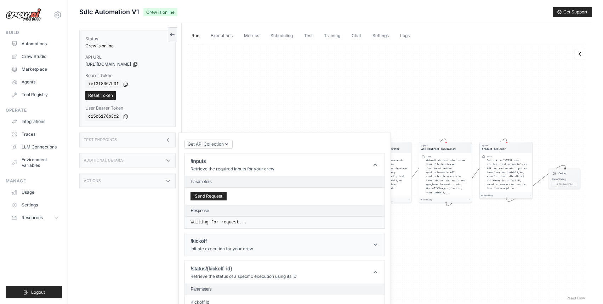
scroll to position [60, 0]
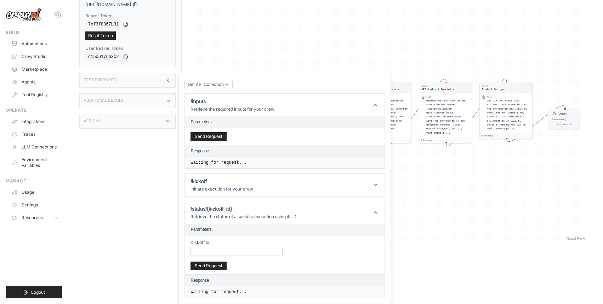
click at [441, 264] on div "Run Executions Metrics Scheduling Test Training Chat Settings Logs 0 Running 0 …" at bounding box center [386, 115] width 410 height 304
click at [168, 78] on icon at bounding box center [168, 80] width 6 height 6
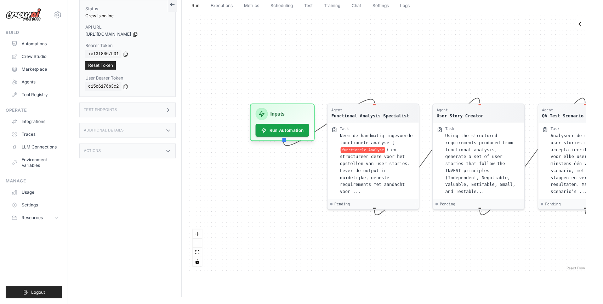
drag, startPoint x: 258, startPoint y: 79, endPoint x: 359, endPoint y: 79, distance: 100.8
click at [359, 79] on div "Agent Functional Analysis Specialist Task Neem de handmatig ingevoerde function…" at bounding box center [386, 142] width 398 height 259
click at [298, 131] on button "Run Automation" at bounding box center [282, 127] width 56 height 13
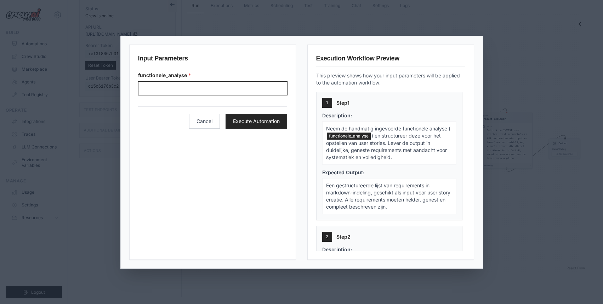
click at [236, 88] on input "Functionele analyse" at bounding box center [212, 88] width 149 height 13
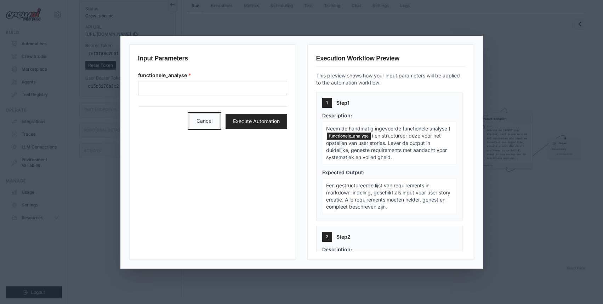
click at [220, 124] on button "Cancel" at bounding box center [204, 121] width 31 height 15
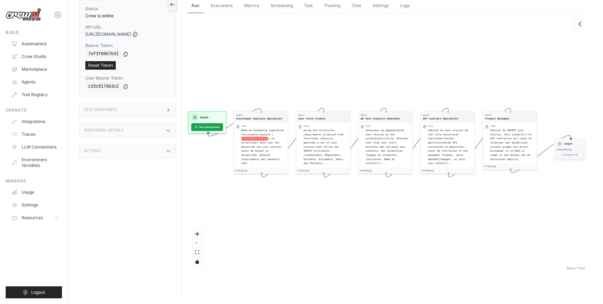
click at [131, 155] on div "Actions" at bounding box center [127, 151] width 96 height 15
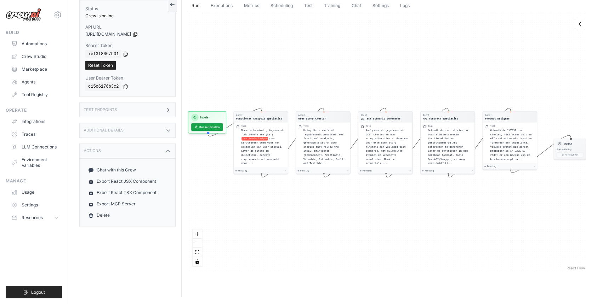
click at [133, 151] on div "Actions" at bounding box center [127, 151] width 96 height 15
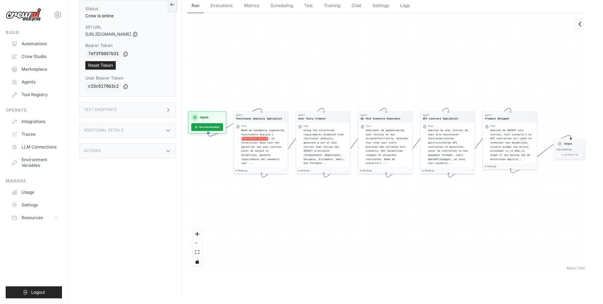
click at [133, 131] on div "Additional Details" at bounding box center [127, 130] width 96 height 15
click at [133, 113] on div "Test Endpoints" at bounding box center [127, 110] width 96 height 15
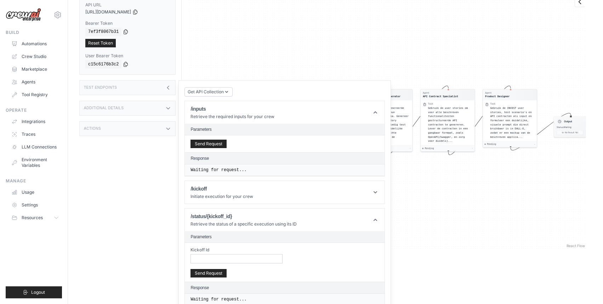
scroll to position [60, 0]
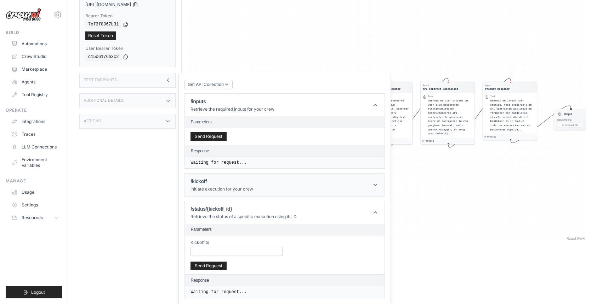
click at [254, 189] on header "/kickoff Initiate execution for your crew" at bounding box center [285, 185] width 200 height 23
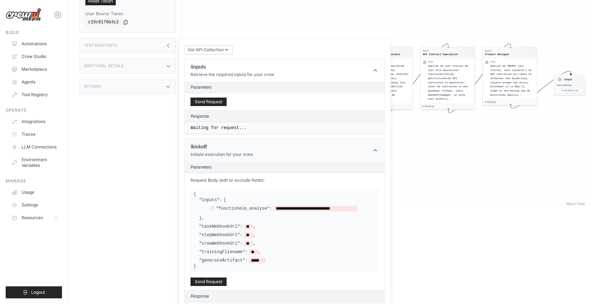
scroll to position [100, 0]
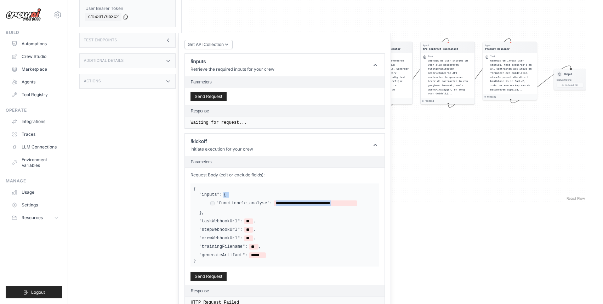
drag, startPoint x: 197, startPoint y: 194, endPoint x: 220, endPoint y: 207, distance: 26.6
click at [220, 207] on div "**********" at bounding box center [284, 225] width 183 height 66
drag, startPoint x: 210, startPoint y: 214, endPoint x: 199, endPoint y: 192, distance: 24.8
click at [199, 192] on div "**********" at bounding box center [287, 204] width 177 height 24
drag, startPoint x: 192, startPoint y: 187, endPoint x: 223, endPoint y: 219, distance: 44.8
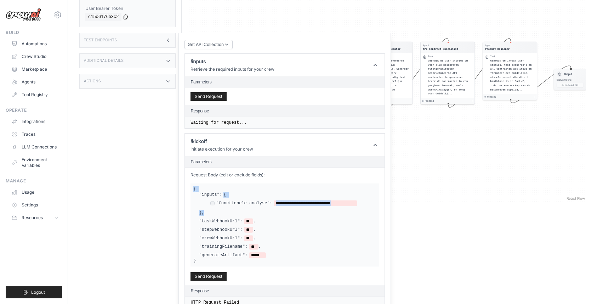
click at [223, 219] on div "**********" at bounding box center [284, 225] width 188 height 83
click at [249, 221] on span "**" at bounding box center [248, 222] width 9 height 6
drag, startPoint x: 217, startPoint y: 140, endPoint x: 185, endPoint y: 140, distance: 32.2
click at [185, 140] on header "/kickoff Initiate execution for your crew" at bounding box center [285, 145] width 200 height 23
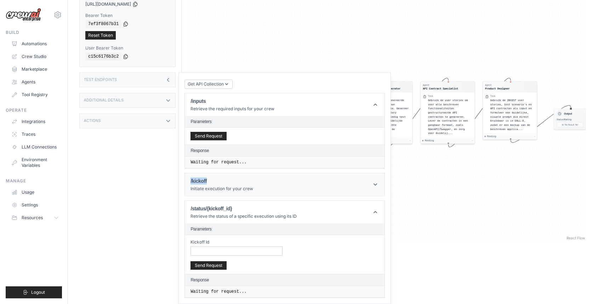
scroll to position [60, 0]
copy h1 "/kickoff"
click at [126, 25] on icon at bounding box center [126, 24] width 6 height 6
click at [219, 176] on header "/kickoff Initiate execution for your crew" at bounding box center [285, 185] width 200 height 23
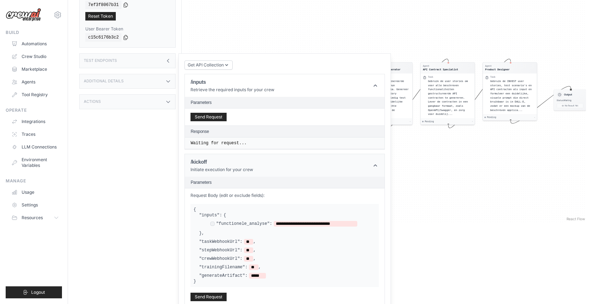
scroll to position [82, 0]
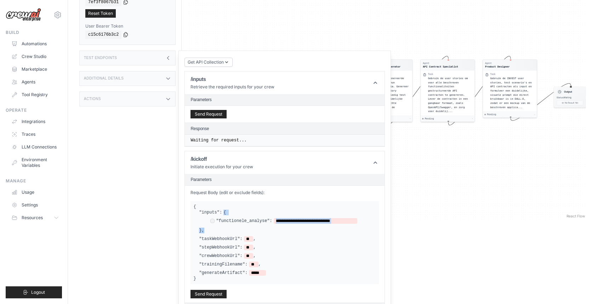
drag, startPoint x: 209, startPoint y: 230, endPoint x: 194, endPoint y: 215, distance: 20.8
click at [194, 213] on div "**********" at bounding box center [284, 243] width 183 height 66
click at [195, 215] on div "**********" at bounding box center [284, 243] width 183 height 66
drag, startPoint x: 200, startPoint y: 210, endPoint x: 227, endPoint y: 239, distance: 40.0
click at [227, 239] on div "**********" at bounding box center [284, 243] width 183 height 66
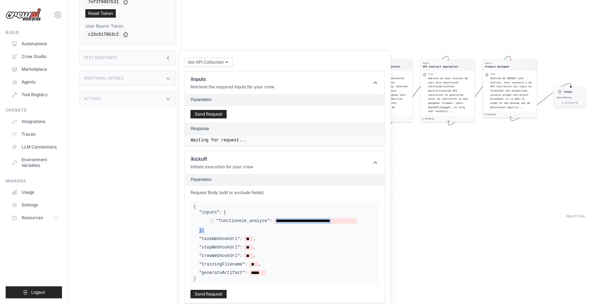
drag, startPoint x: 209, startPoint y: 230, endPoint x: 234, endPoint y: 224, distance: 25.9
click at [216, 220] on div "**********" at bounding box center [287, 222] width 177 height 24
click at [201, 211] on label ""inputs":" at bounding box center [210, 213] width 23 height 6
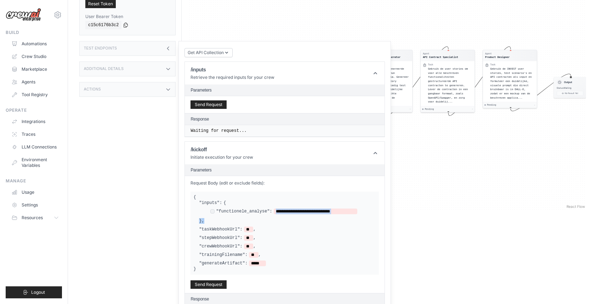
scroll to position [90, 0]
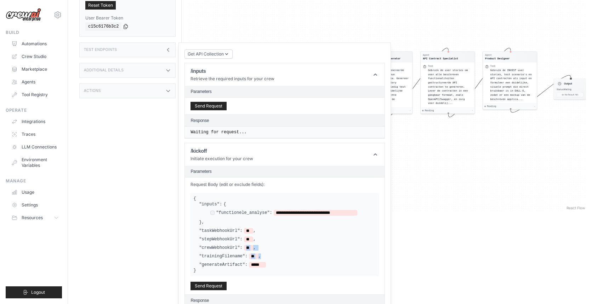
drag, startPoint x: 243, startPoint y: 261, endPoint x: 219, endPoint y: 242, distance: 30.8
click at [219, 242] on div "**********" at bounding box center [284, 235] width 183 height 66
click at [35, 43] on link "Automations" at bounding box center [35, 43] width 53 height 11
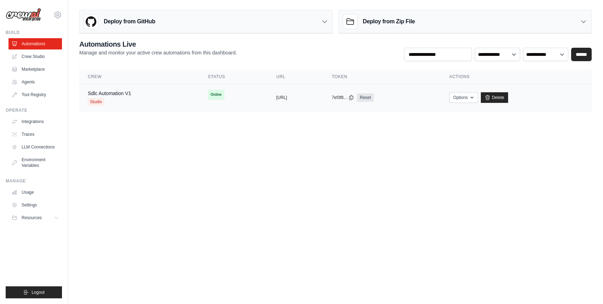
click at [199, 96] on td "Online" at bounding box center [233, 94] width 68 height 21
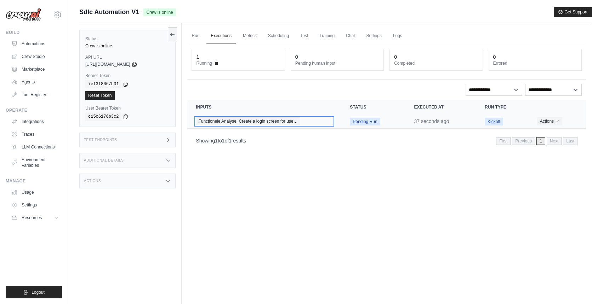
click at [273, 123] on span "Functionele Analyse: Create a login screen for use…" at bounding box center [248, 121] width 104 height 8
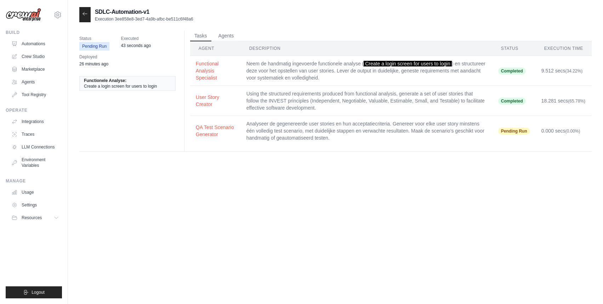
click at [347, 142] on td "Analyseer de gegenereerde user stories en hun acceptatiecriteria. Genereer voor…" at bounding box center [367, 131] width 252 height 30
click at [228, 30] on div "Status Pending Run Executed 43 seconds ago Deployed 26 minutes ago Functionele …" at bounding box center [335, 93] width 512 height 129
click at [228, 35] on button "Agents" at bounding box center [226, 35] width 24 height 11
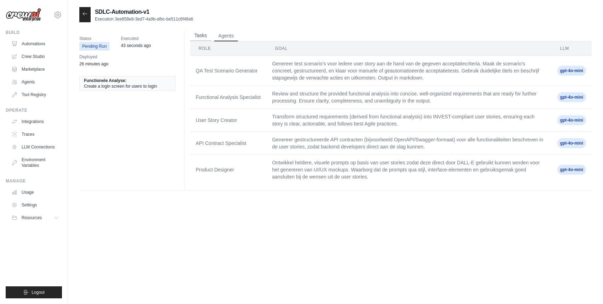
click at [200, 36] on button "Tasks" at bounding box center [200, 35] width 21 height 11
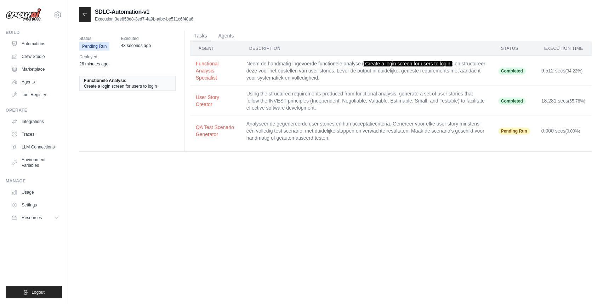
click at [306, 196] on div "SDLC-Automation-v1 Execution 3ee858e8-3ed7-4a9b-afbc-be511c6f48a6 Status Pendin…" at bounding box center [335, 159] width 512 height 304
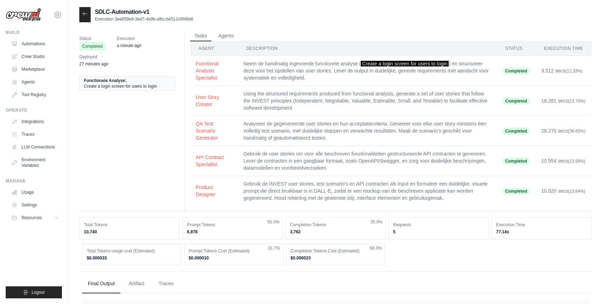
click at [339, 162] on td "Gebruik de user stories om voor alle beschreven functionaliteiten gestructureer…" at bounding box center [366, 161] width 259 height 30
click at [505, 164] on span "Completed" at bounding box center [516, 161] width 28 height 7
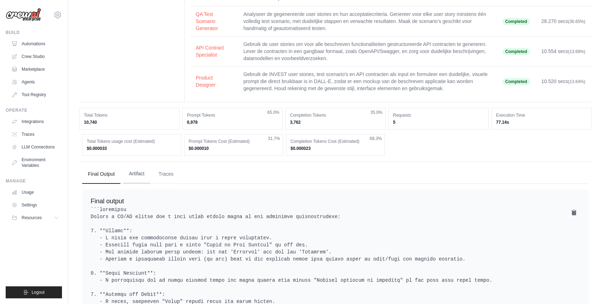
click at [129, 170] on button "Artifact" at bounding box center [136, 174] width 27 height 19
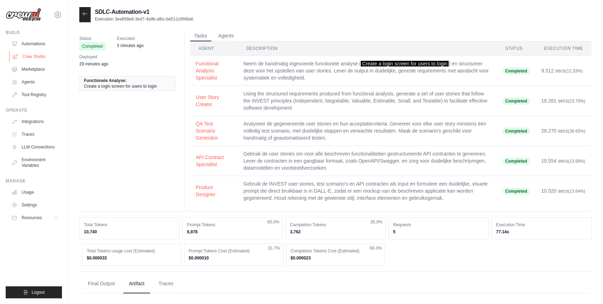
click at [40, 58] on link "Crew Studio" at bounding box center [35, 56] width 53 height 11
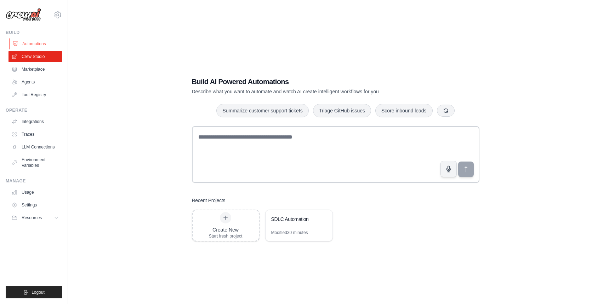
click at [42, 45] on link "Automations" at bounding box center [35, 43] width 53 height 11
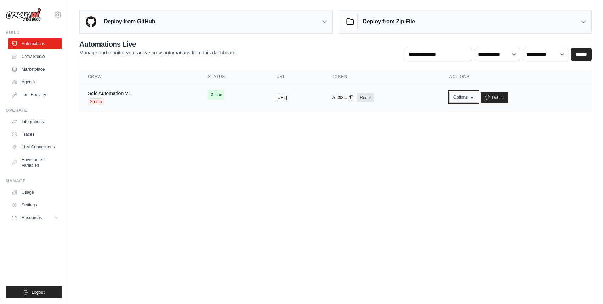
click at [473, 98] on icon "button" at bounding box center [471, 98] width 3 height 2
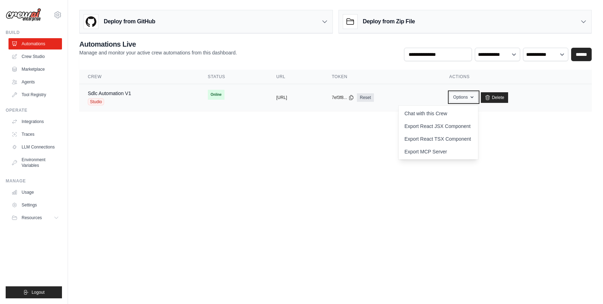
click at [473, 98] on icon "button" at bounding box center [471, 98] width 3 height 2
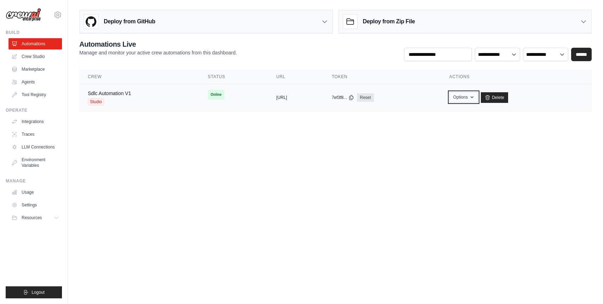
click at [473, 98] on icon "button" at bounding box center [471, 98] width 3 height 2
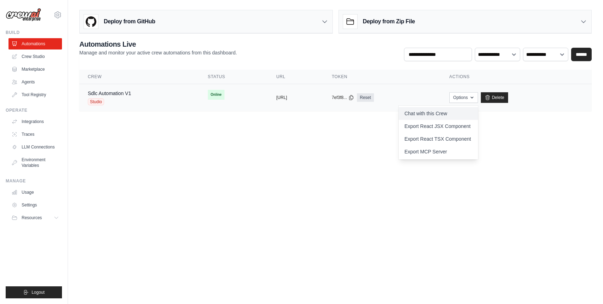
click at [470, 116] on link "Chat with this Crew" at bounding box center [437, 113] width 79 height 13
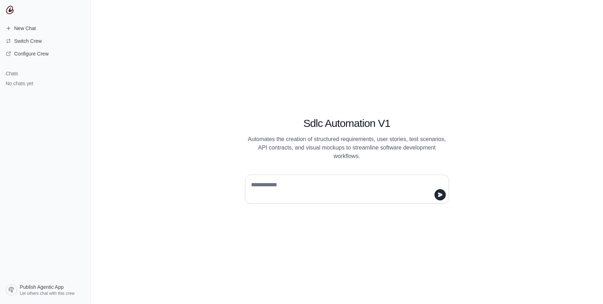
click at [281, 80] on div "Sdlc Automation V1 Automates the creation of structured requirements, user stor…" at bounding box center [347, 152] width 512 height 304
click at [294, 187] on textarea at bounding box center [344, 189] width 190 height 20
type textarea "**********"
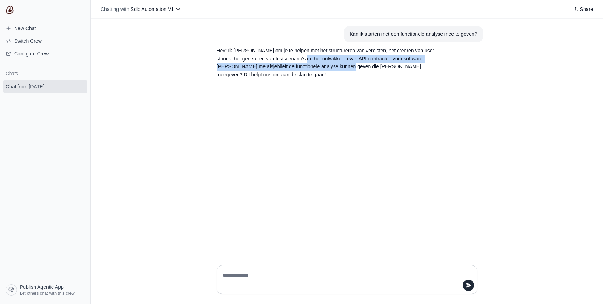
drag, startPoint x: 293, startPoint y: 61, endPoint x: 332, endPoint y: 66, distance: 39.3
click at [332, 66] on p "Hey! Ik [PERSON_NAME] om je te helpen met het structureren van vereisten, het c…" at bounding box center [330, 63] width 226 height 32
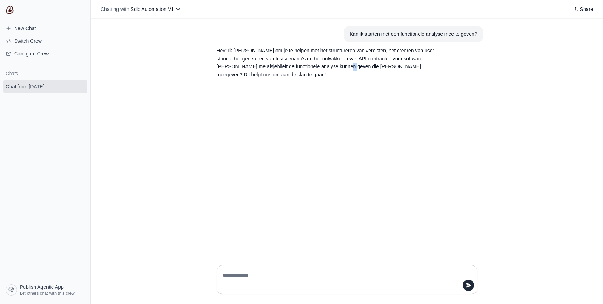
click at [332, 66] on p "Hey! Ik [PERSON_NAME] om je te helpen met het structureren van vereisten, het c…" at bounding box center [330, 63] width 226 height 32
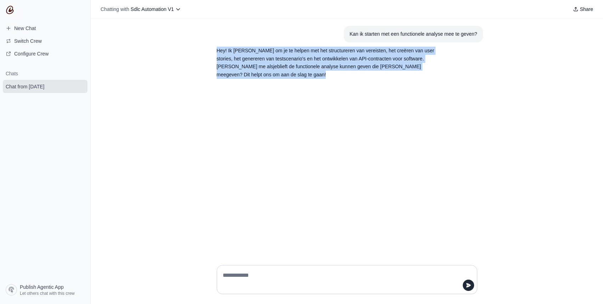
click at [332, 66] on p "Hey! Ik [PERSON_NAME] om je te helpen met het structureren van vereisten, het c…" at bounding box center [330, 63] width 226 height 32
click at [323, 66] on p "Hey! Ik [PERSON_NAME] om je te helpen met het structureren van vereisten, het c…" at bounding box center [330, 63] width 226 height 32
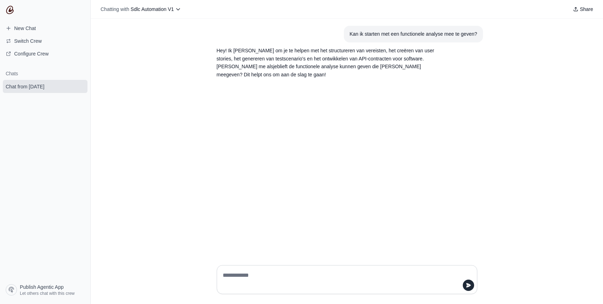
click at [300, 275] on textarea at bounding box center [344, 280] width 247 height 20
paste textarea "**********"
type textarea "**********"
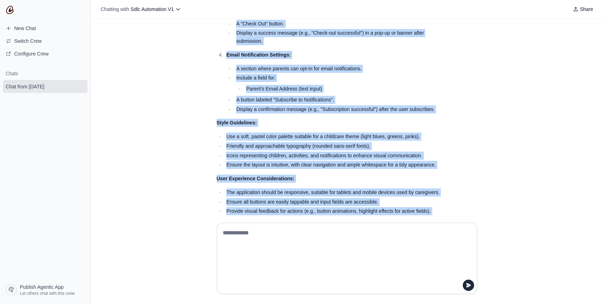
scroll to position [408, 0]
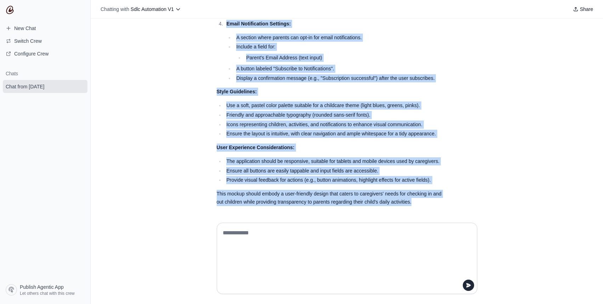
drag, startPoint x: 215, startPoint y: 43, endPoint x: 418, endPoint y: 198, distance: 255.9
copy div "DALL-E Prompt for Childcare Application UI/UX Mockup: Create a detailed user in…"
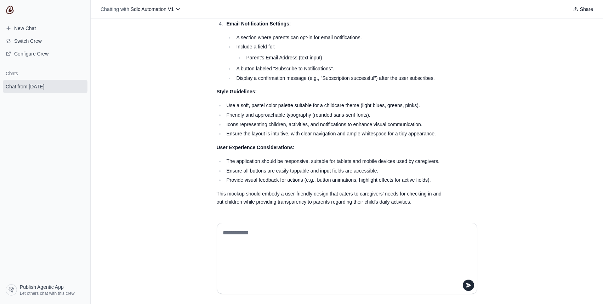
click at [325, 241] on textarea at bounding box center [346, 258] width 251 height 62
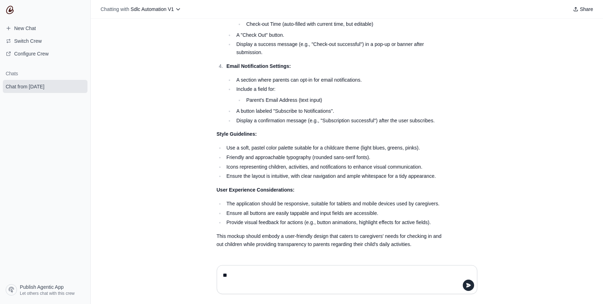
type textarea "*"
type textarea "**********"
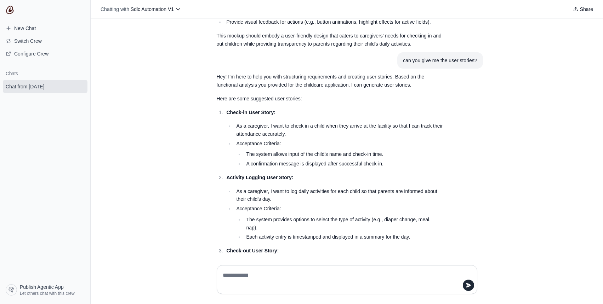
scroll to position [765, 0]
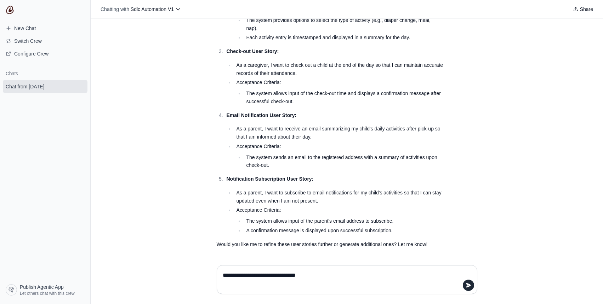
type textarea "**********"
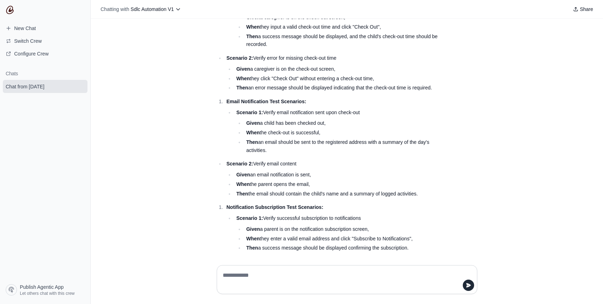
scroll to position [1342, 0]
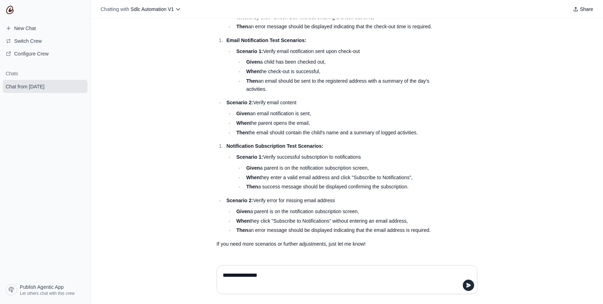
type textarea "**********"
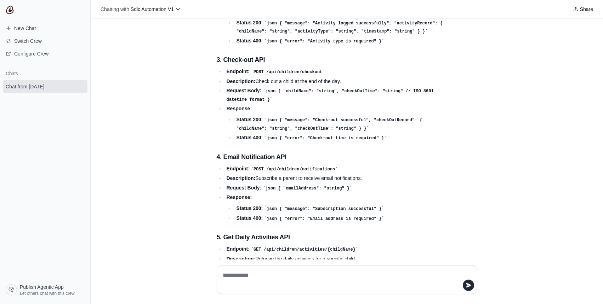
scroll to position [1841, 0]
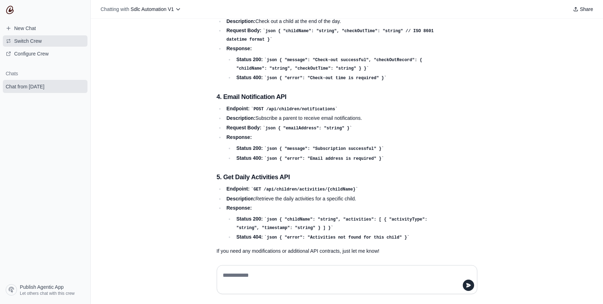
click at [34, 39] on span "Switch Crew" at bounding box center [28, 41] width 28 height 7
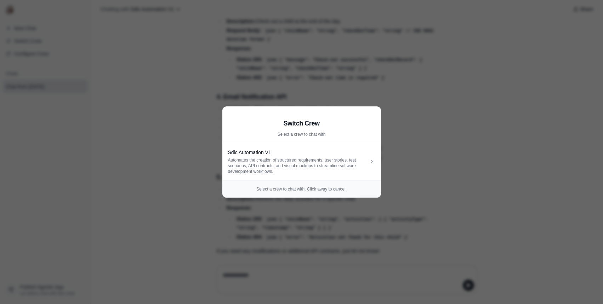
click at [192, 131] on aside "Switch Crew Select a crew to chat with Sdlc Automation V1 Automates the creatio…" at bounding box center [301, 152] width 603 height 304
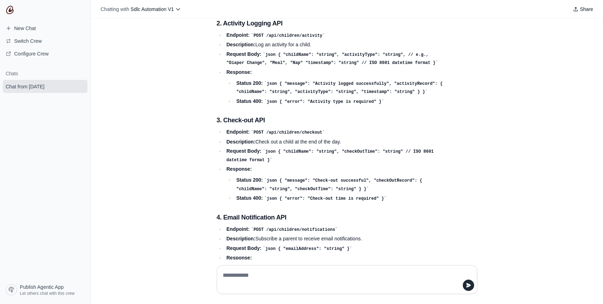
scroll to position [1728, 0]
